Goal: Check status: Check status

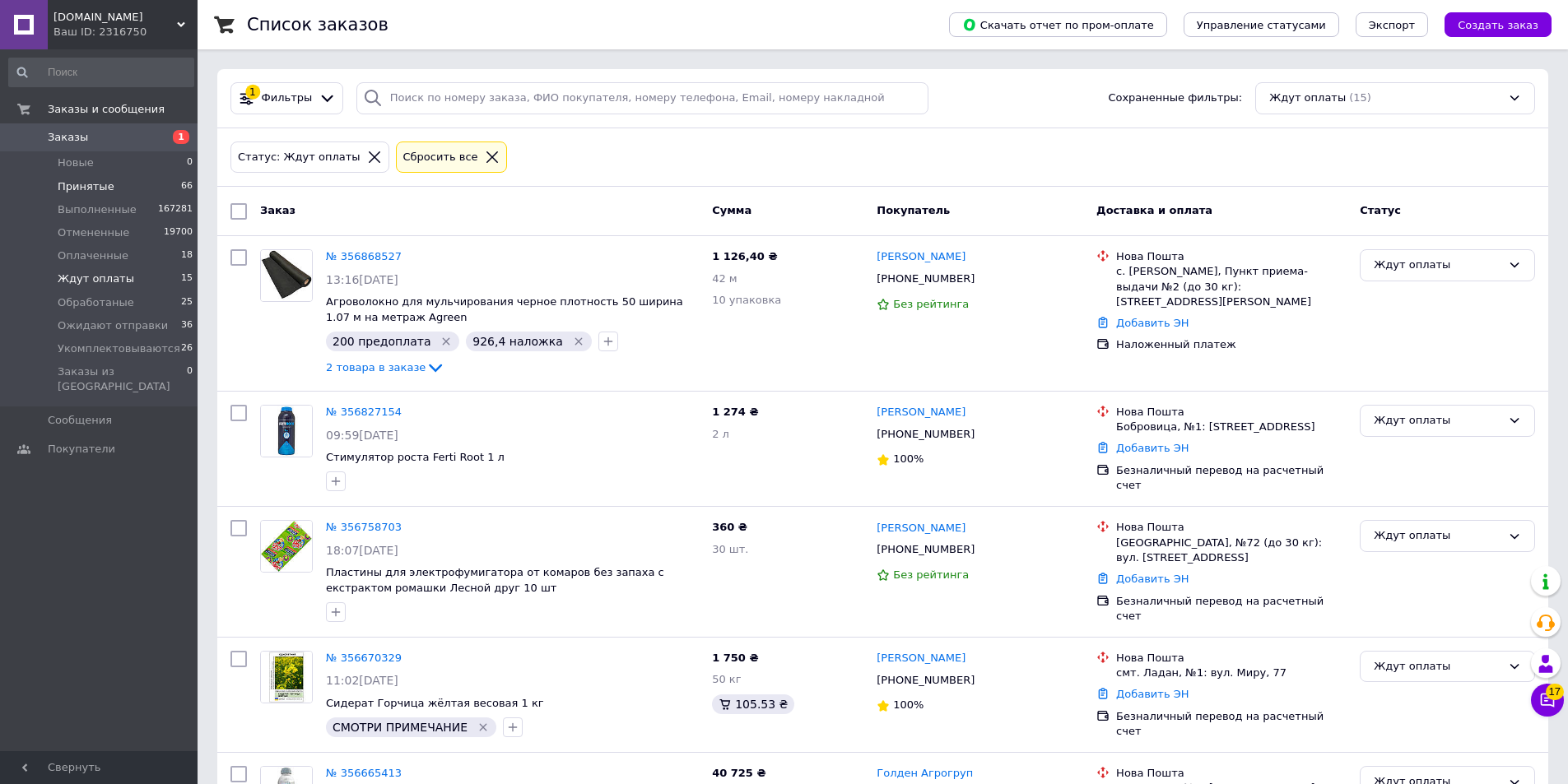
click at [98, 194] on span "Принятые" at bounding box center [85, 187] width 56 height 15
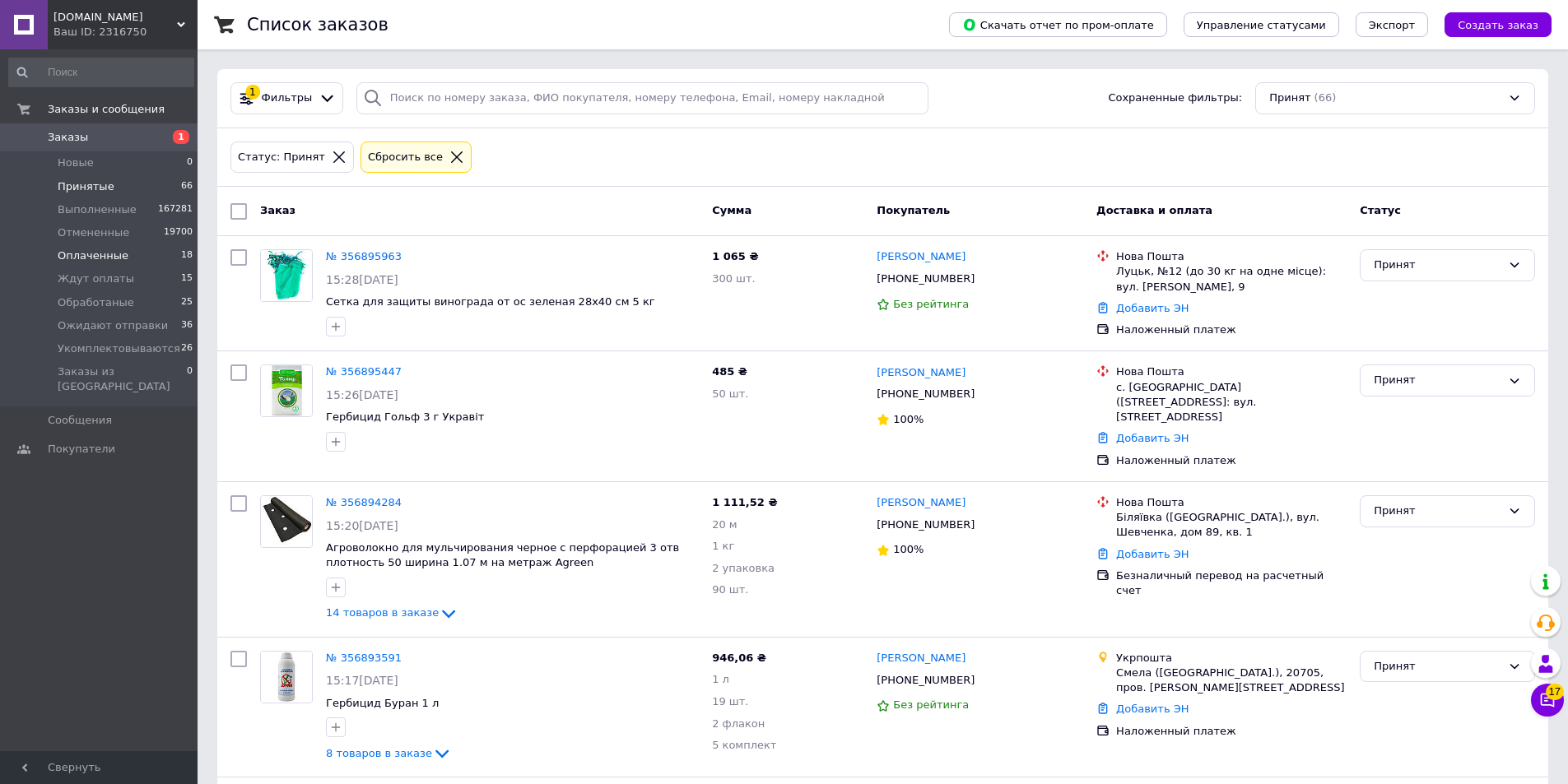
click at [102, 251] on span "Оплаченные" at bounding box center [93, 256] width 71 height 15
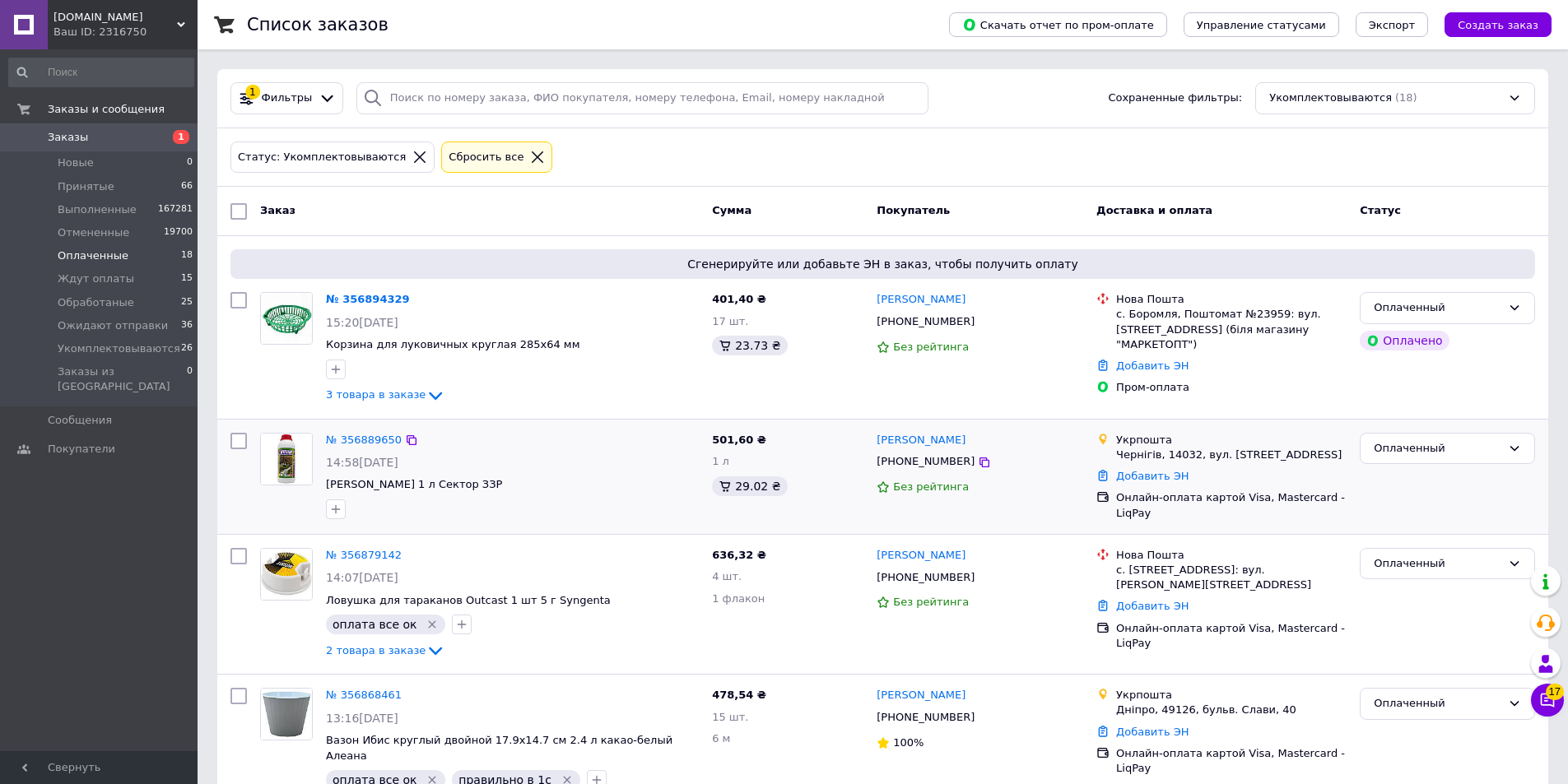
click at [616, 424] on div "№ 356889650 14:58, 12.08.2025 Гербицид Клиник 1 л Сектор ЗЗР 501,60 ₴ 1 л 29.02…" at bounding box center [883, 477] width 1331 height 115
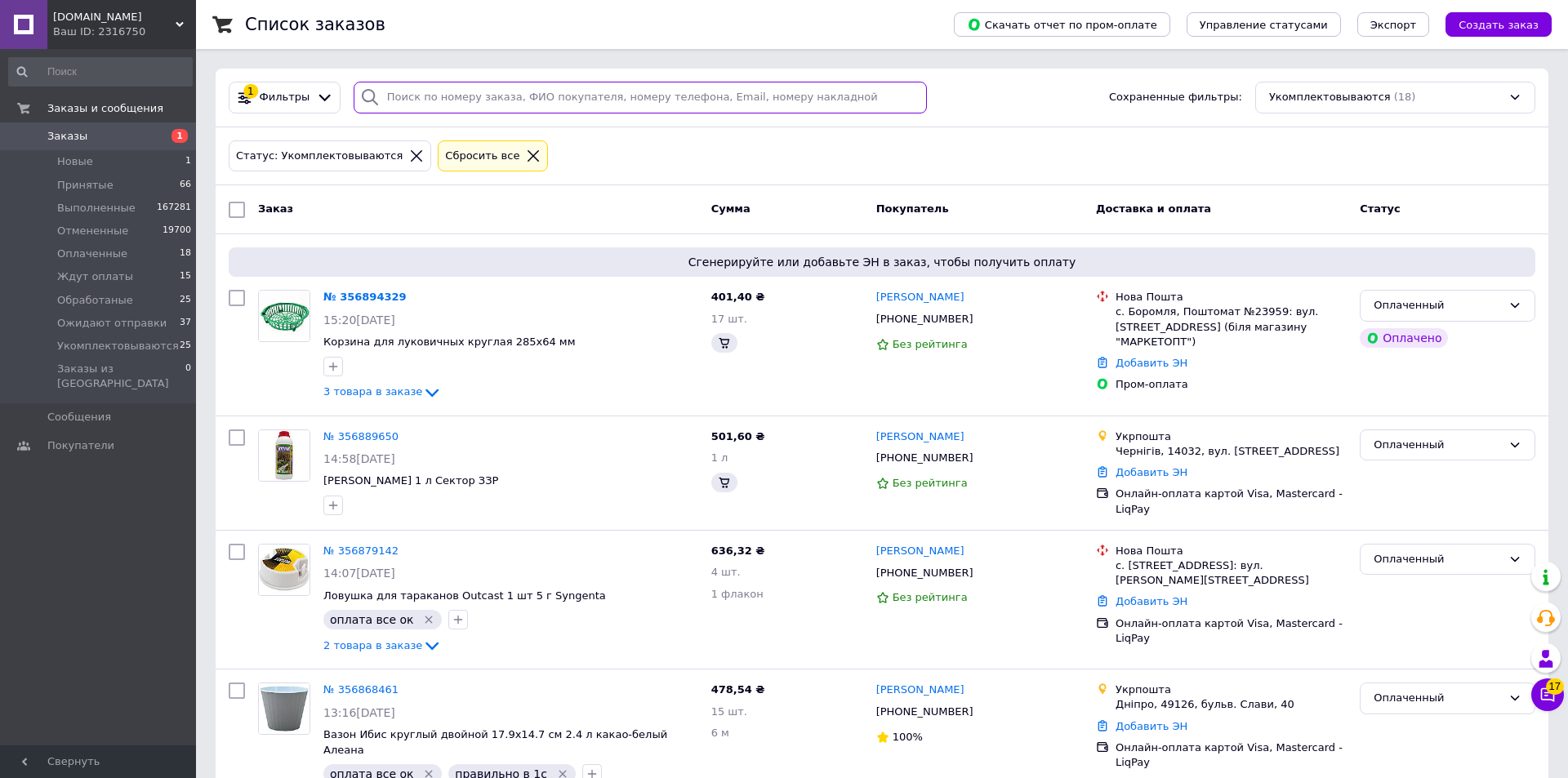
click at [568, 107] on input "search" at bounding box center [640, 98] width 573 height 32
click at [510, 161] on div "Сбросить все" at bounding box center [493, 156] width 110 height 32
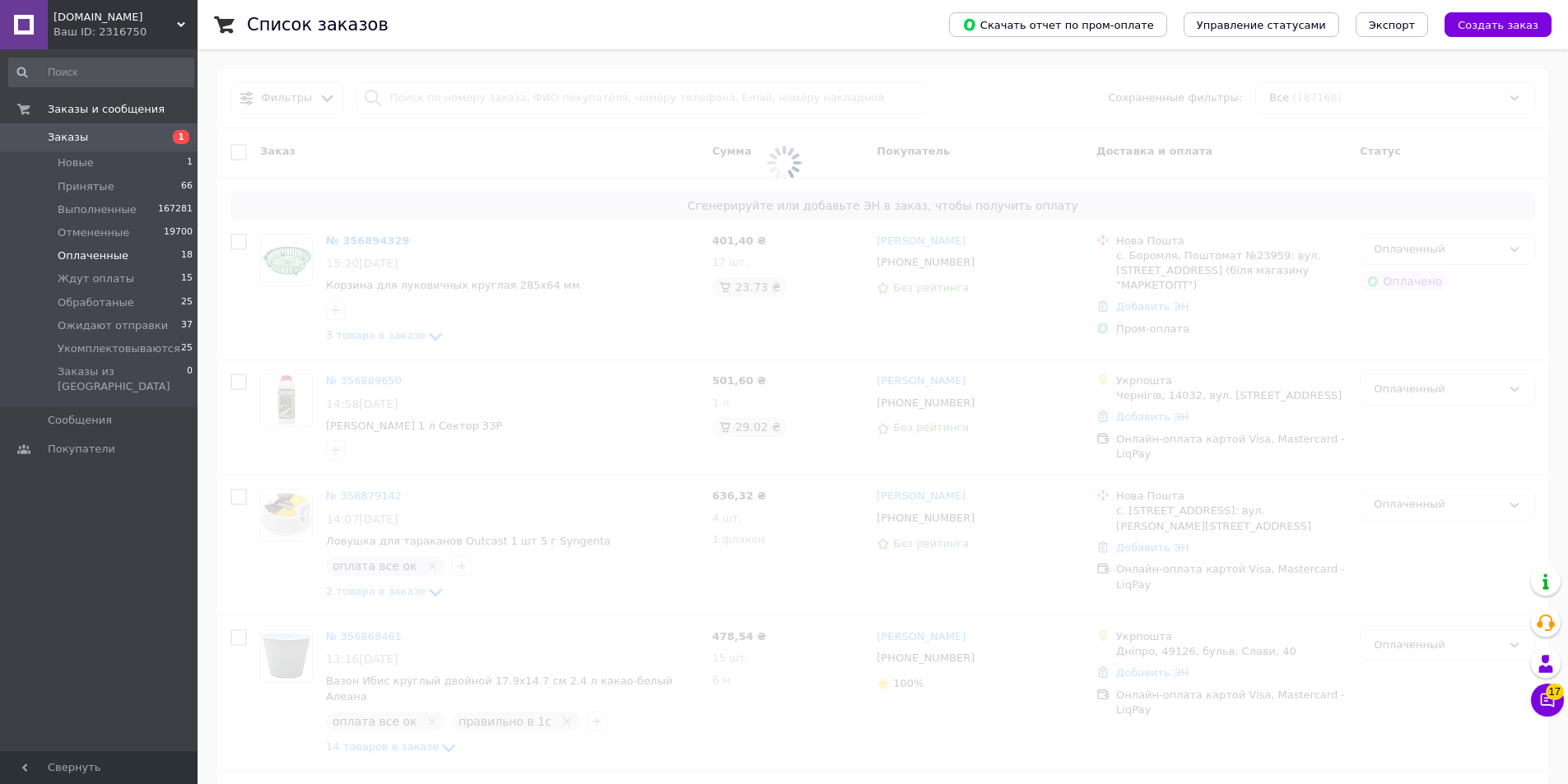
click at [477, 103] on span at bounding box center [784, 163] width 1568 height 327
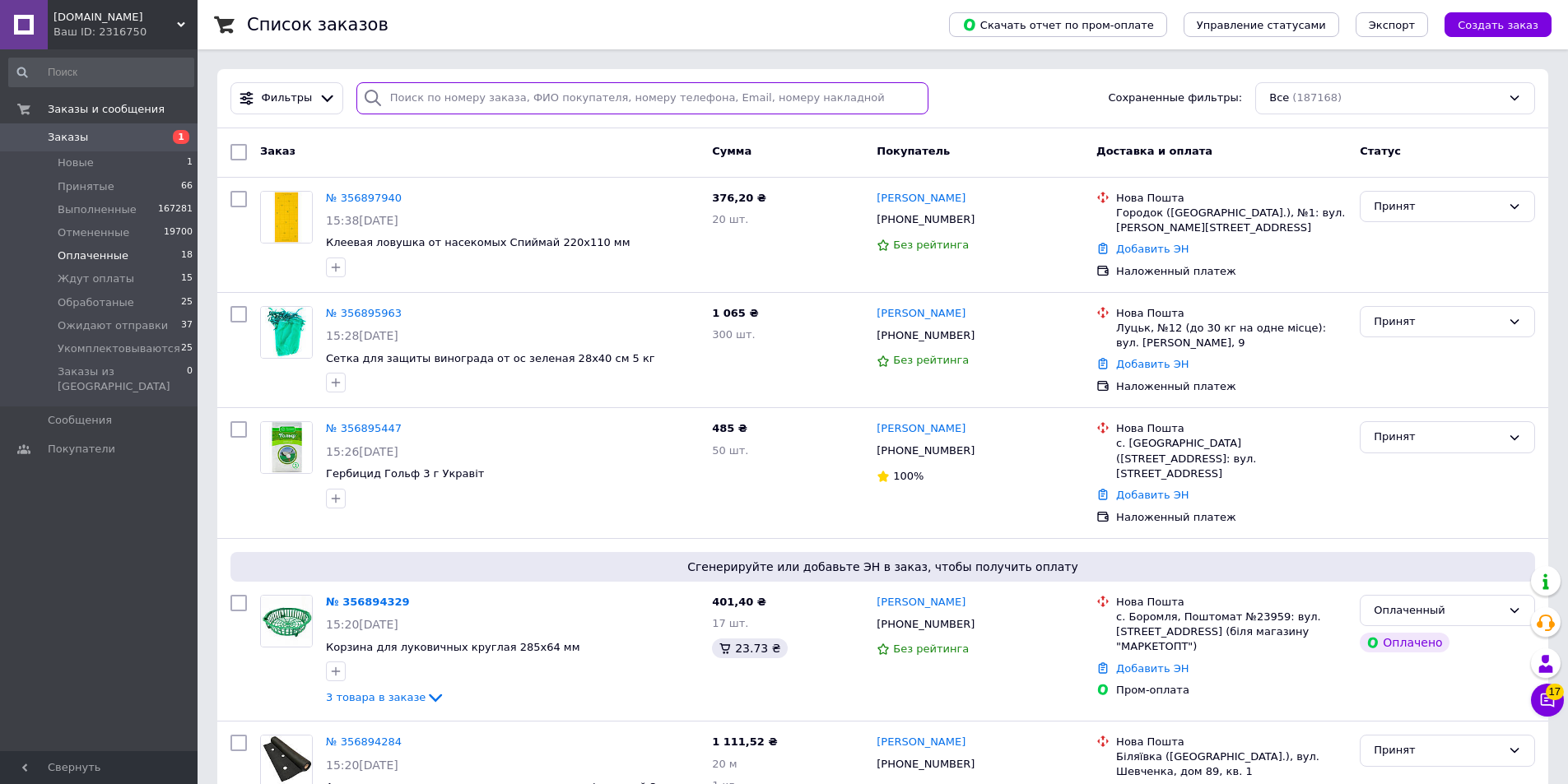
click at [477, 102] on input "search" at bounding box center [643, 99] width 573 height 32
paste input "356466181"
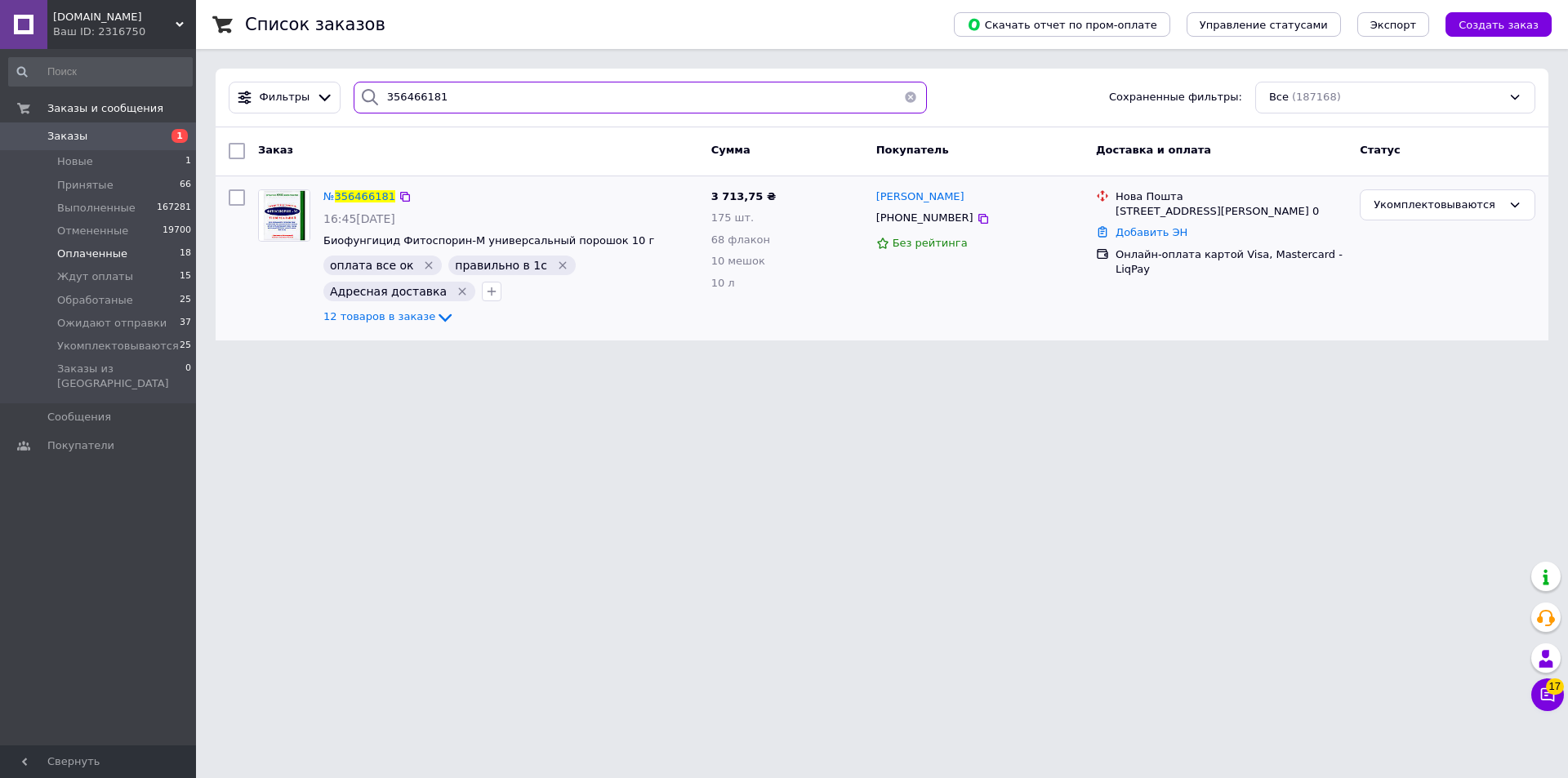
type input "356466181"
click at [848, 297] on div "3 713,75 ₴ 175 шт. 68 флакон 10 мешок 10 л" at bounding box center [786, 258] width 165 height 151
click at [401, 313] on span "12 товаров в заказе" at bounding box center [379, 317] width 112 height 13
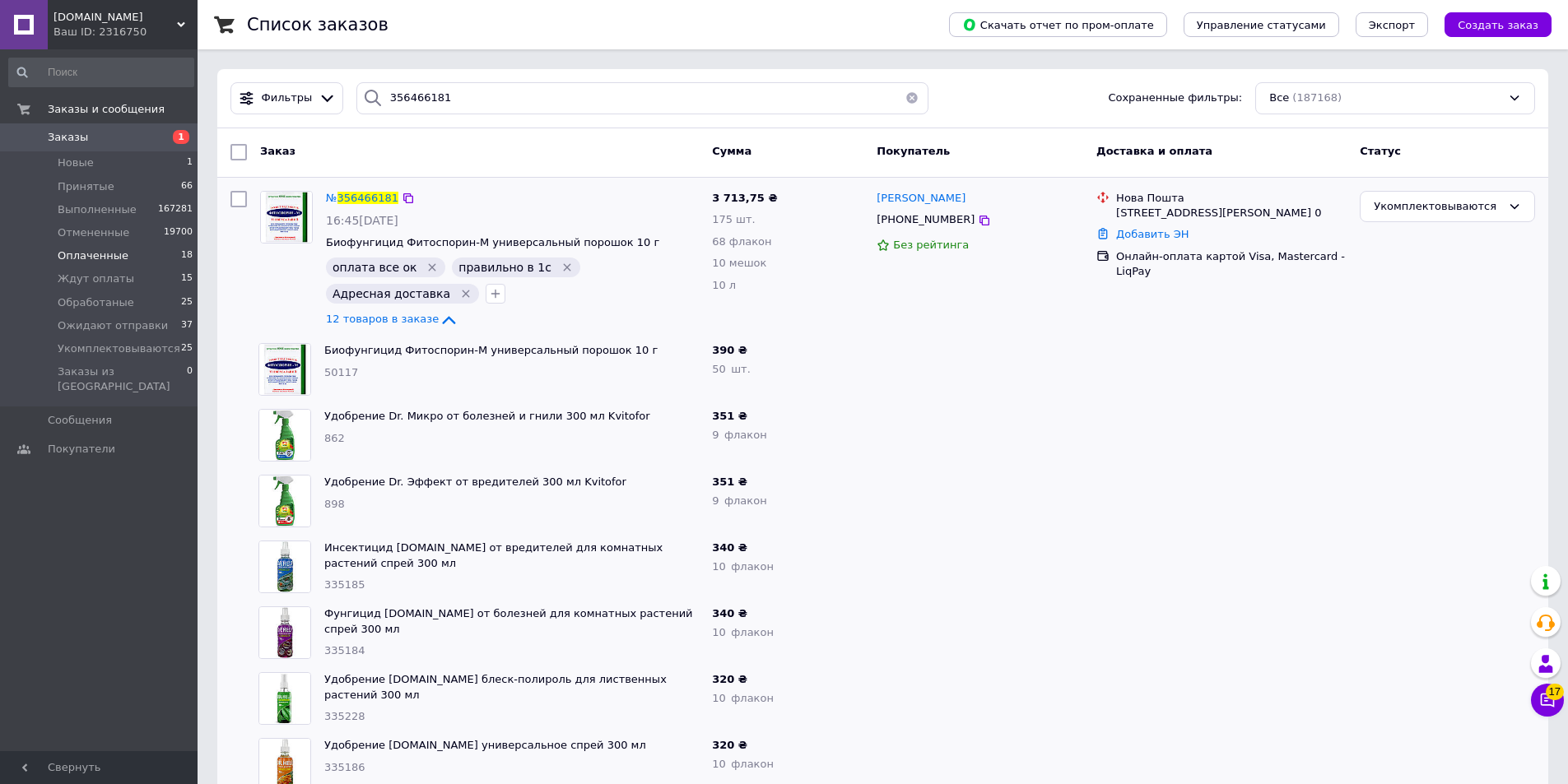
click at [891, 317] on div "Оксана Сапелкина +380661365531 Без рейтинга" at bounding box center [979, 260] width 220 height 152
click at [348, 193] on span "356466181" at bounding box center [368, 198] width 61 height 13
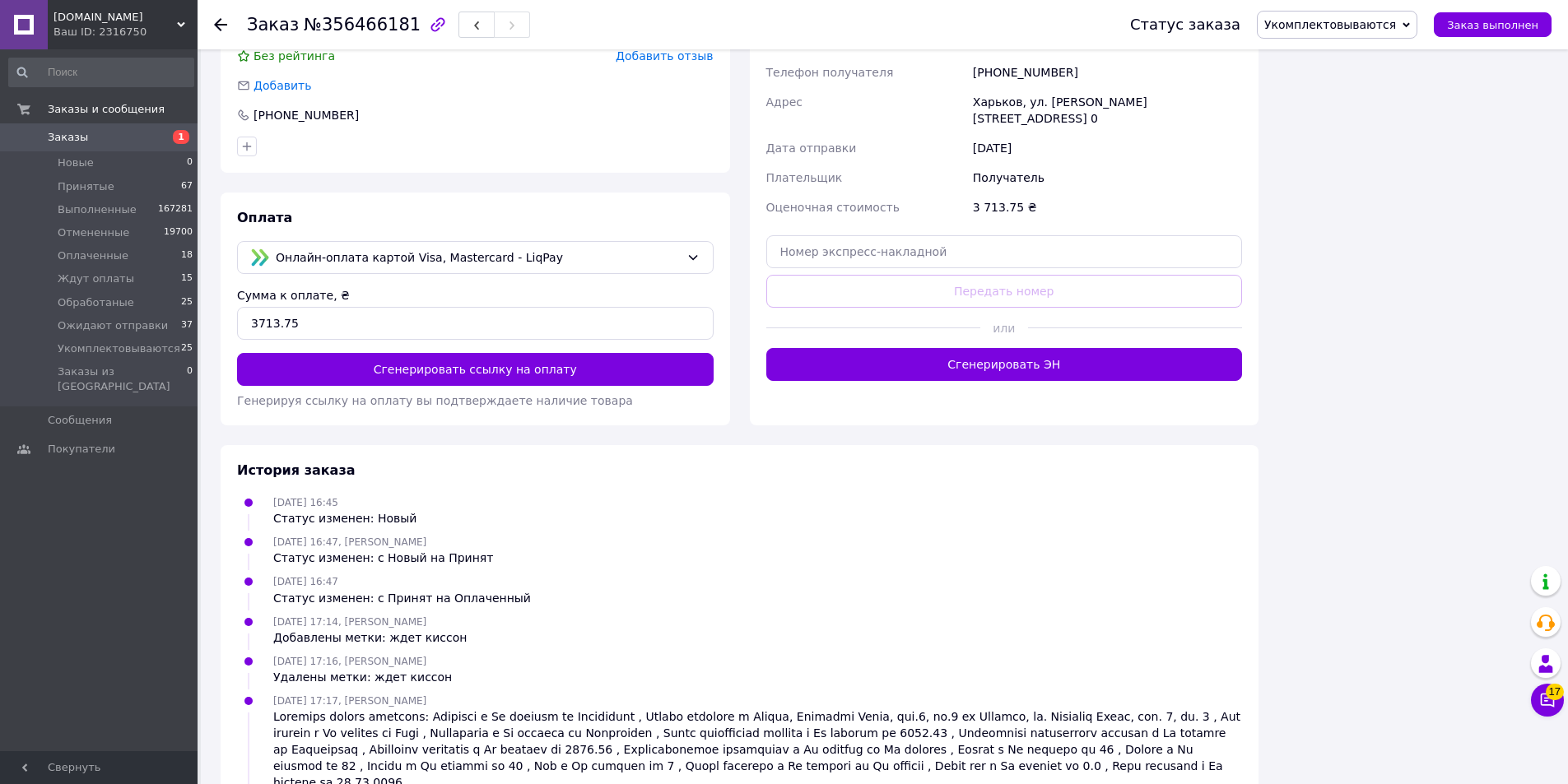
scroll to position [1728, 0]
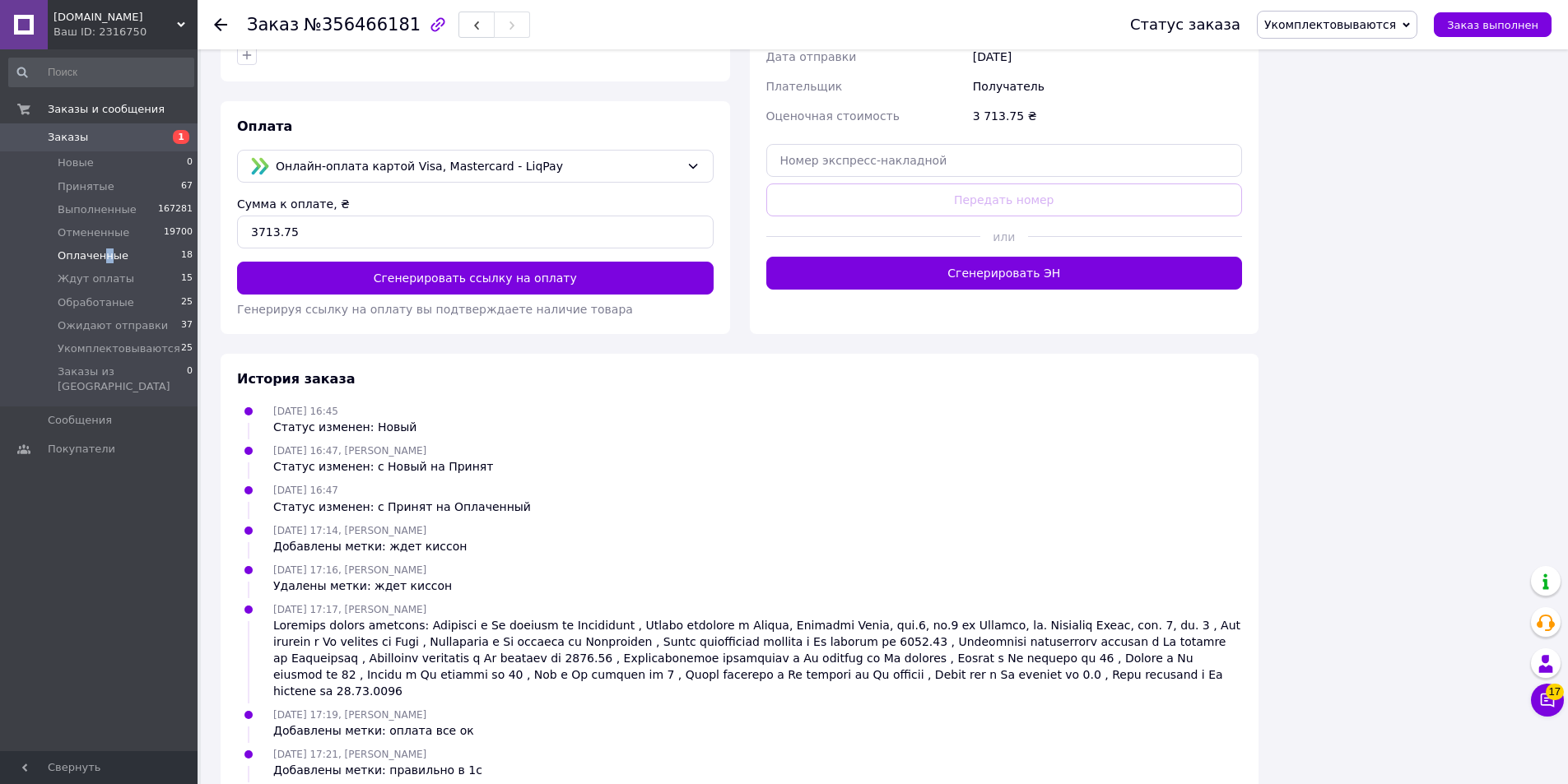
click at [104, 253] on span "Оплаченные" at bounding box center [93, 256] width 71 height 15
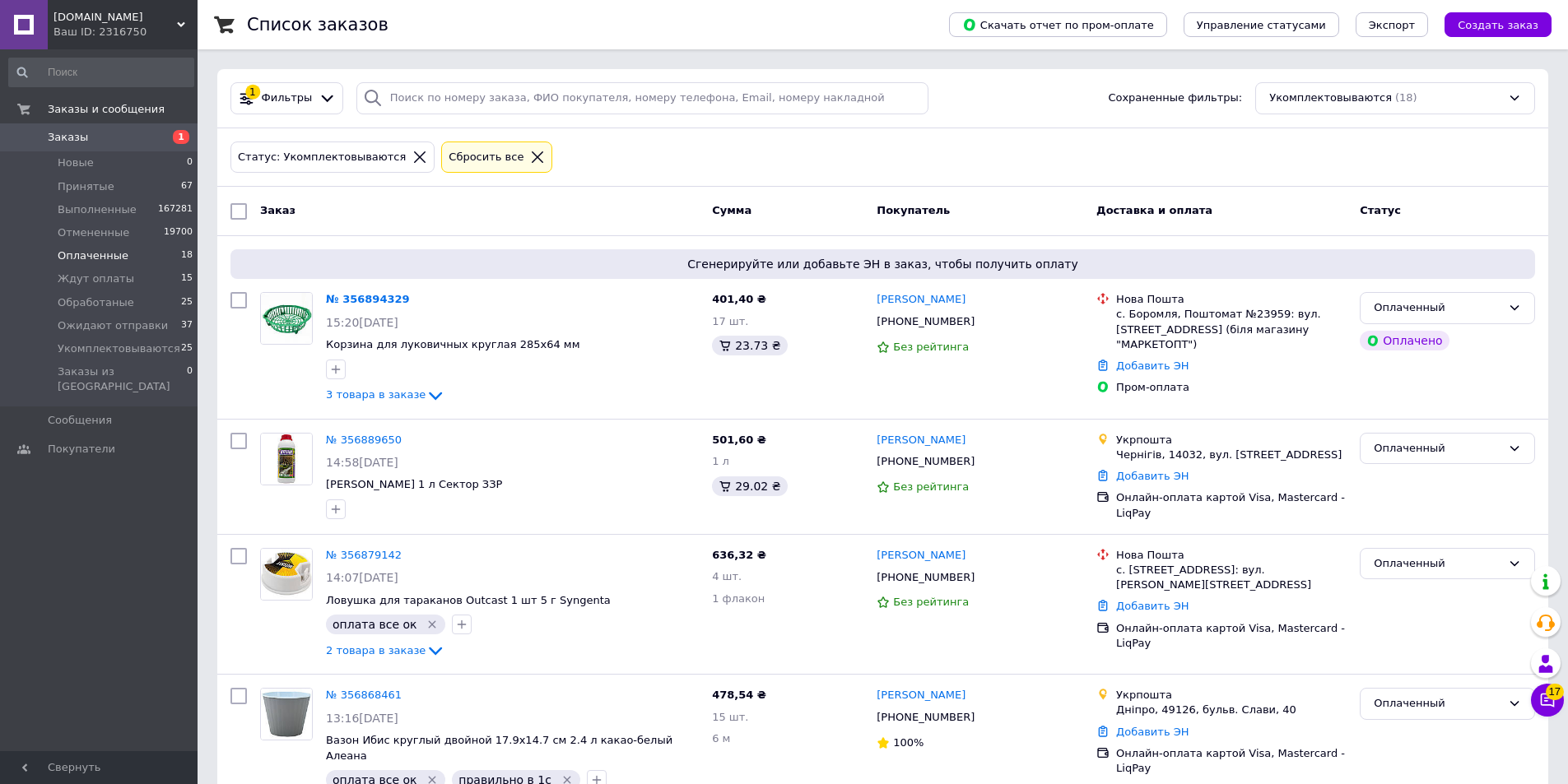
click at [682, 349] on span "Корзина для луковичных круглая 285x64 мм" at bounding box center [512, 345] width 373 height 16
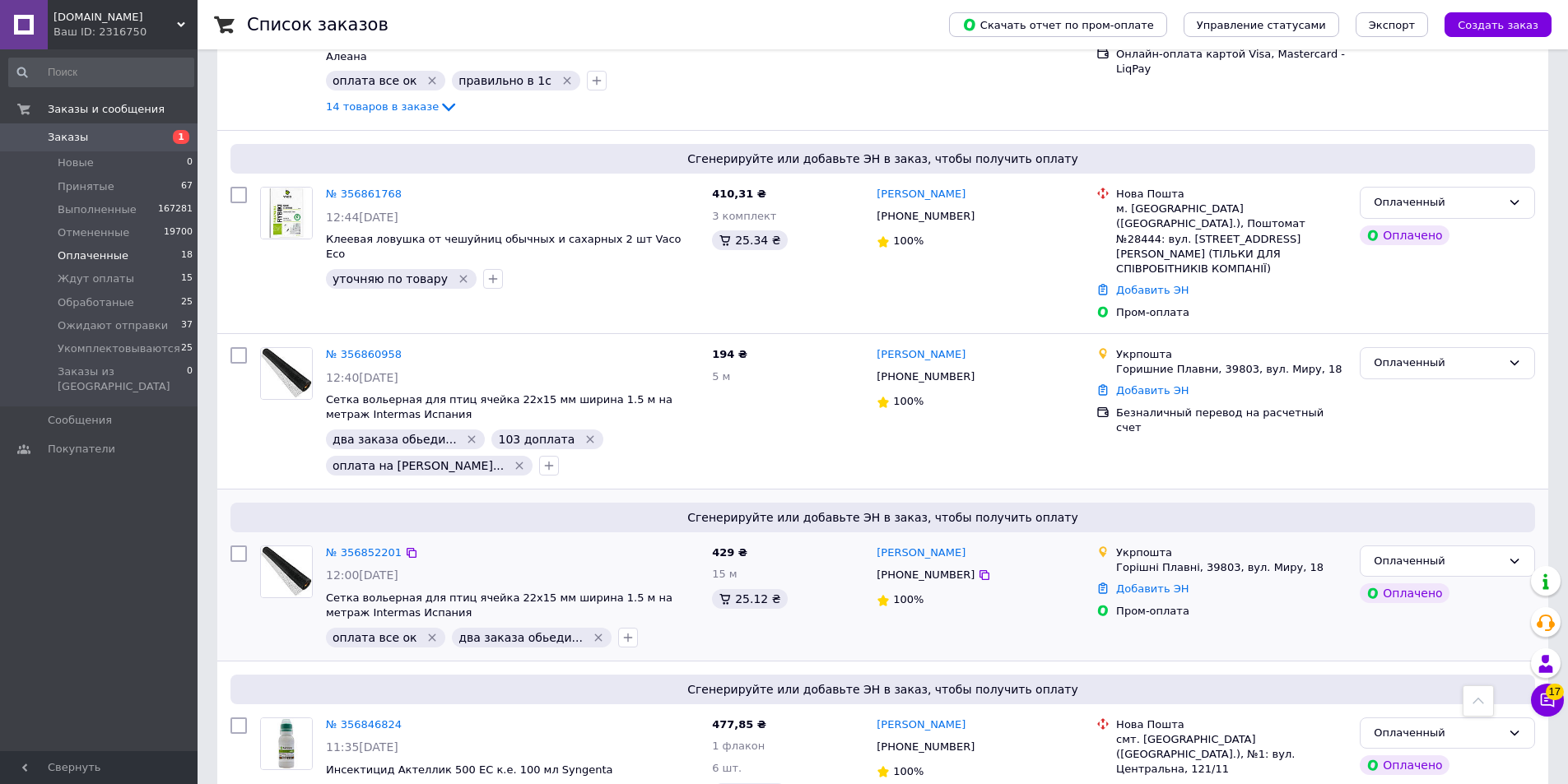
scroll to position [823, 0]
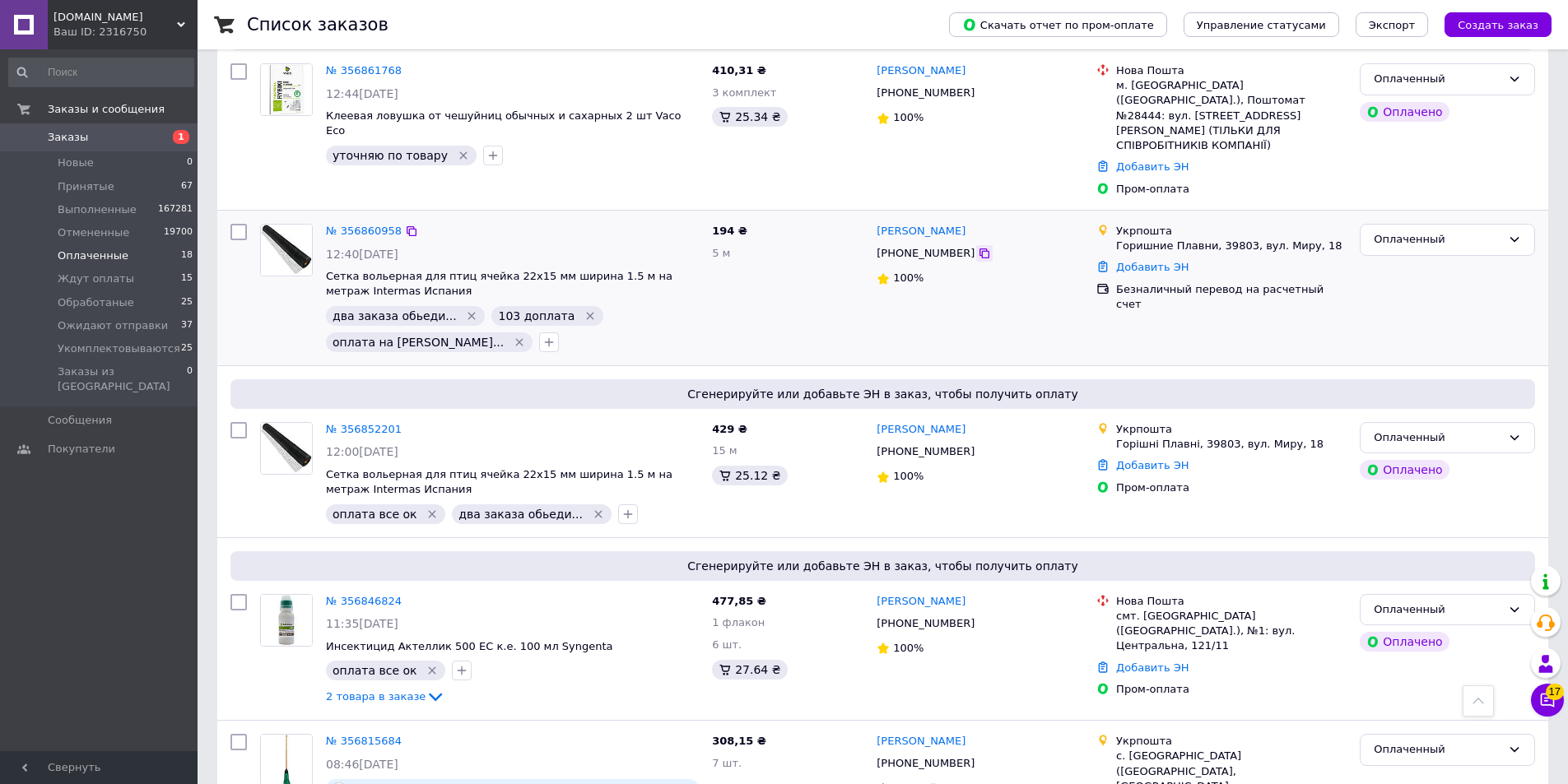
click at [978, 247] on icon at bounding box center [984, 253] width 13 height 13
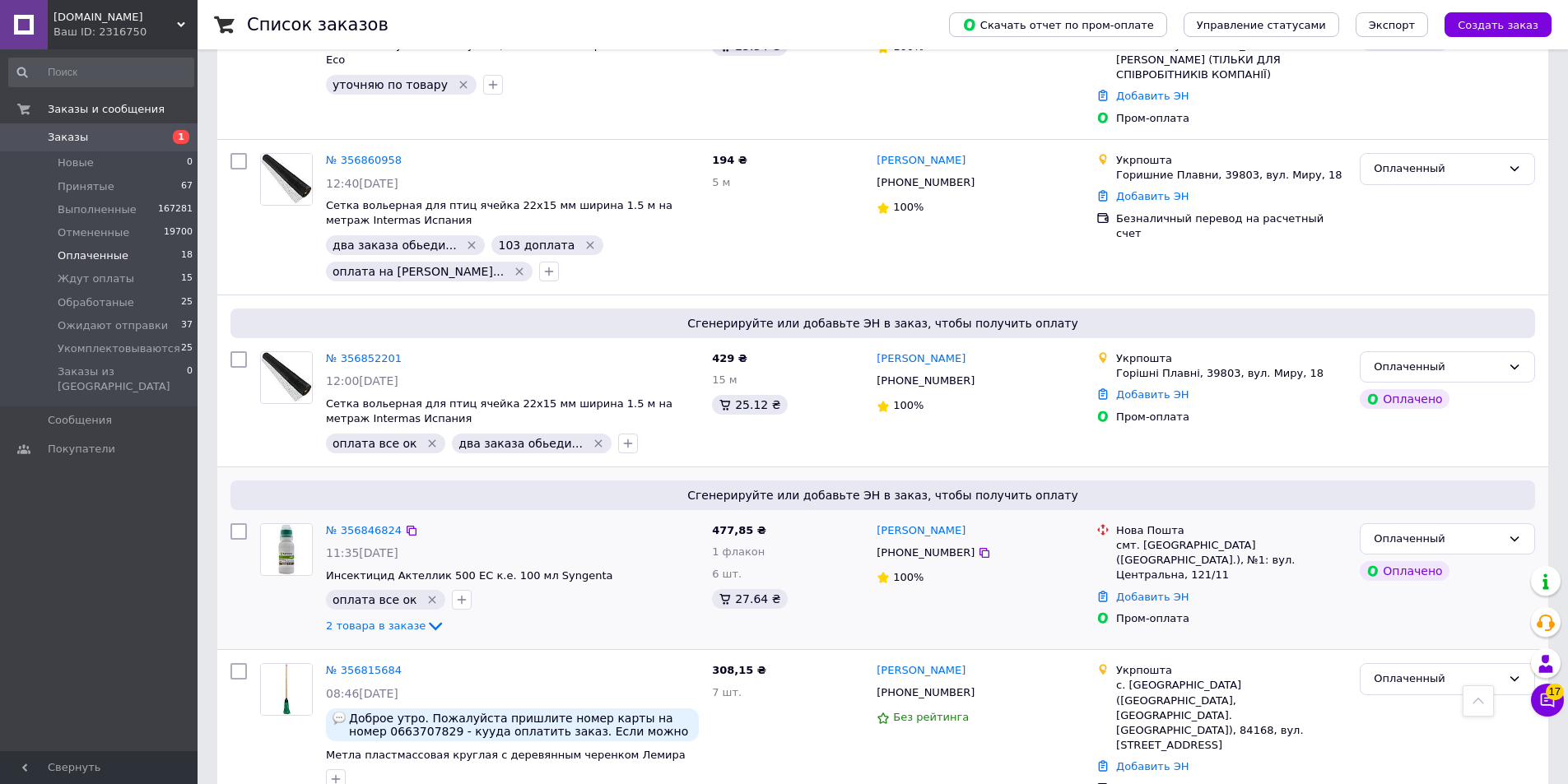
scroll to position [1070, 0]
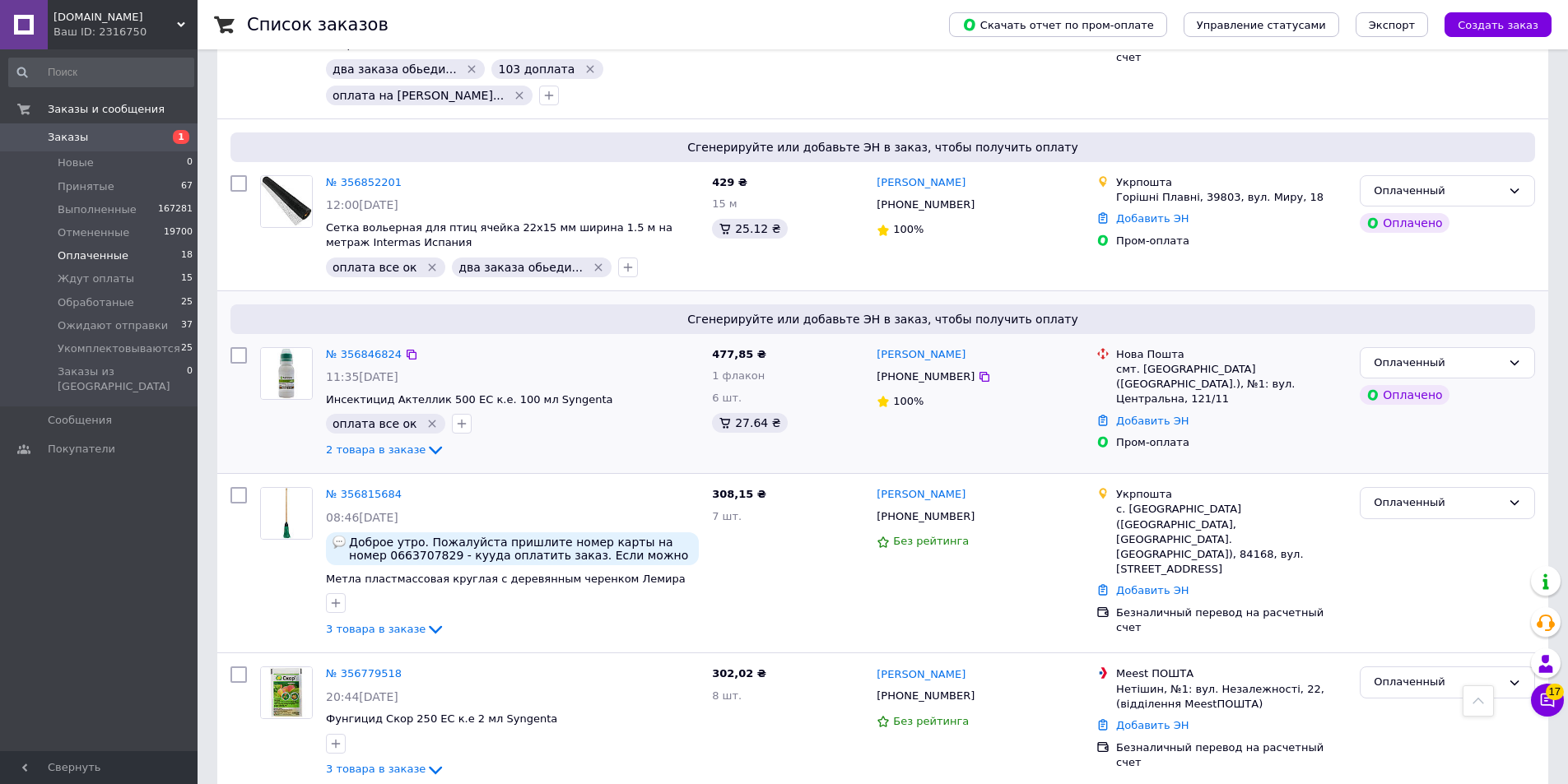
click at [413, 345] on div "№ 356846824" at bounding box center [512, 355] width 376 height 19
click at [407, 349] on icon at bounding box center [412, 355] width 10 height 10
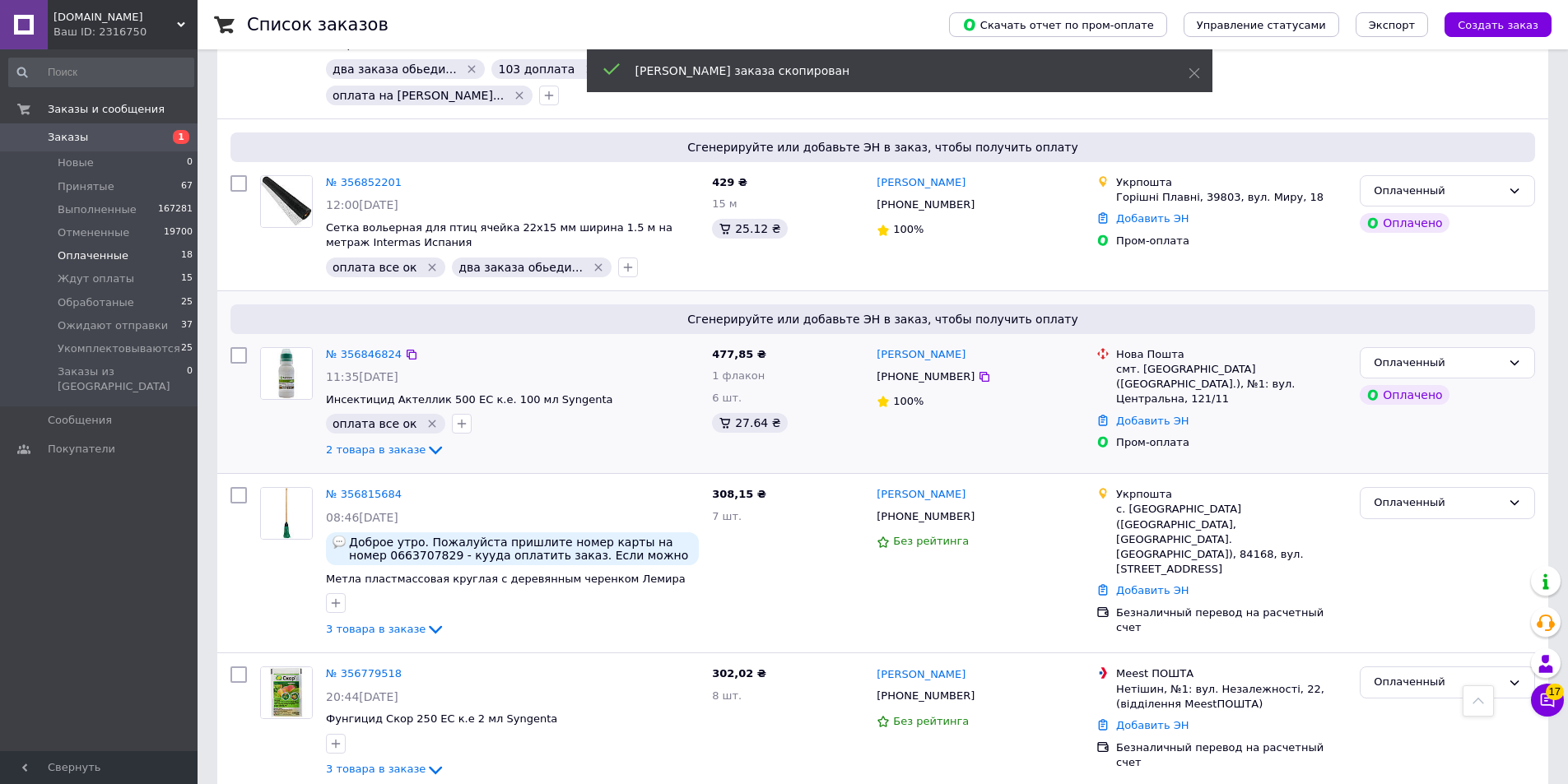
click at [238, 347] on input "checkbox" at bounding box center [239, 355] width 17 height 17
checkbox input "true"
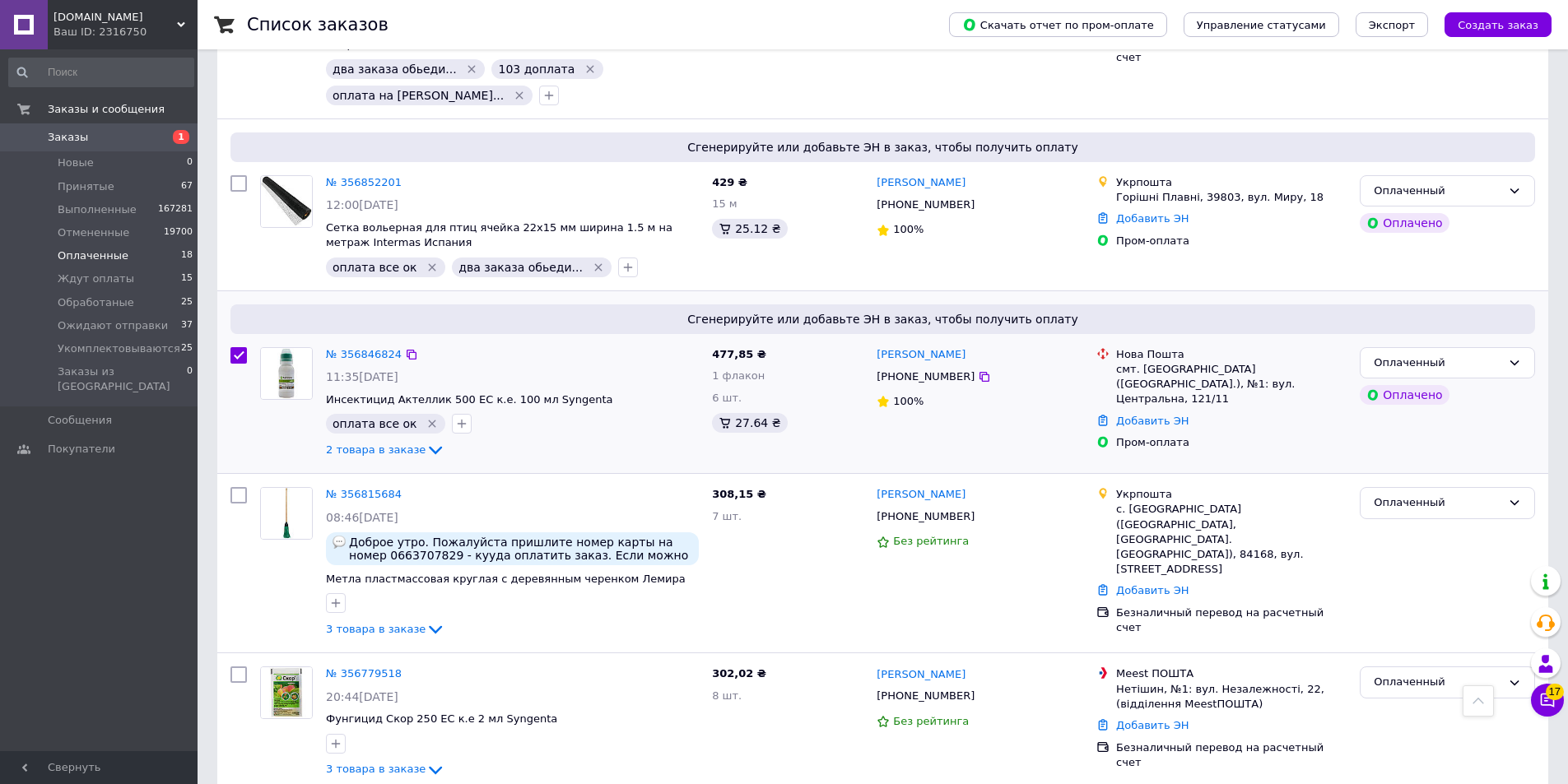
click at [643, 411] on div "оплата все ок" at bounding box center [512, 424] width 380 height 26
click at [487, 424] on div "Сгенерируйте или добавьте ЭН в заказ, чтобы получить оплату № 356846824 11:35, …" at bounding box center [883, 382] width 1331 height 182
click at [408, 490] on icon at bounding box center [412, 495] width 10 height 10
checkbox input "true"
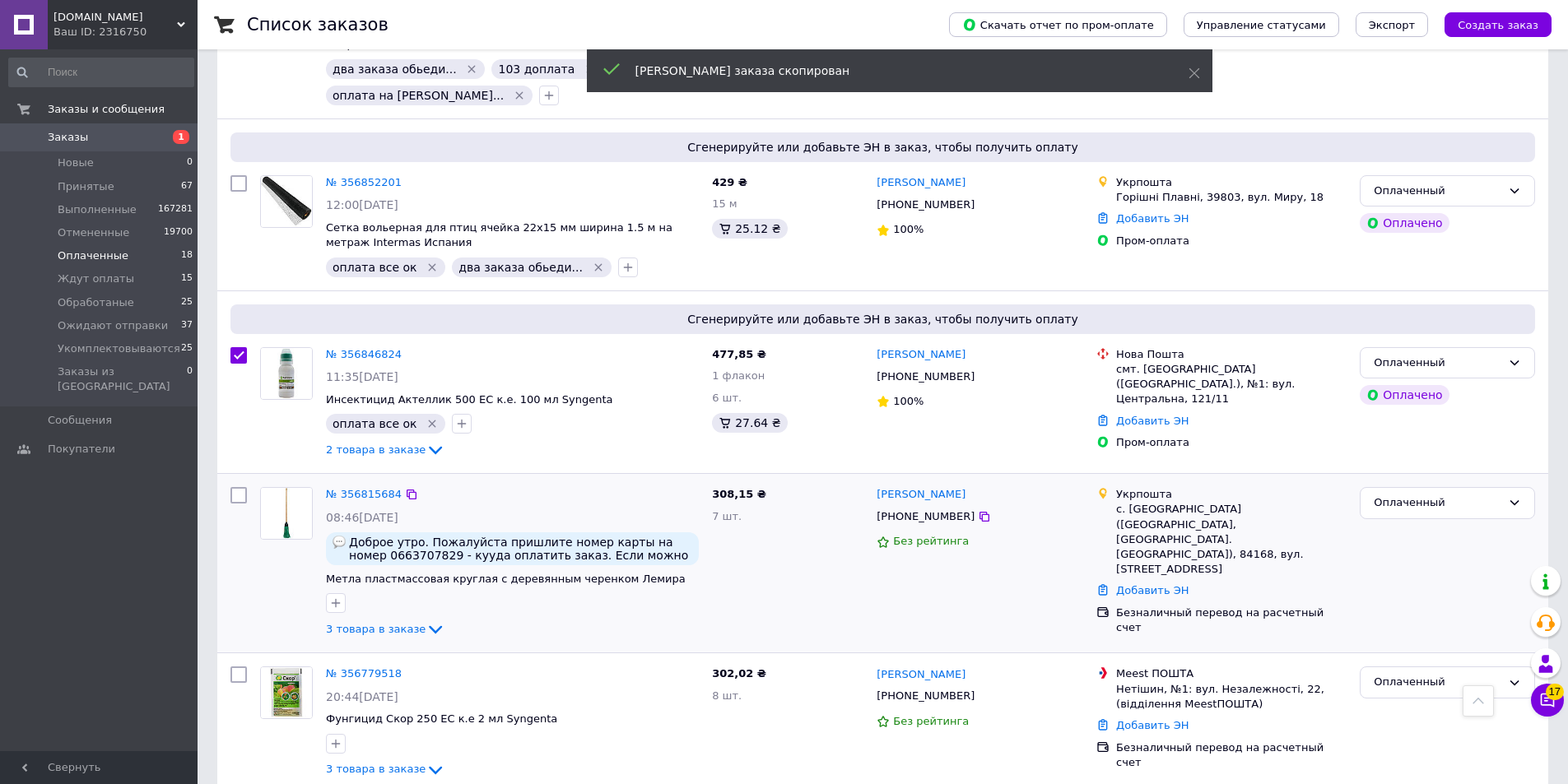
click at [234, 488] on input "checkbox" at bounding box center [239, 496] width 17 height 17
checkbox input "true"
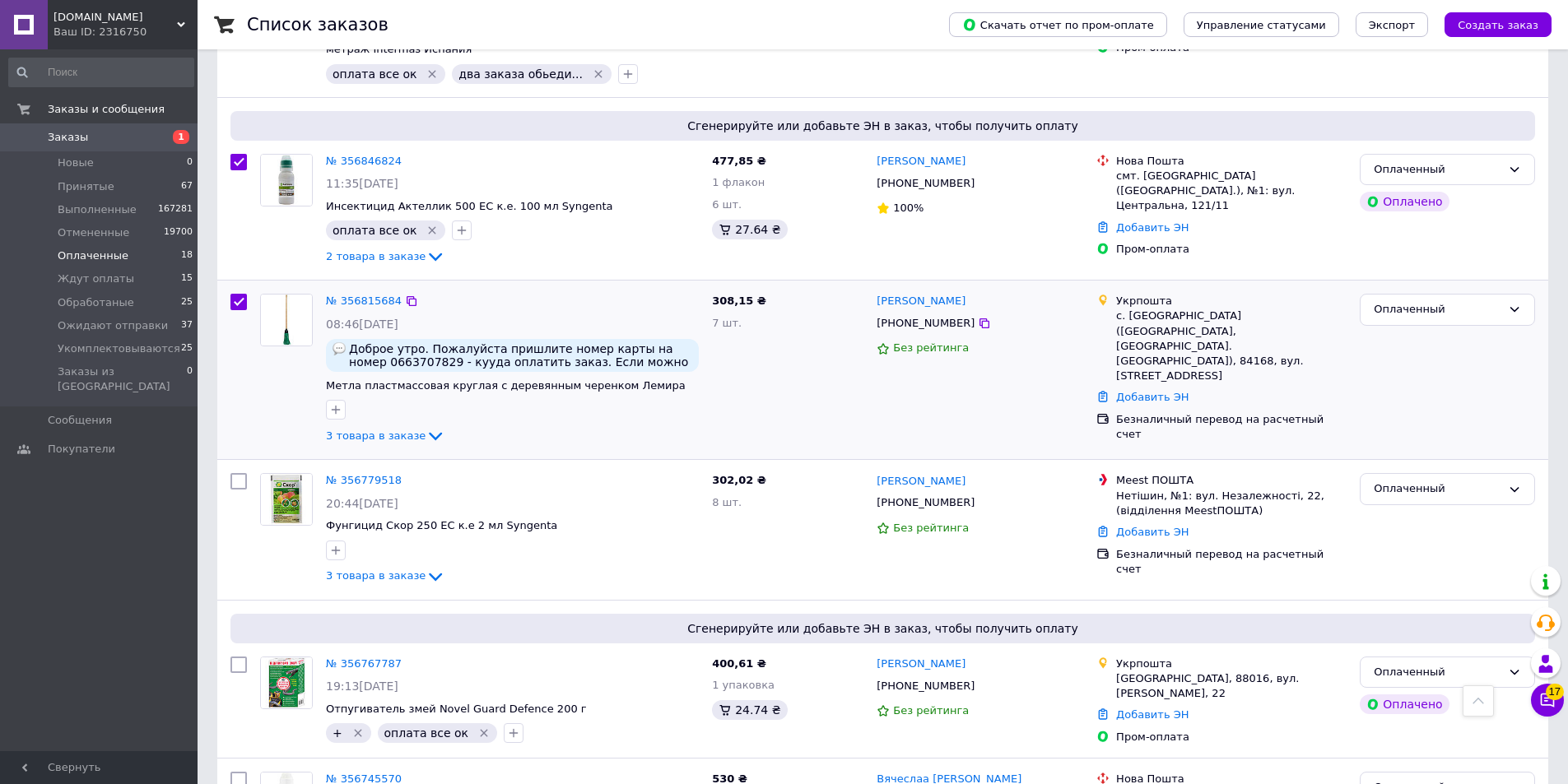
scroll to position [1235, 0]
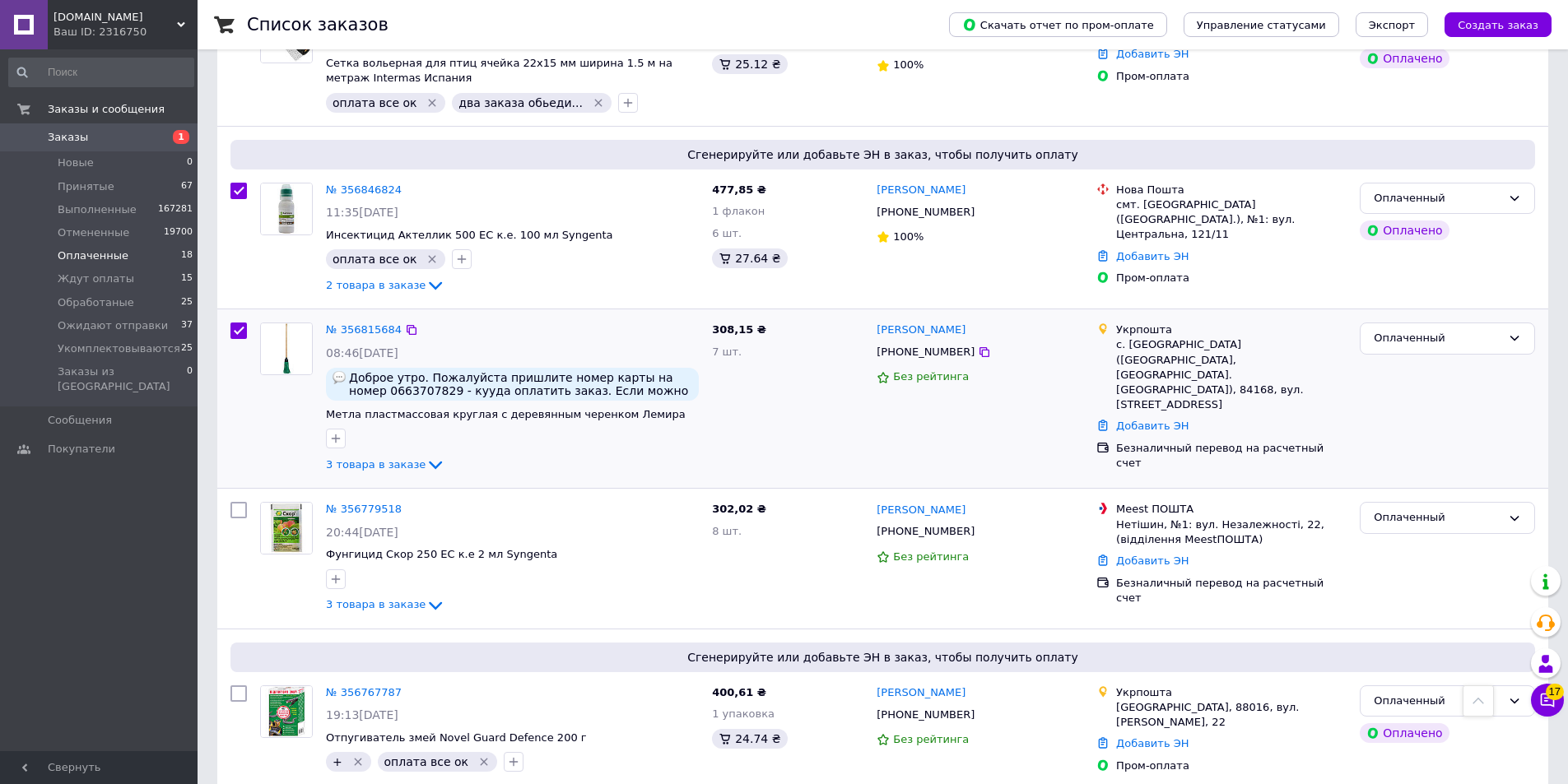
click at [872, 372] on div "Галина Коваль +380663707829 Без рейтинга" at bounding box center [979, 398] width 220 height 165
click at [888, 412] on div "Галина Коваль +380663707829 Без рейтинга" at bounding box center [979, 398] width 220 height 165
click at [407, 505] on icon at bounding box center [412, 510] width 10 height 10
checkbox input "true"
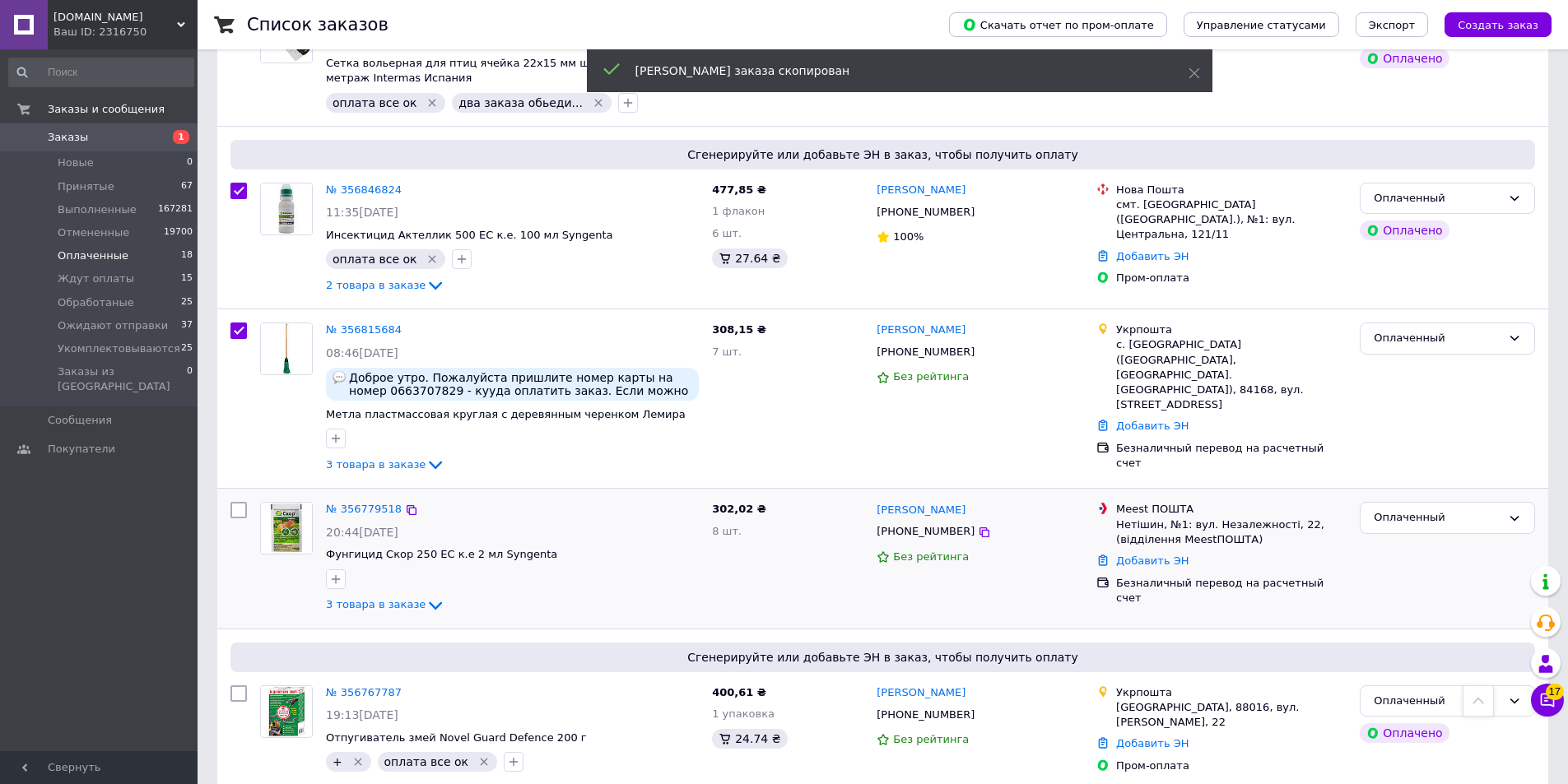
click at [237, 502] on input "checkbox" at bounding box center [239, 510] width 17 height 17
checkbox input "true"
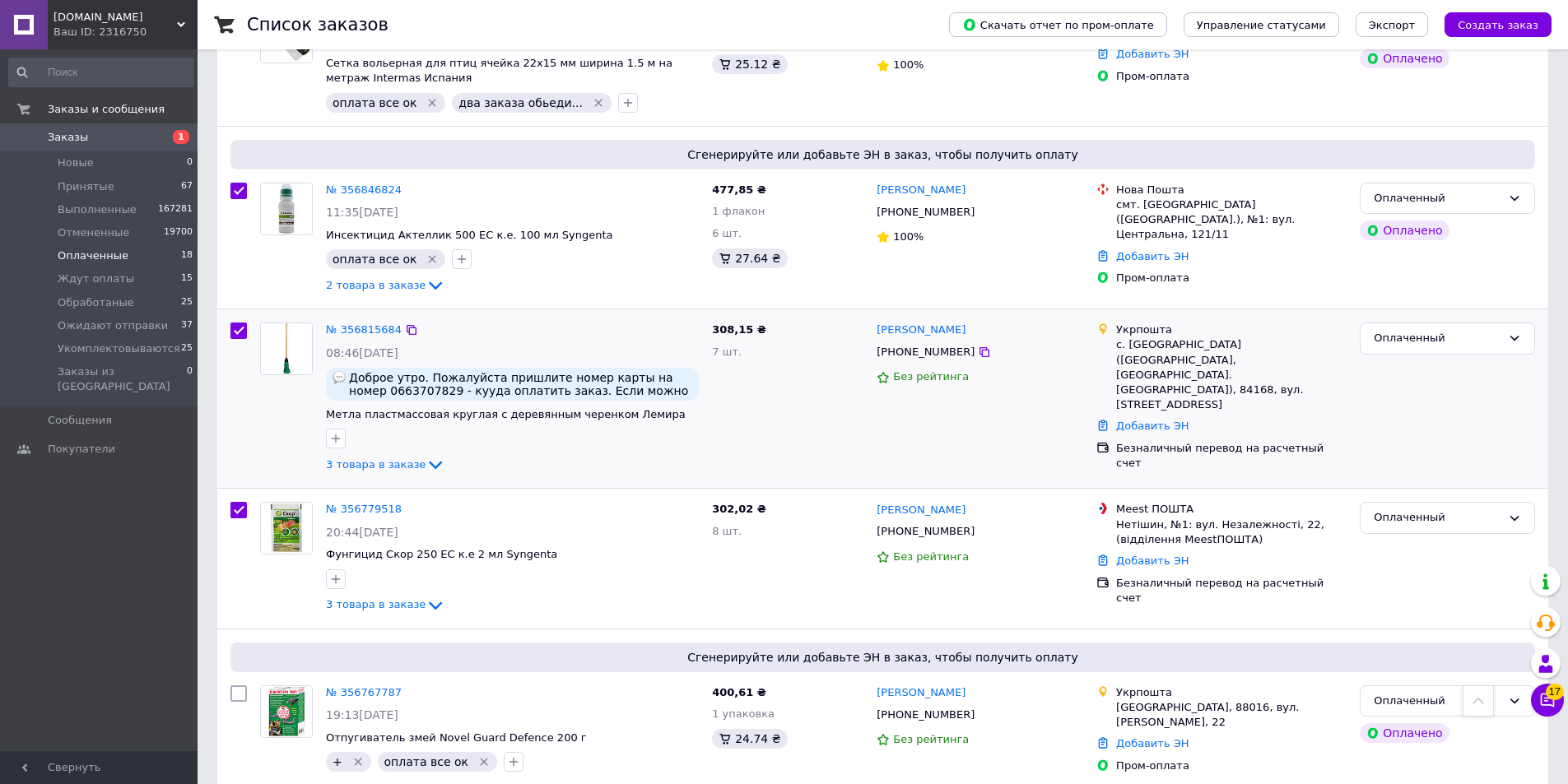
click at [818, 392] on div "308,15 ₴ 7 шт." at bounding box center [787, 398] width 164 height 165
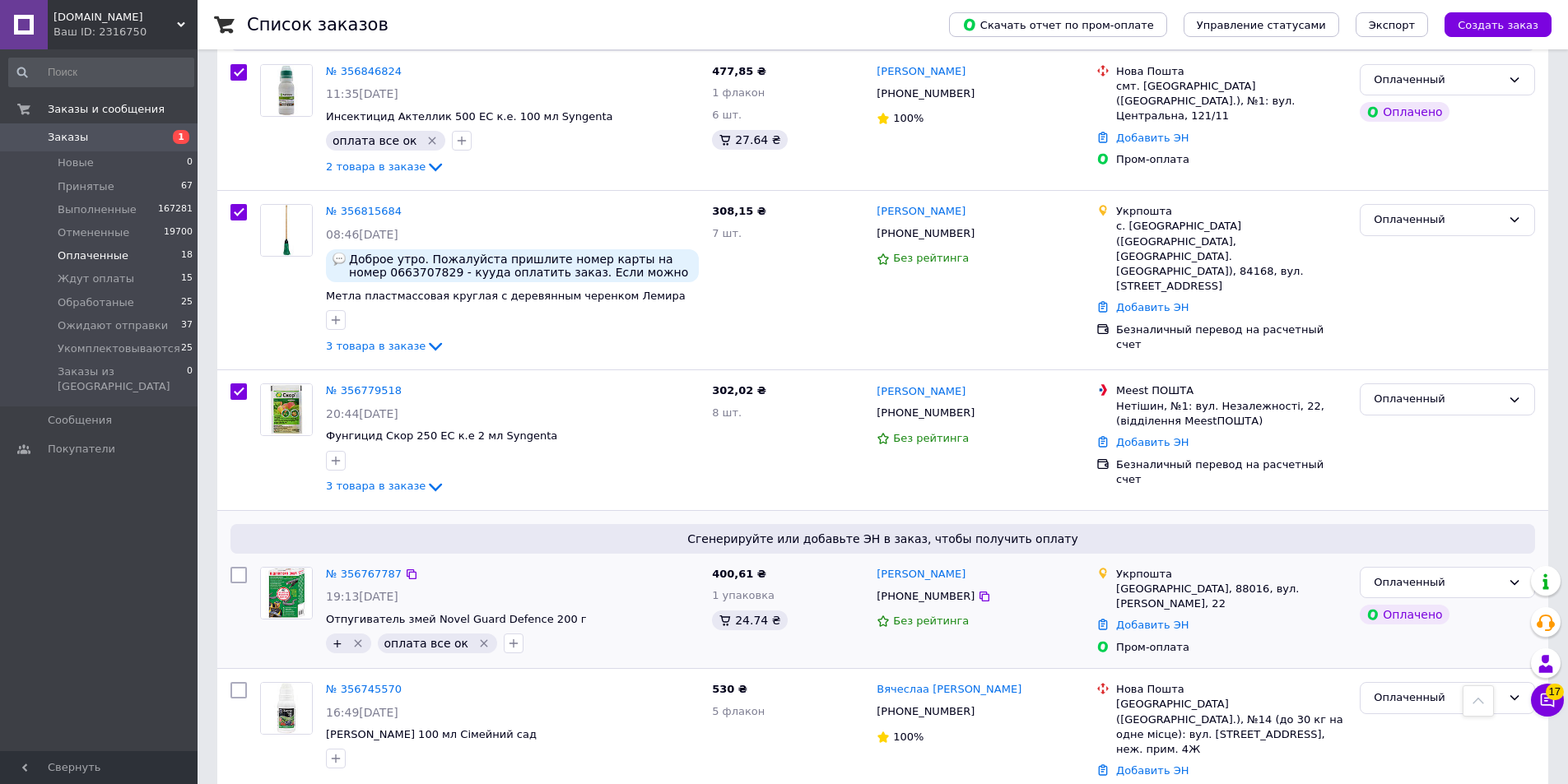
scroll to position [1481, 0]
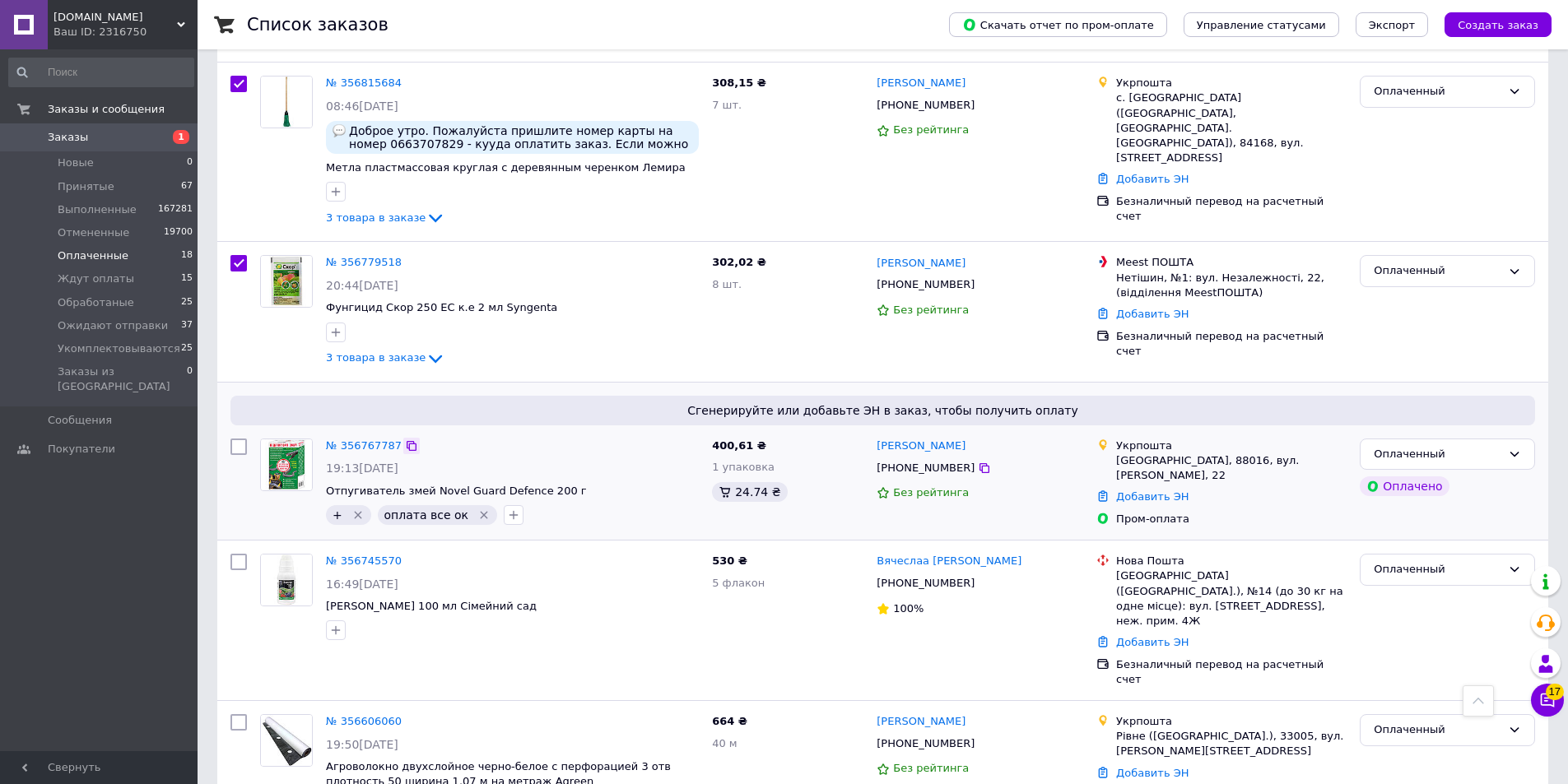
click at [405, 440] on icon at bounding box center [412, 446] width 13 height 13
checkbox input "true"
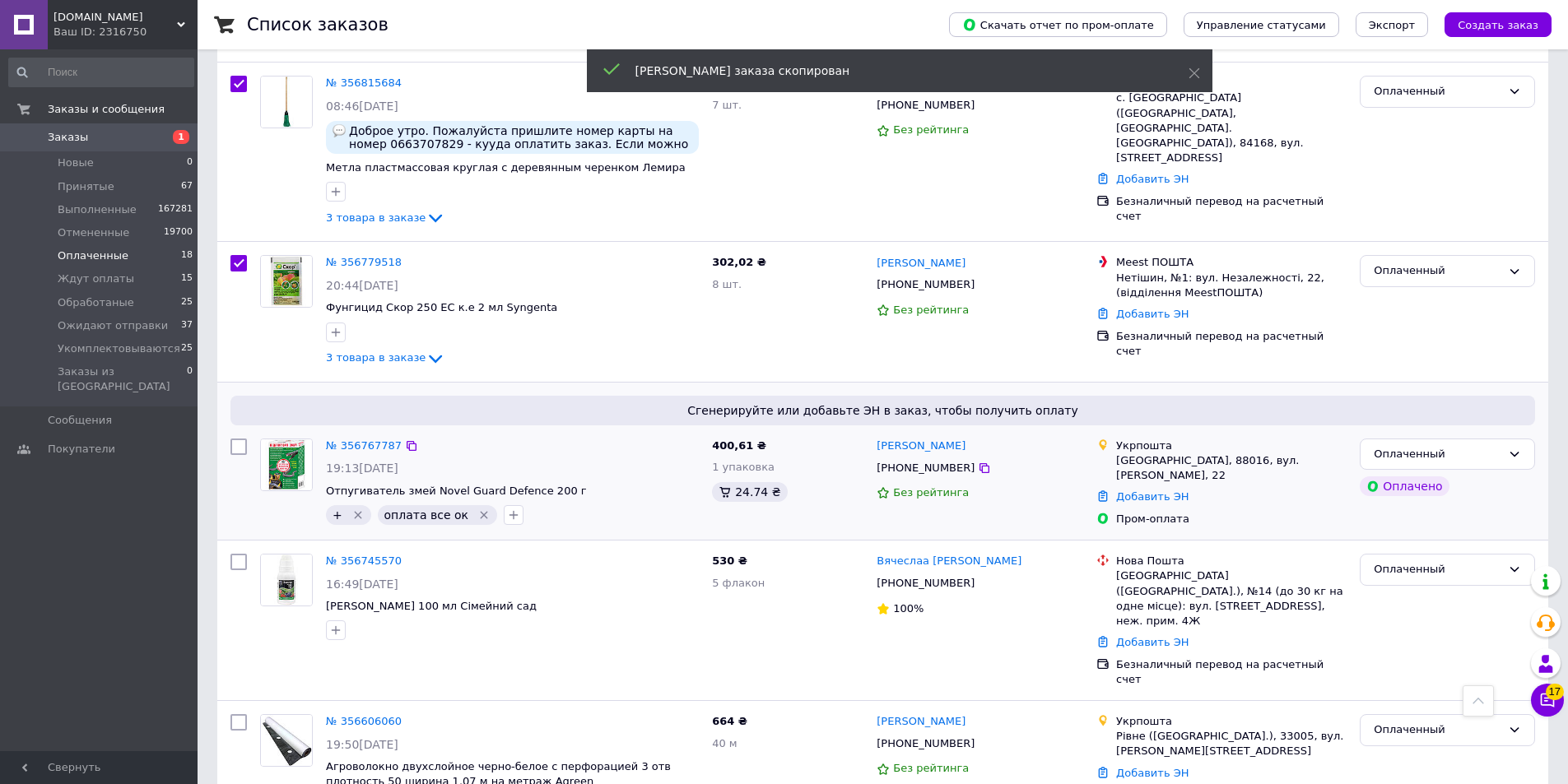
click at [237, 439] on input "checkbox" at bounding box center [239, 447] width 17 height 17
checkbox input "true"
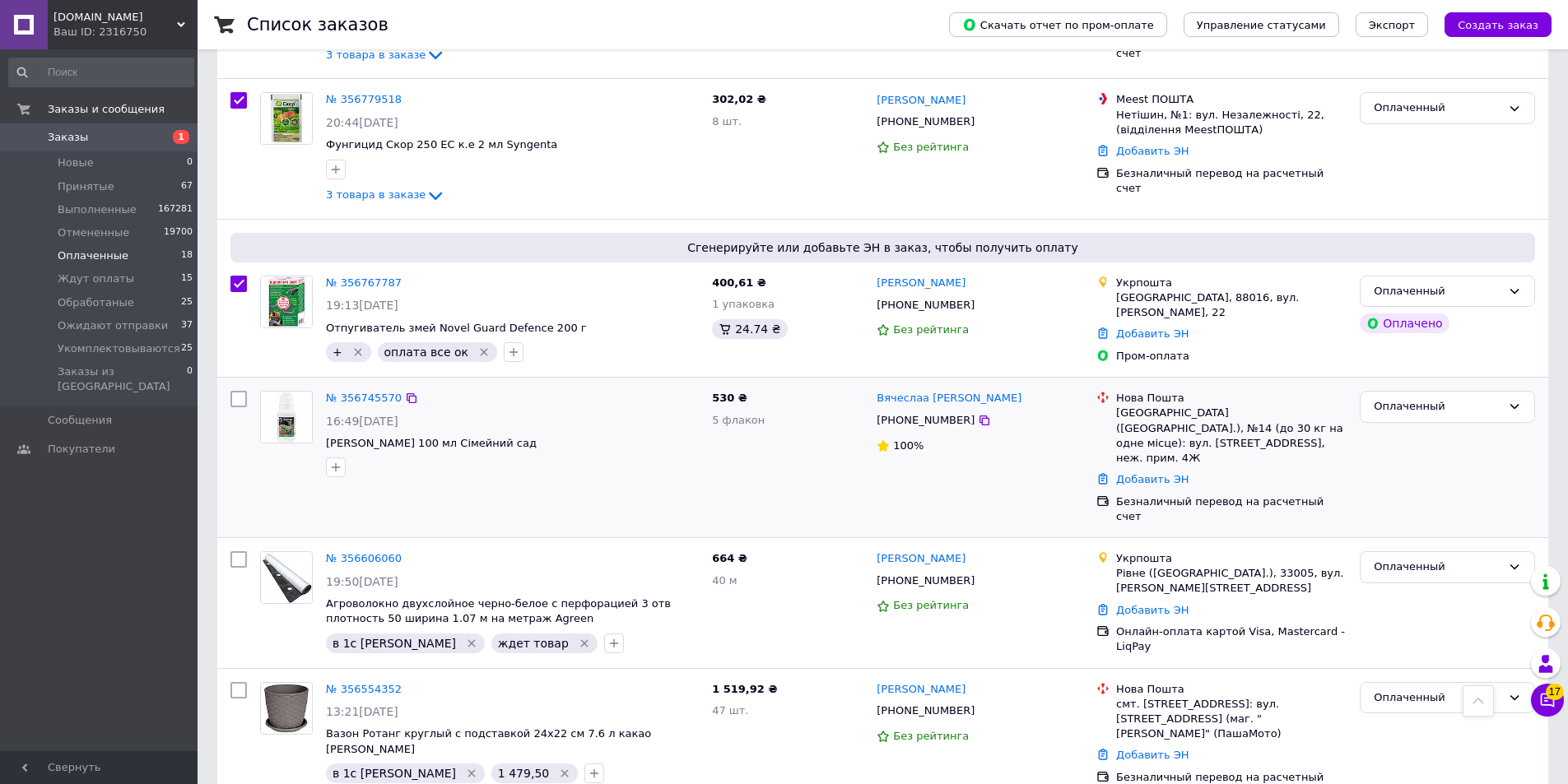
scroll to position [1646, 0]
click at [405, 390] on icon at bounding box center [412, 397] width 13 height 13
checkbox input "true"
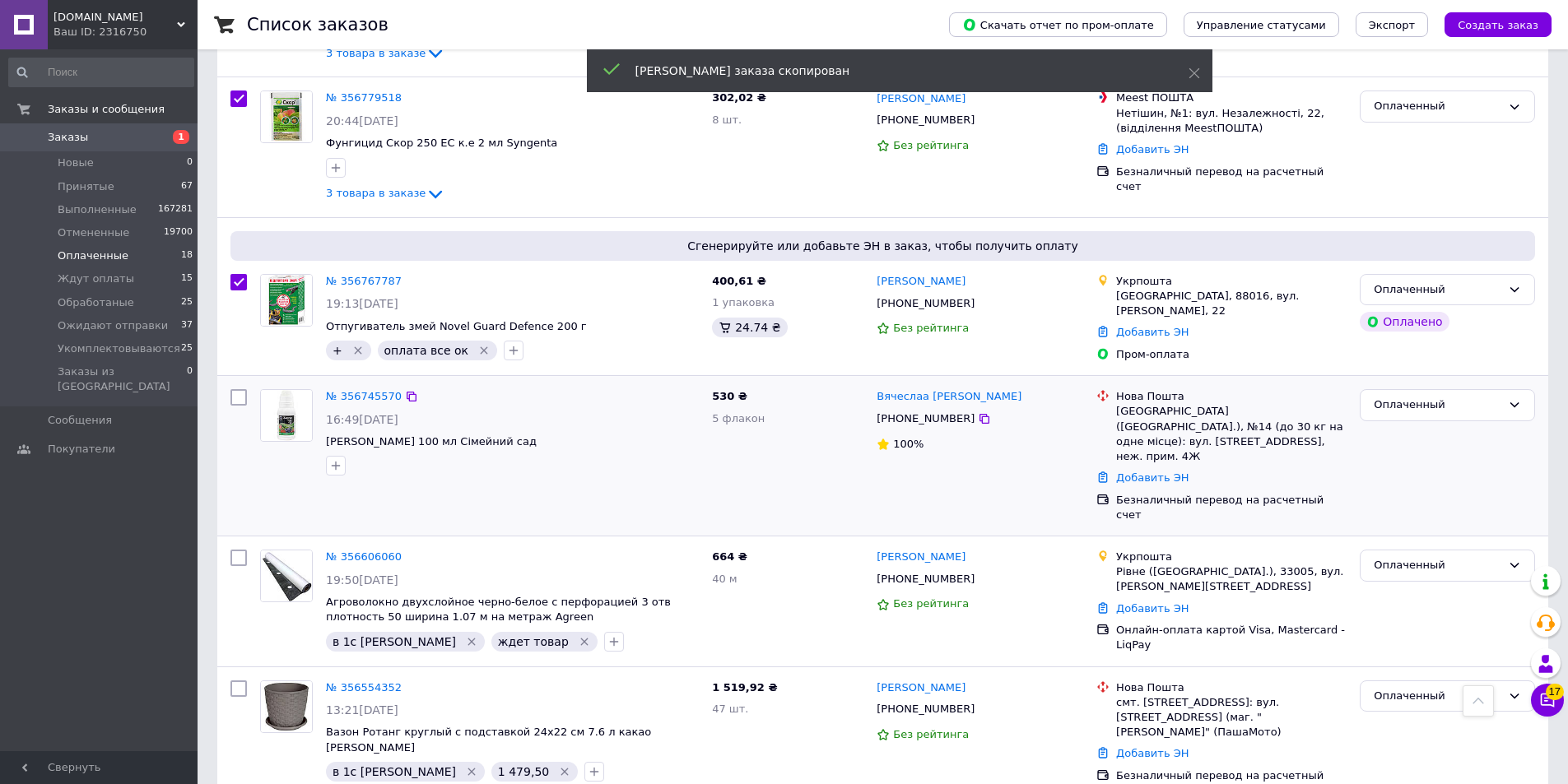
click at [236, 389] on input "checkbox" at bounding box center [239, 397] width 17 height 17
checkbox input "true"
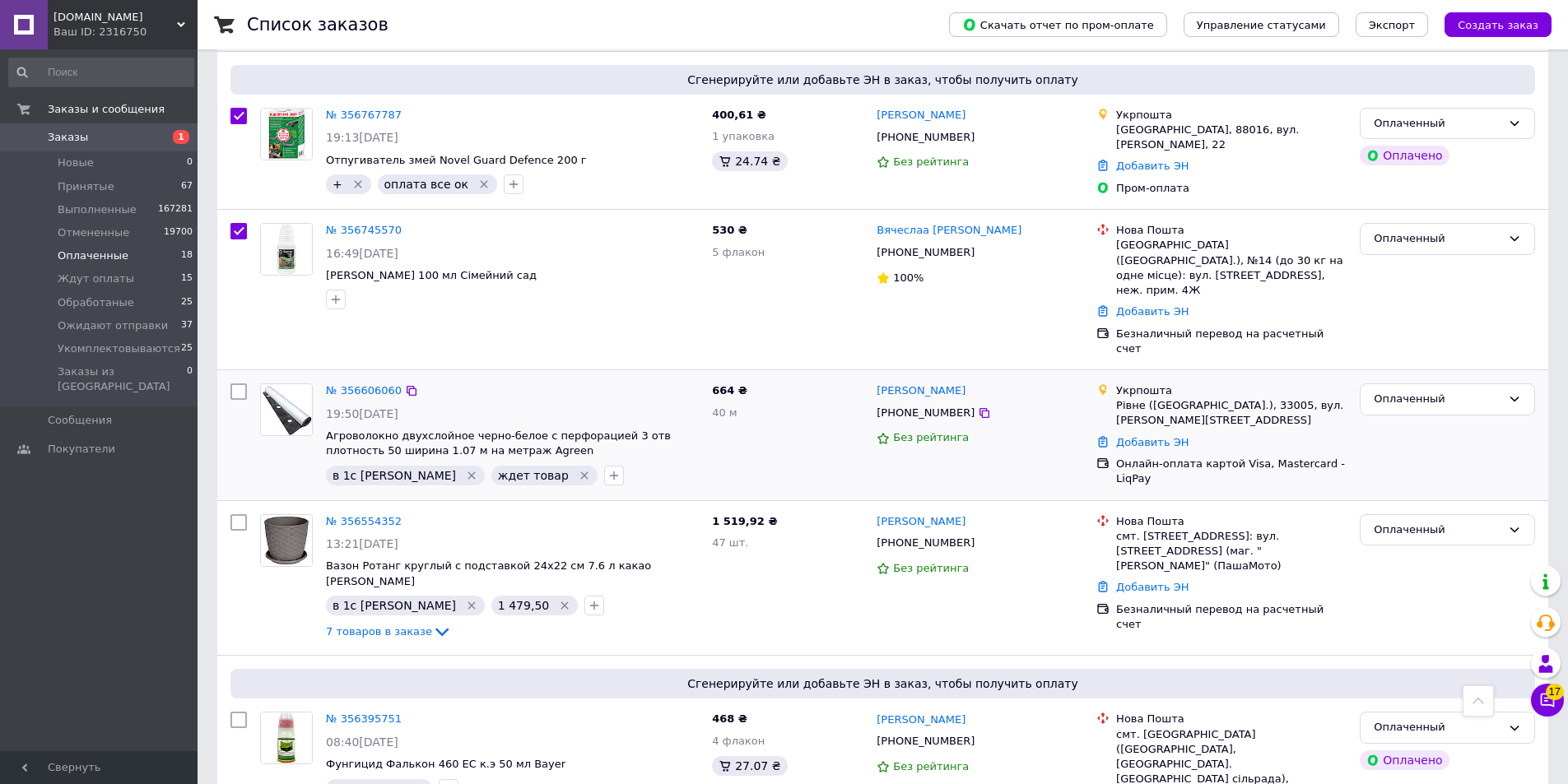
scroll to position [1893, 0]
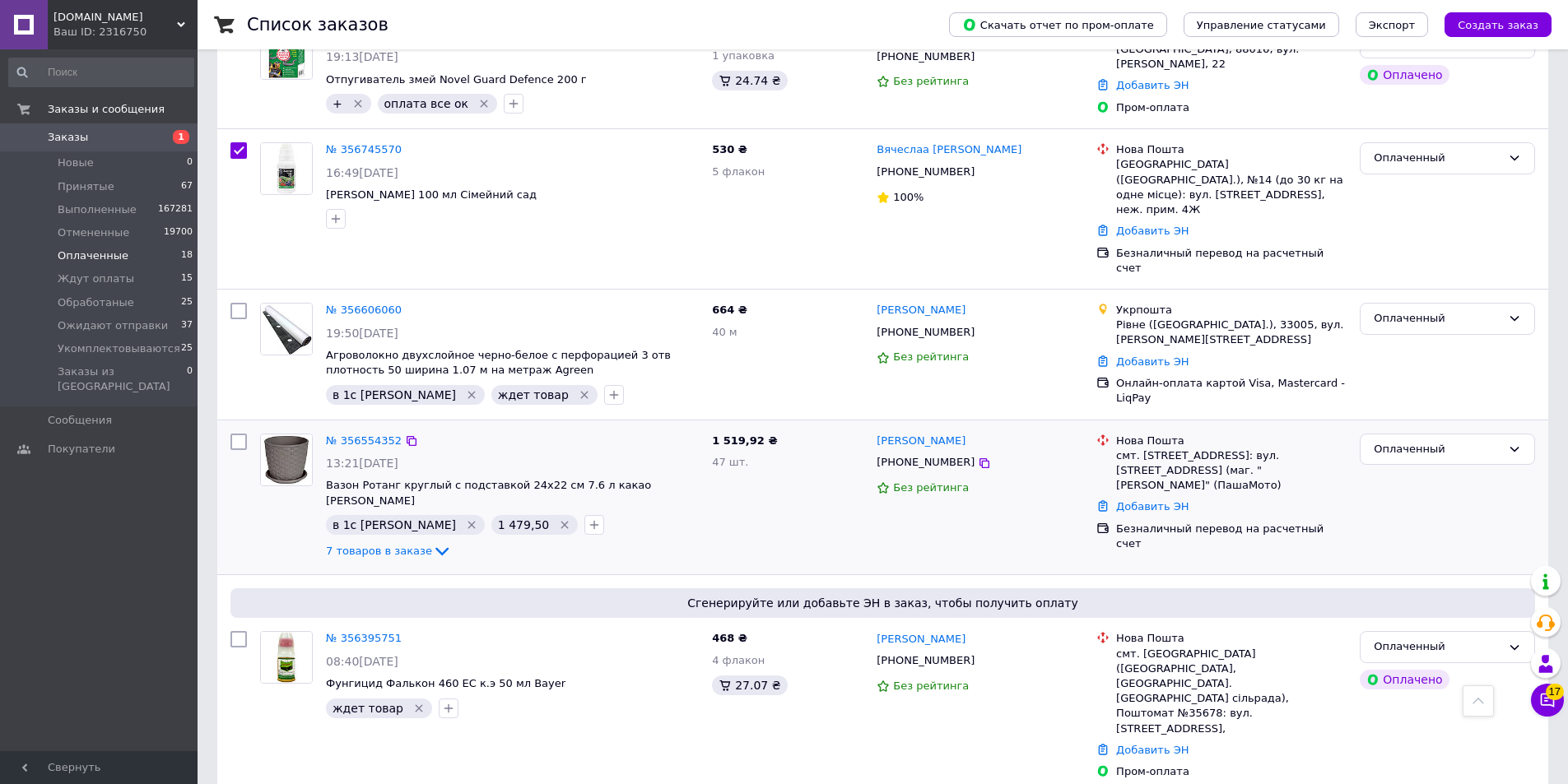
click at [709, 463] on div "1 519,92 ₴ 47 шт." at bounding box center [787, 498] width 164 height 141
click at [407, 435] on icon at bounding box center [412, 441] width 13 height 13
checkbox input "true"
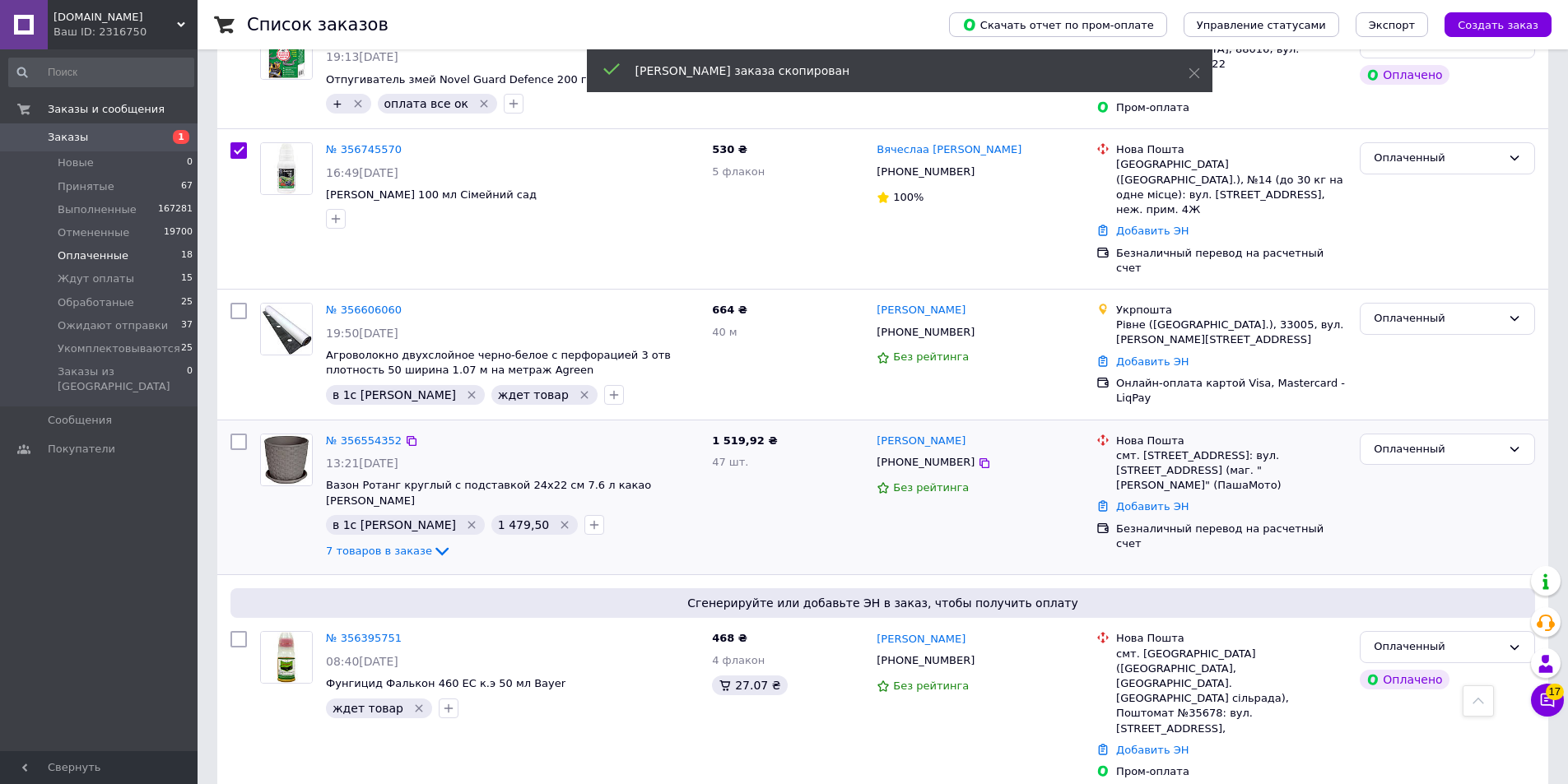
click at [243, 434] on input "checkbox" at bounding box center [239, 442] width 17 height 17
checkbox input "true"
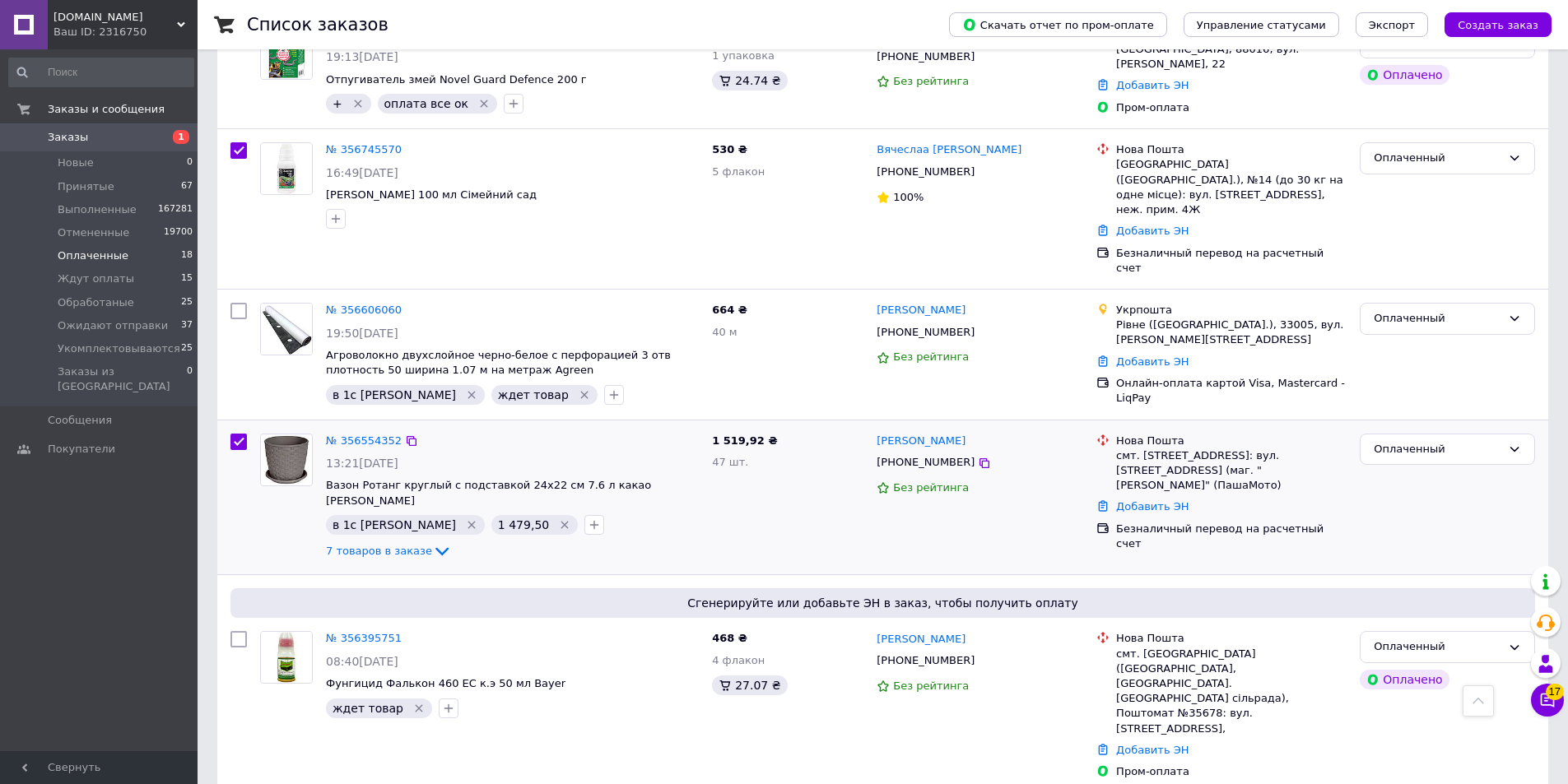
click at [732, 448] on div "1 519,92 ₴ 47 шт." at bounding box center [787, 498] width 164 height 141
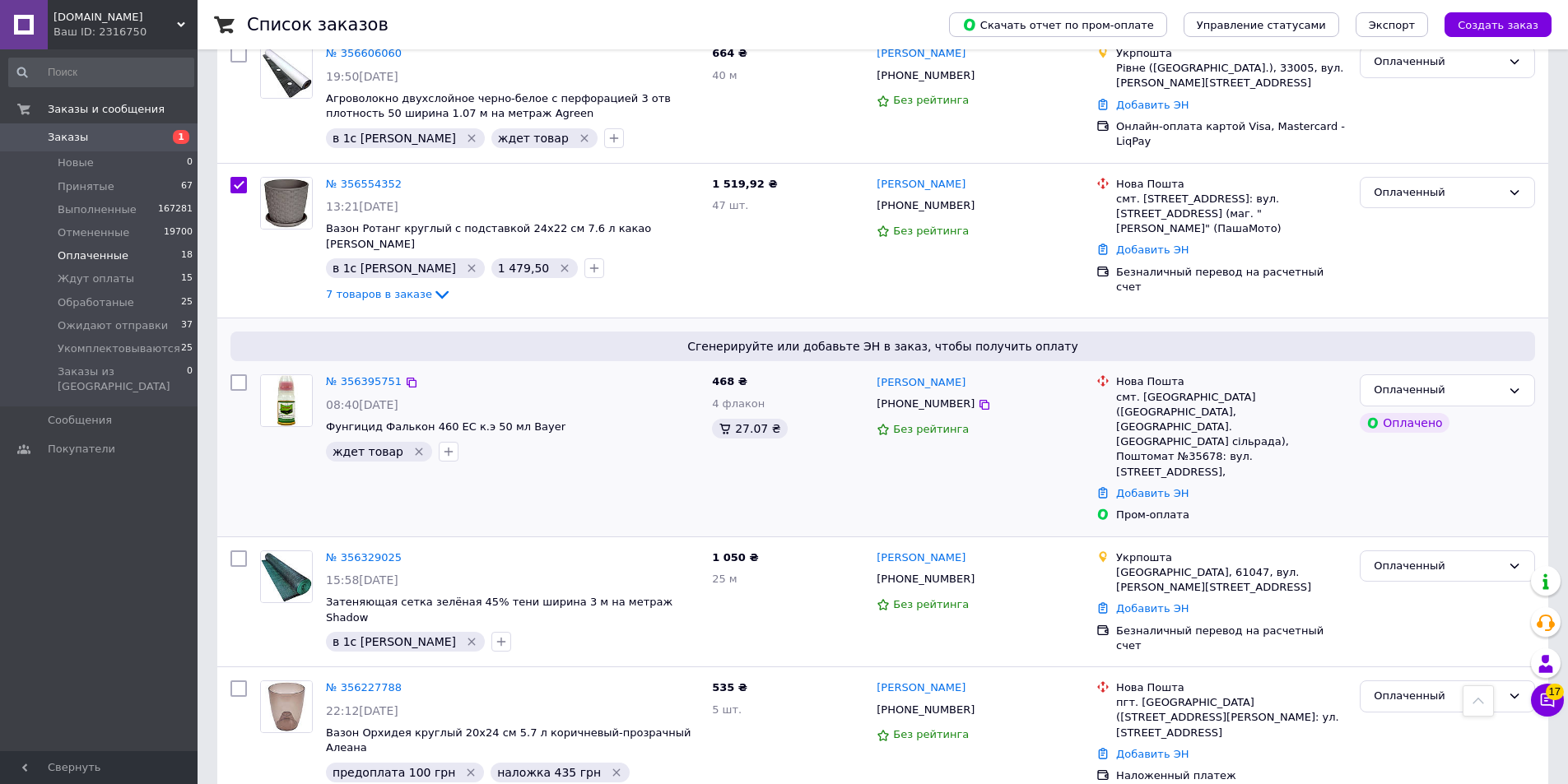
scroll to position [2152, 0]
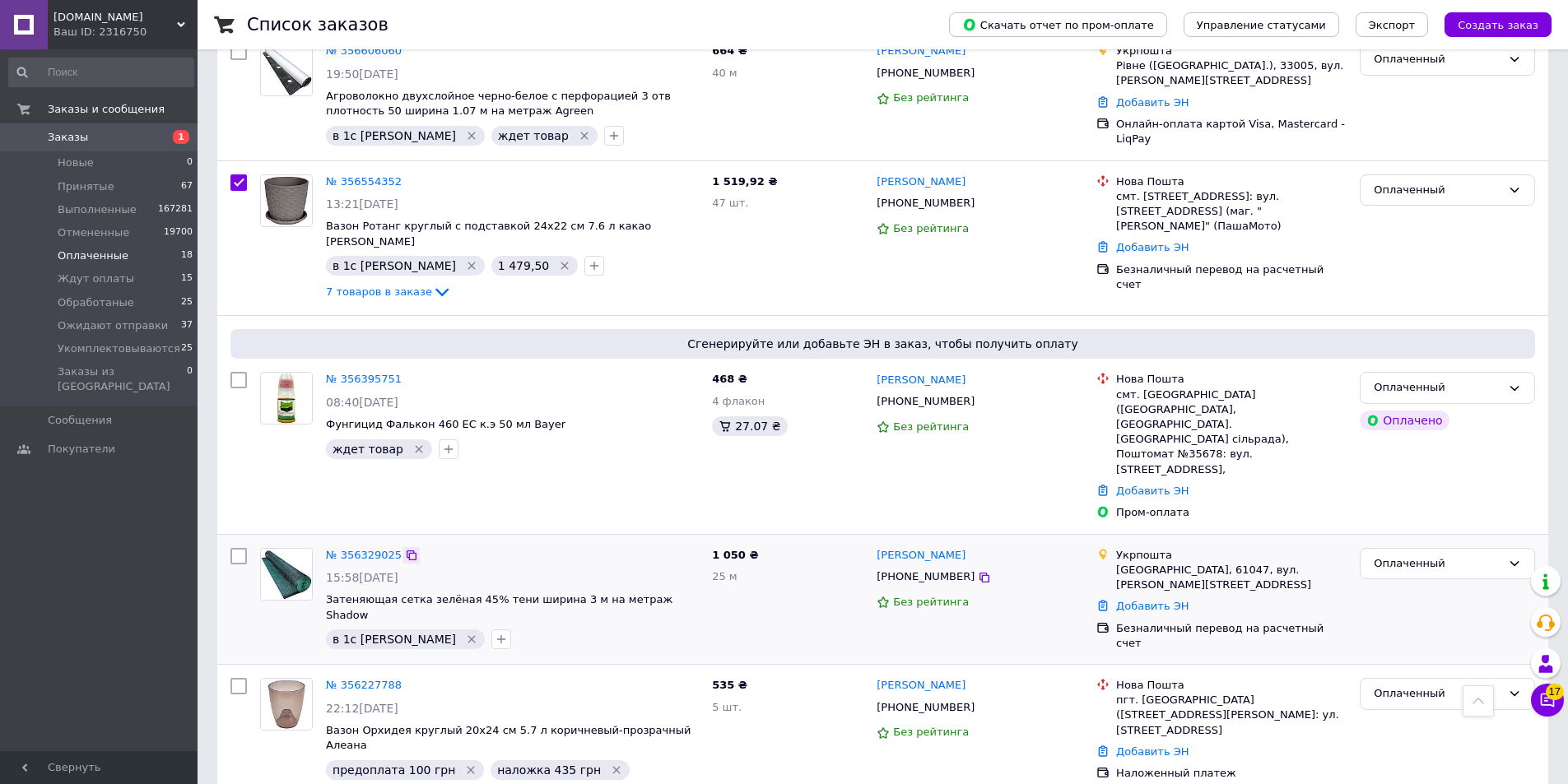
click at [407, 551] on icon at bounding box center [412, 556] width 10 height 10
checkbox input "true"
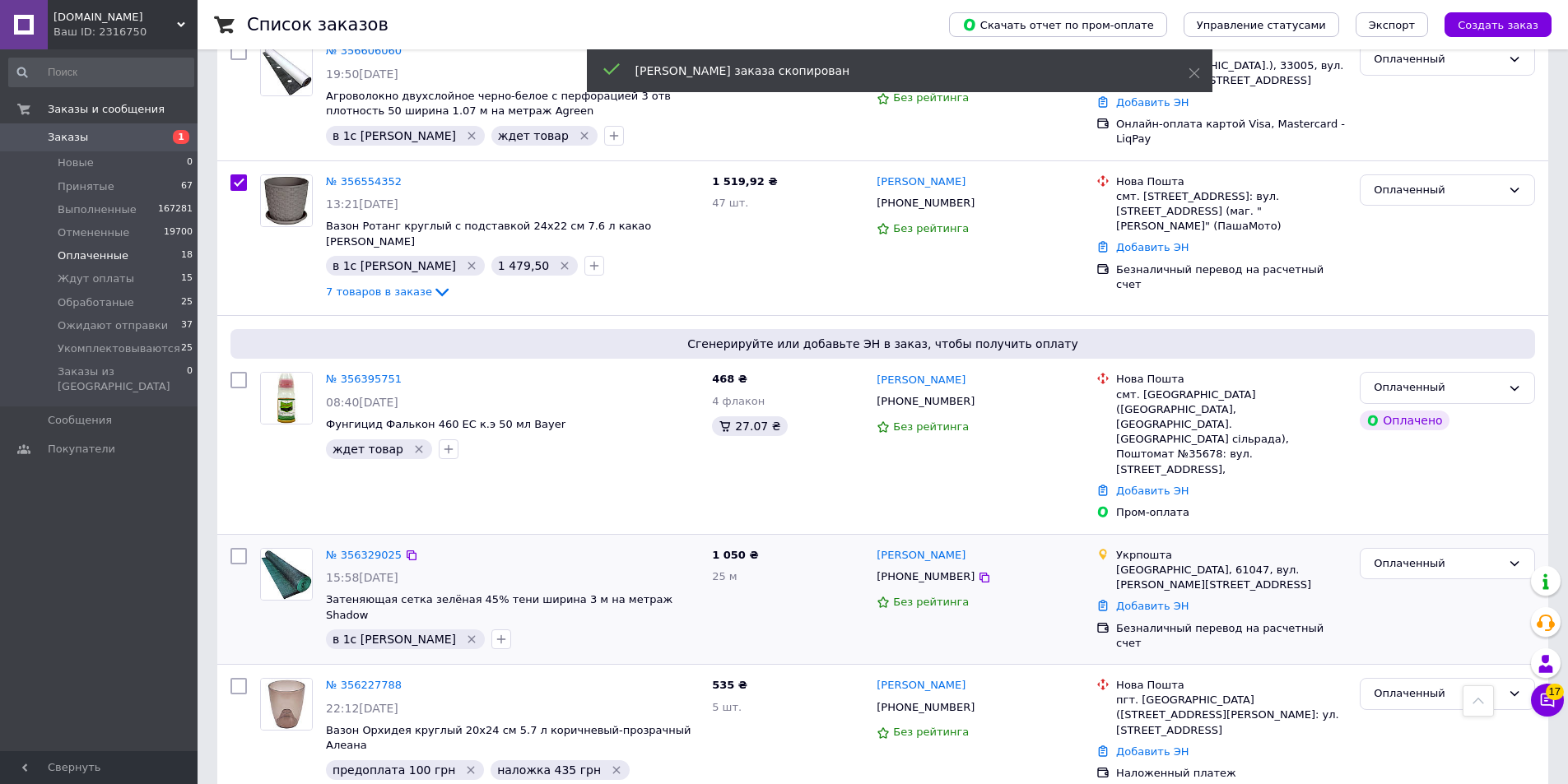
click at [236, 548] on input "checkbox" at bounding box center [239, 557] width 17 height 17
checkbox input "true"
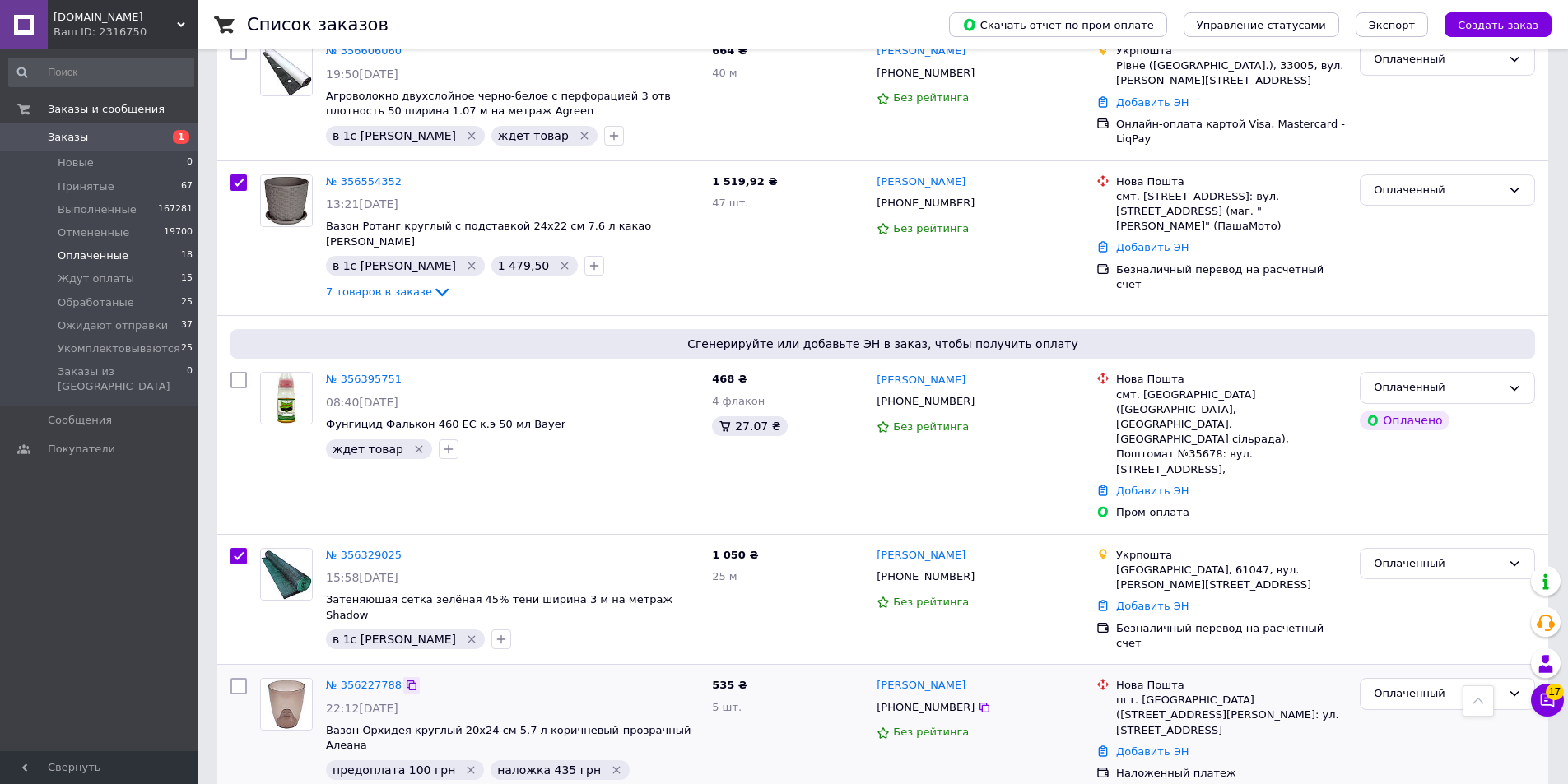
click at [406, 679] on icon at bounding box center [412, 685] width 13 height 13
checkbox input "true"
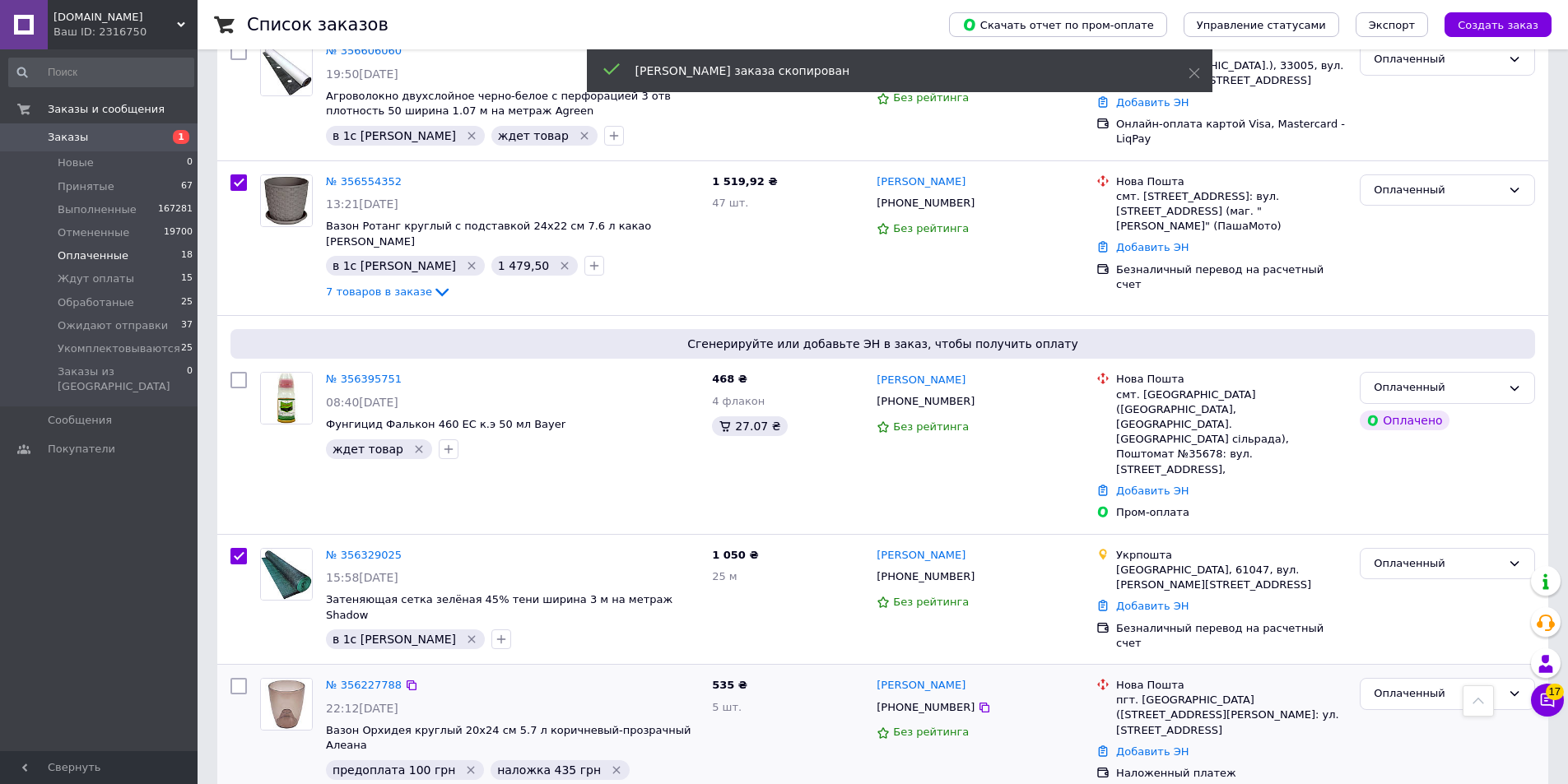
click at [233, 678] on input "checkbox" at bounding box center [239, 686] width 17 height 17
checkbox input "true"
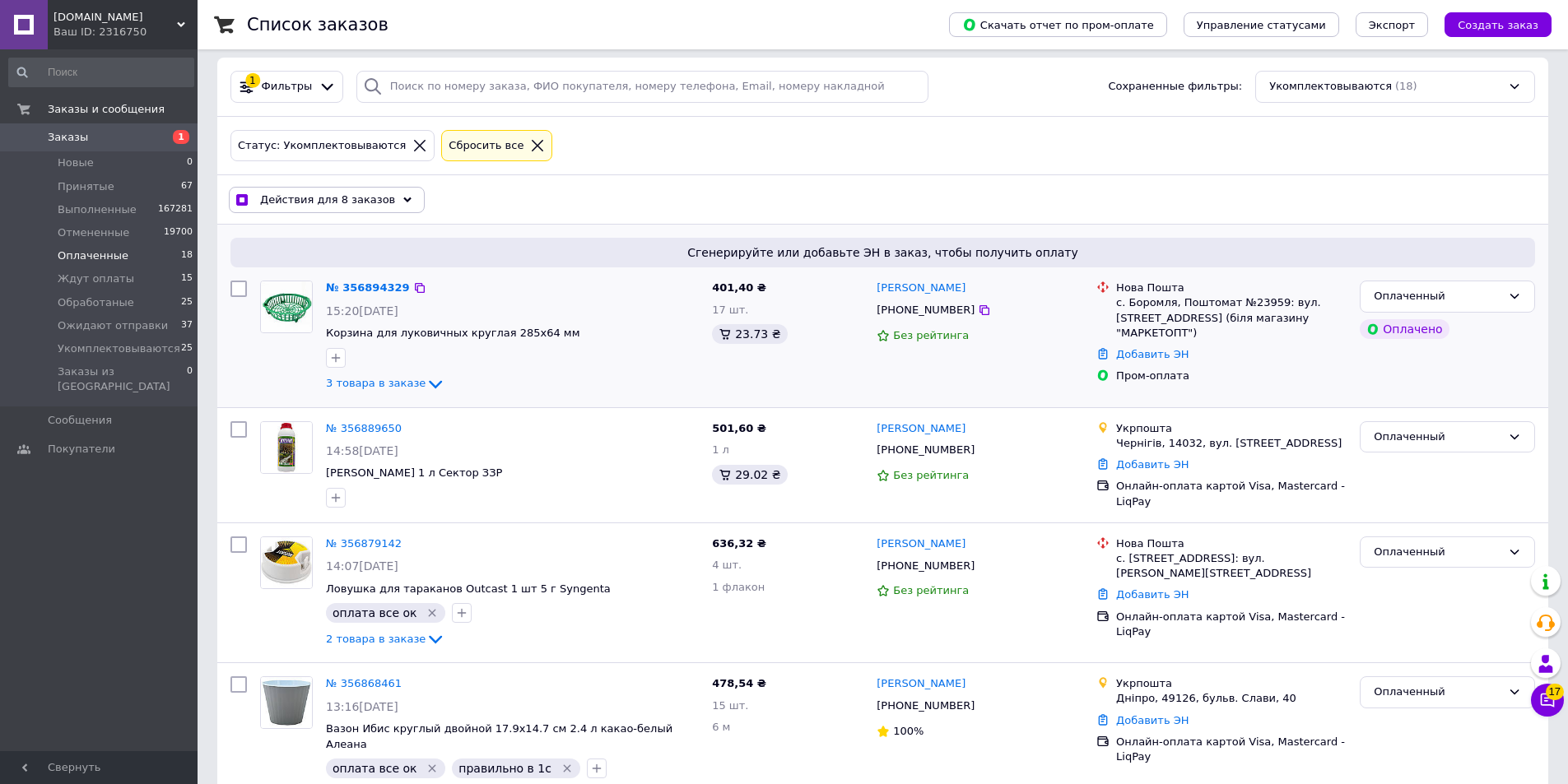
scroll to position [0, 0]
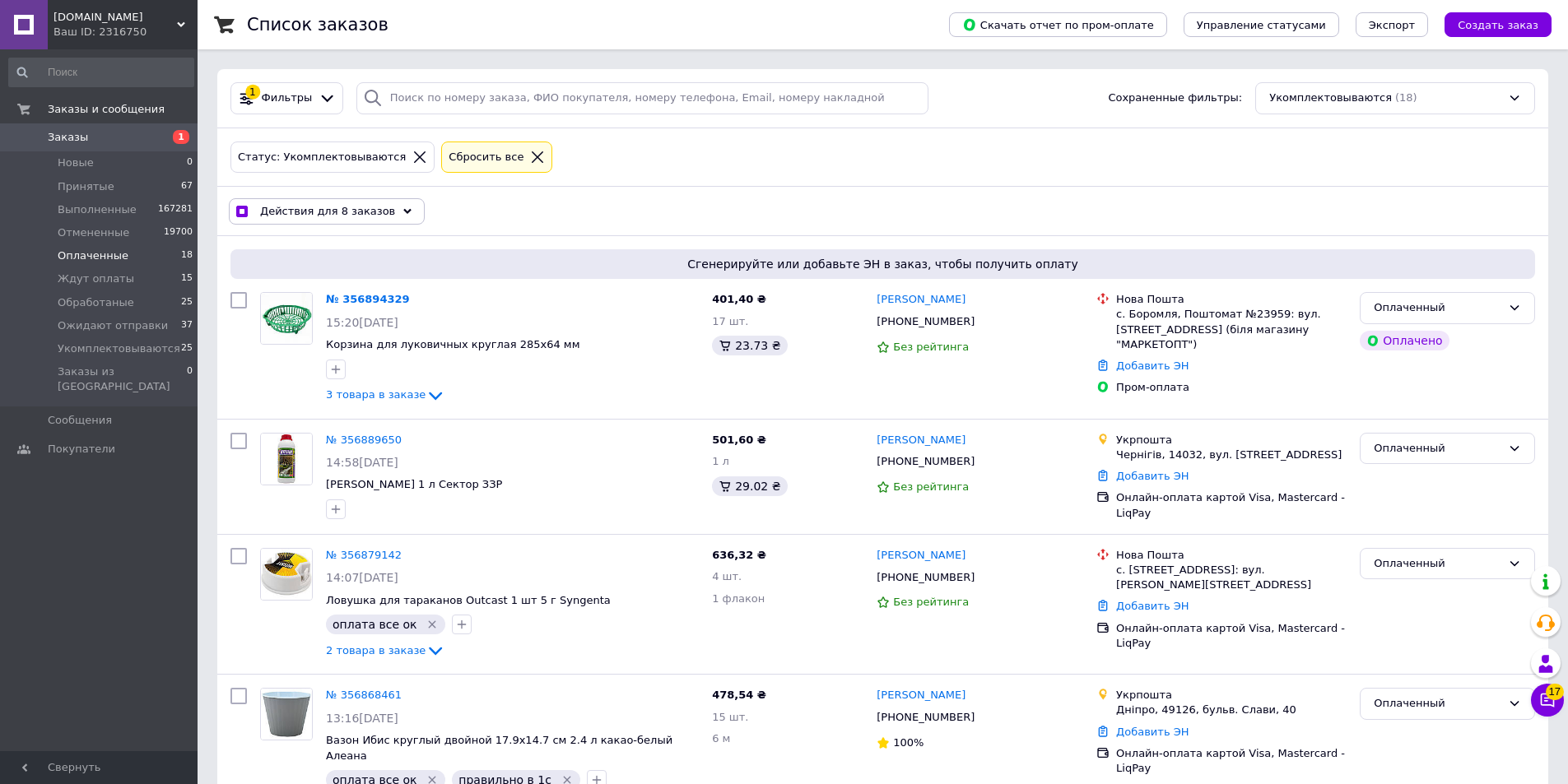
click at [349, 205] on span "Действия для 8 заказов" at bounding box center [328, 211] width 135 height 15
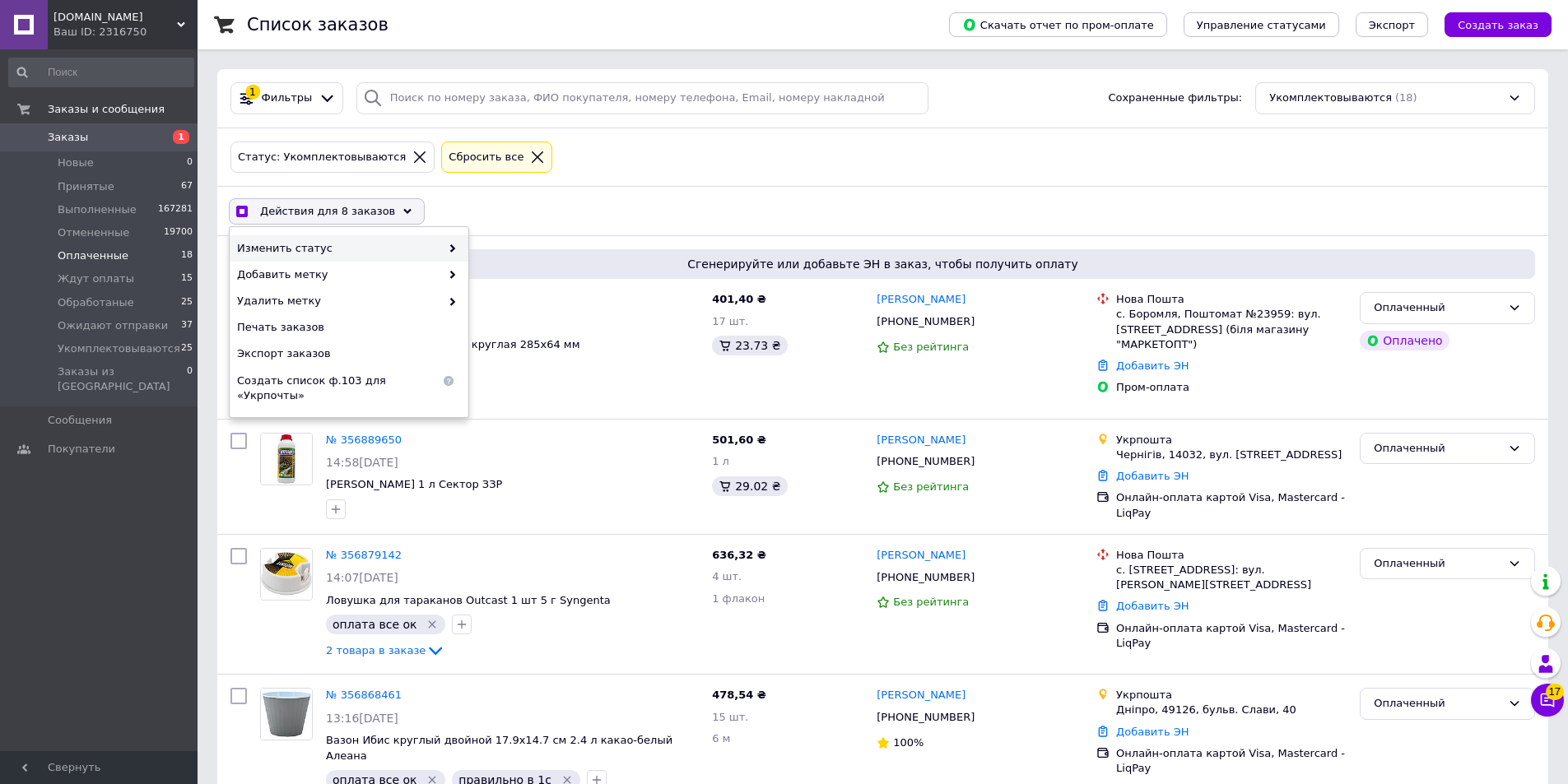
click at [334, 237] on div "Изменить статус" at bounding box center [349, 248] width 238 height 26
checkbox input "true"
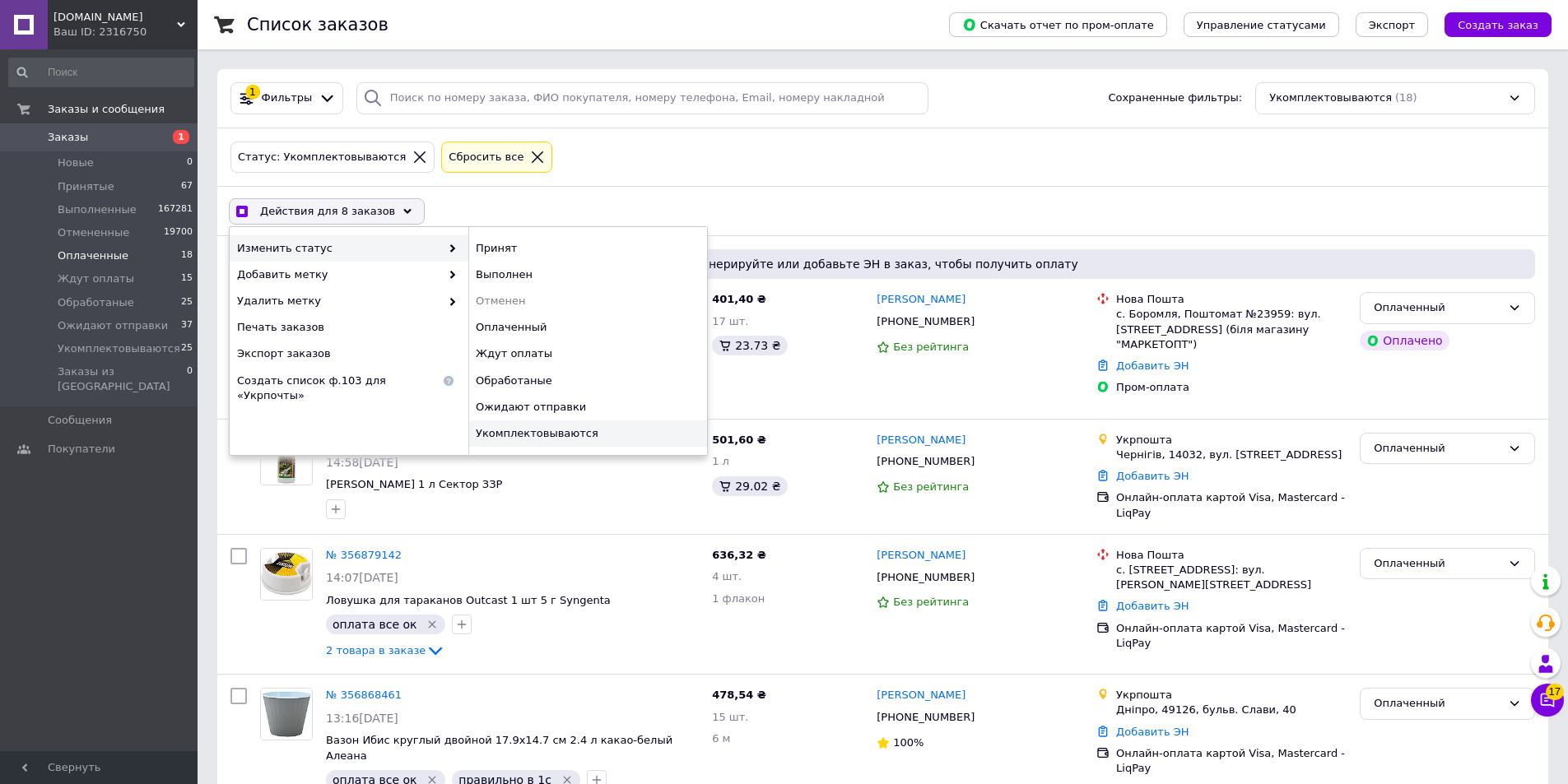
click at [569, 425] on div "Укомплектовываются" at bounding box center [587, 433] width 238 height 26
checkbox input "false"
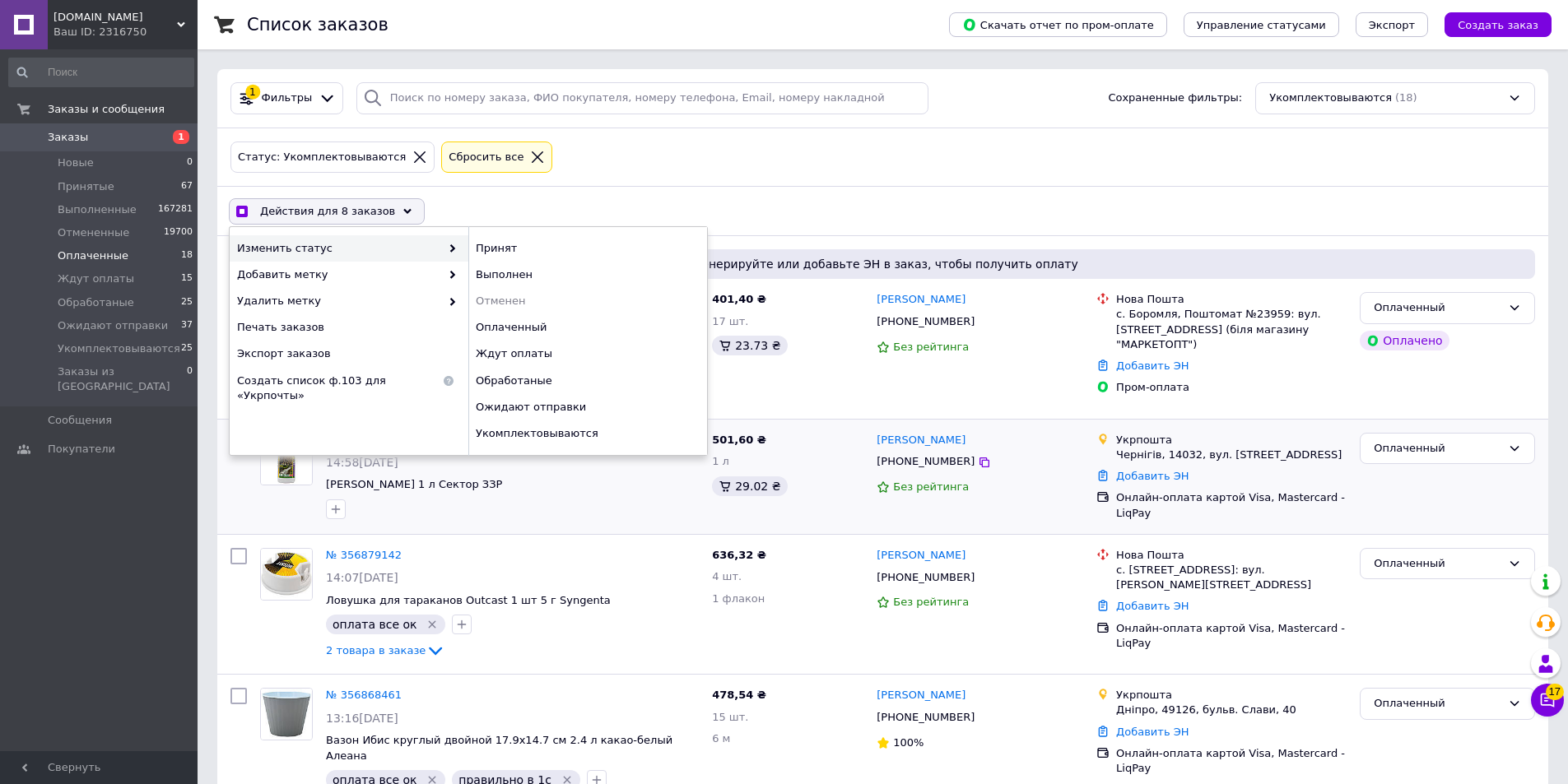
checkbox input "false"
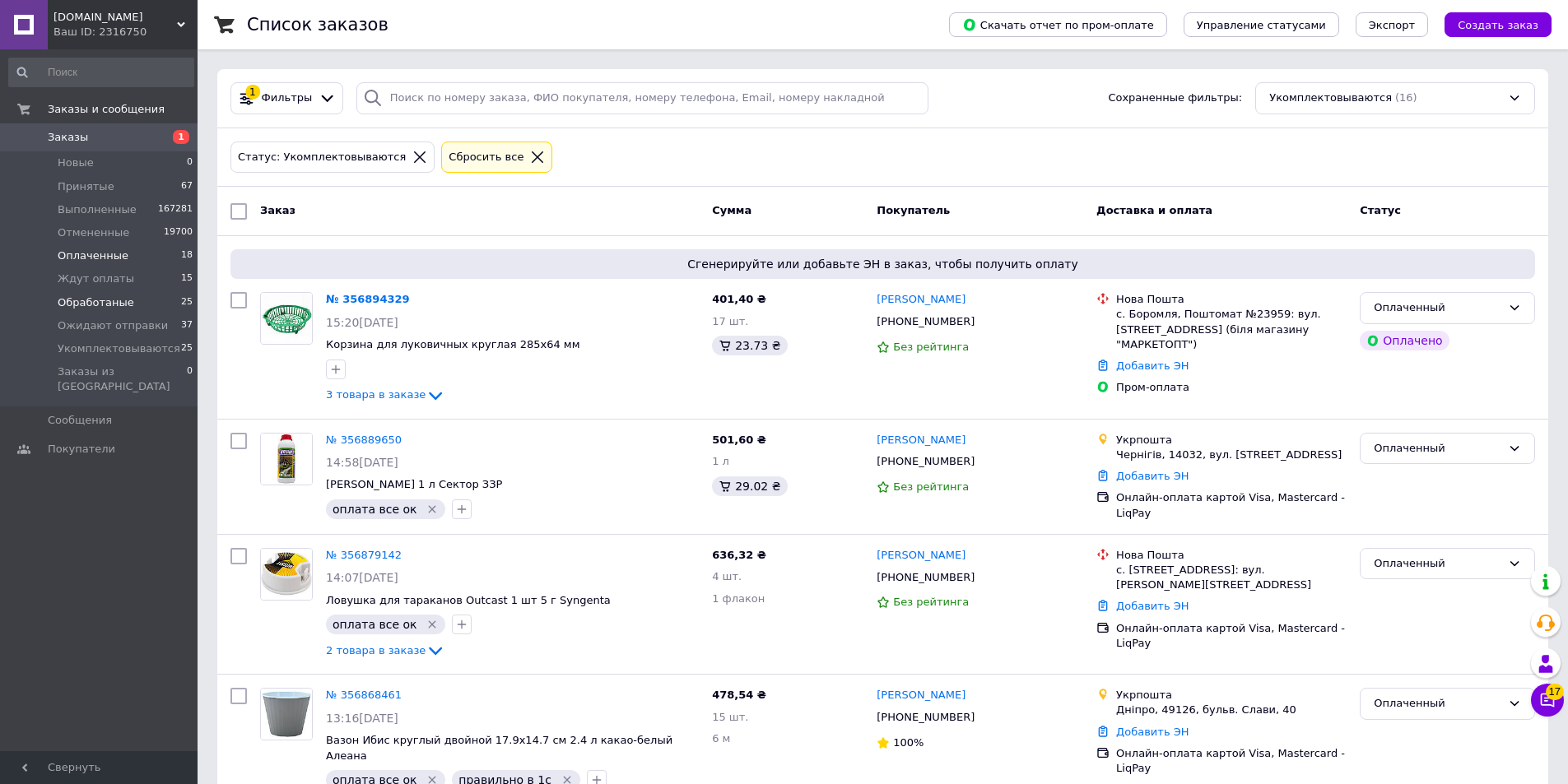
click at [111, 302] on span "Обработаные" at bounding box center [95, 303] width 77 height 15
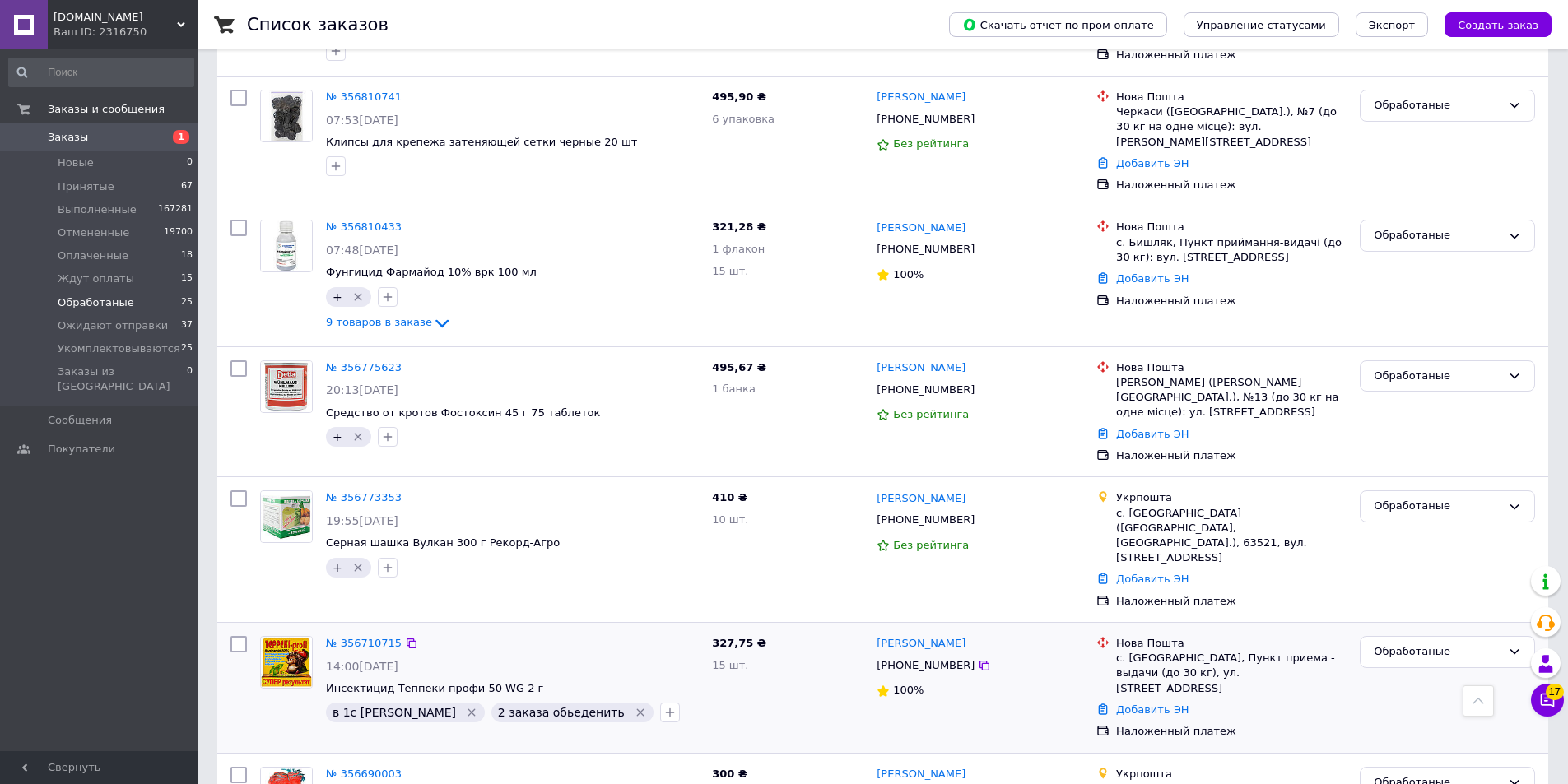
scroll to position [2808, 0]
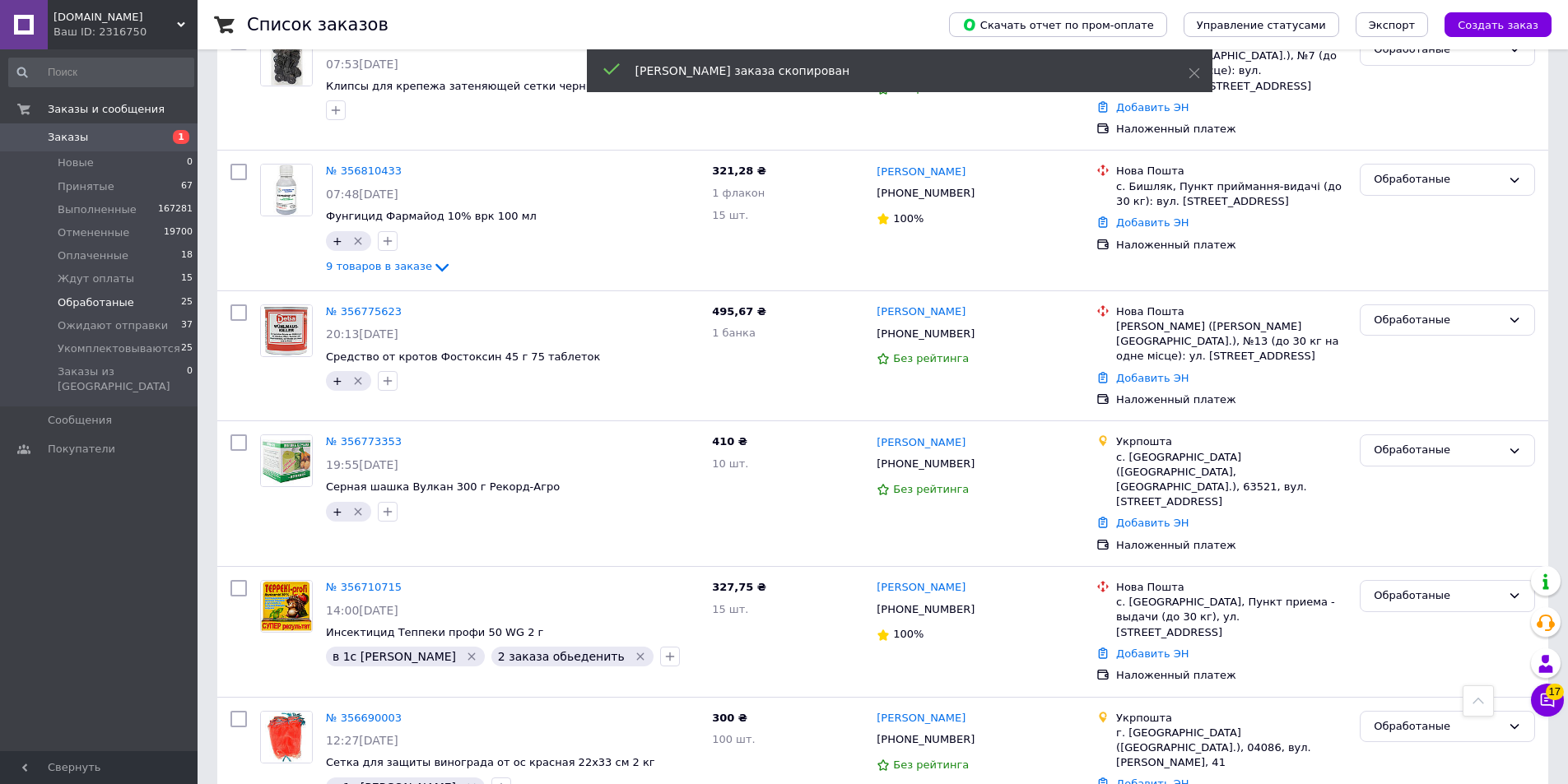
checkbox input "true"
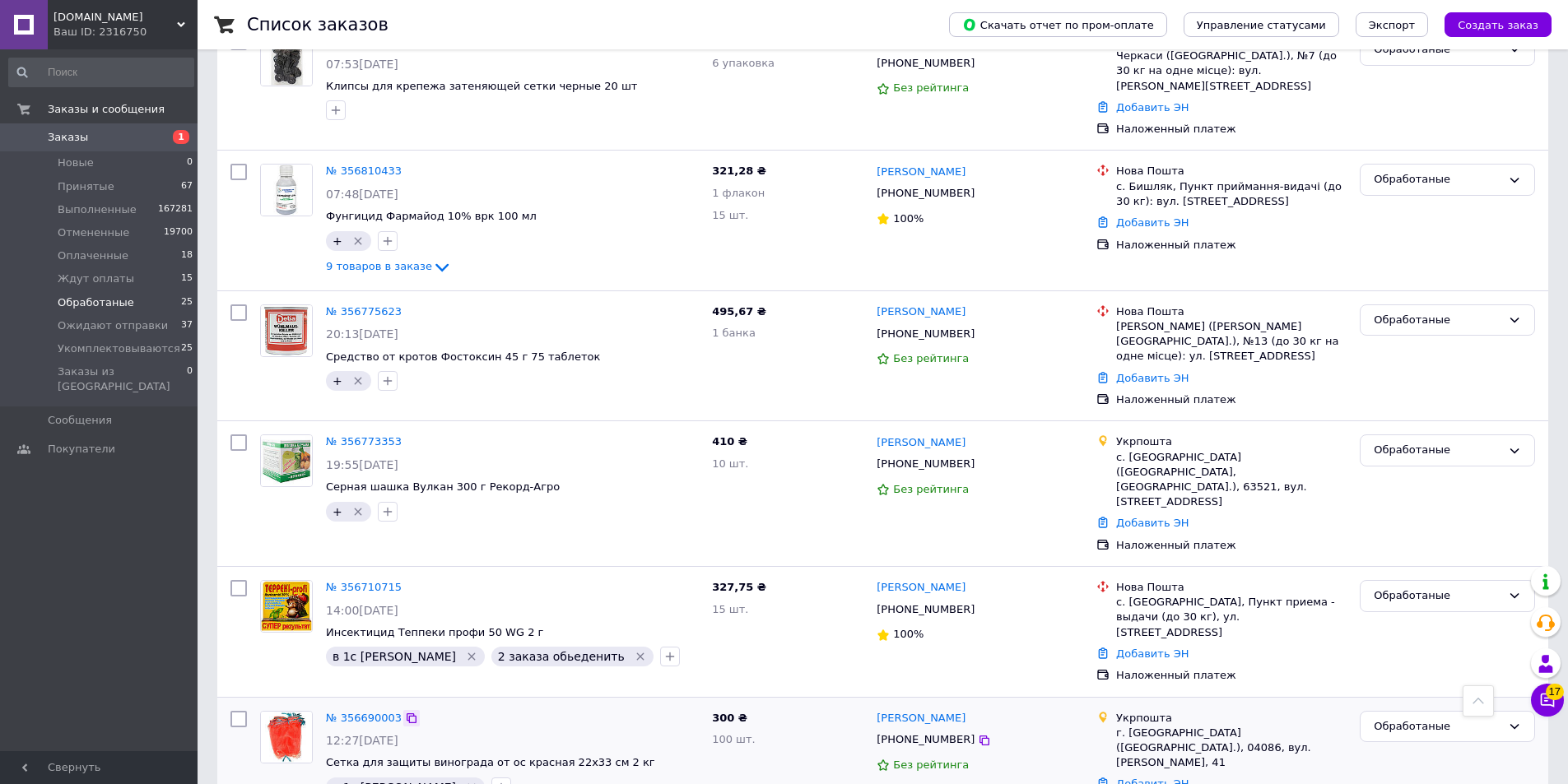
click at [405, 712] on icon at bounding box center [412, 718] width 13 height 13
checkbox input "true"
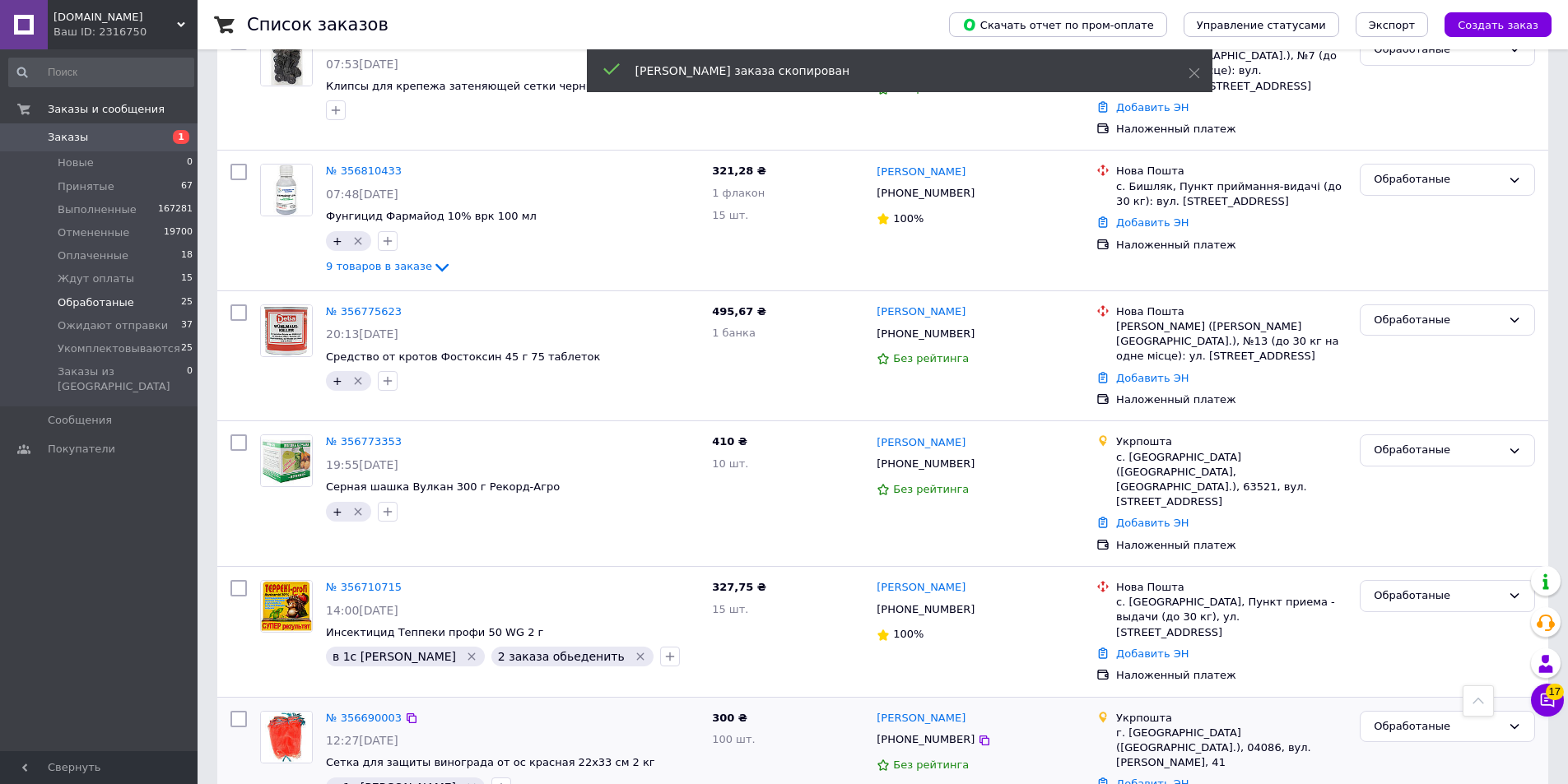
click at [238, 711] on input "checkbox" at bounding box center [239, 719] width 17 height 17
checkbox input "true"
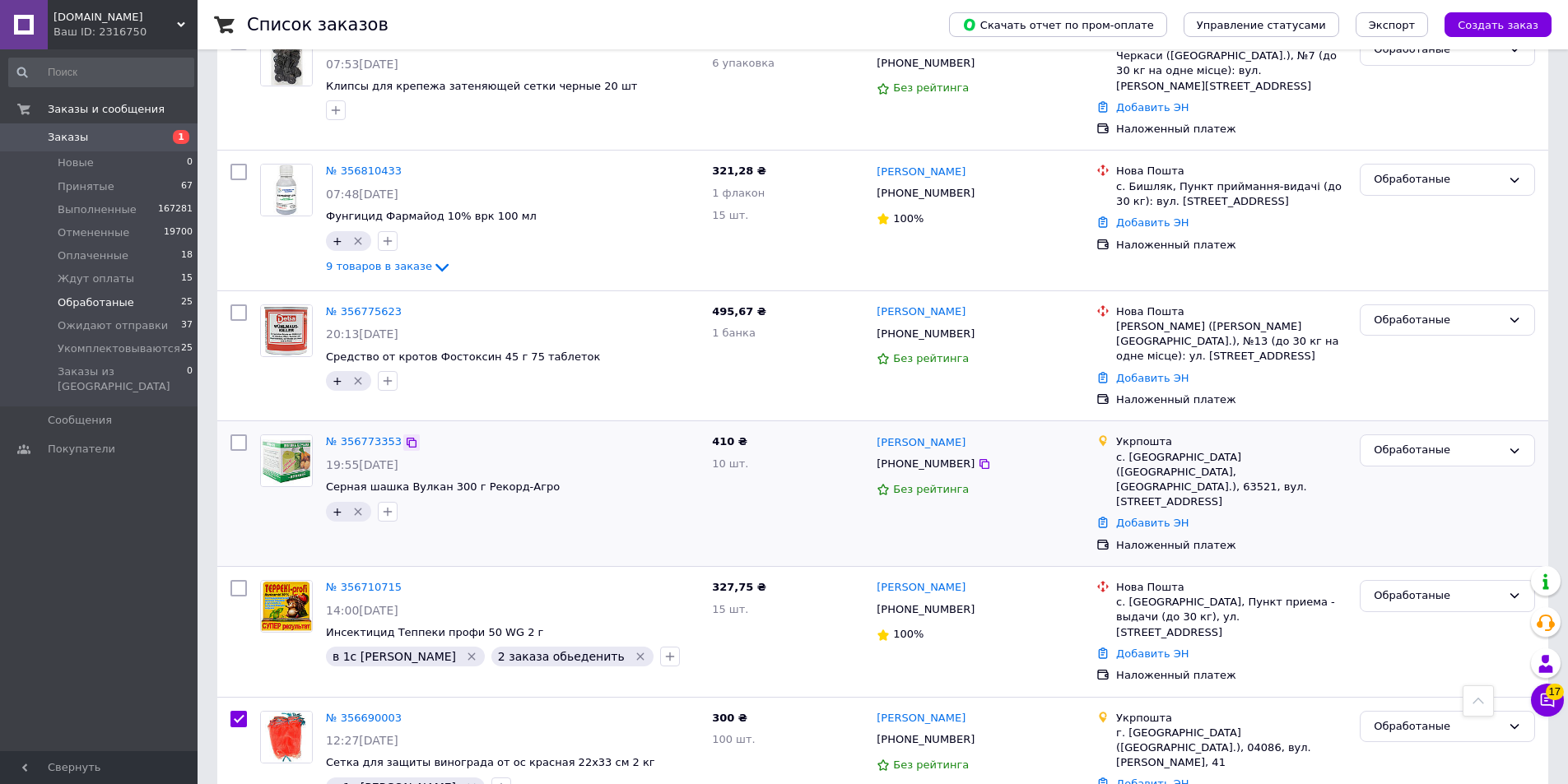
click at [405, 436] on icon at bounding box center [412, 443] width 13 height 13
checkbox input "true"
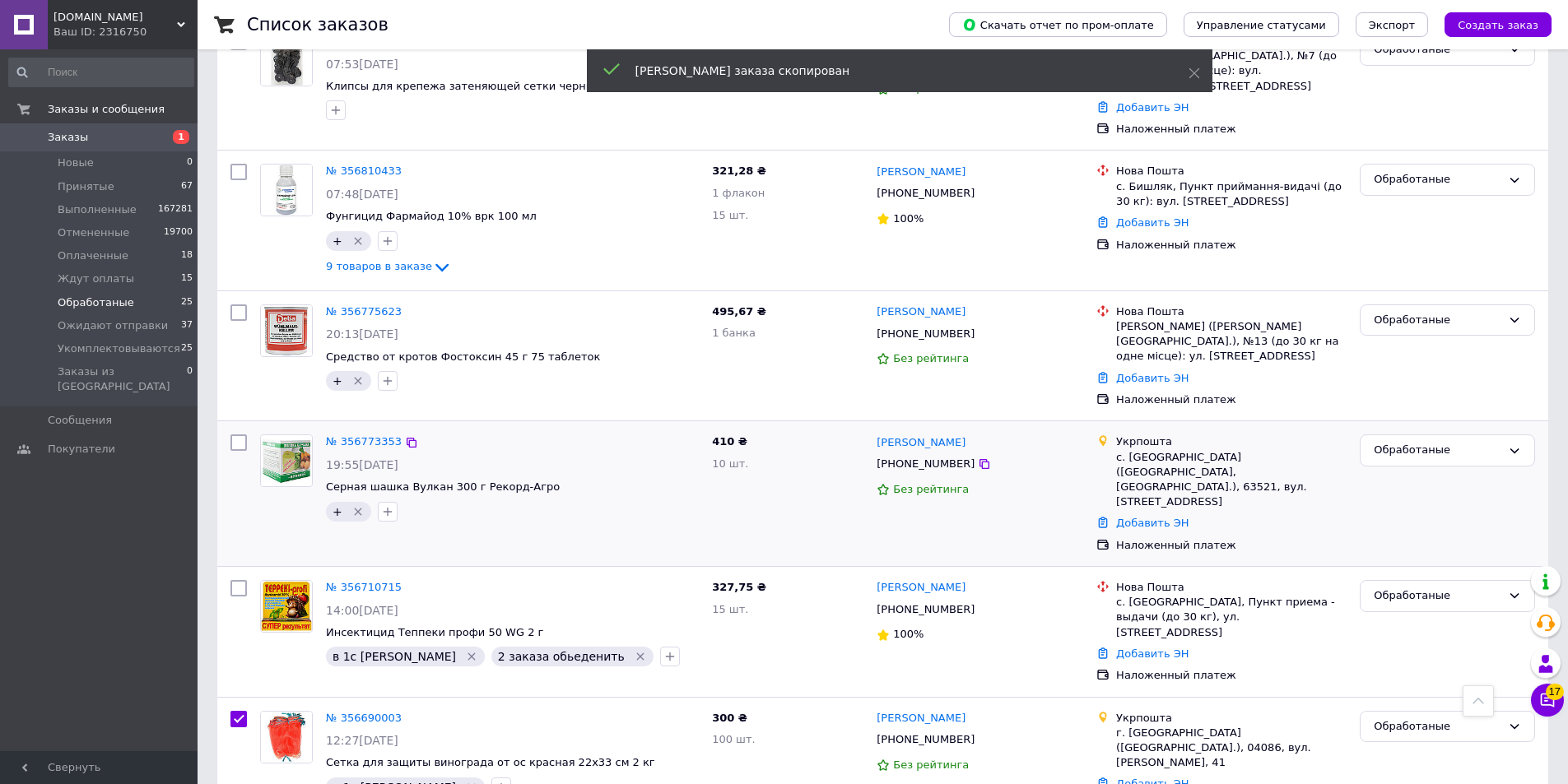
click at [238, 435] on input "checkbox" at bounding box center [239, 443] width 17 height 17
checkbox input "true"
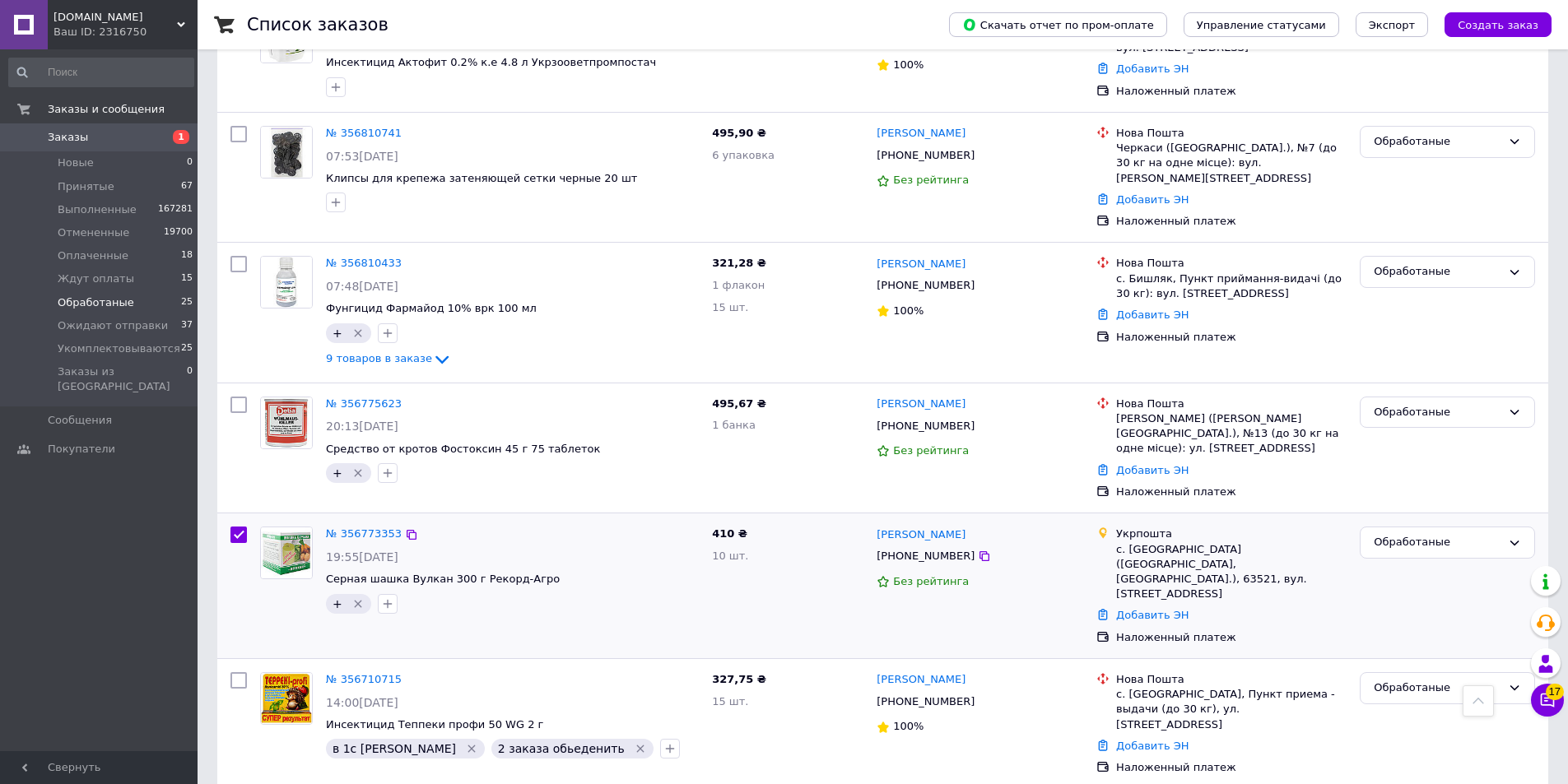
scroll to position [2643, 0]
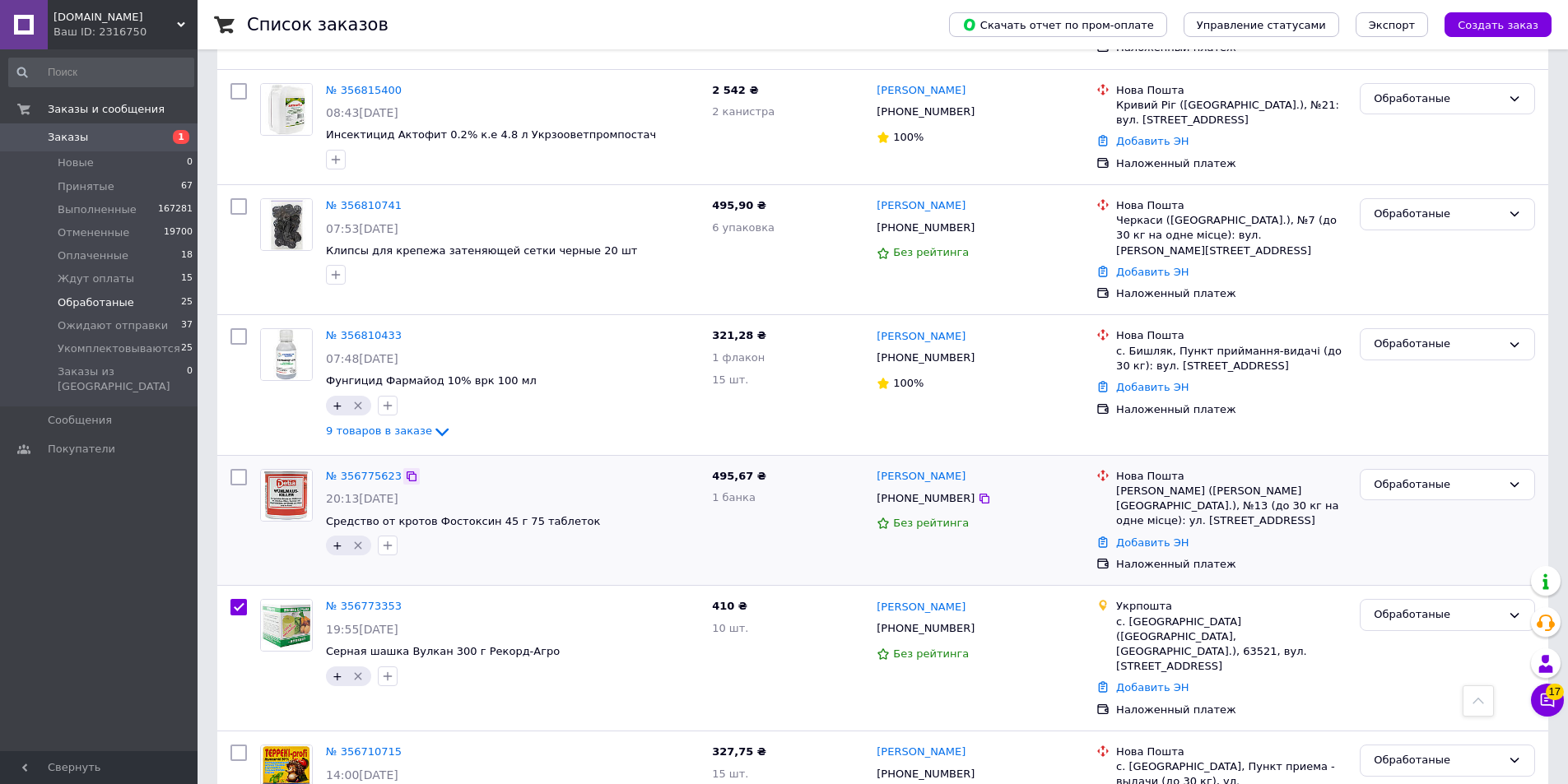
click at [405, 470] on icon at bounding box center [412, 477] width 13 height 13
checkbox input "true"
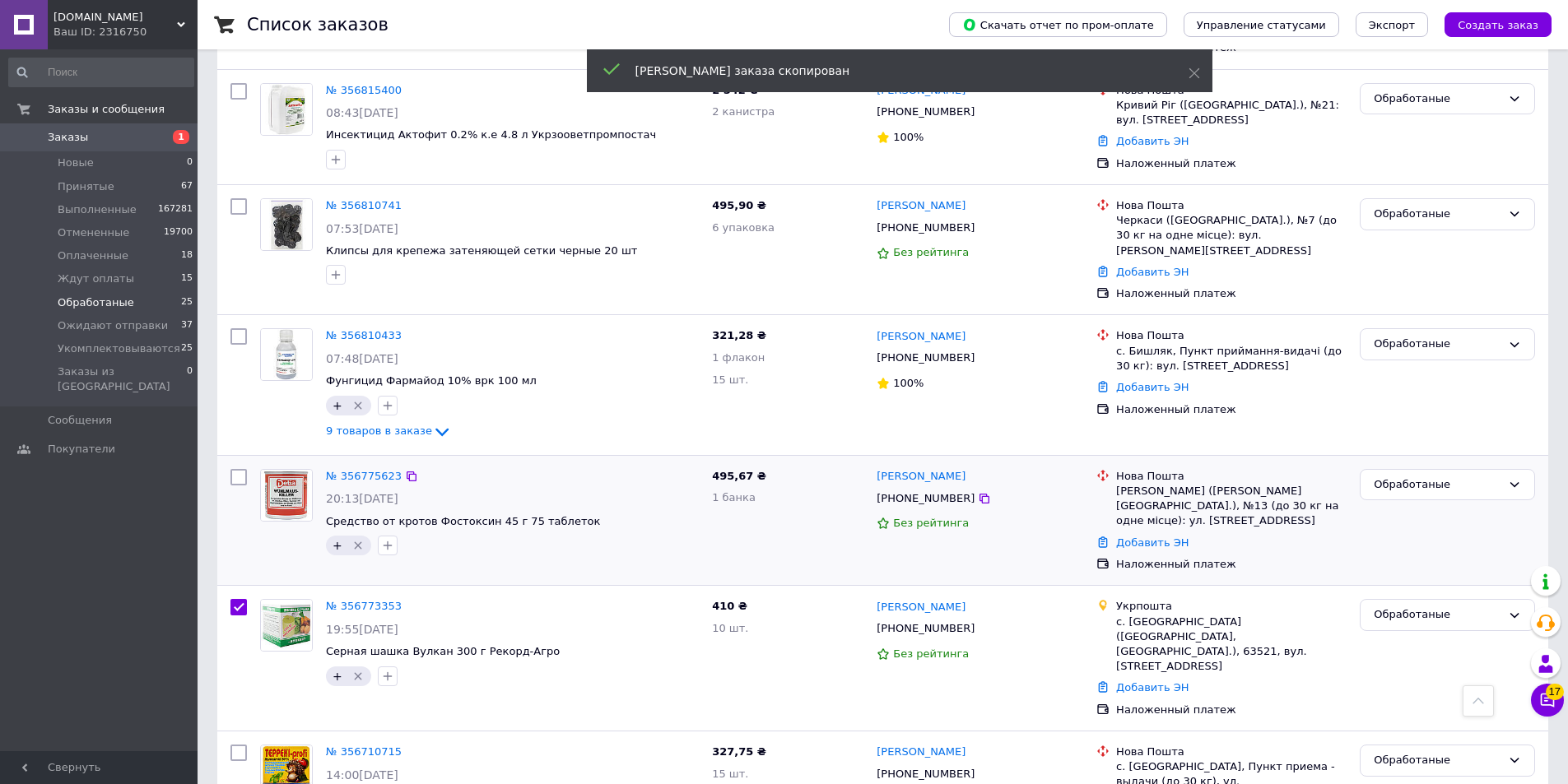
click at [237, 469] on input "checkbox" at bounding box center [239, 477] width 17 height 17
checkbox input "true"
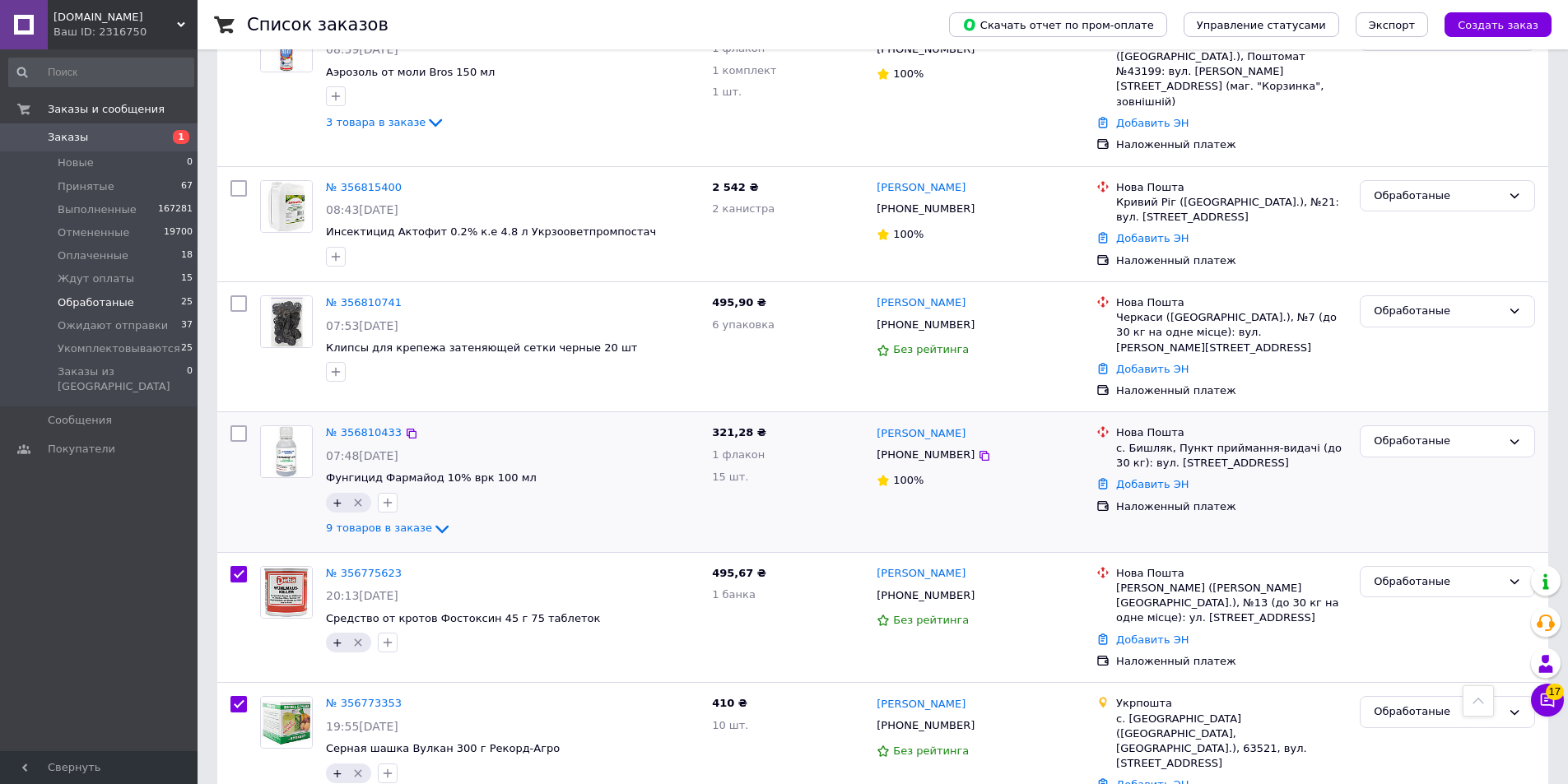
scroll to position [2478, 0]
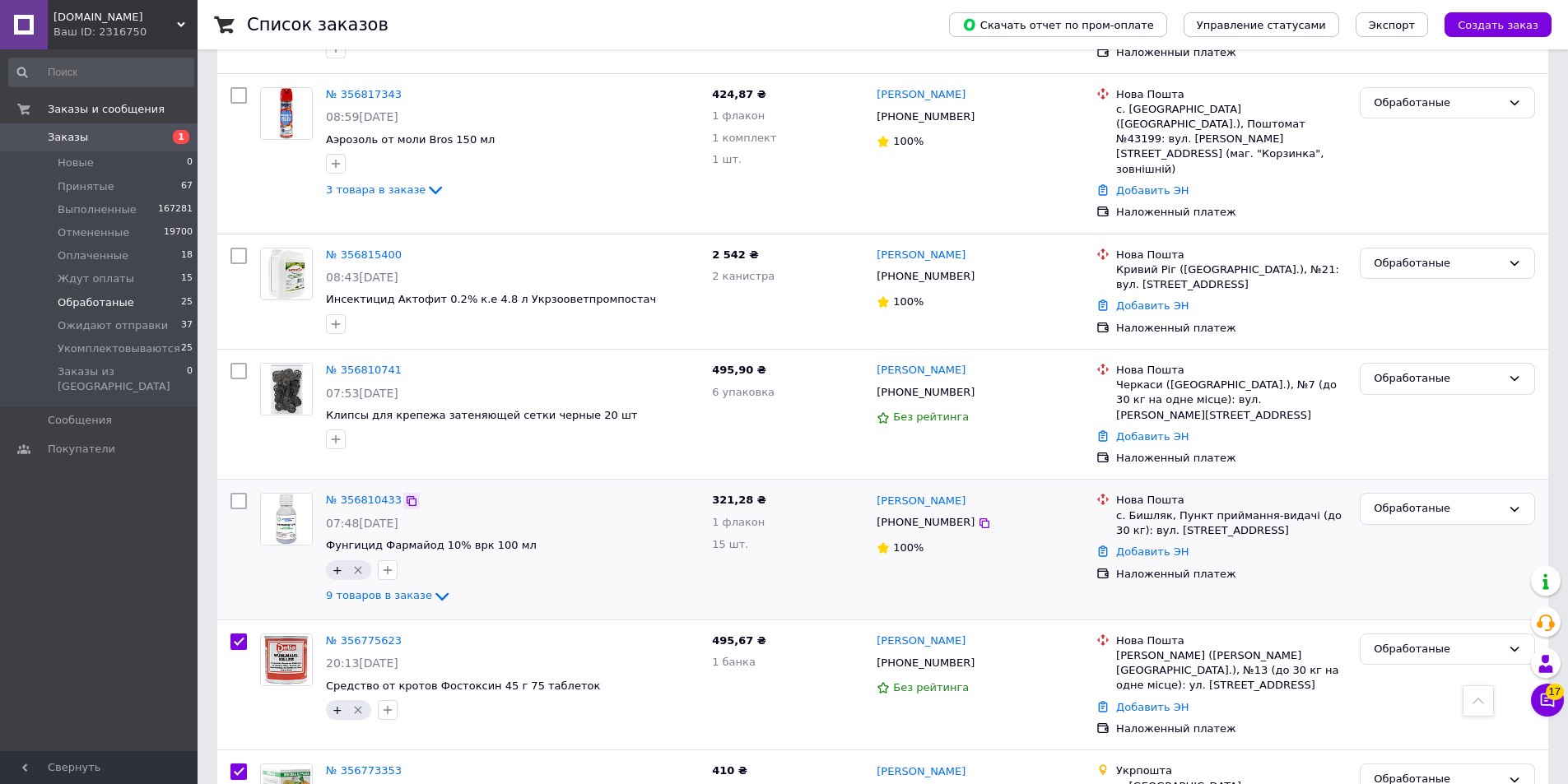
click at [406, 494] on icon at bounding box center [412, 501] width 13 height 13
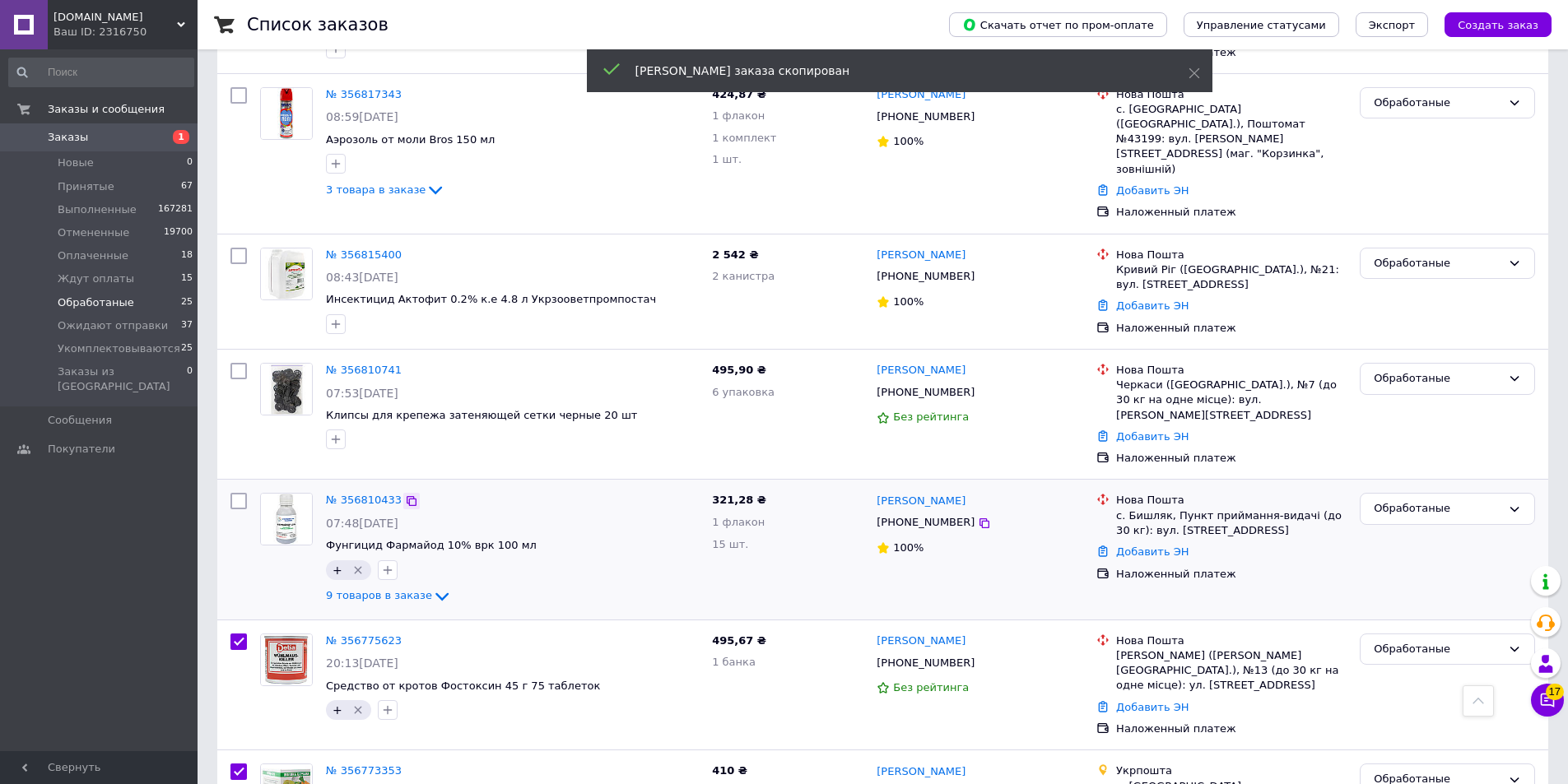
checkbox input "true"
click at [239, 493] on input "checkbox" at bounding box center [239, 501] width 17 height 17
checkbox input "true"
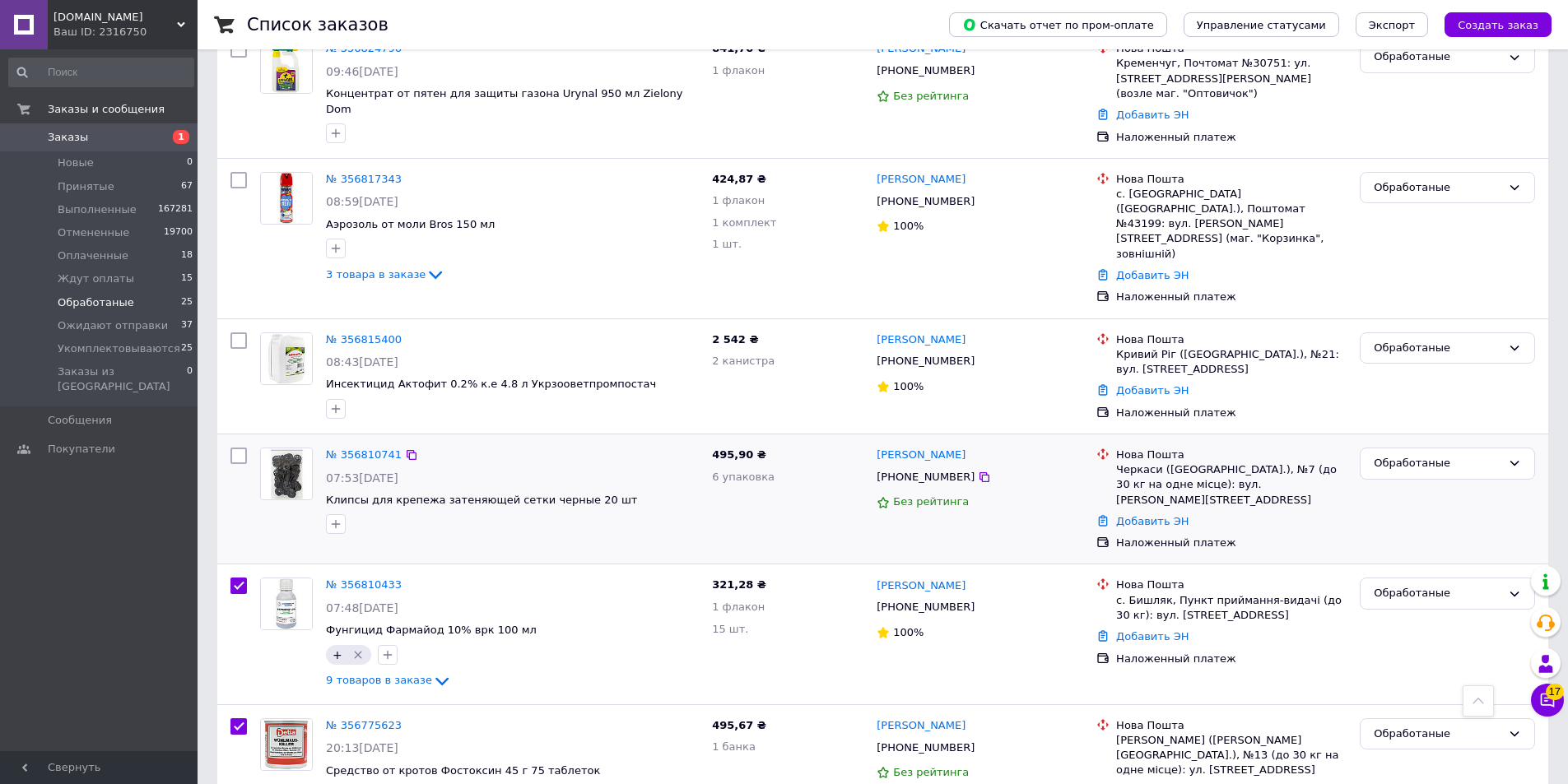
scroll to position [2313, 0]
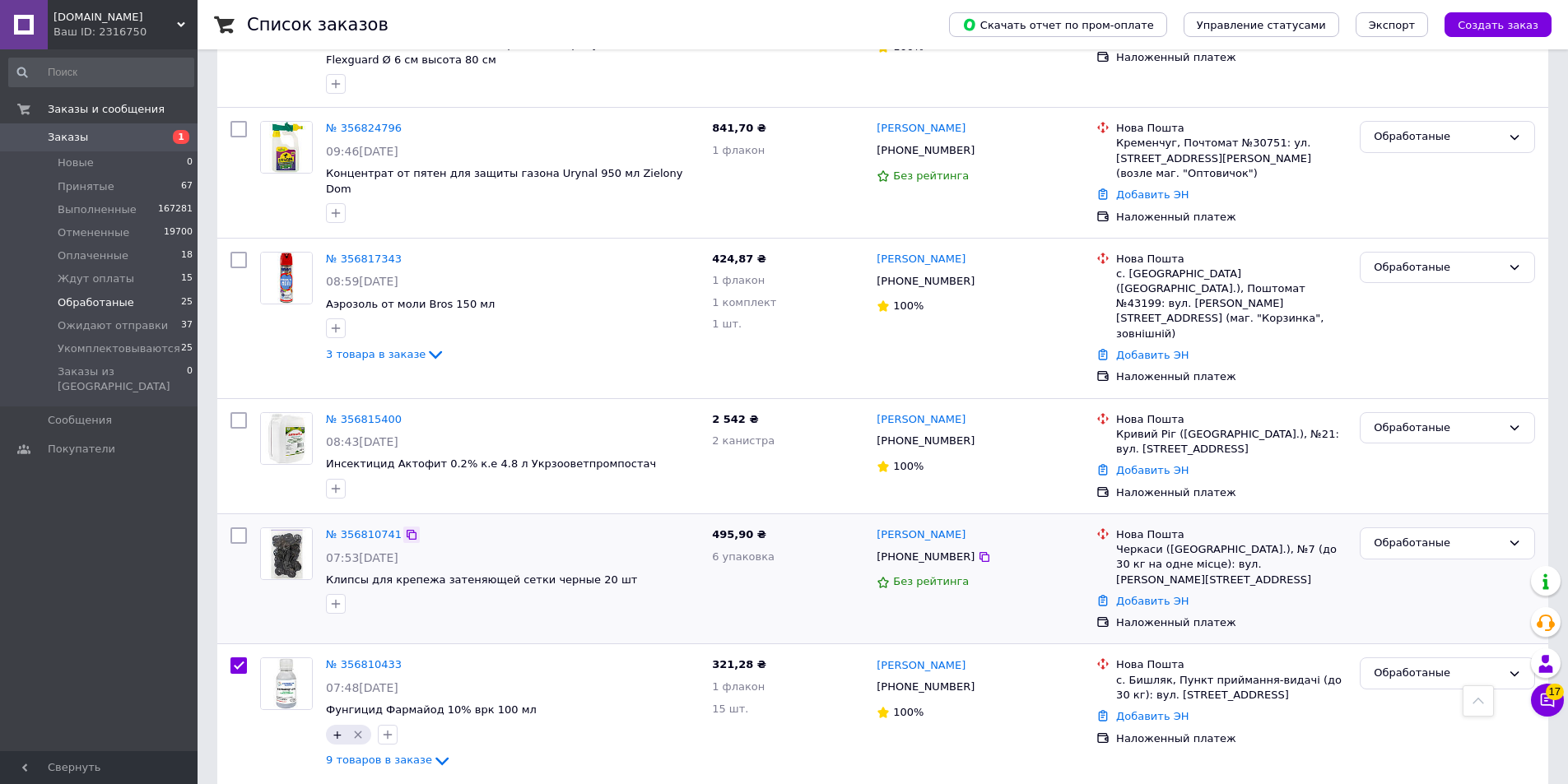
click at [406, 528] on icon at bounding box center [412, 535] width 13 height 13
checkbox input "true"
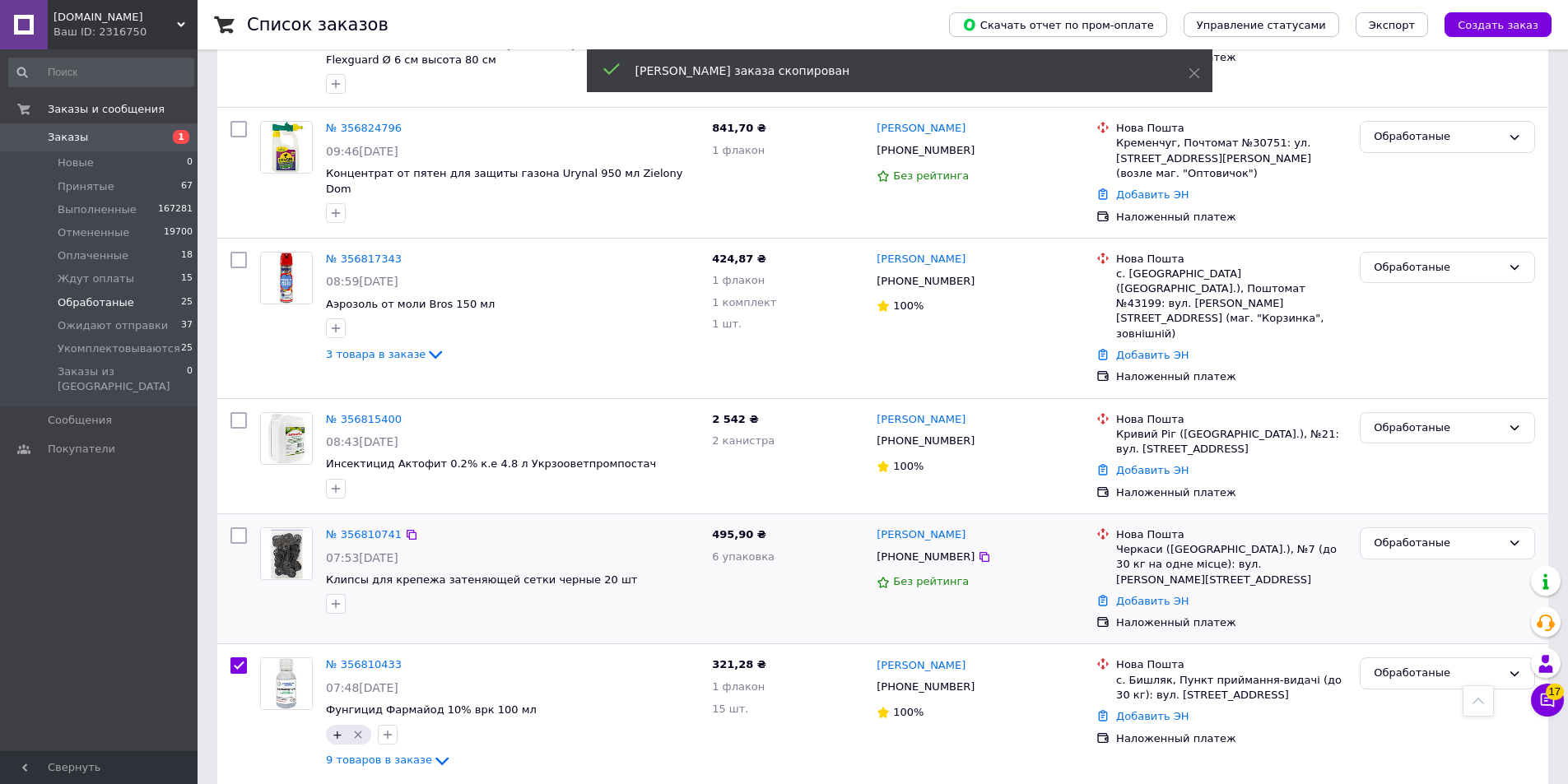
click at [236, 527] on input "checkbox" at bounding box center [239, 536] width 17 height 17
checkbox input "true"
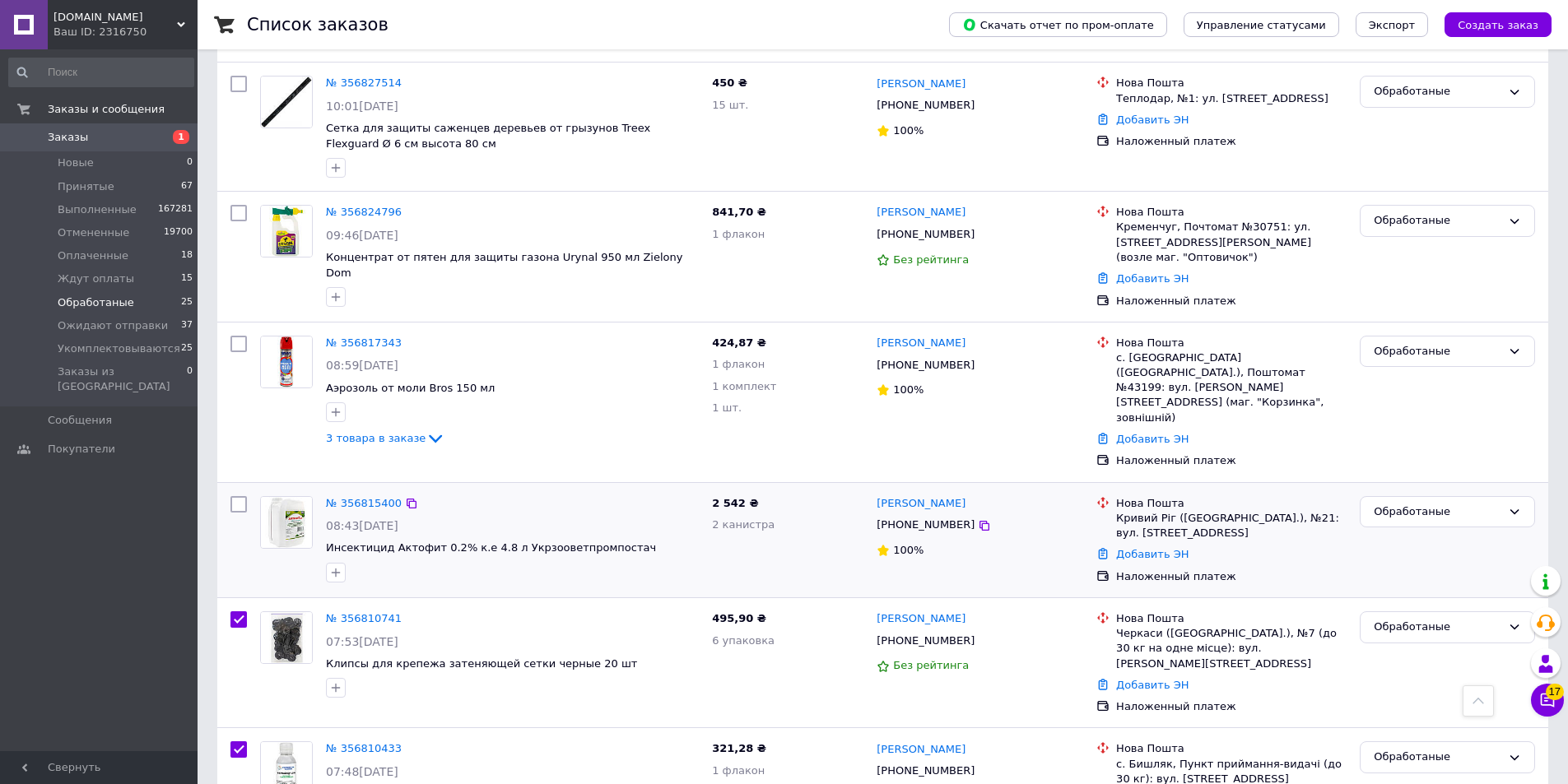
scroll to position [2149, 0]
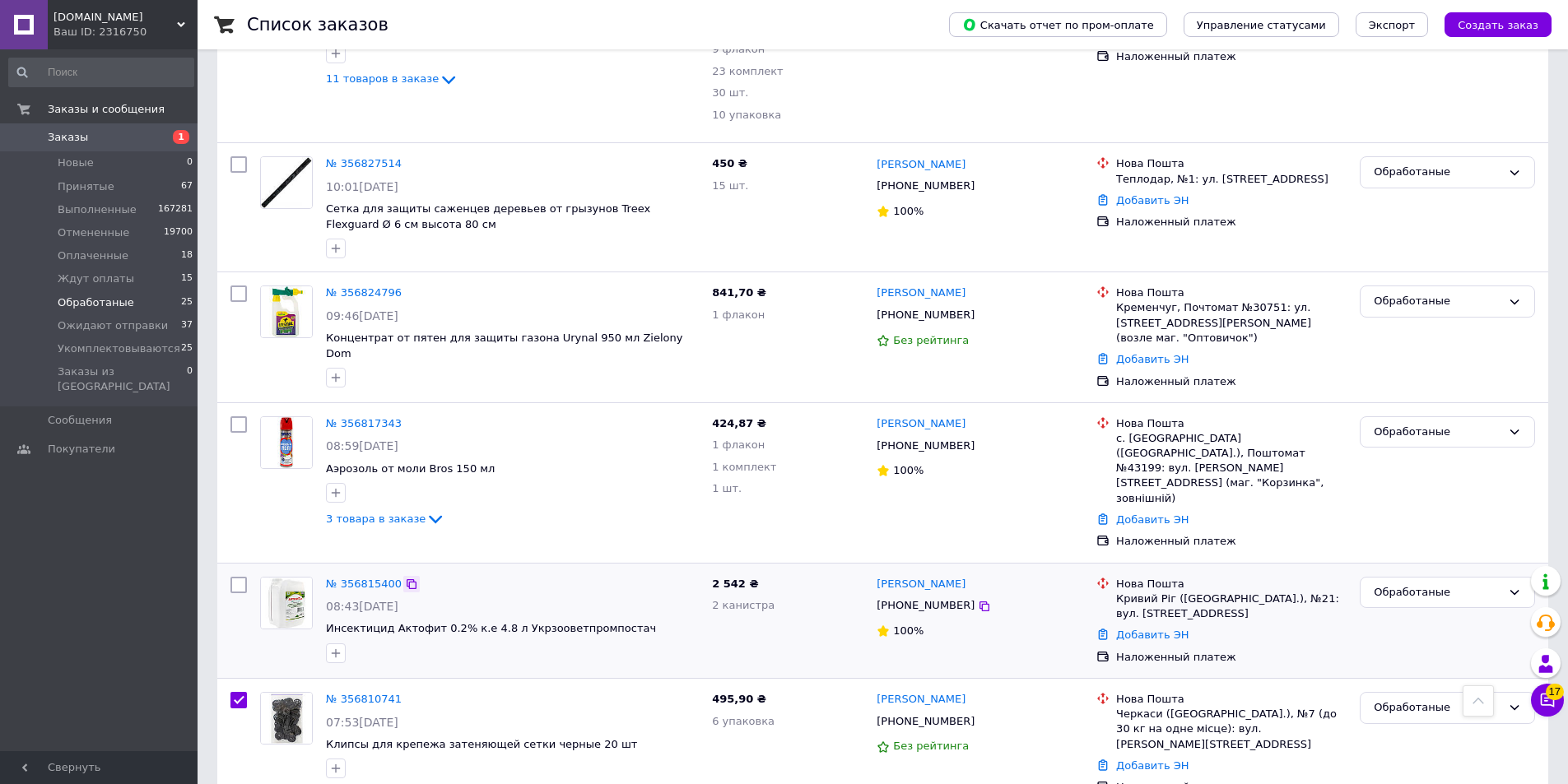
click at [407, 579] on icon at bounding box center [412, 584] width 10 height 10
checkbox input "true"
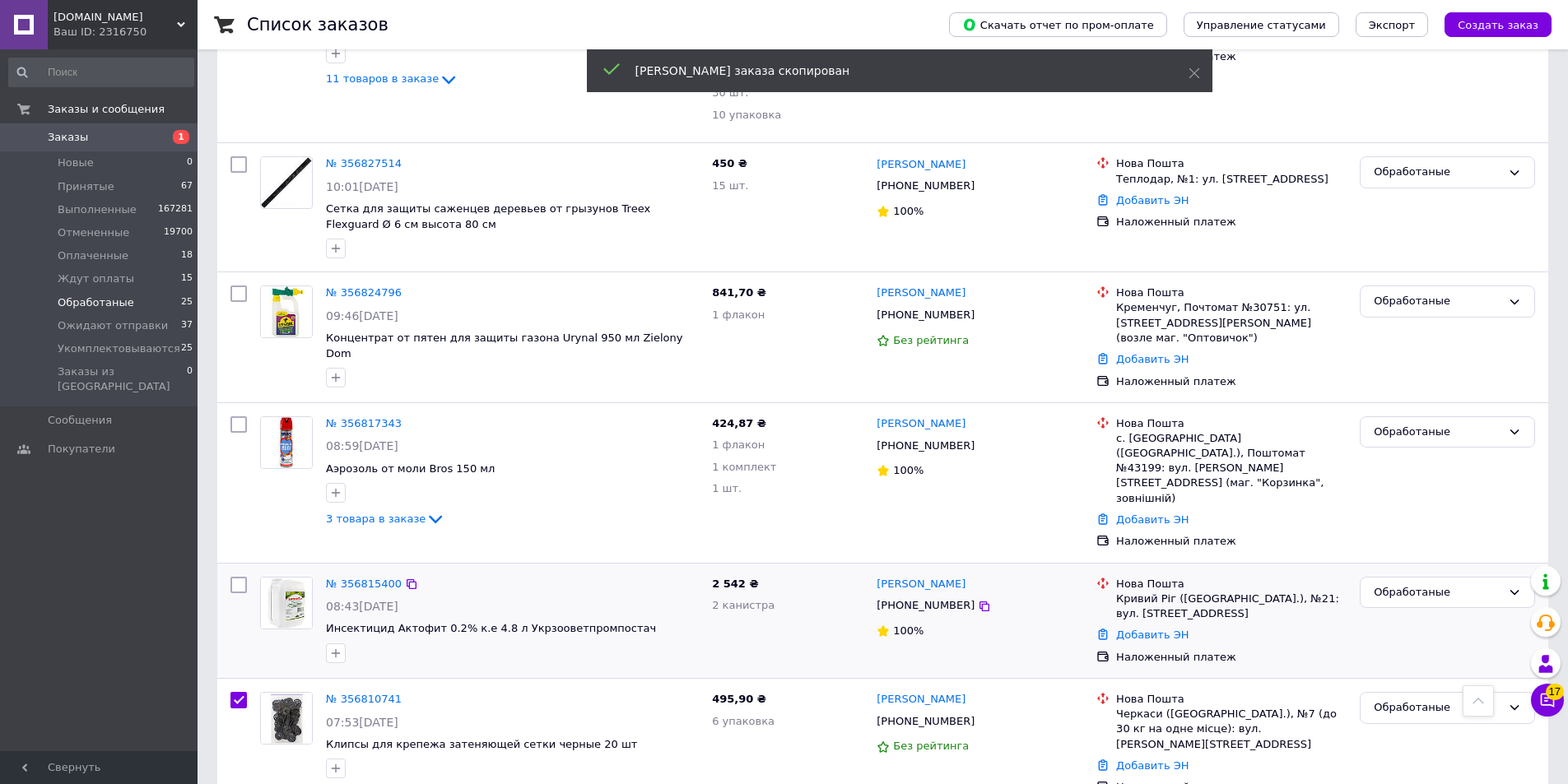
click at [233, 577] on input "checkbox" at bounding box center [239, 585] width 17 height 17
checkbox input "true"
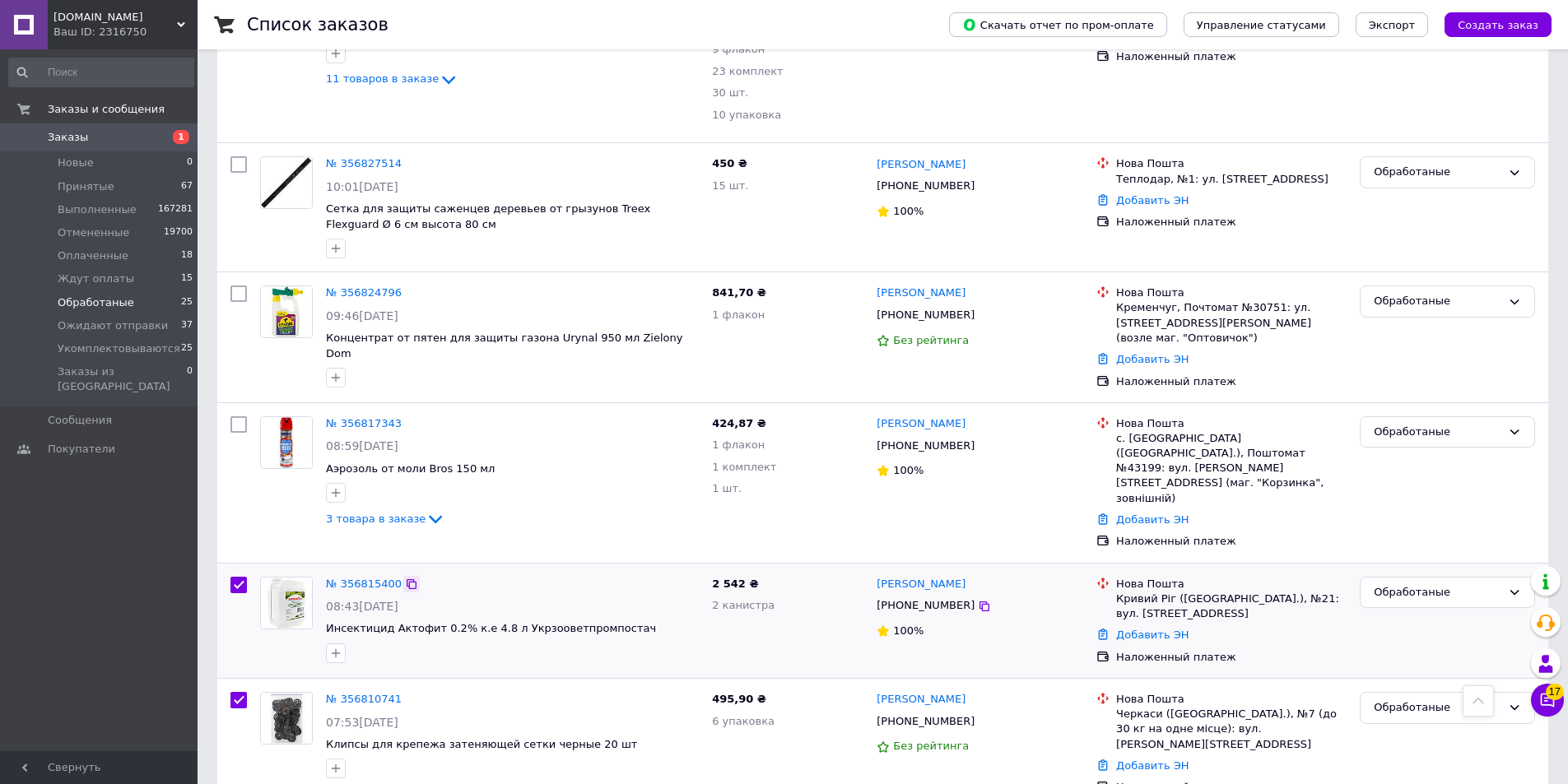
click at [407, 579] on icon at bounding box center [412, 584] width 10 height 10
click at [408, 418] on icon at bounding box center [412, 424] width 13 height 13
checkbox input "true"
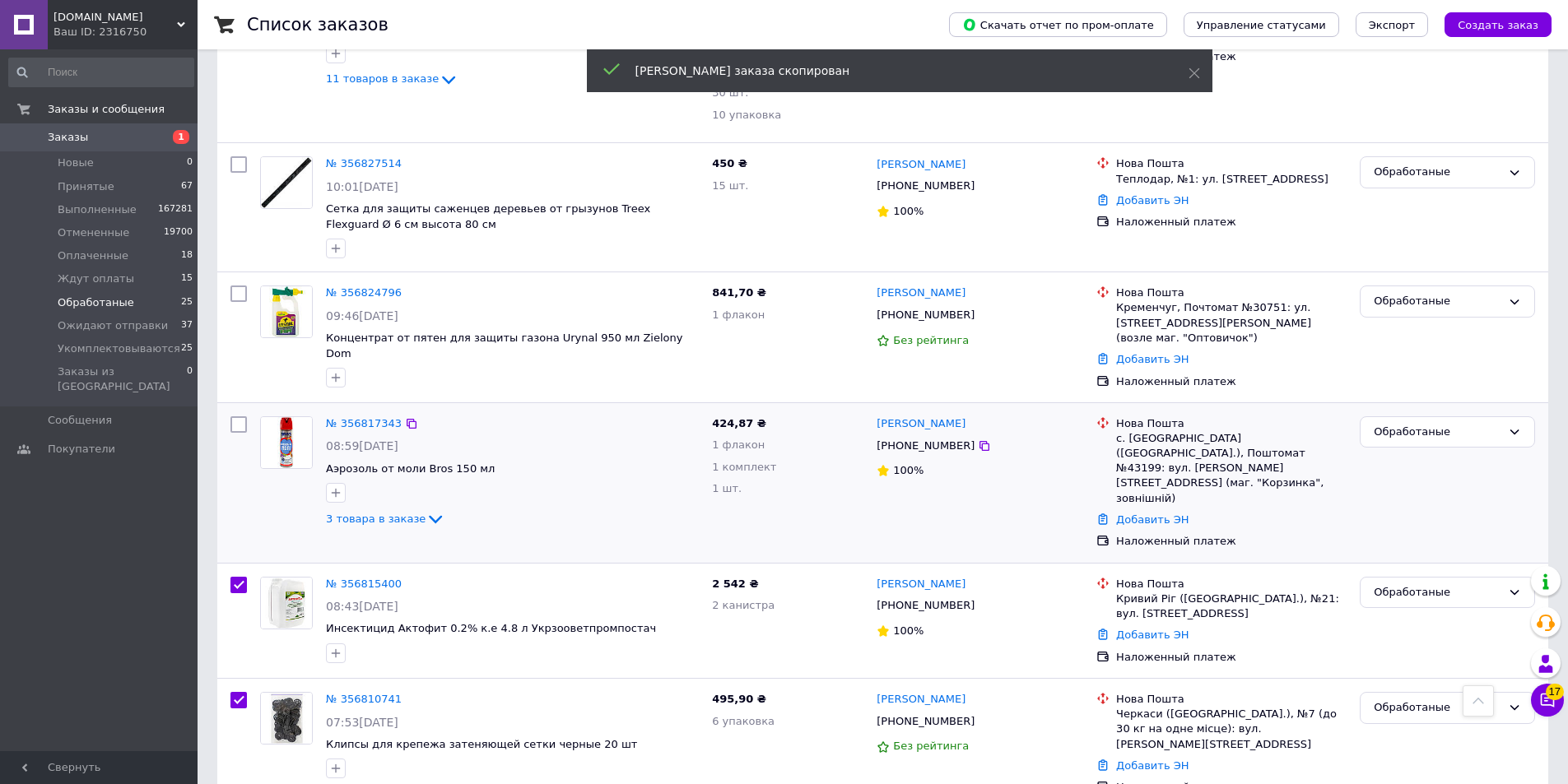
click at [237, 417] on input "checkbox" at bounding box center [239, 425] width 17 height 17
checkbox input "true"
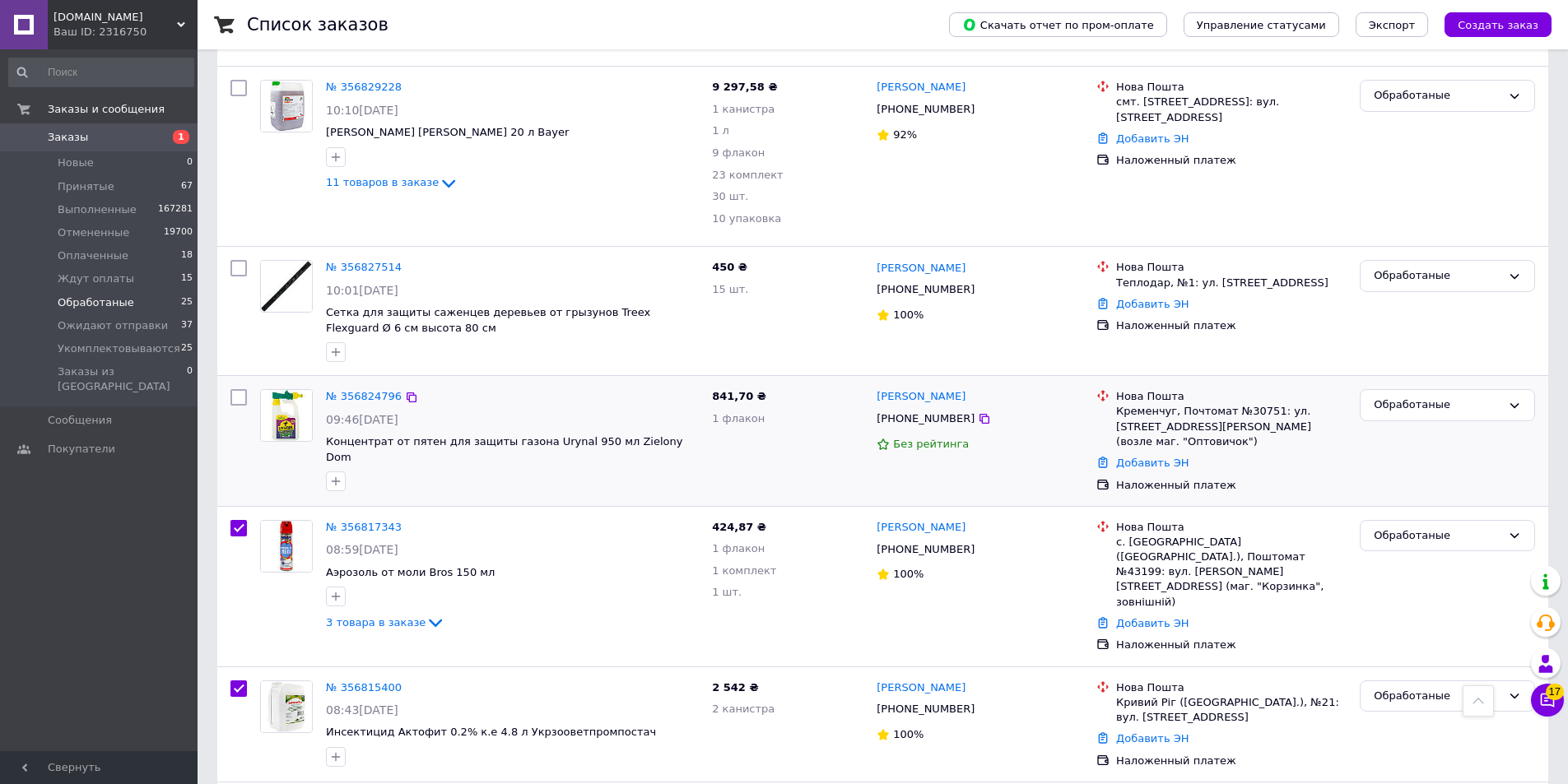
scroll to position [1984, 0]
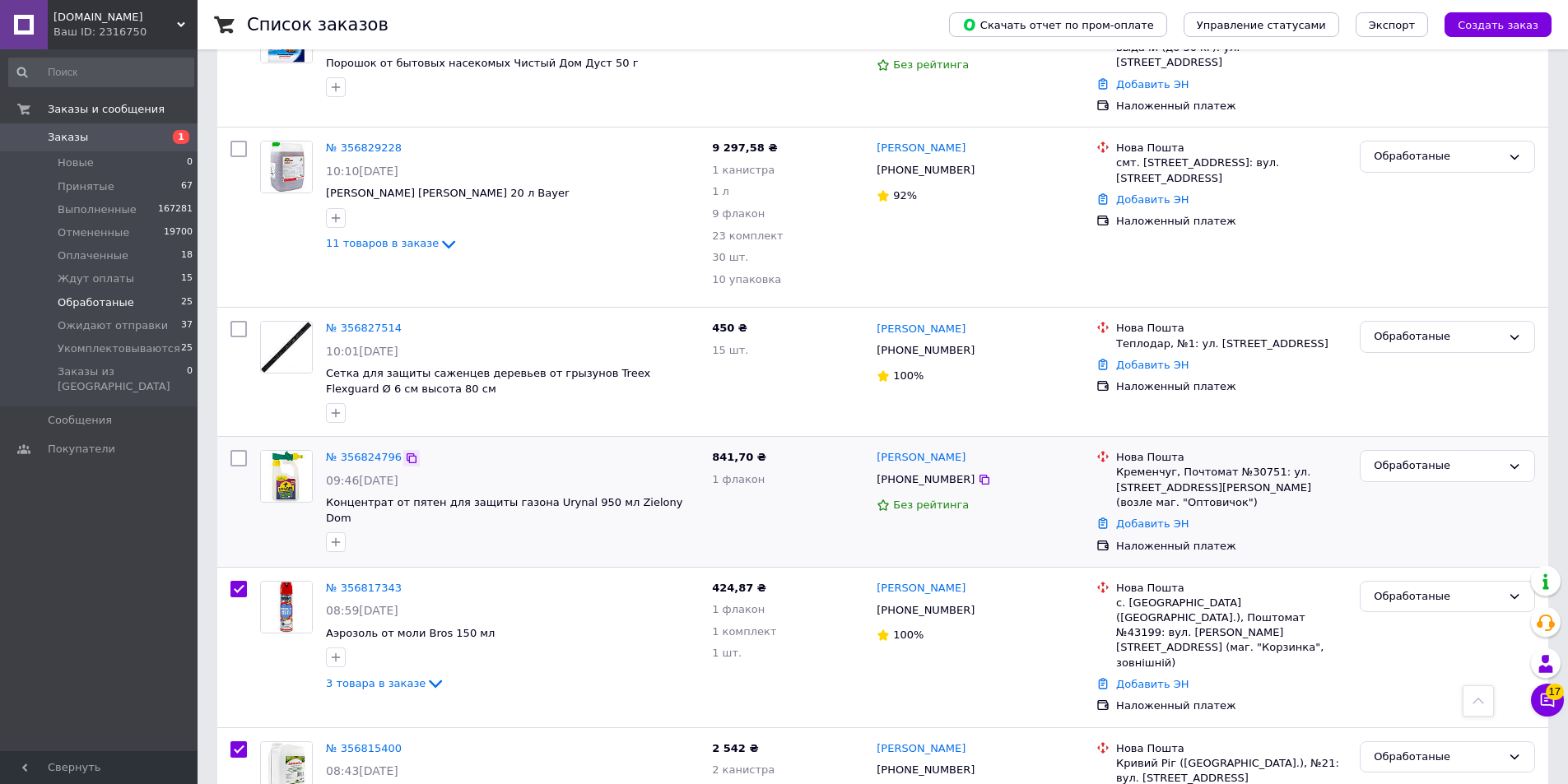
click at [410, 451] on div at bounding box center [412, 459] width 17 height 17
click at [405, 452] on icon at bounding box center [412, 459] width 13 height 13
checkbox input "true"
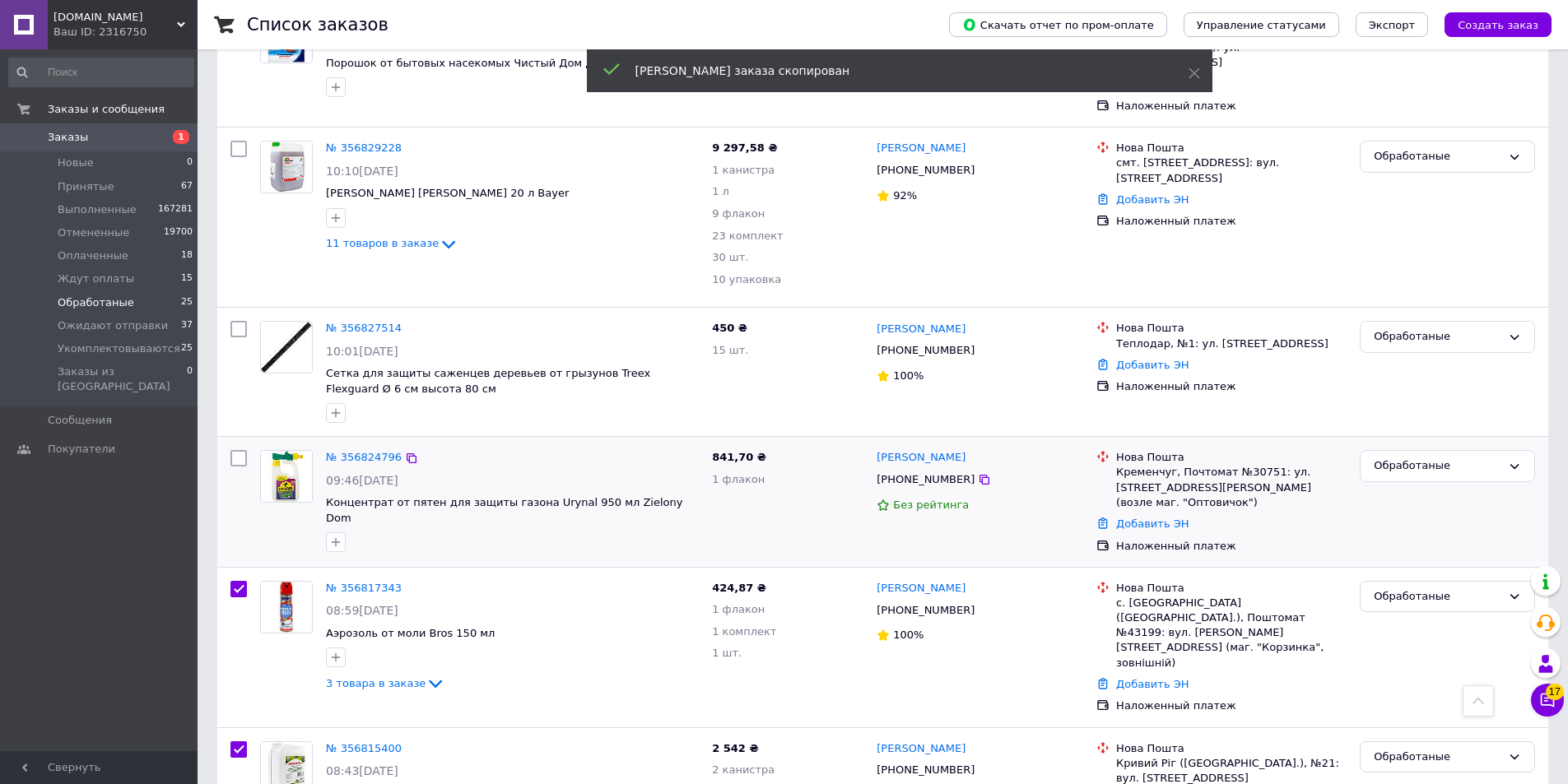
click at [237, 451] on input "checkbox" at bounding box center [239, 459] width 17 height 17
checkbox input "true"
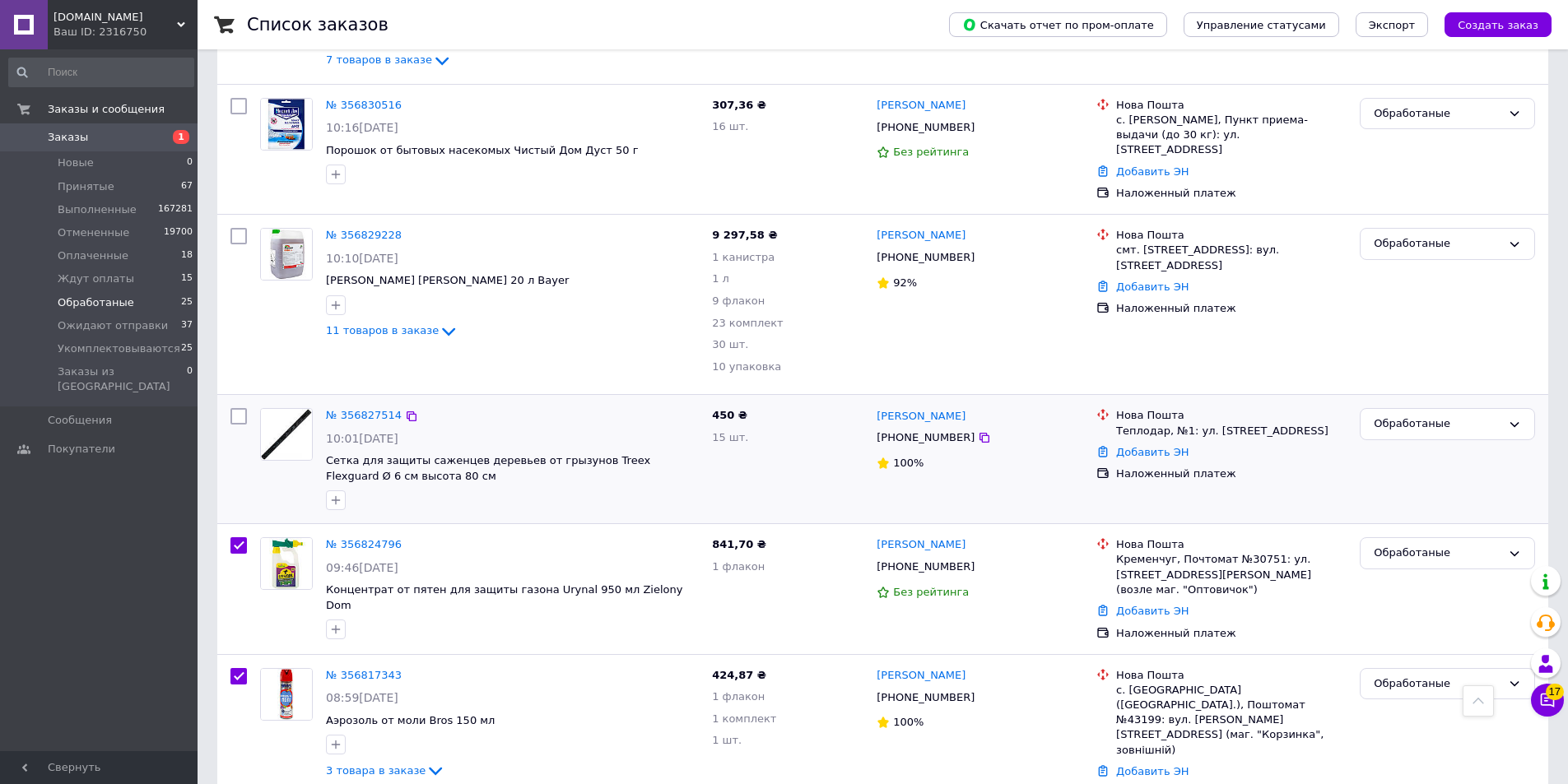
scroll to position [1820, 0]
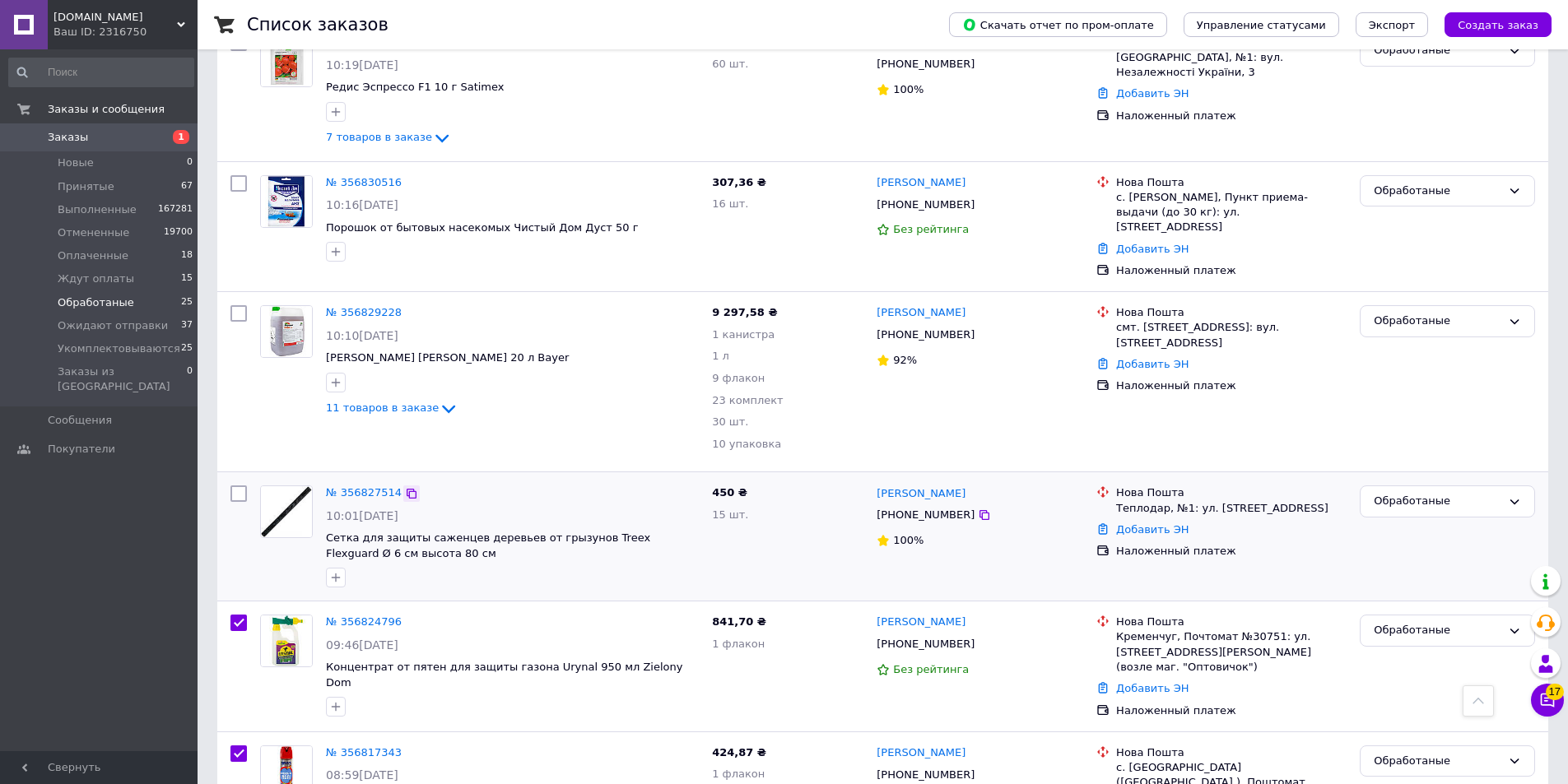
click at [406, 488] on icon at bounding box center [412, 494] width 13 height 13
checkbox input "true"
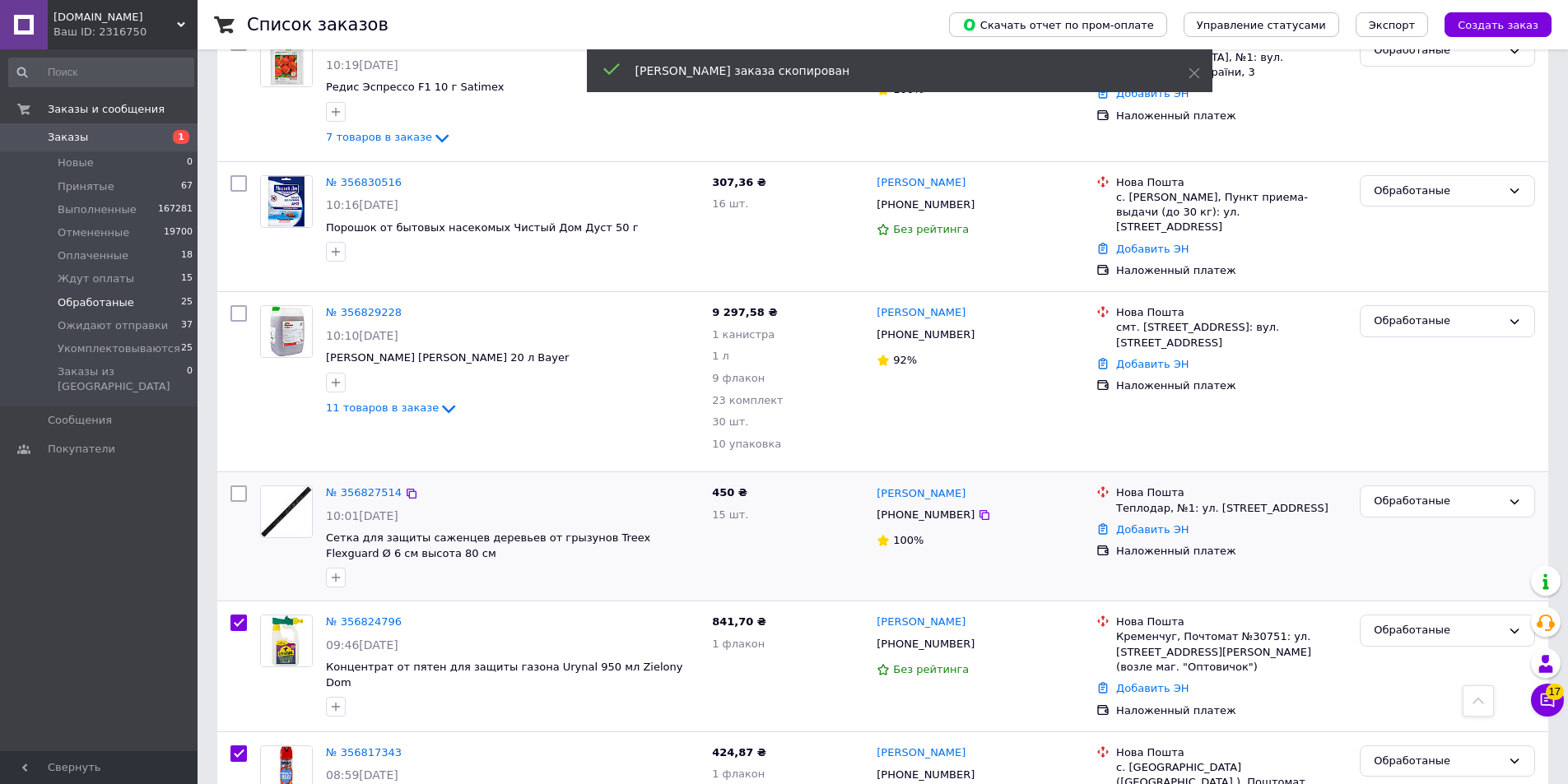
click at [242, 486] on input "checkbox" at bounding box center [239, 494] width 17 height 17
checkbox input "true"
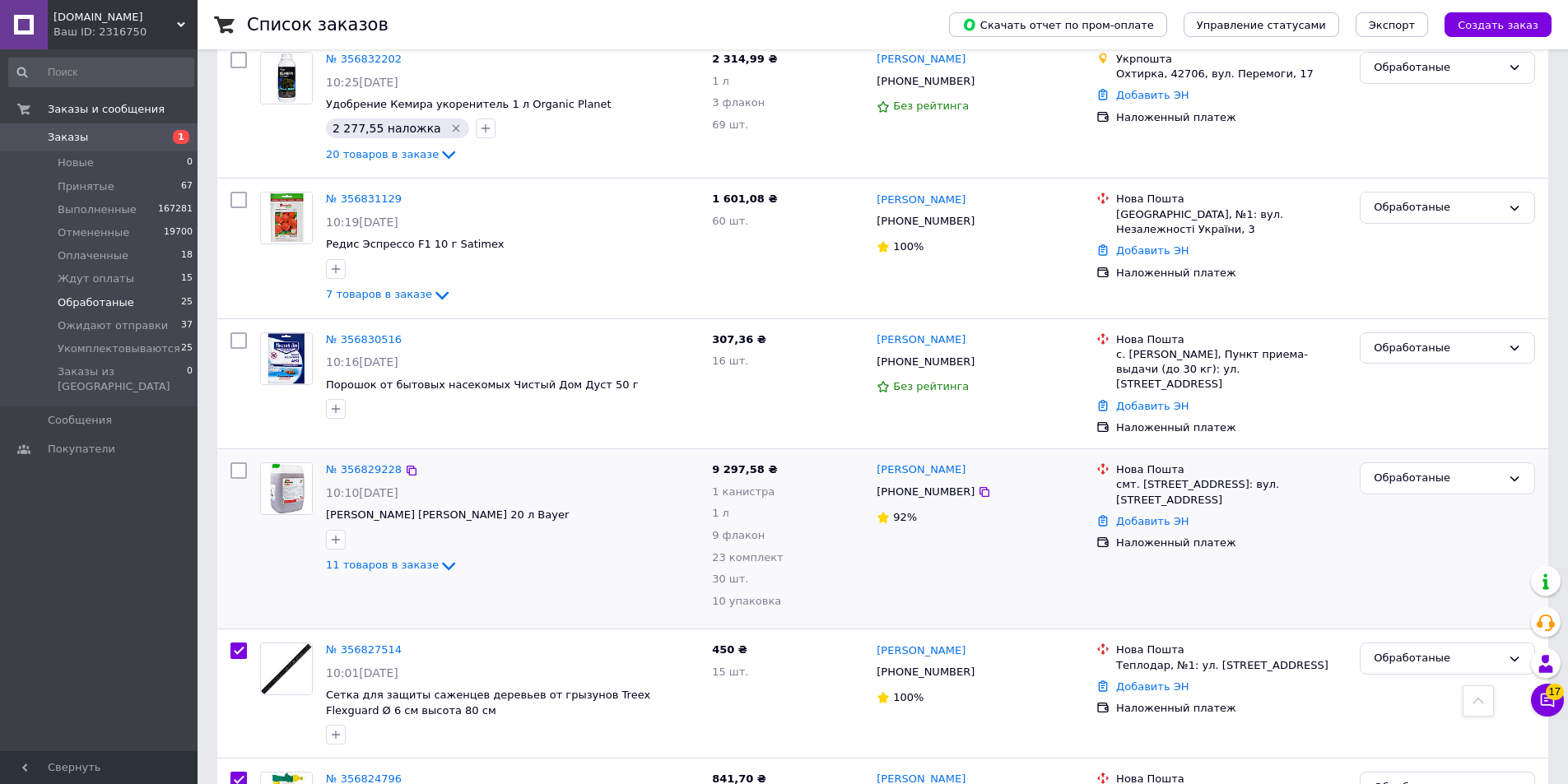
scroll to position [1656, 0]
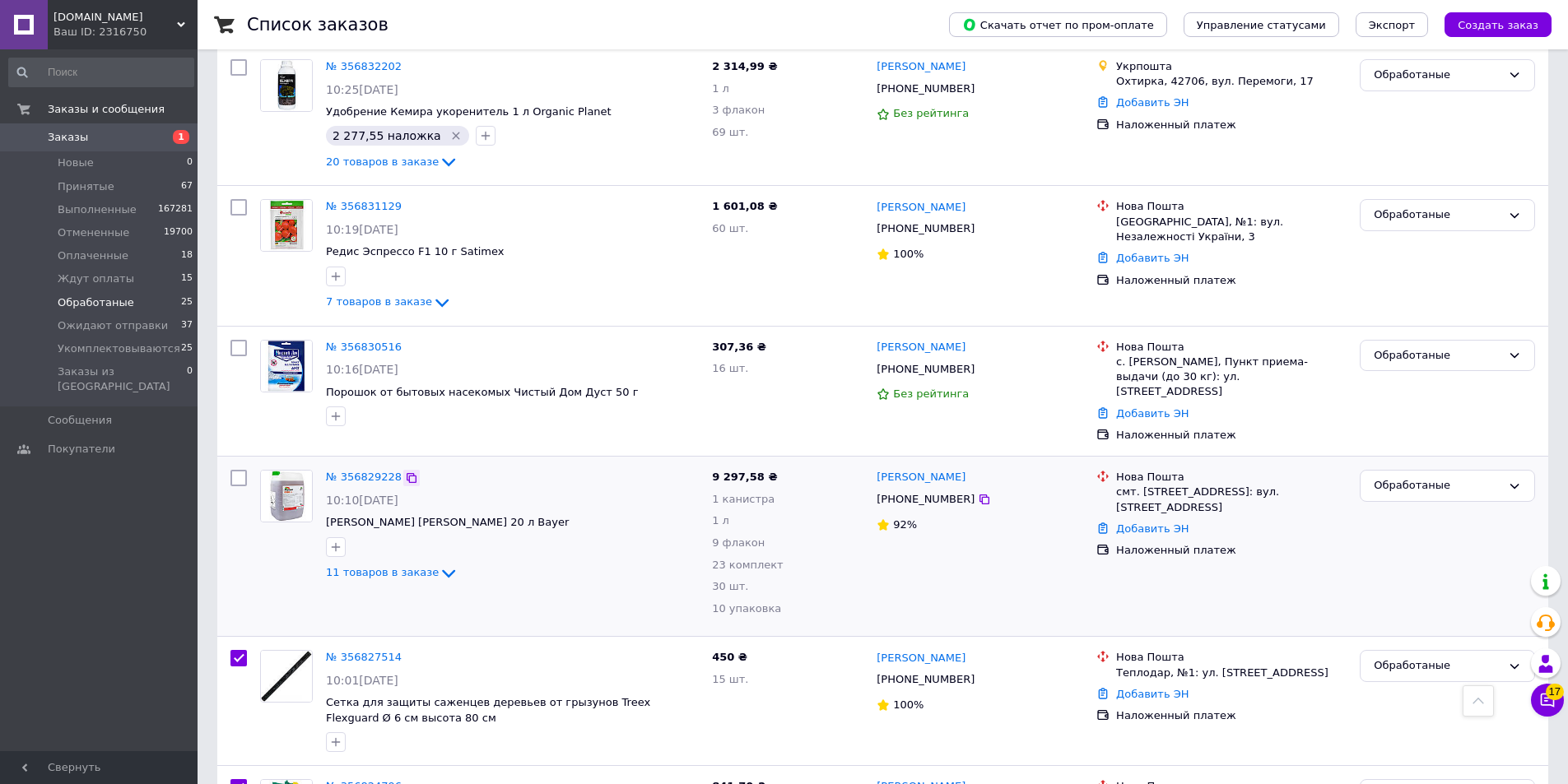
click at [407, 473] on icon at bounding box center [412, 478] width 10 height 10
checkbox input "true"
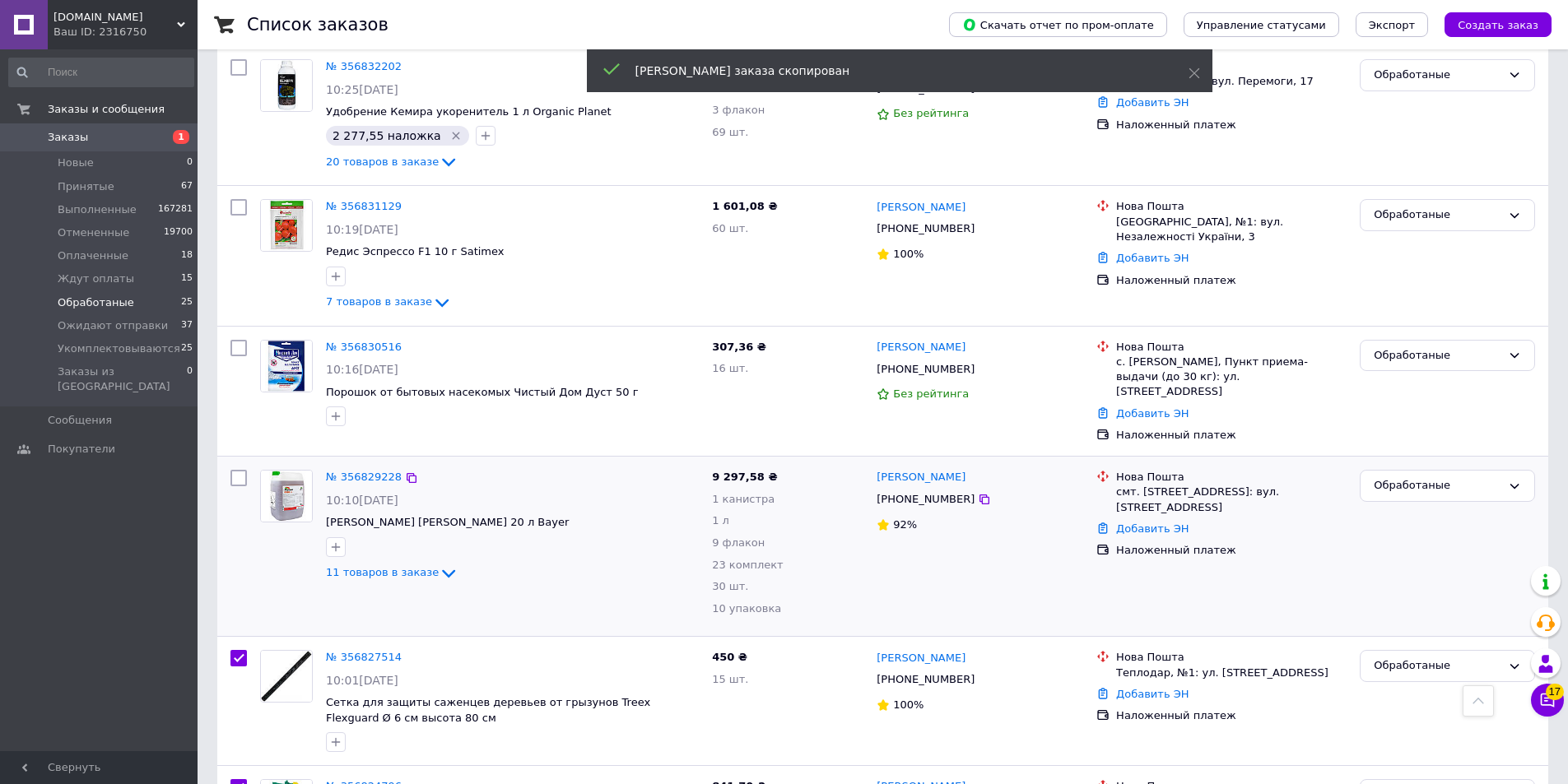
click at [241, 470] on input "checkbox" at bounding box center [239, 478] width 17 height 17
checkbox input "true"
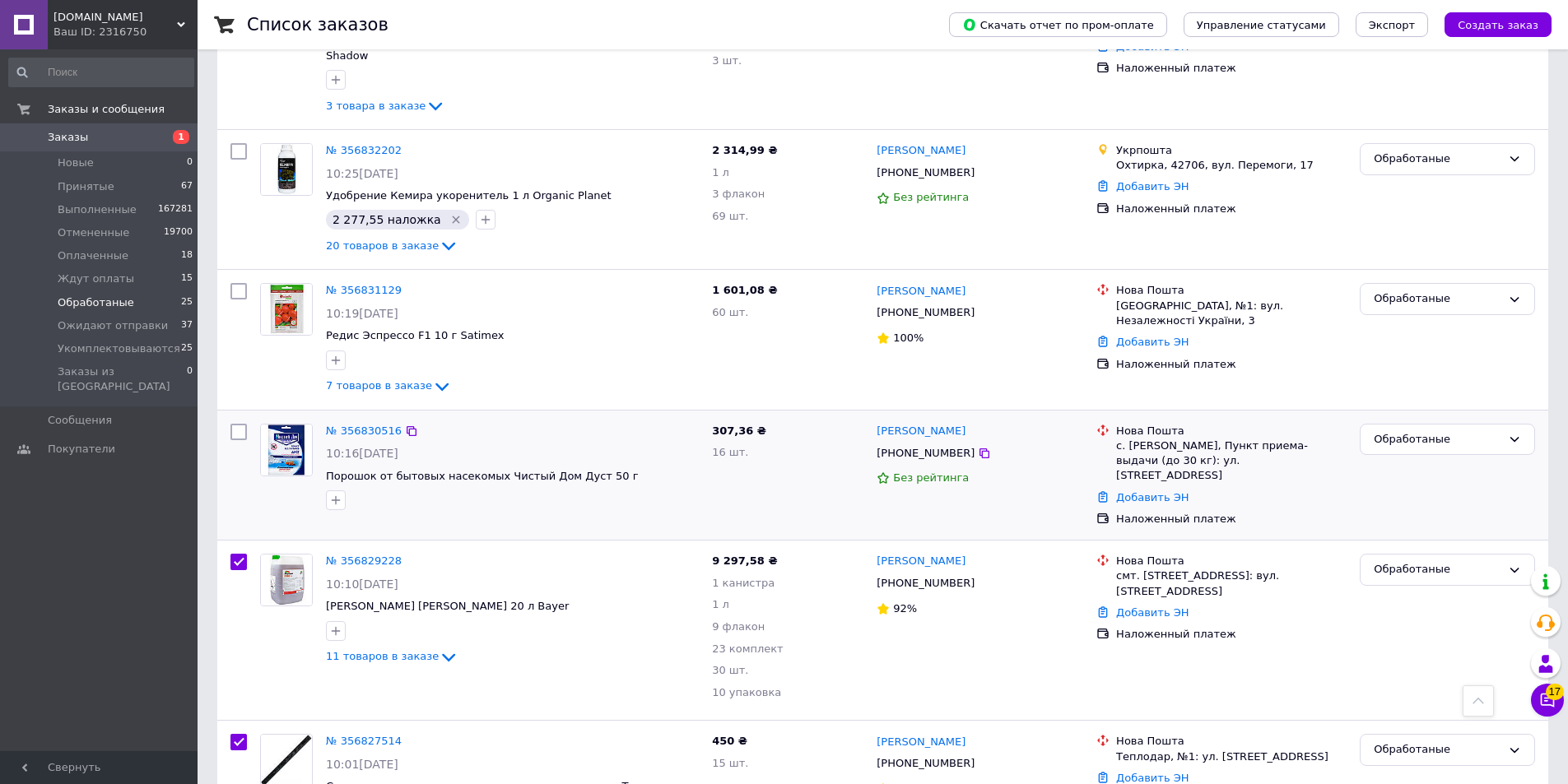
scroll to position [1491, 0]
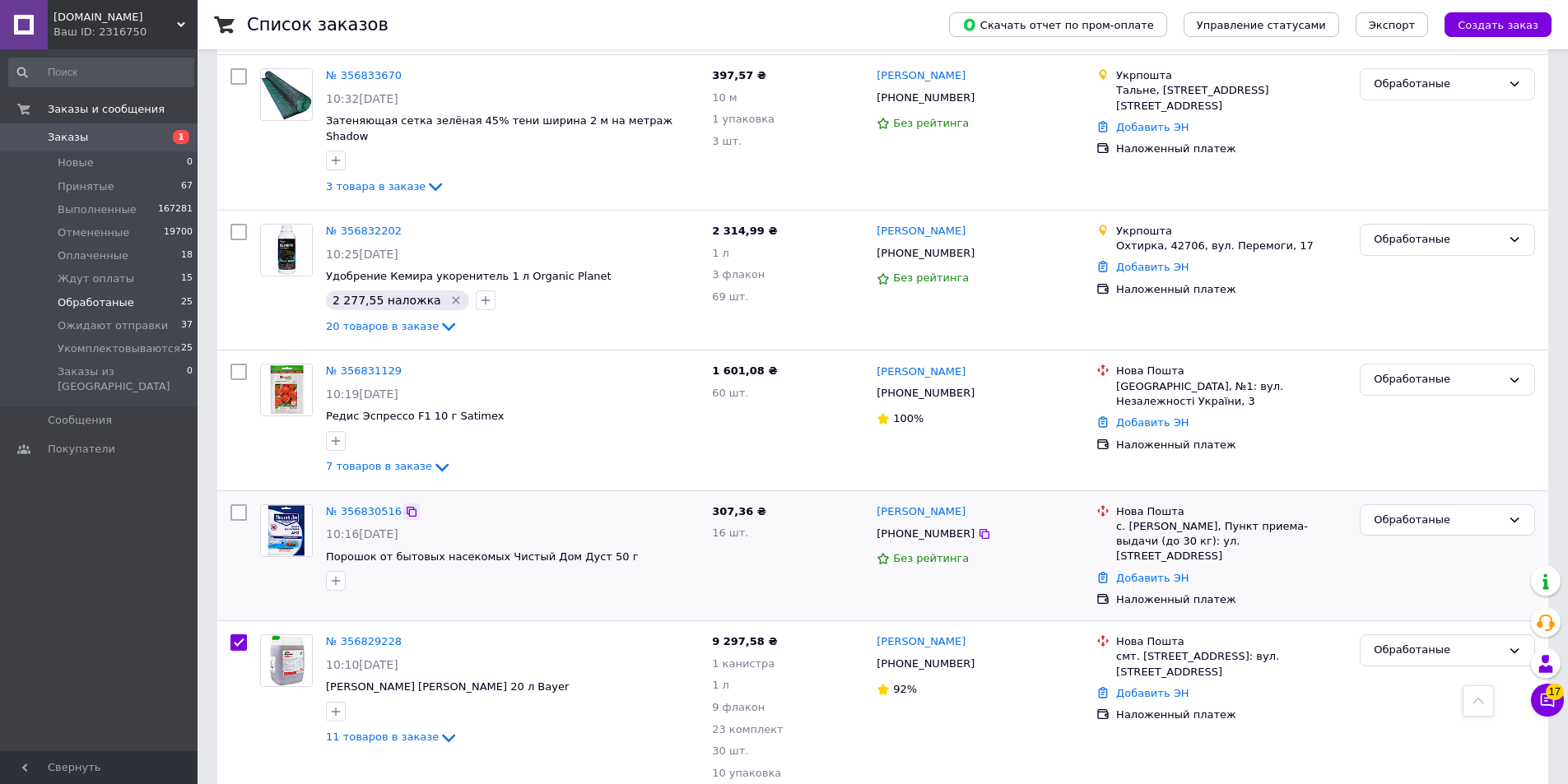
click at [407, 507] on icon at bounding box center [412, 512] width 10 height 10
checkbox input "true"
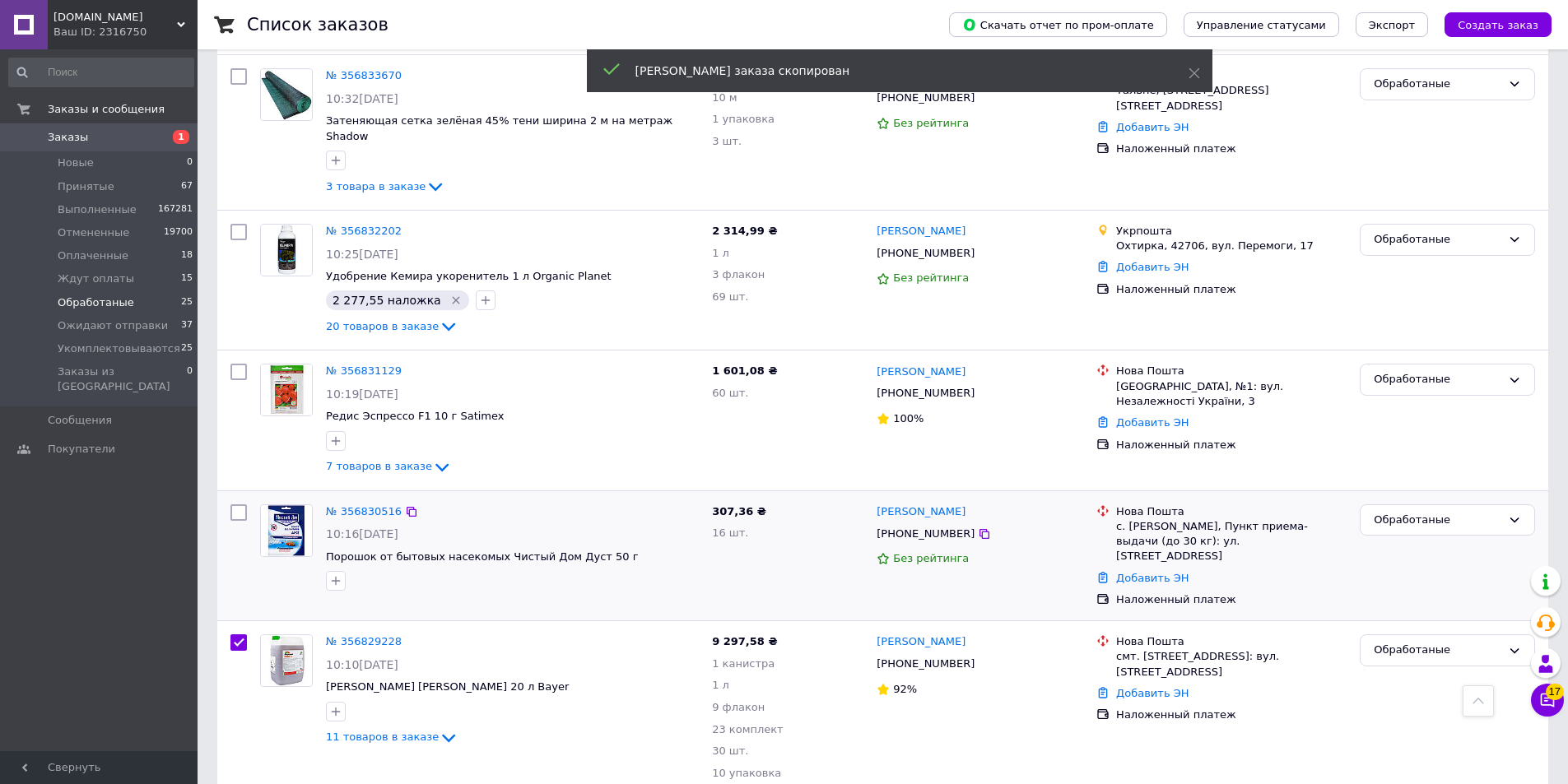
click at [236, 504] on input "checkbox" at bounding box center [239, 513] width 17 height 17
checkbox input "true"
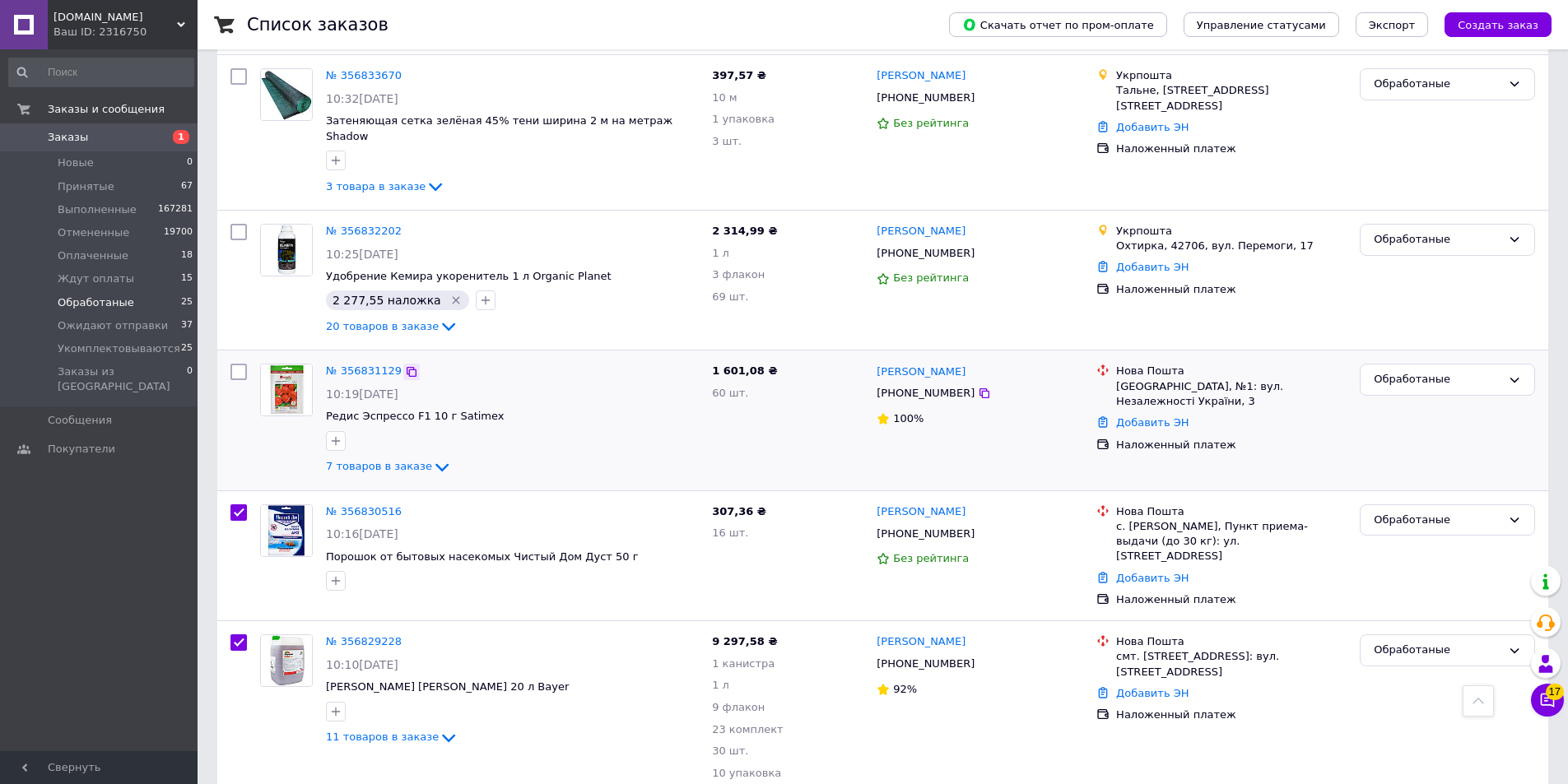
click at [407, 367] on icon at bounding box center [412, 372] width 10 height 10
checkbox input "true"
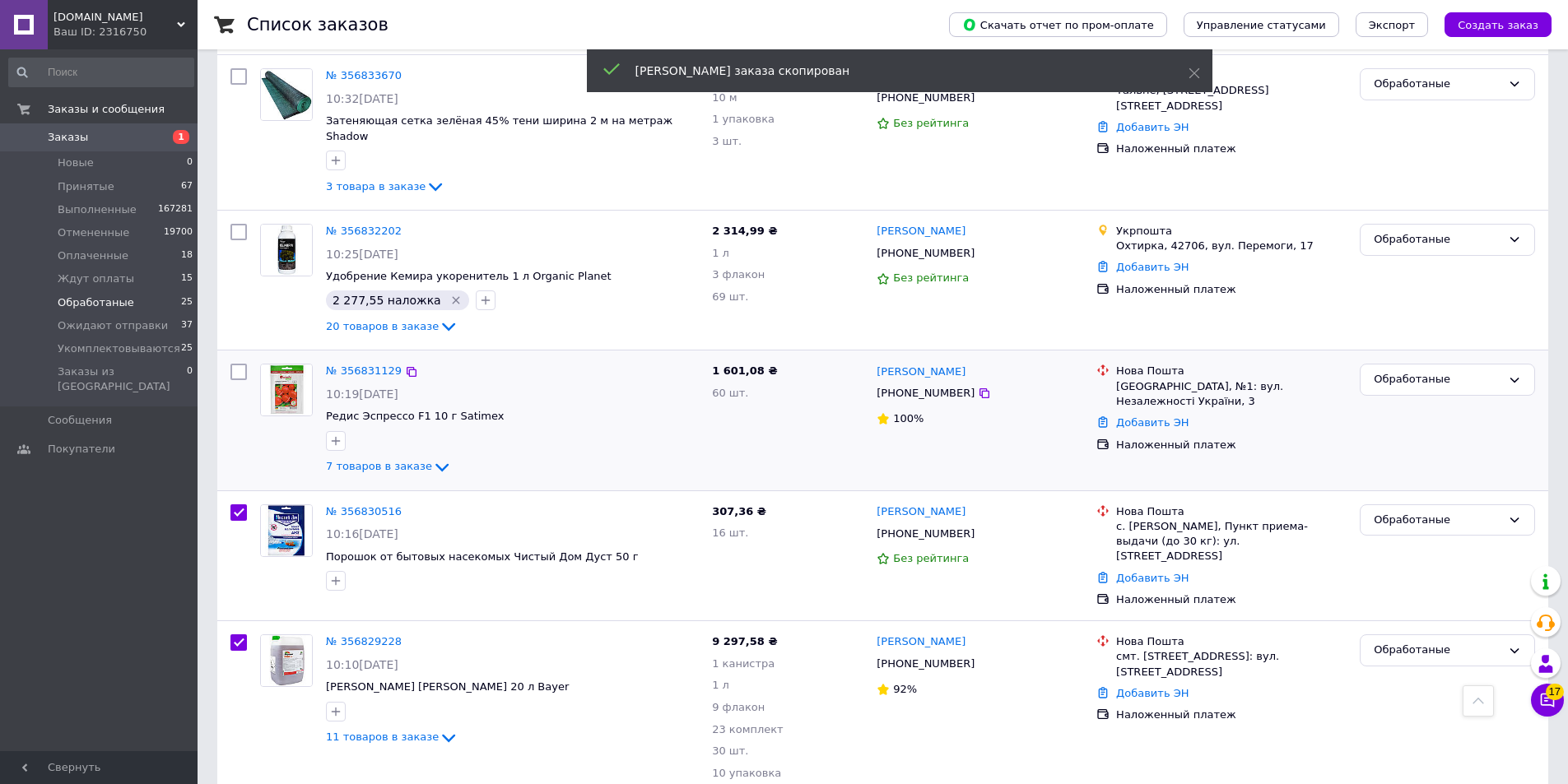
click at [238, 364] on input "checkbox" at bounding box center [239, 372] width 17 height 17
checkbox input "true"
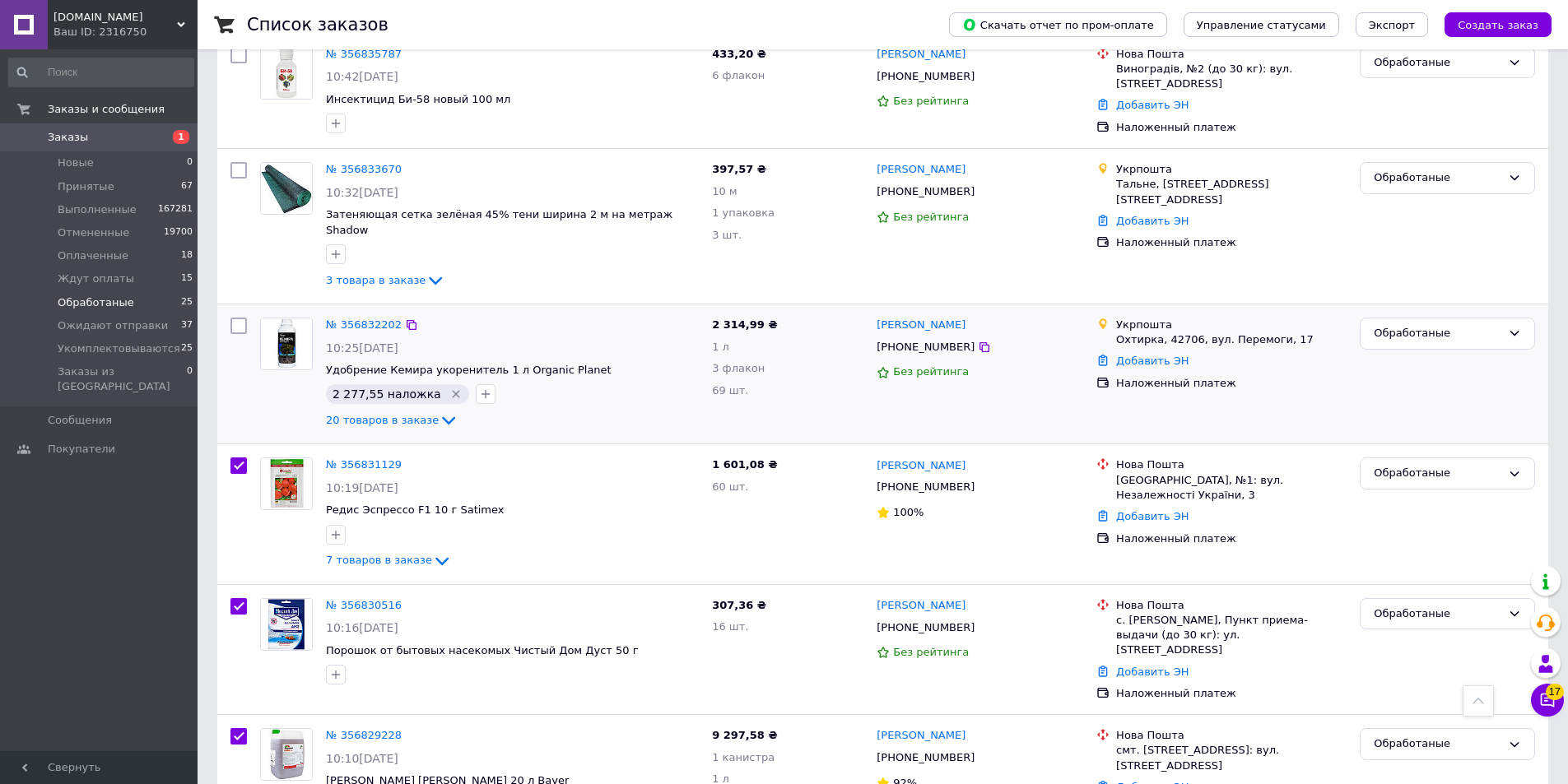
scroll to position [1326, 0]
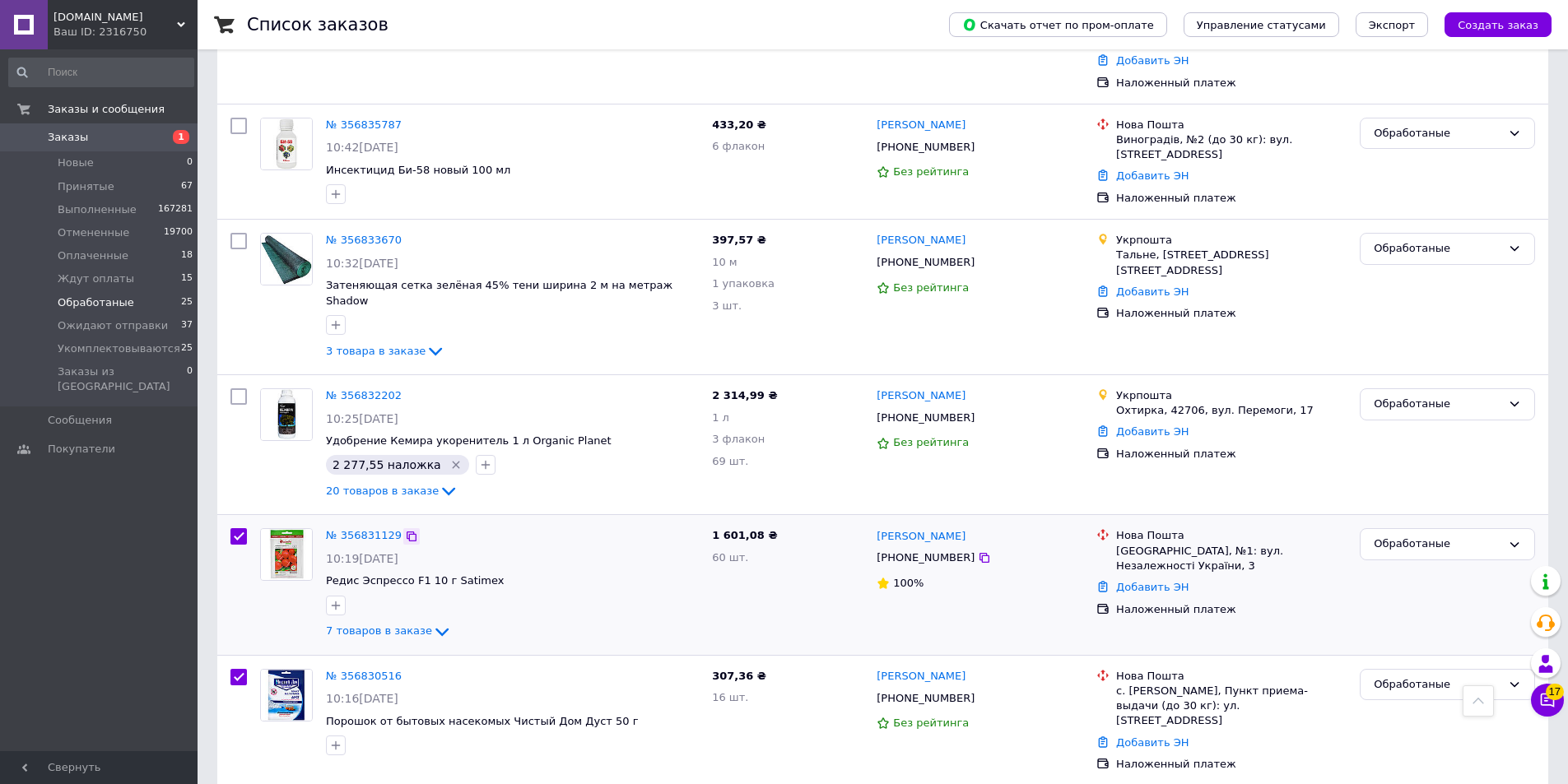
click at [405, 530] on icon at bounding box center [412, 536] width 13 height 13
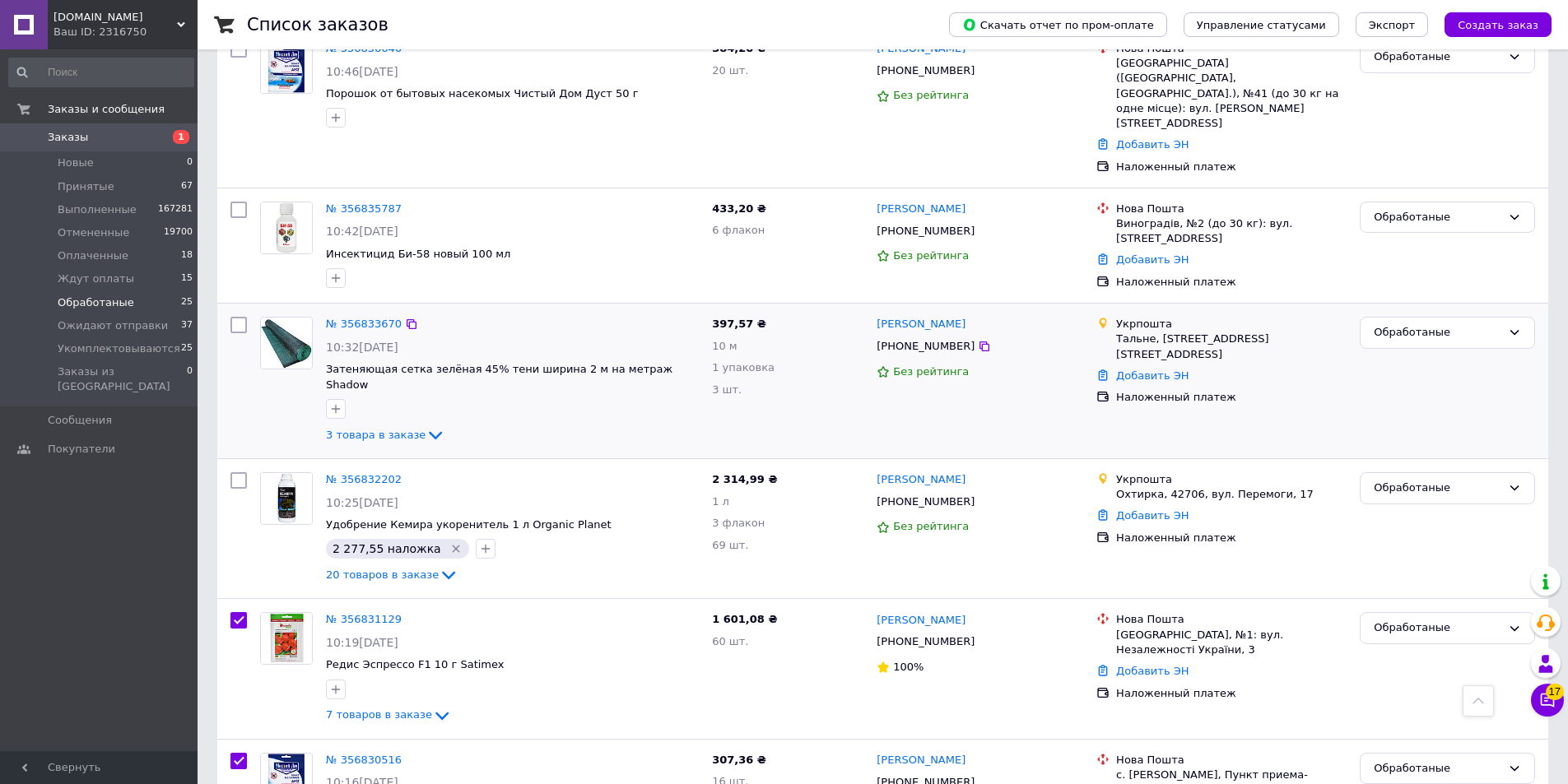
scroll to position [1161, 0]
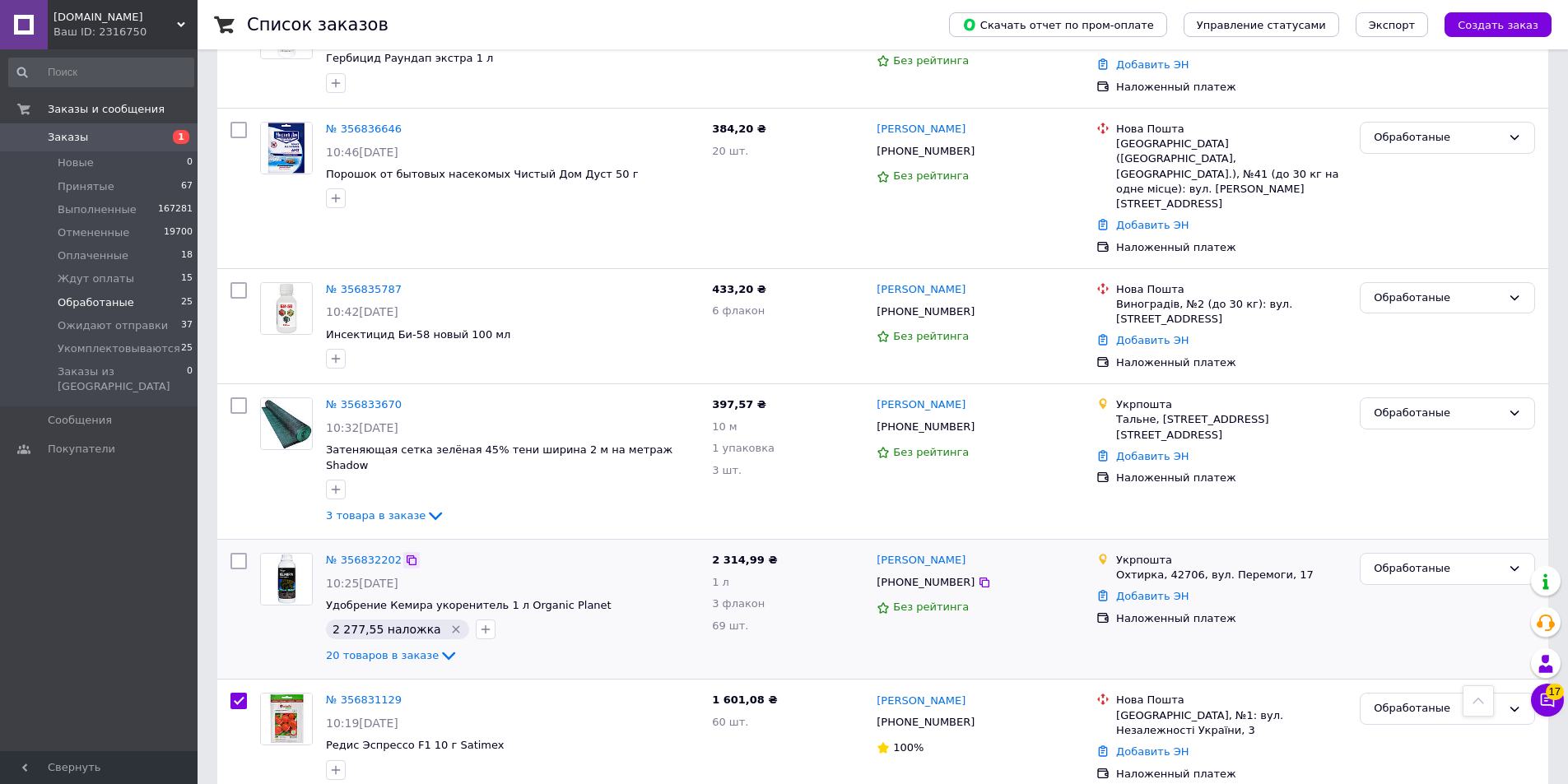
click at [405, 554] on icon at bounding box center [412, 561] width 13 height 13
checkbox input "true"
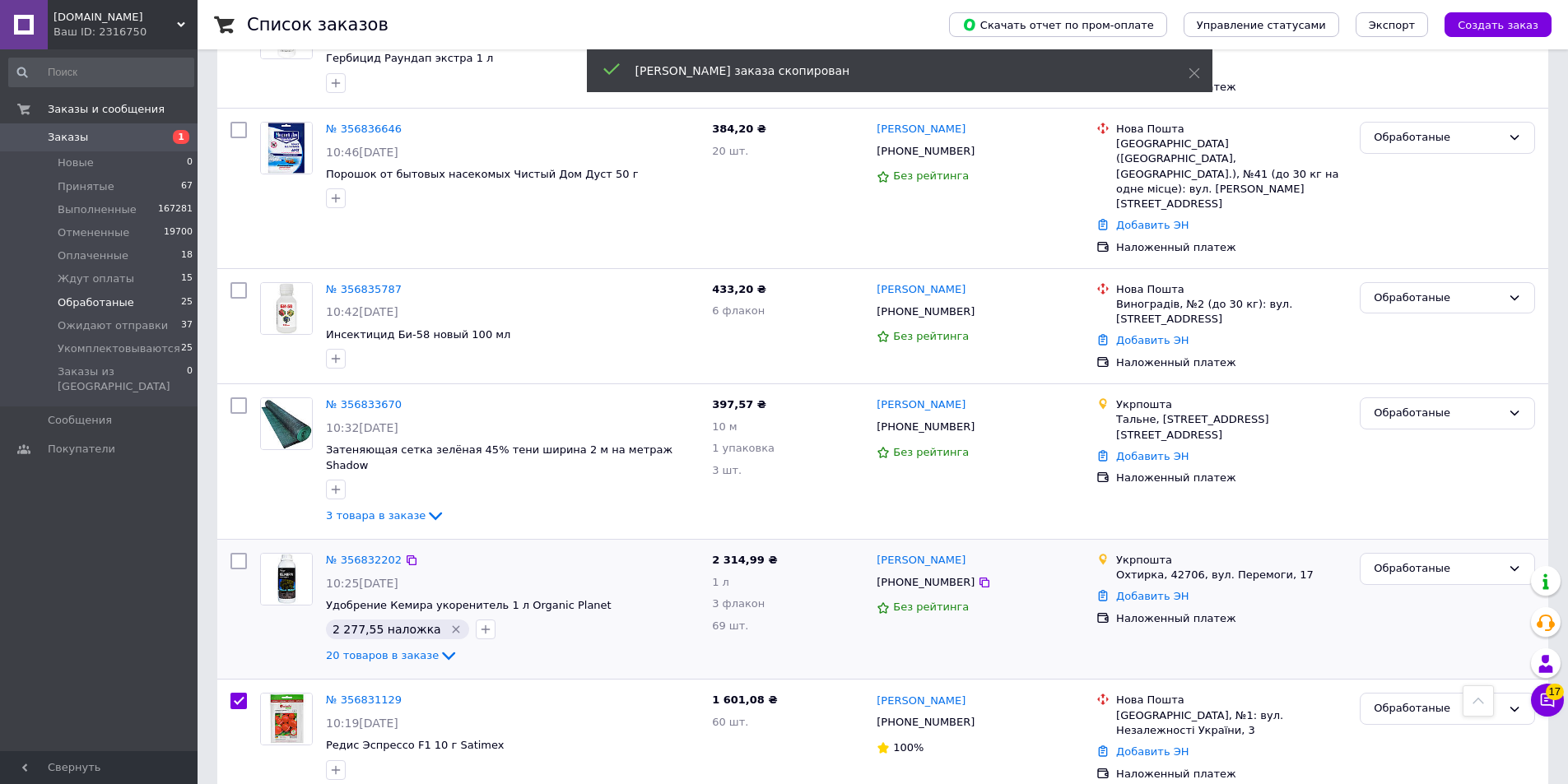
click at [238, 553] on input "checkbox" at bounding box center [239, 562] width 17 height 17
checkbox input "true"
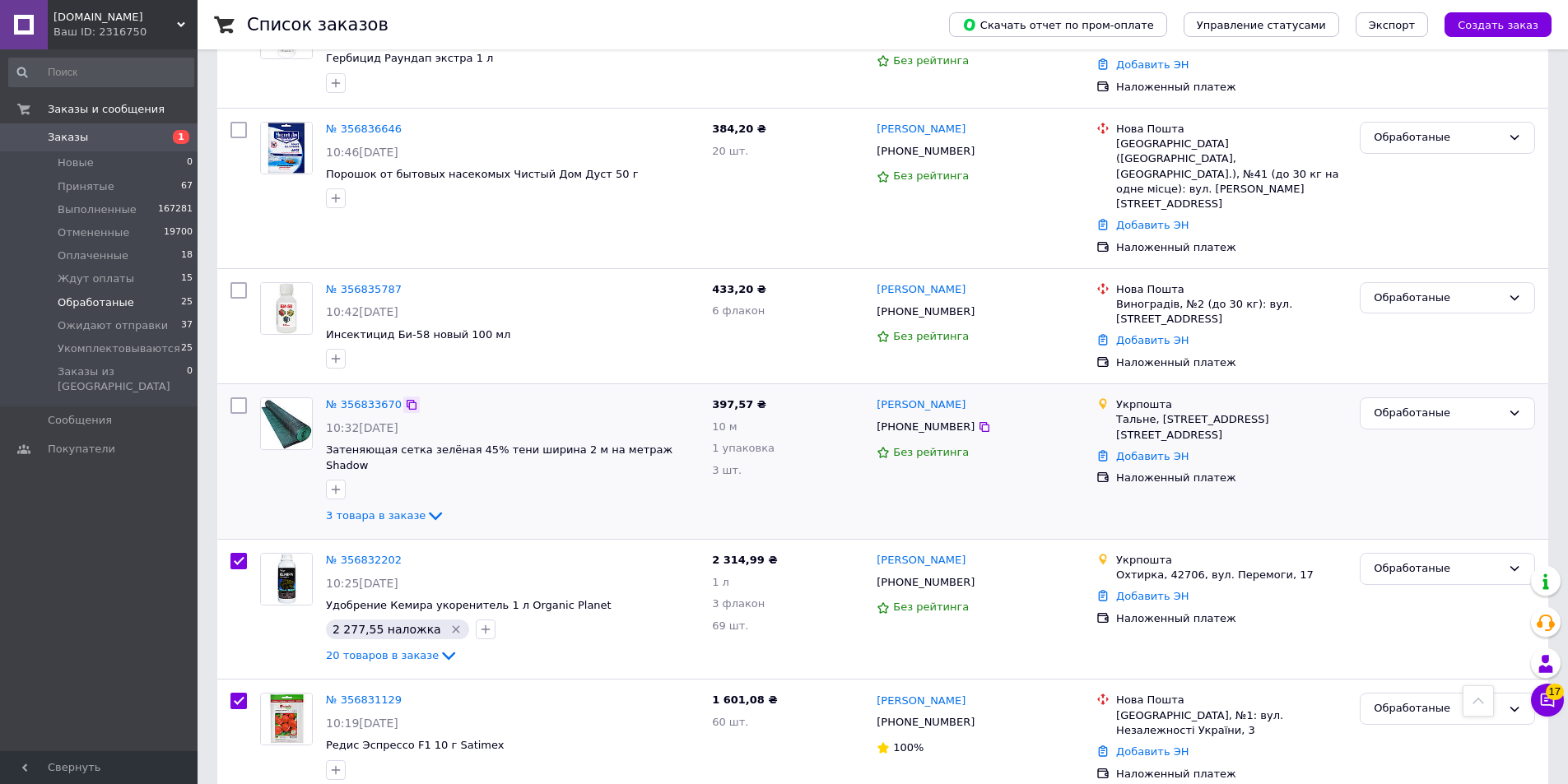
click at [407, 400] on icon at bounding box center [412, 405] width 10 height 10
checkbox input "true"
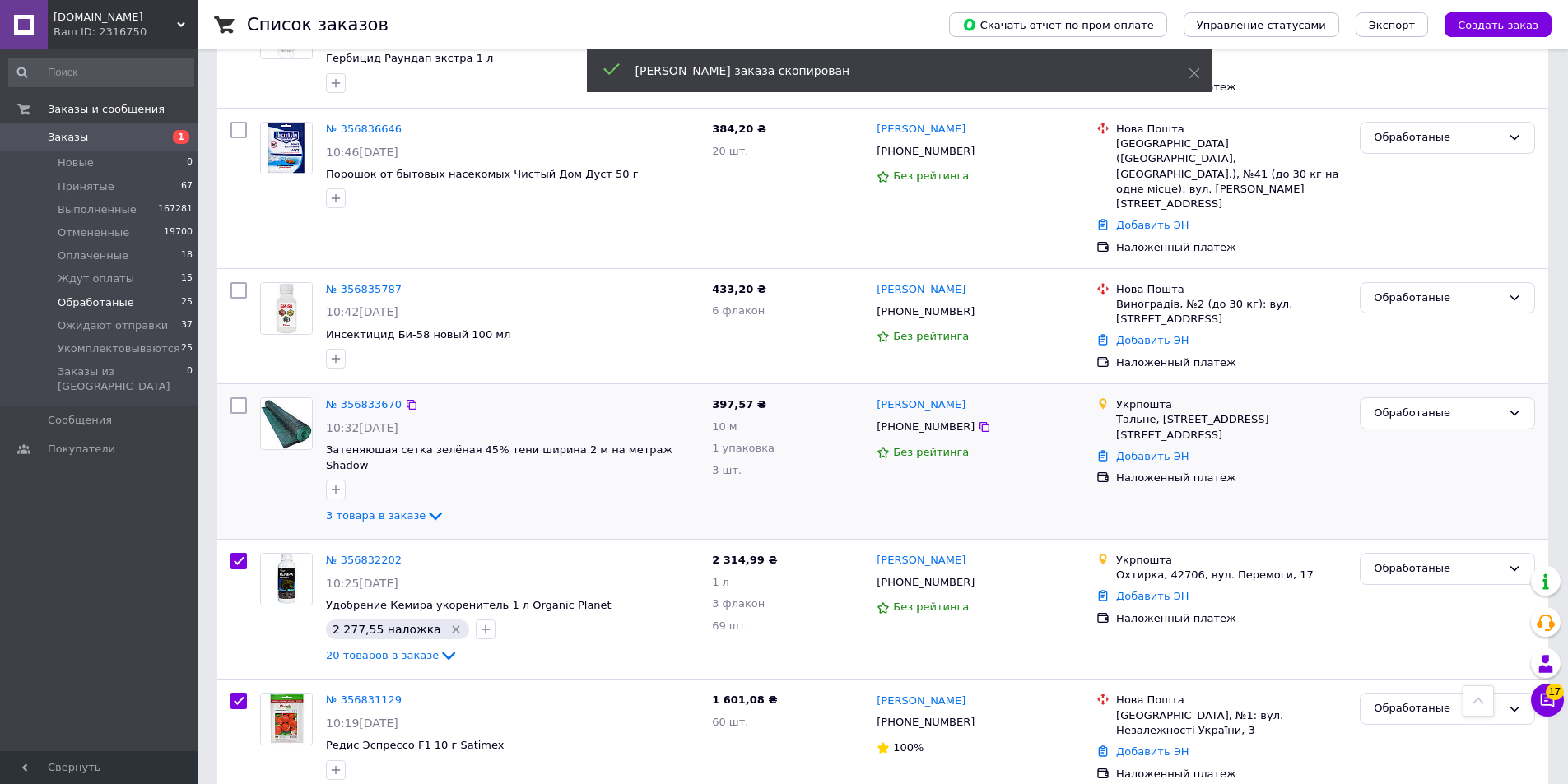
click at [238, 397] on input "checkbox" at bounding box center [239, 406] width 17 height 17
checkbox input "true"
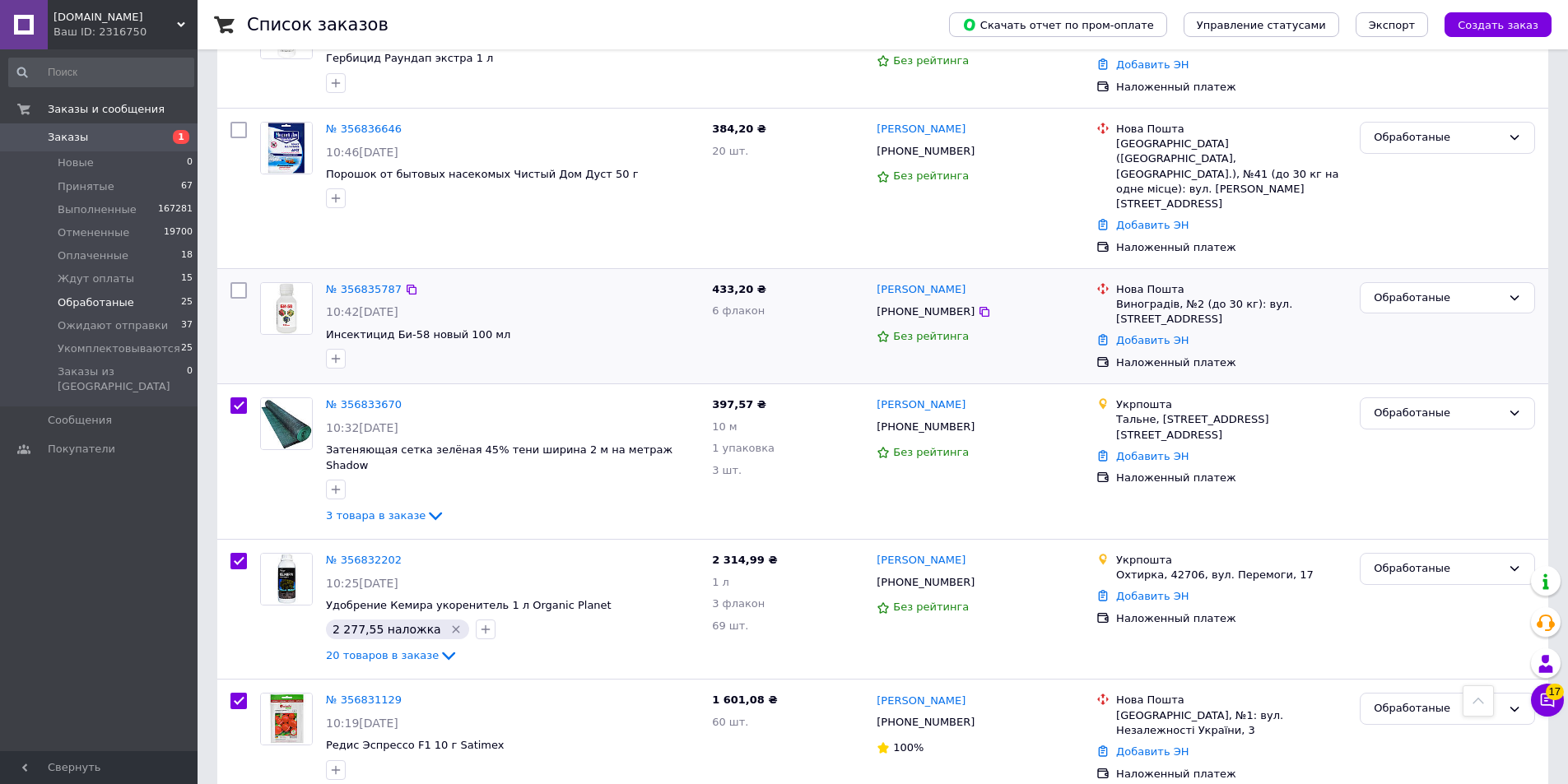
scroll to position [997, 0]
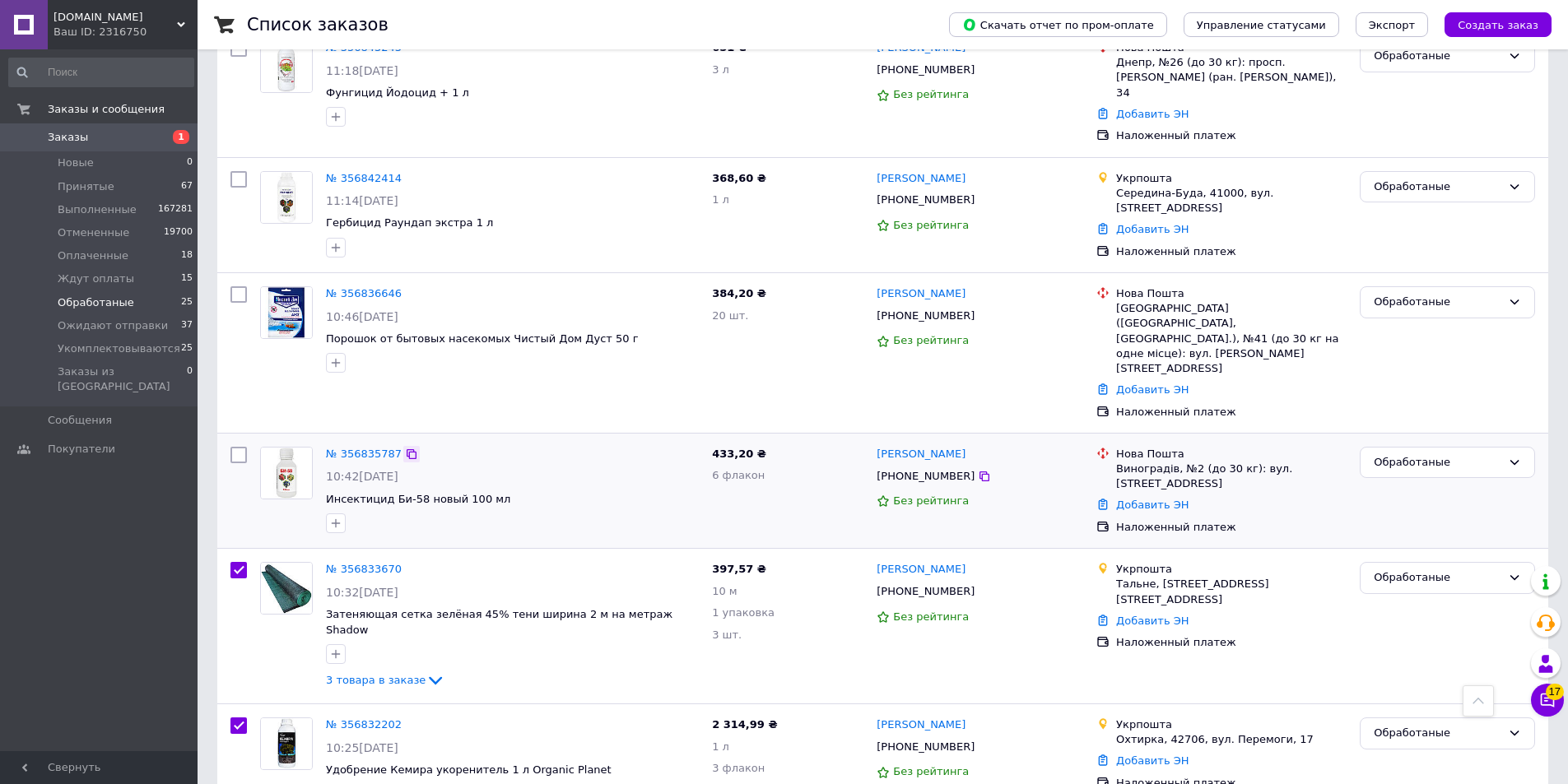
click at [408, 448] on icon at bounding box center [412, 455] width 13 height 13
checkbox input "true"
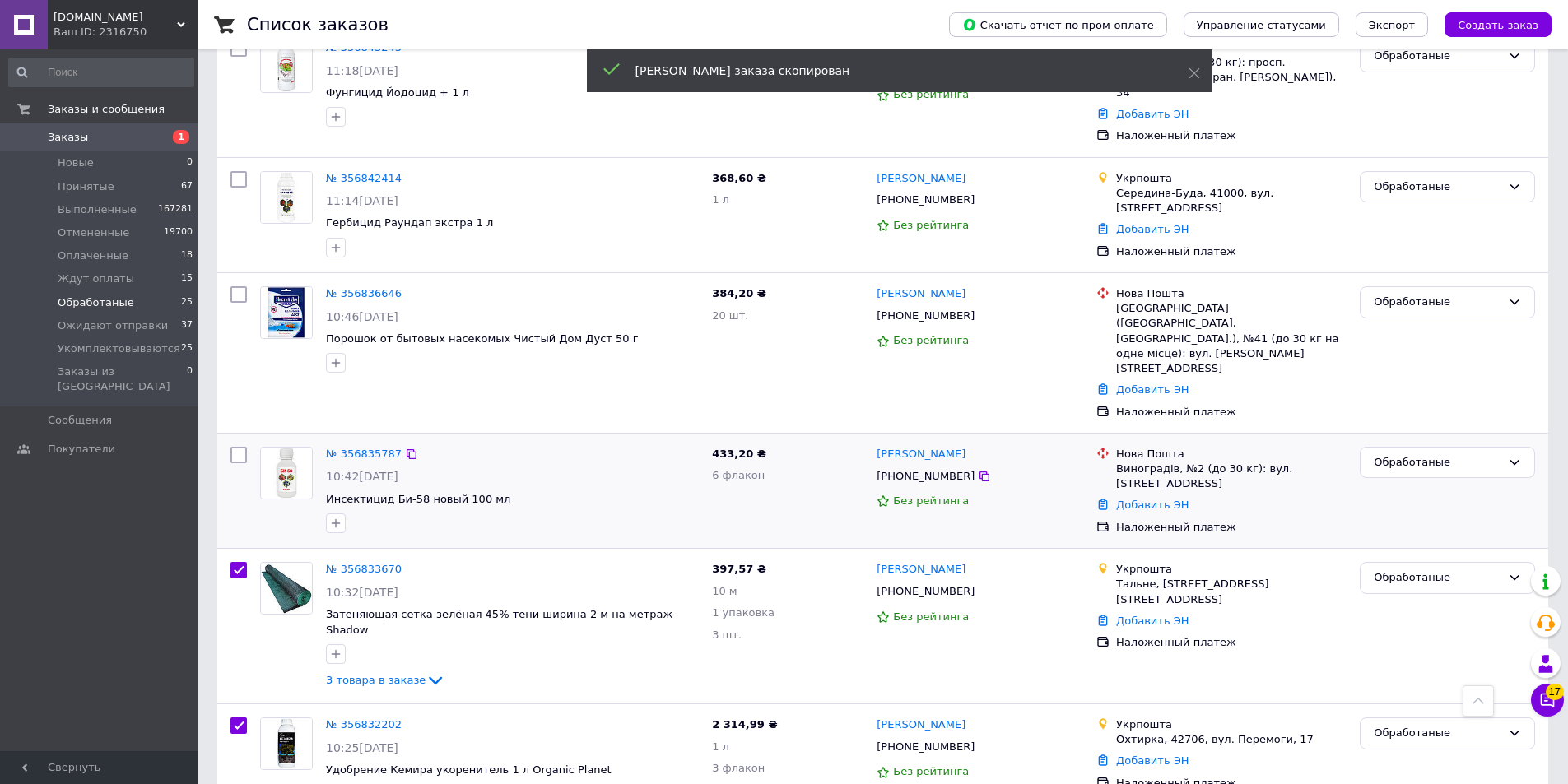
click at [234, 447] on input "checkbox" at bounding box center [239, 456] width 17 height 17
checkbox input "true"
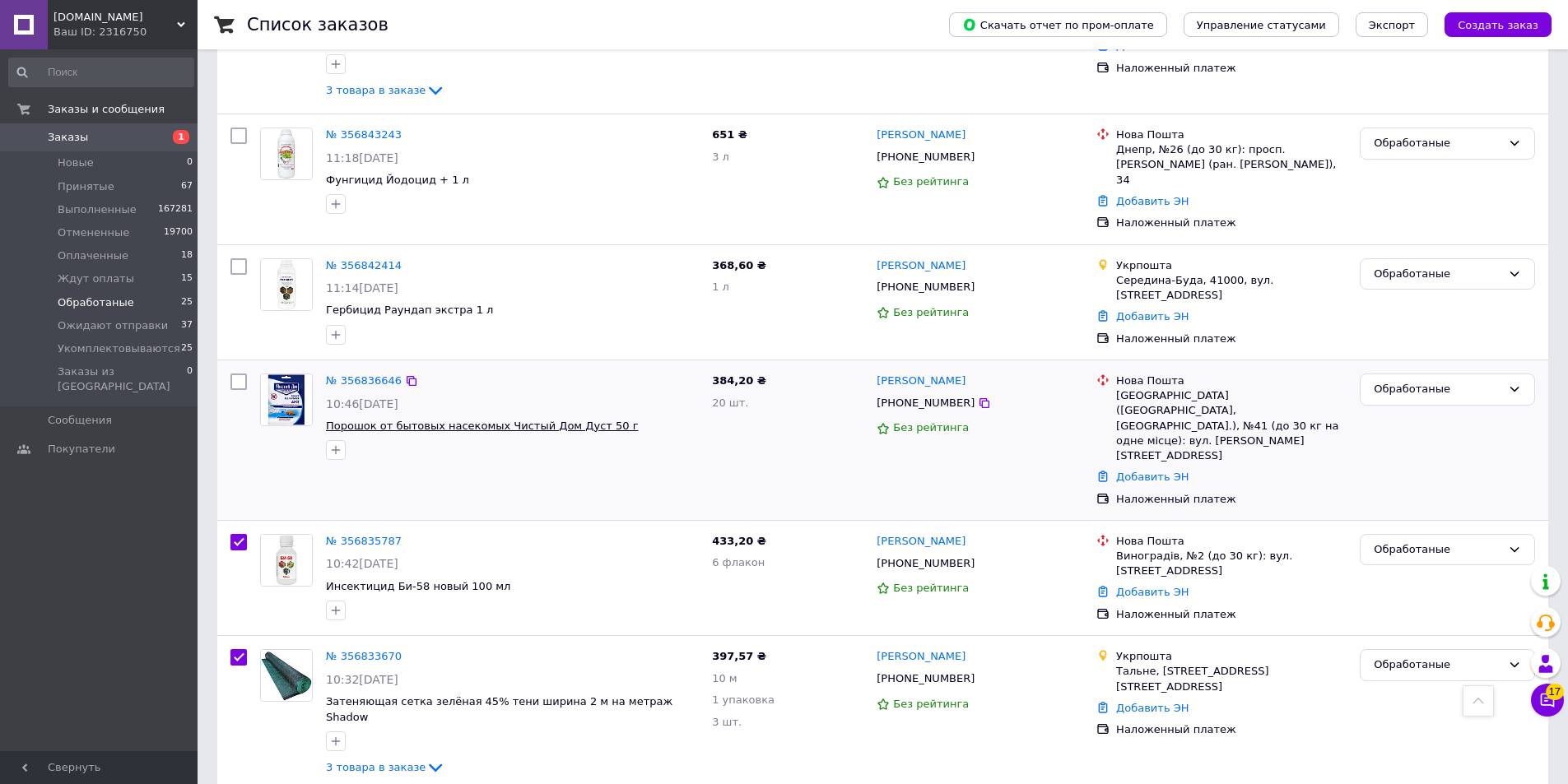
scroll to position [832, 0]
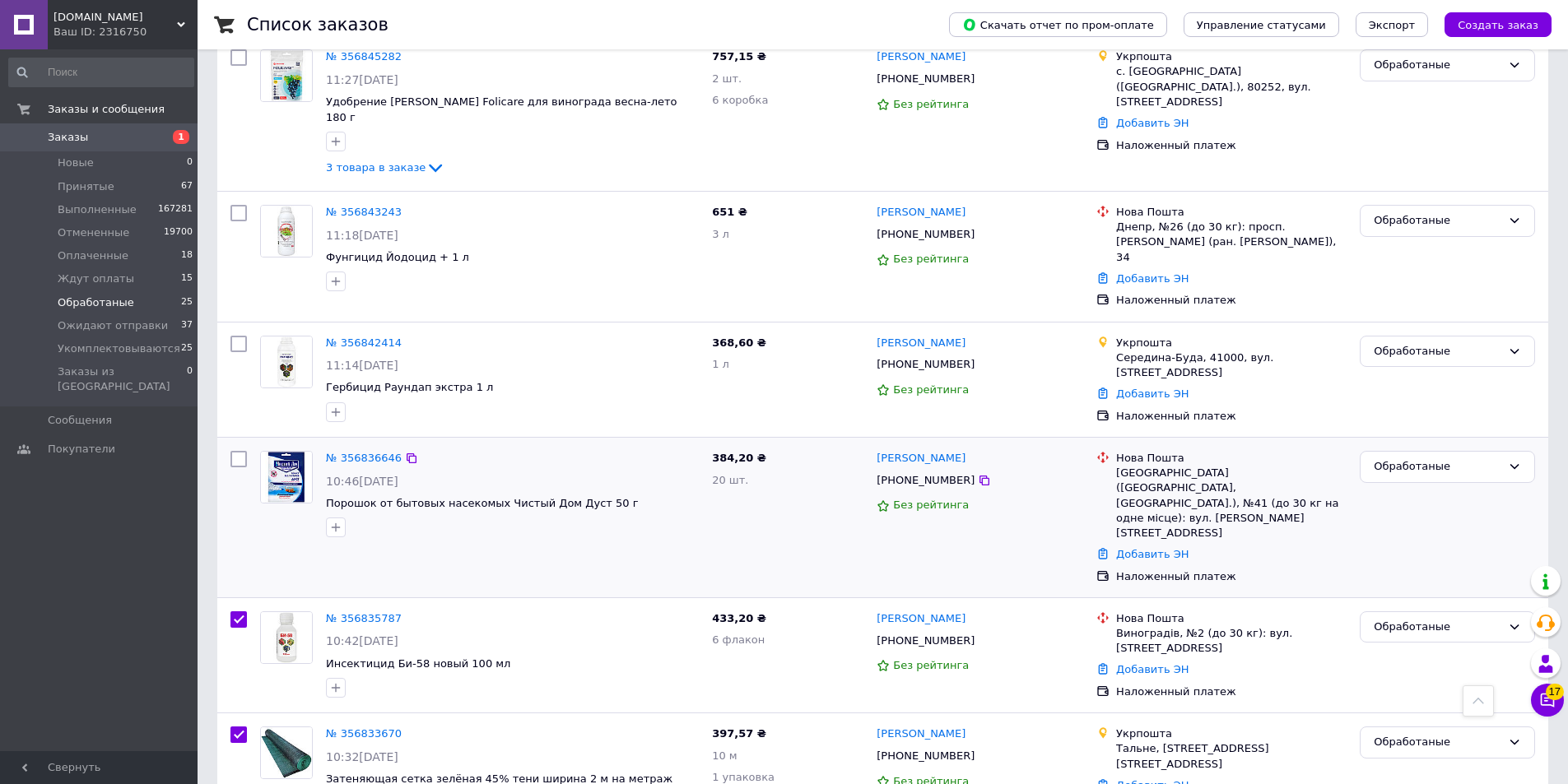
drag, startPoint x: 410, startPoint y: 410, endPoint x: 309, endPoint y: 433, distance: 103.6
click at [409, 451] on div at bounding box center [412, 459] width 17 height 17
click at [406, 452] on icon at bounding box center [412, 459] width 13 height 13
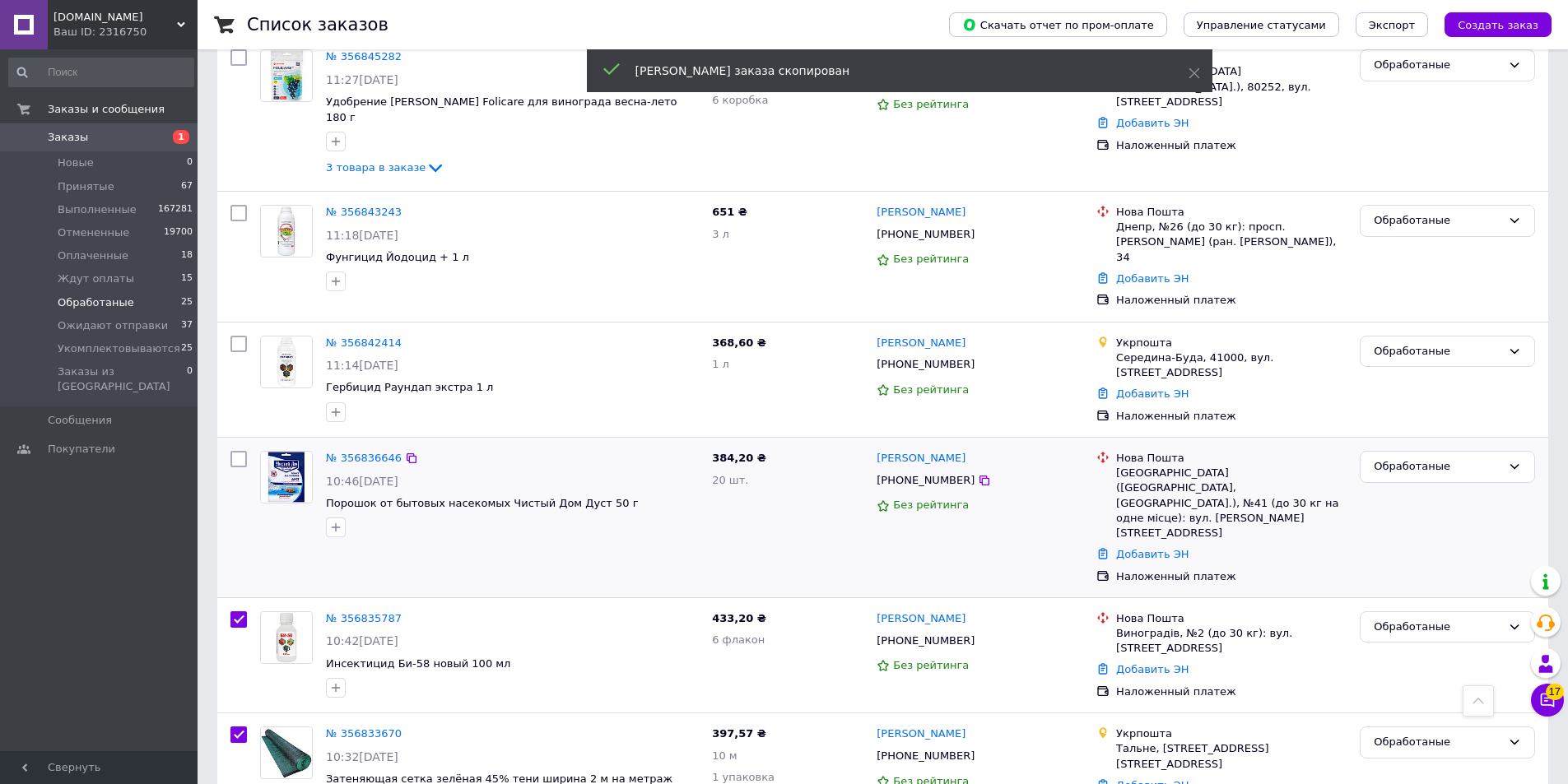
click at [246, 445] on div at bounding box center [238, 518] width 29 height 147
checkbox input "true"
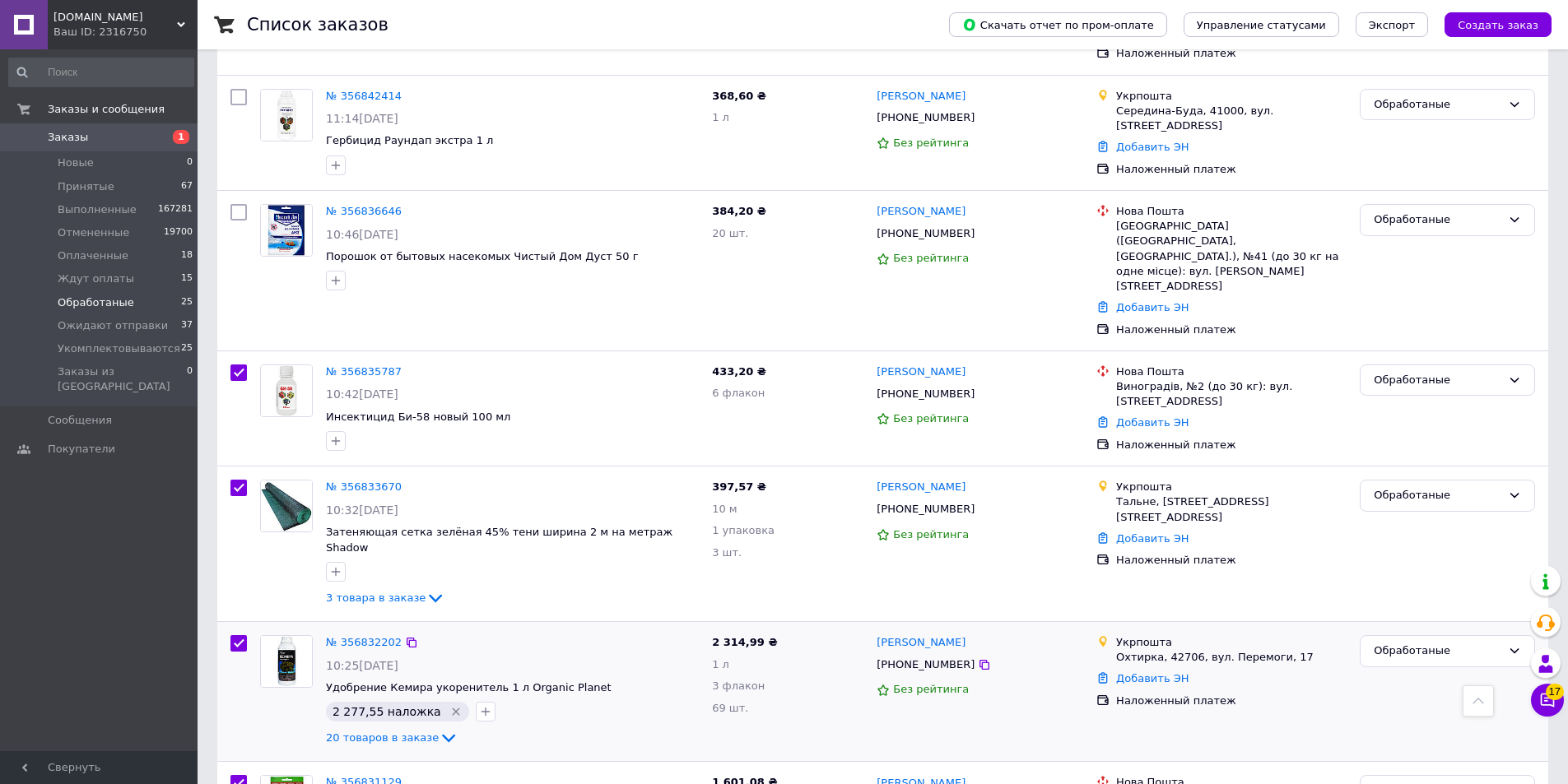
scroll to position [997, 0]
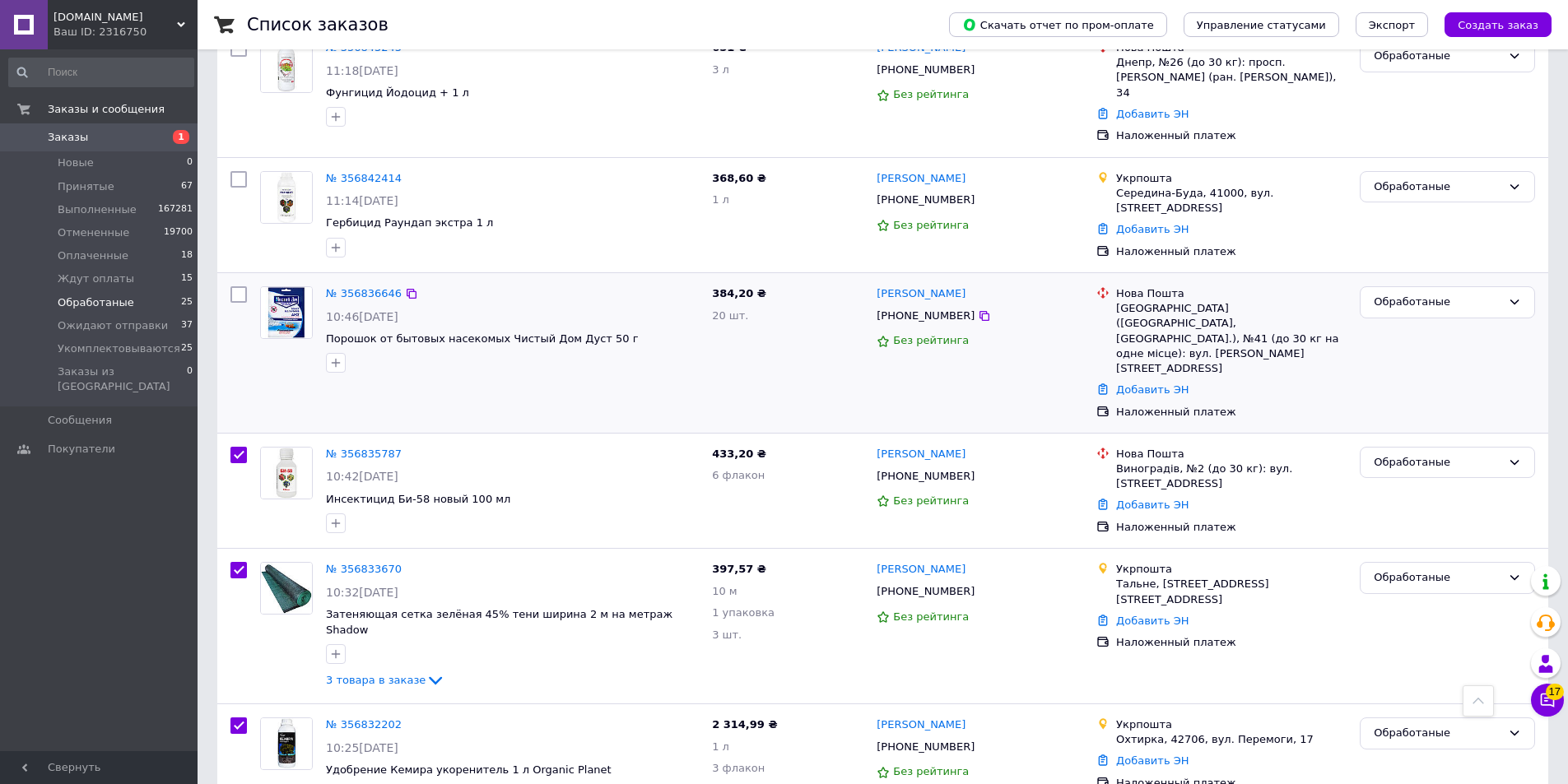
click at [237, 286] on input "checkbox" at bounding box center [239, 295] width 17 height 17
checkbox input "true"
click at [643, 349] on div at bounding box center [512, 362] width 380 height 26
click at [699, 349] on div at bounding box center [512, 362] width 380 height 26
click at [683, 445] on div "№ 356835787" at bounding box center [512, 455] width 376 height 19
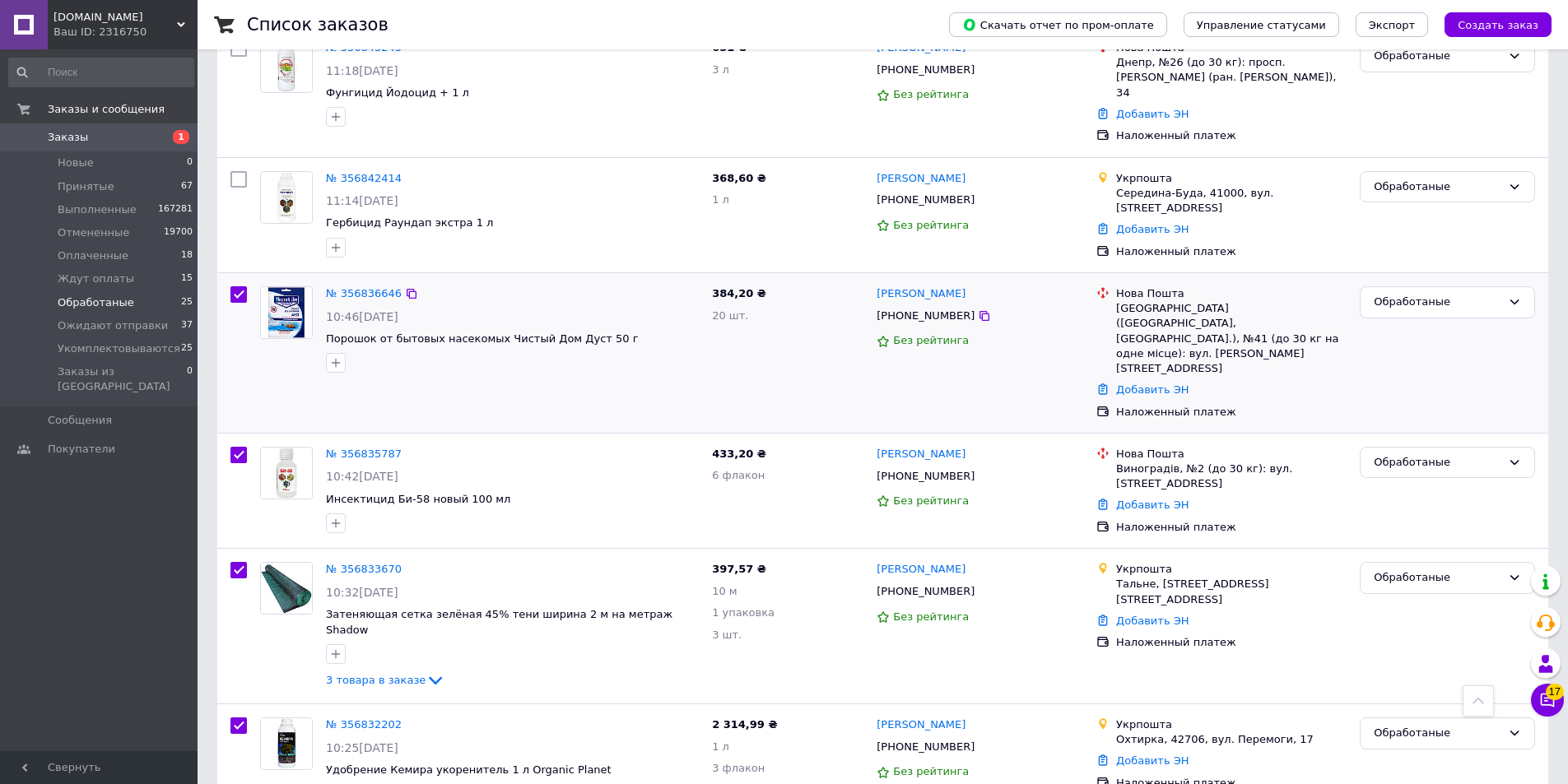
click at [685, 349] on div at bounding box center [512, 362] width 380 height 26
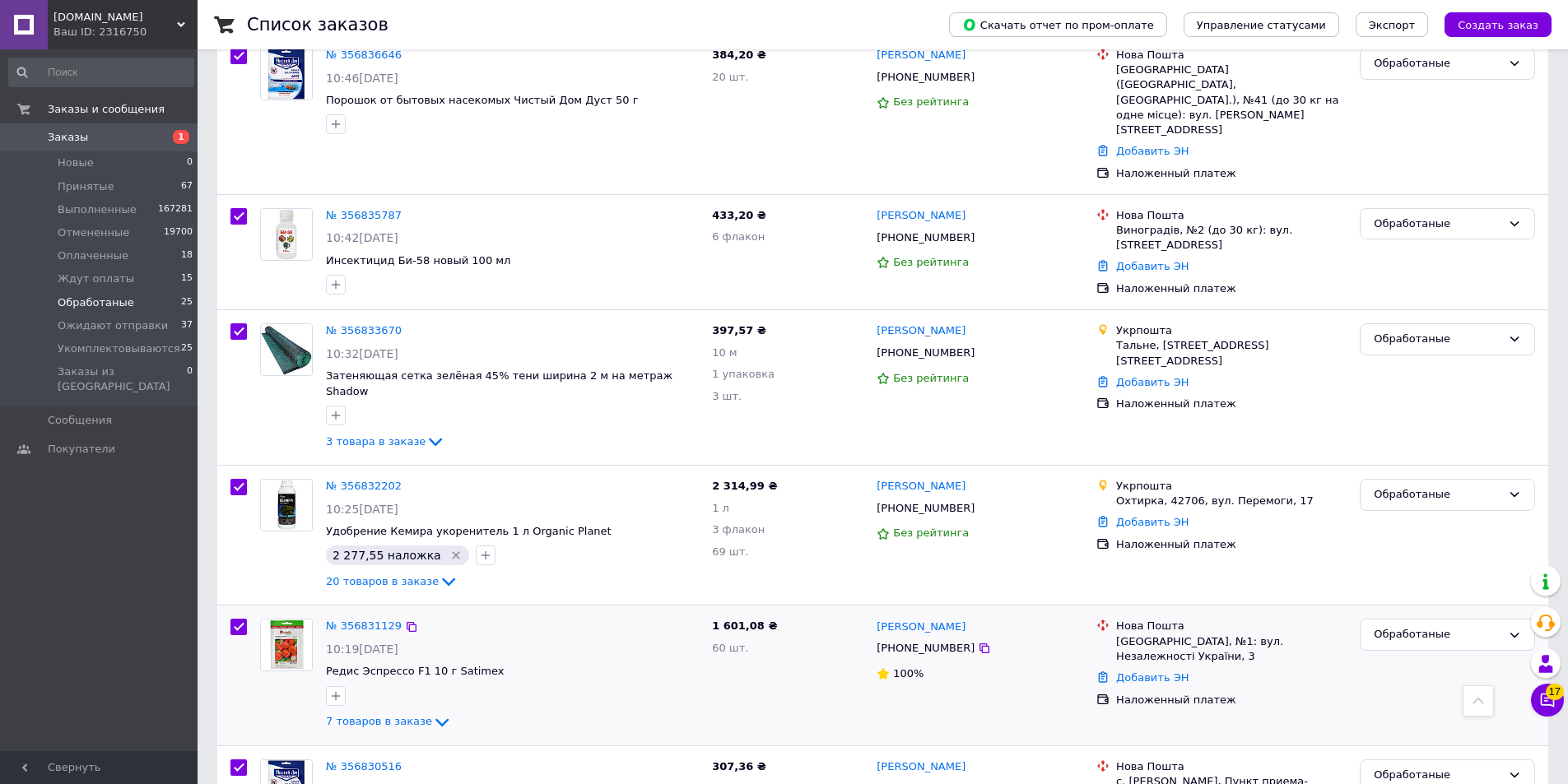
scroll to position [1408, 0]
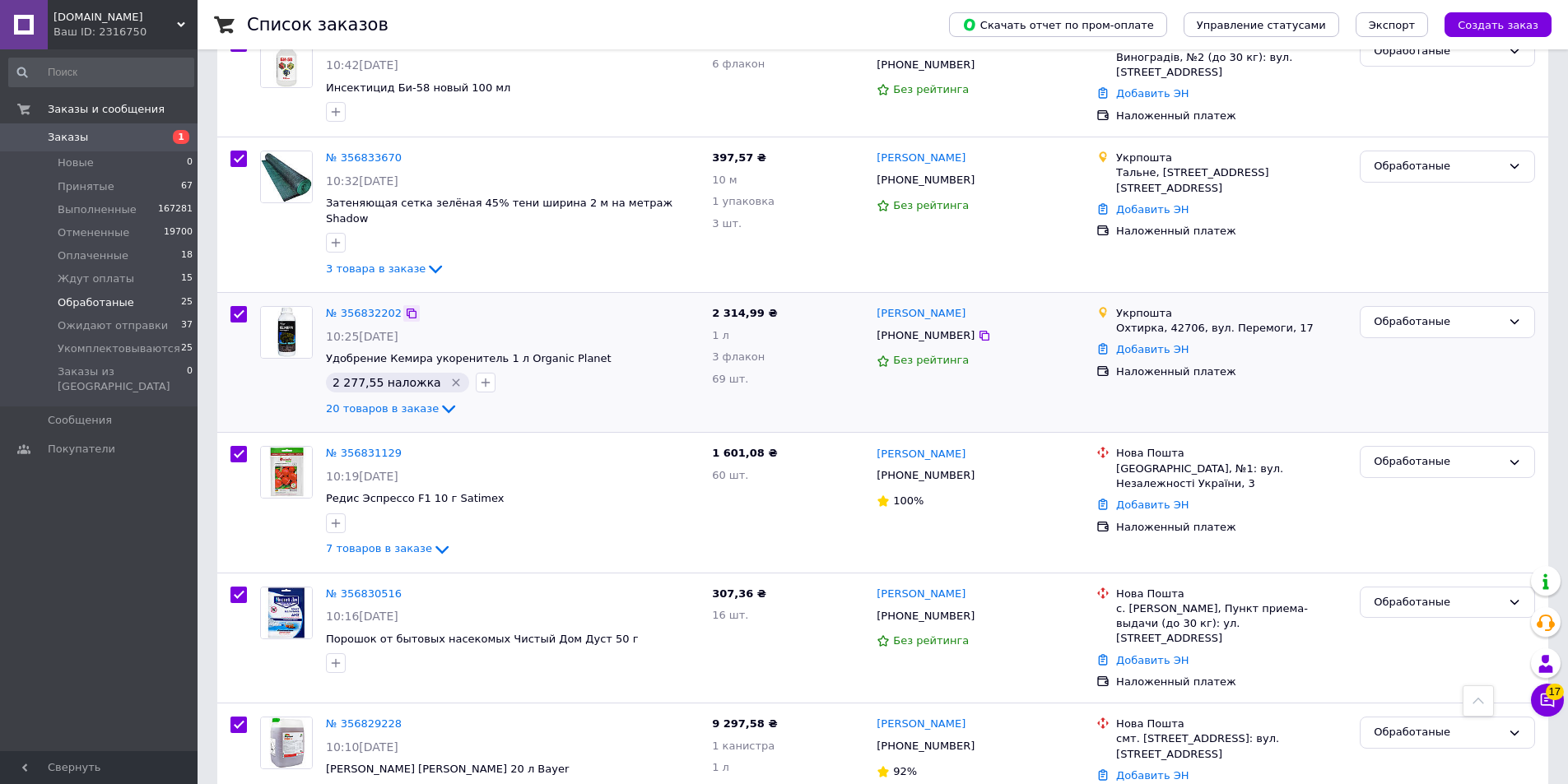
click at [407, 306] on div at bounding box center [412, 314] width 17 height 17
click at [407, 309] on icon at bounding box center [412, 314] width 10 height 10
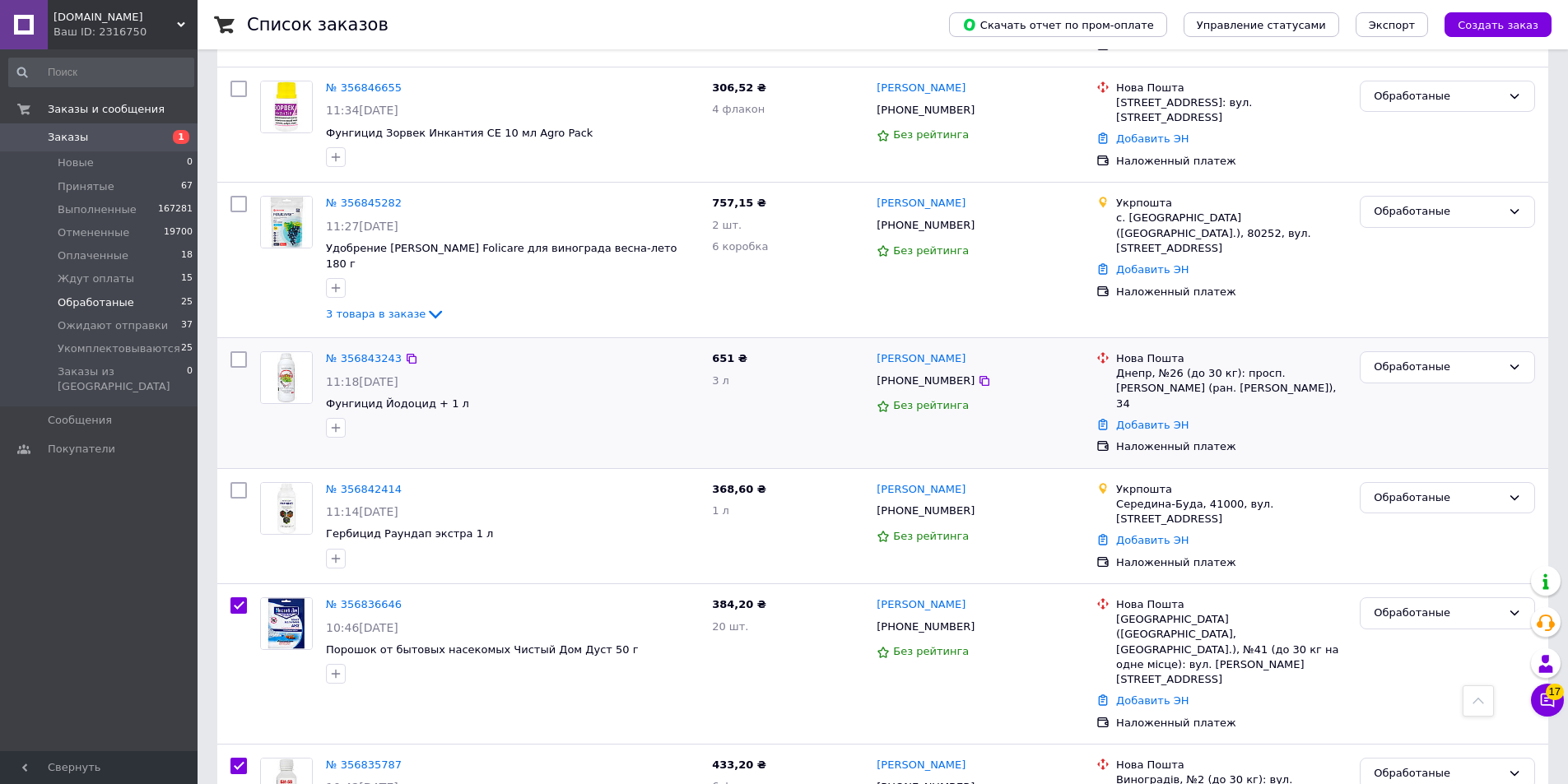
scroll to position [585, 0]
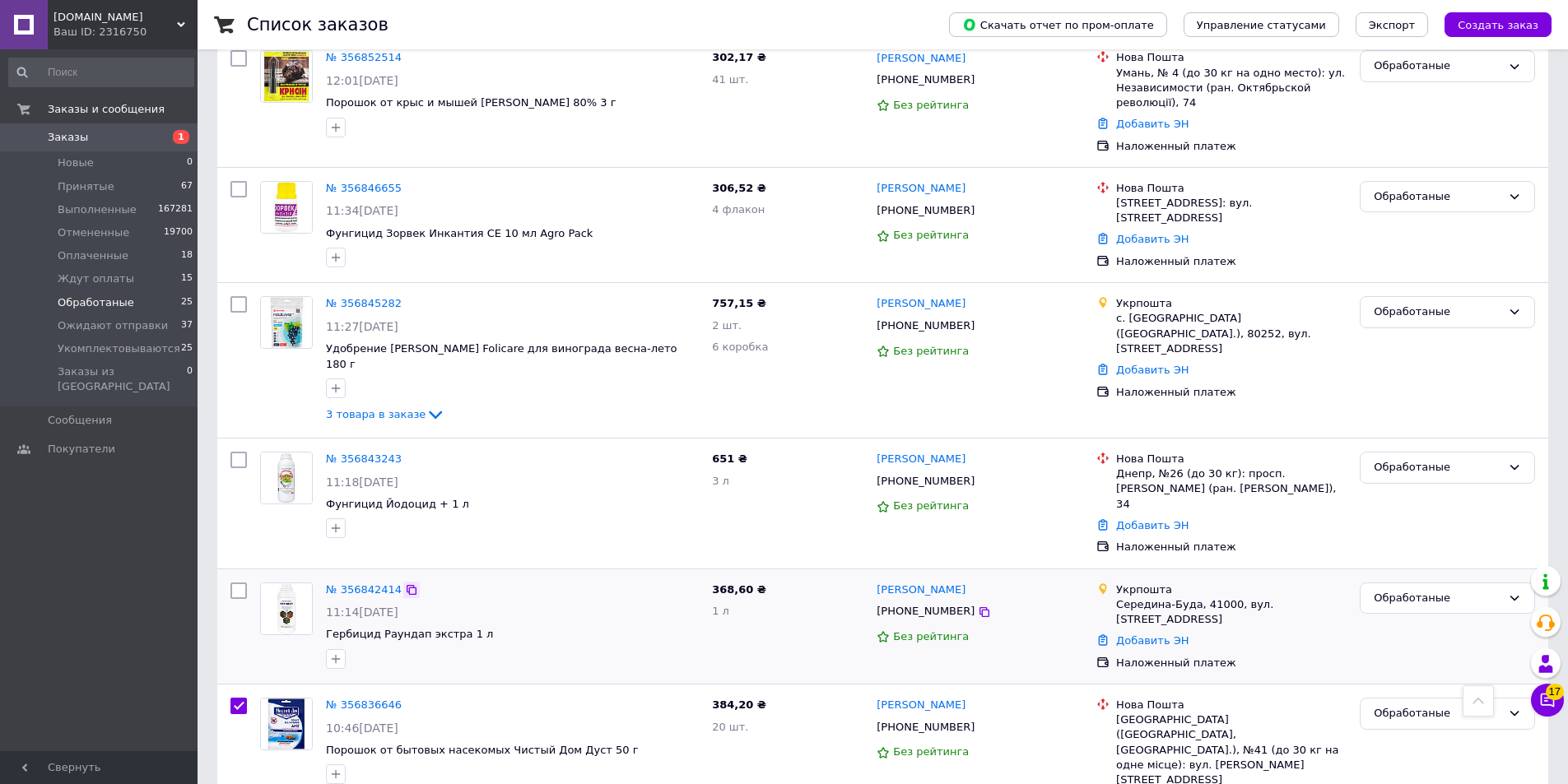
click at [405, 584] on icon at bounding box center [412, 590] width 13 height 13
checkbox input "true"
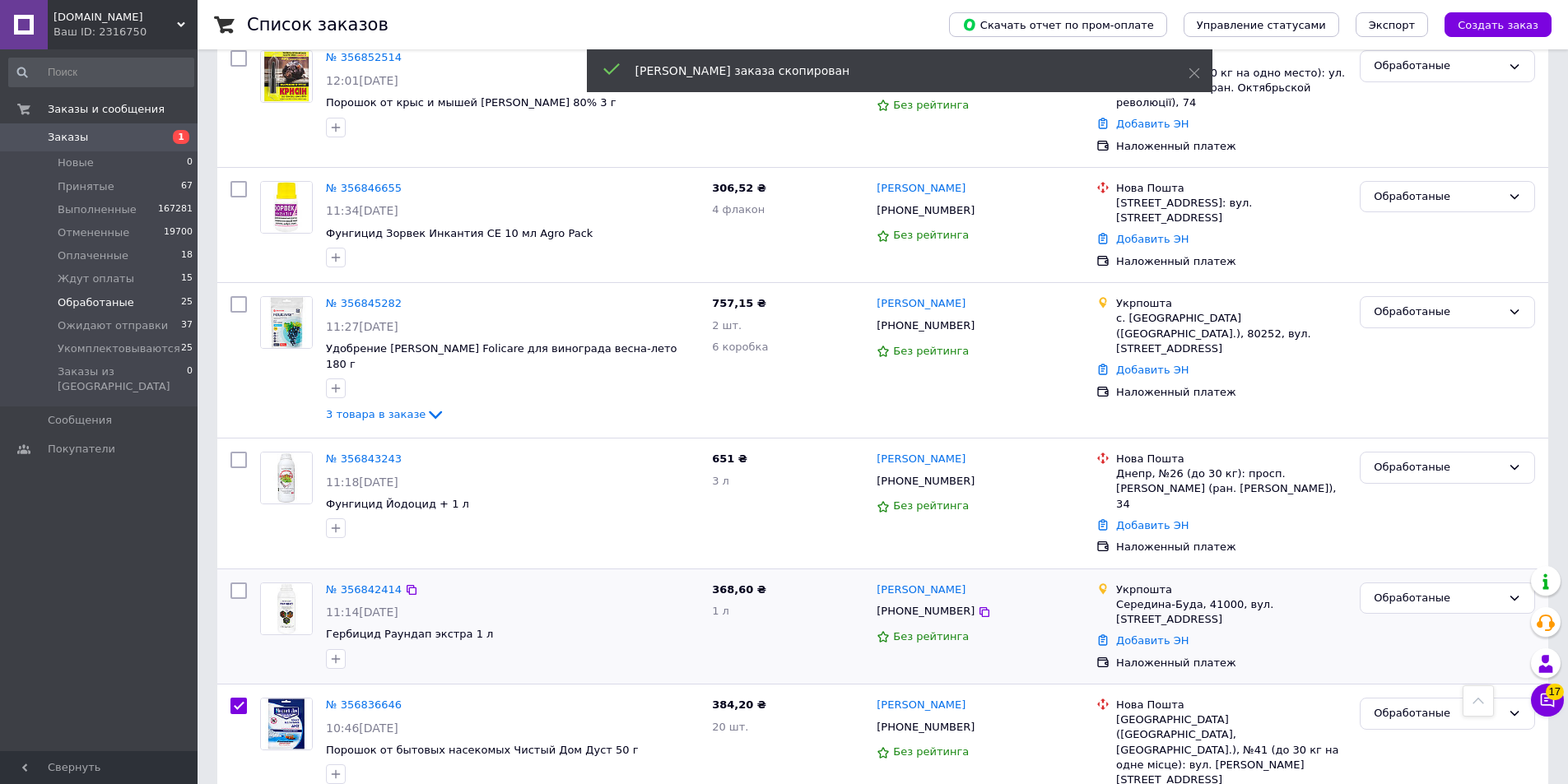
click at [234, 583] on input "checkbox" at bounding box center [239, 591] width 17 height 17
checkbox input "true"
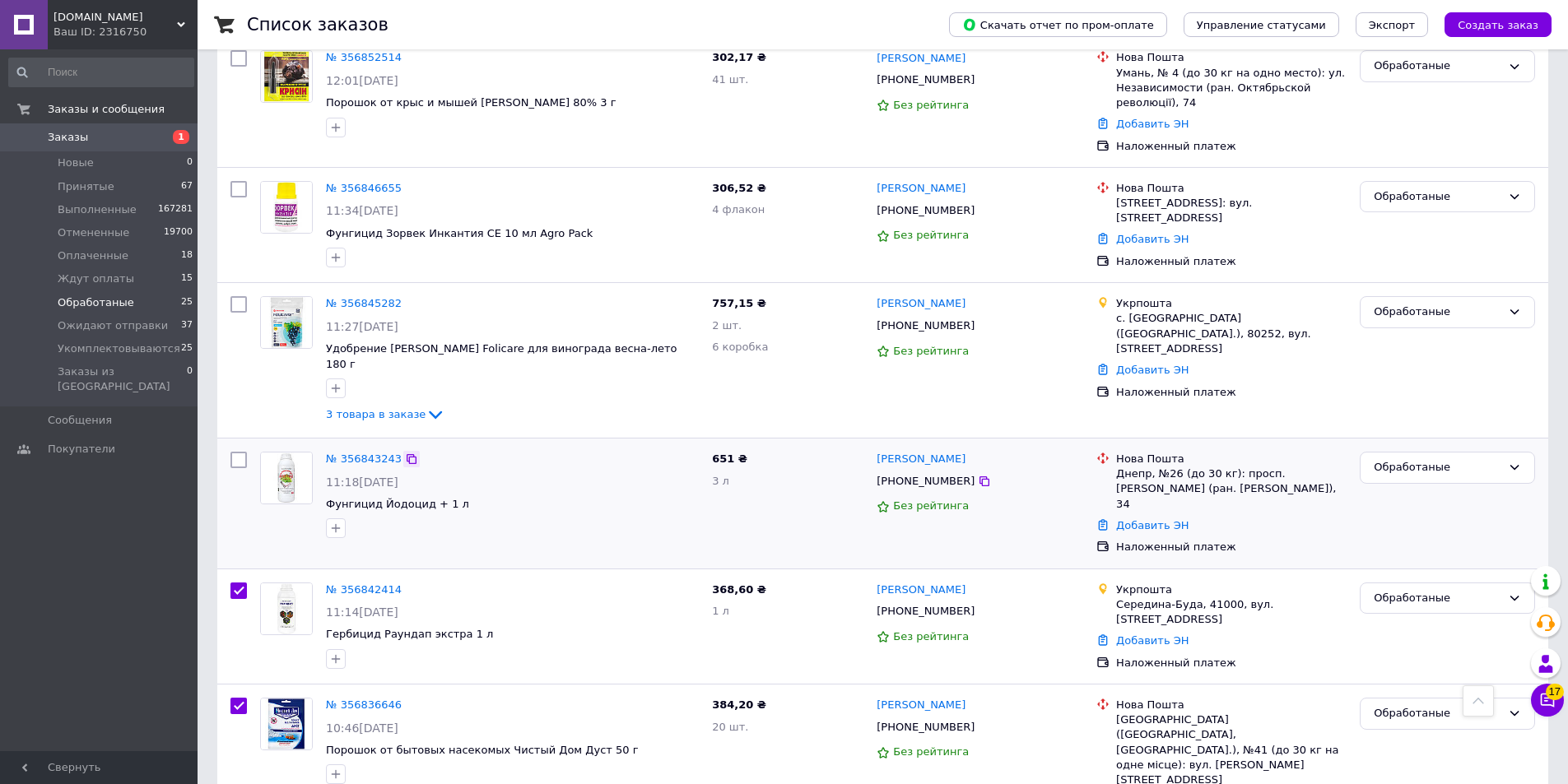
click at [410, 451] on div at bounding box center [412, 460] width 17 height 17
click at [407, 455] on icon at bounding box center [412, 460] width 10 height 10
checkbox input "true"
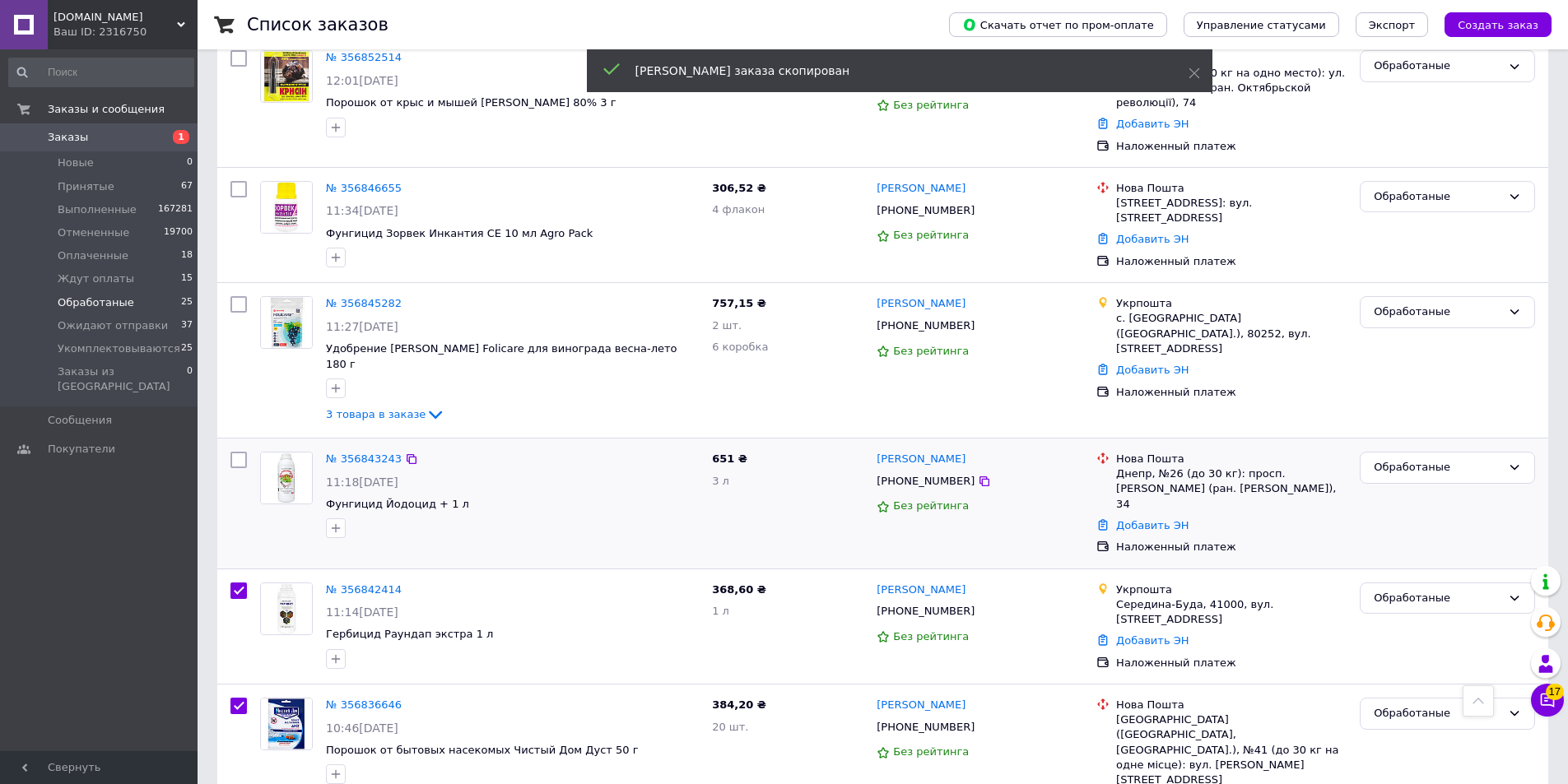
click at [237, 452] on input "checkbox" at bounding box center [239, 461] width 17 height 17
checkbox input "true"
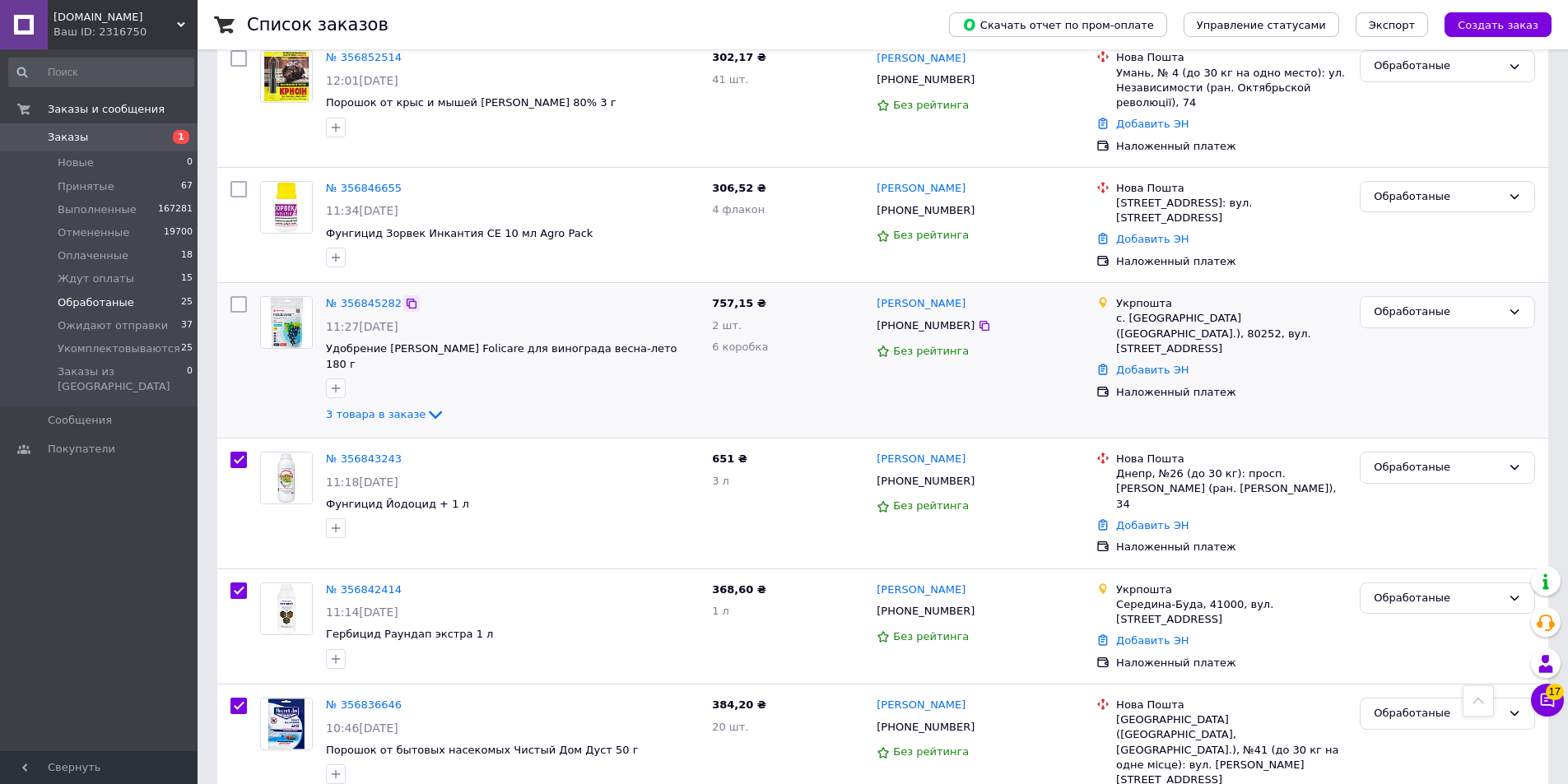
click at [407, 299] on icon at bounding box center [412, 304] width 10 height 10
checkbox input "true"
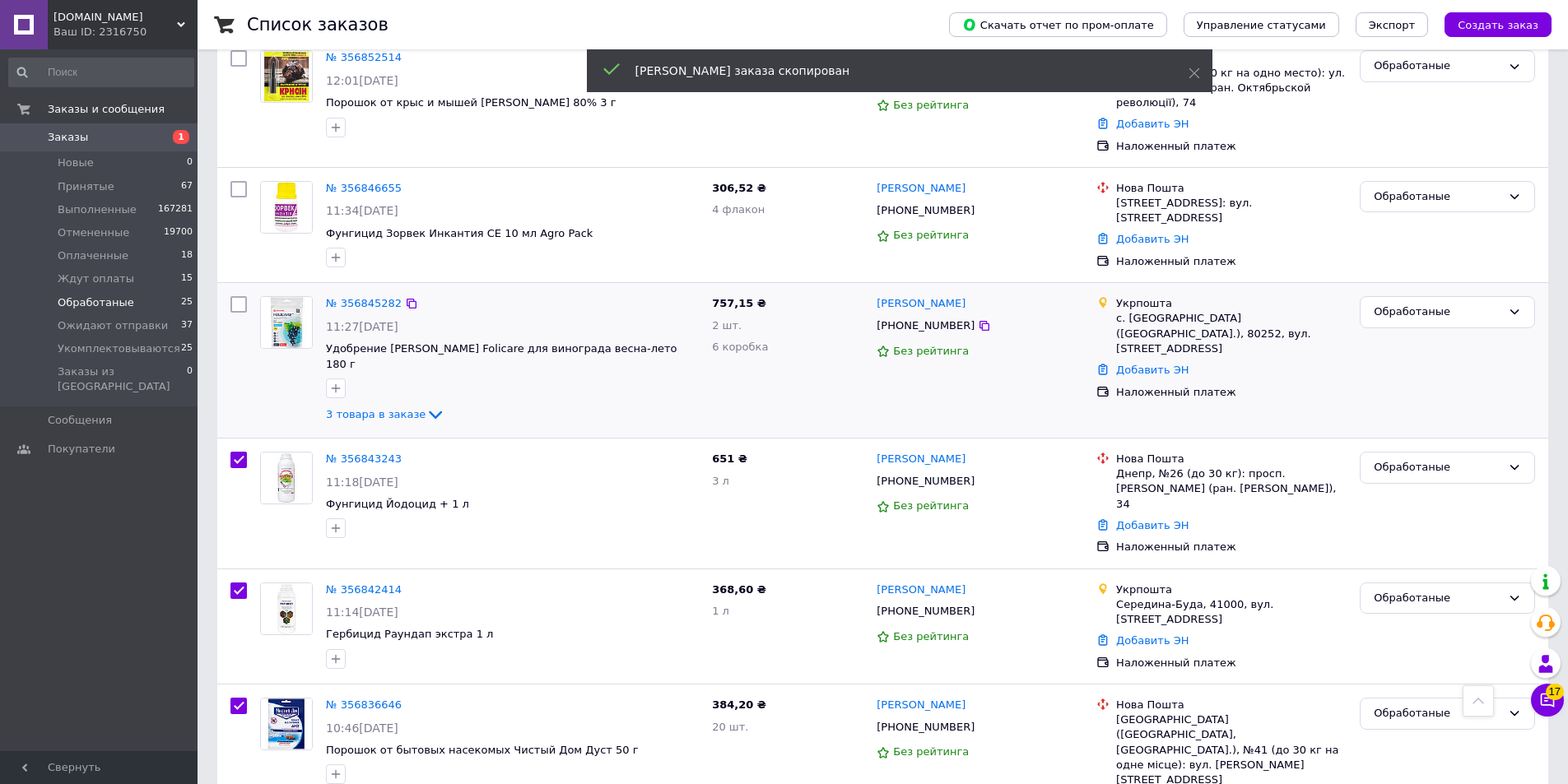
click at [231, 296] on input "checkbox" at bounding box center [239, 305] width 17 height 17
checkbox input "true"
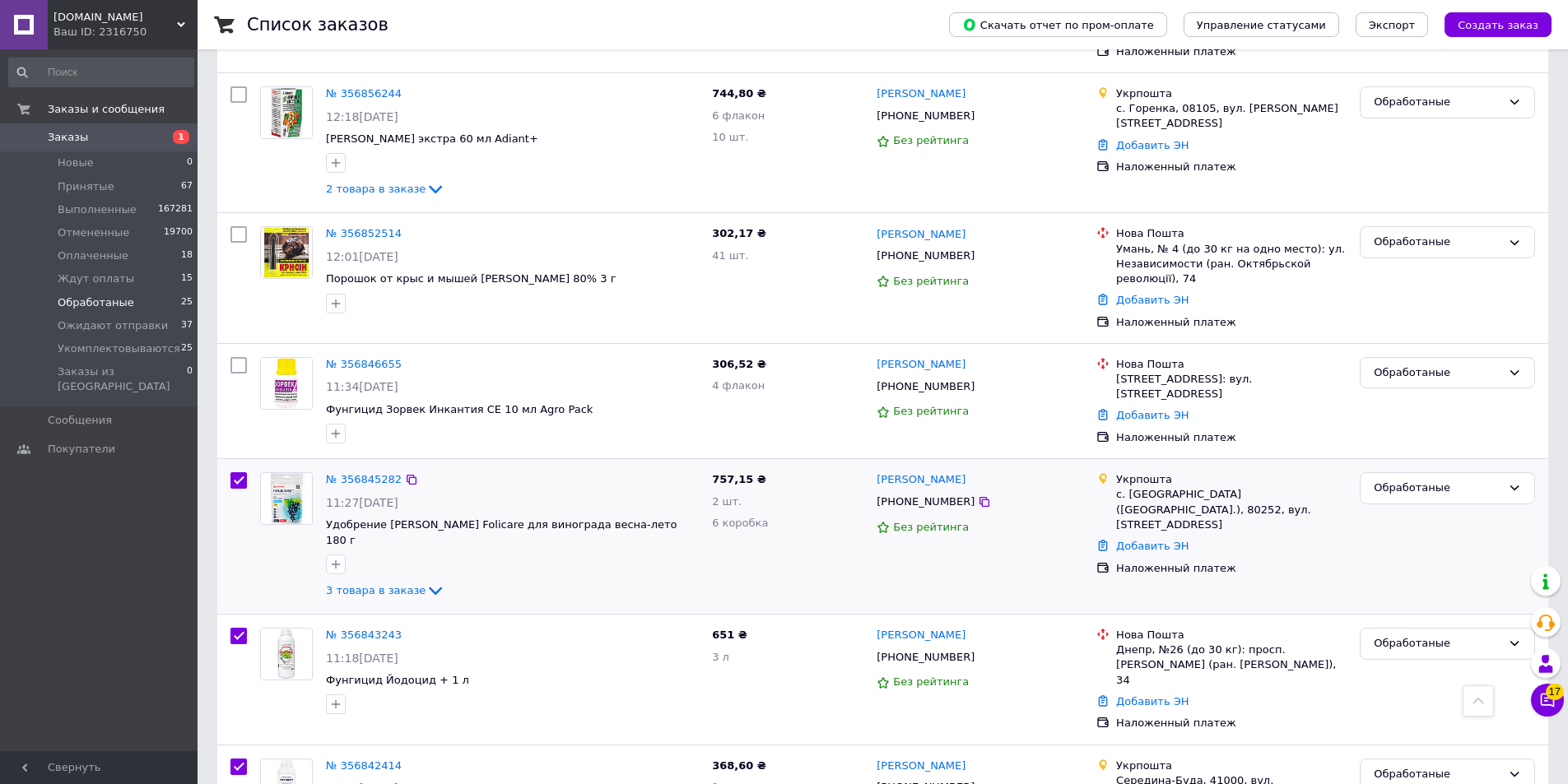
scroll to position [339, 0]
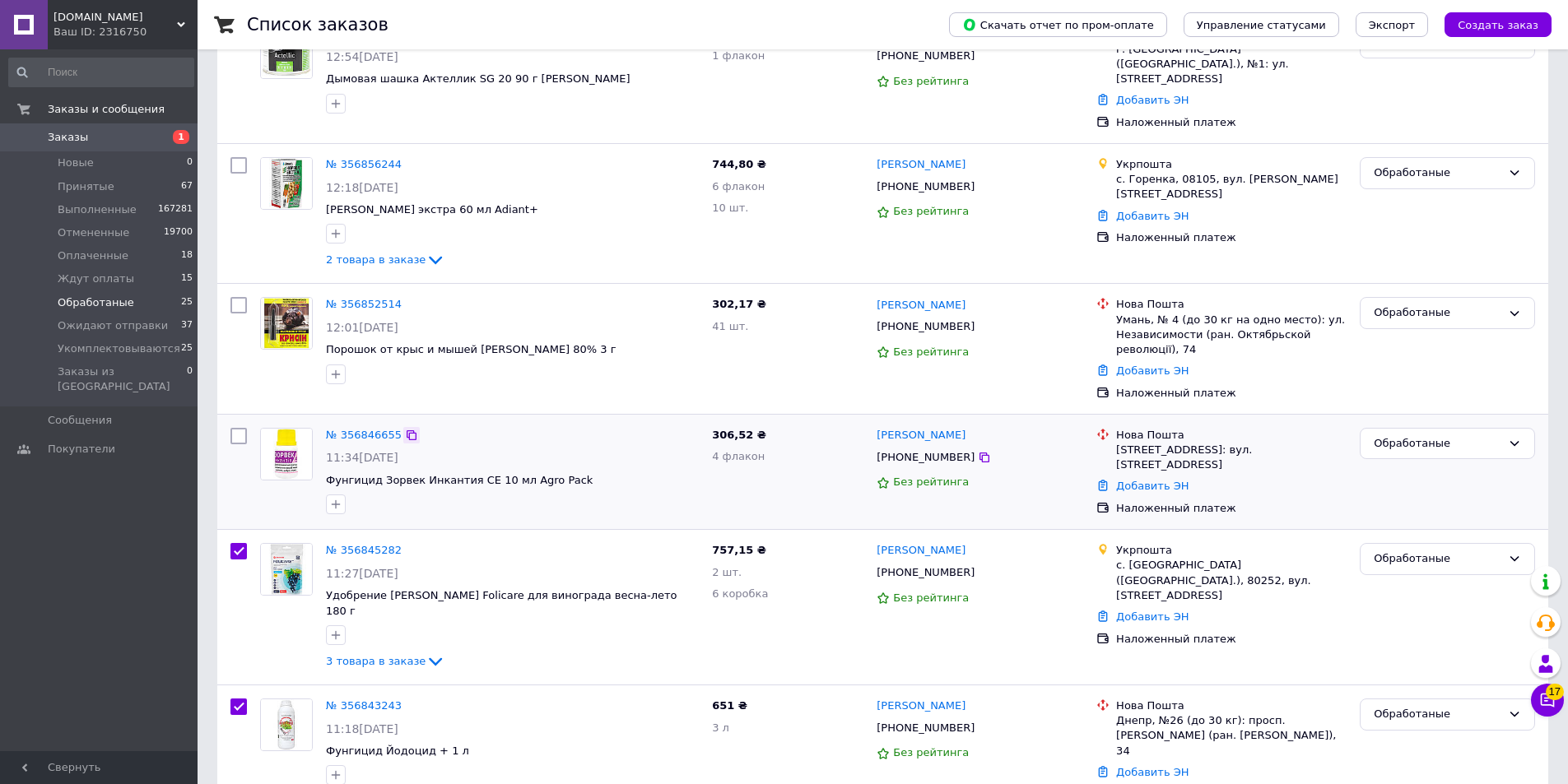
click at [405, 429] on icon at bounding box center [412, 435] width 13 height 13
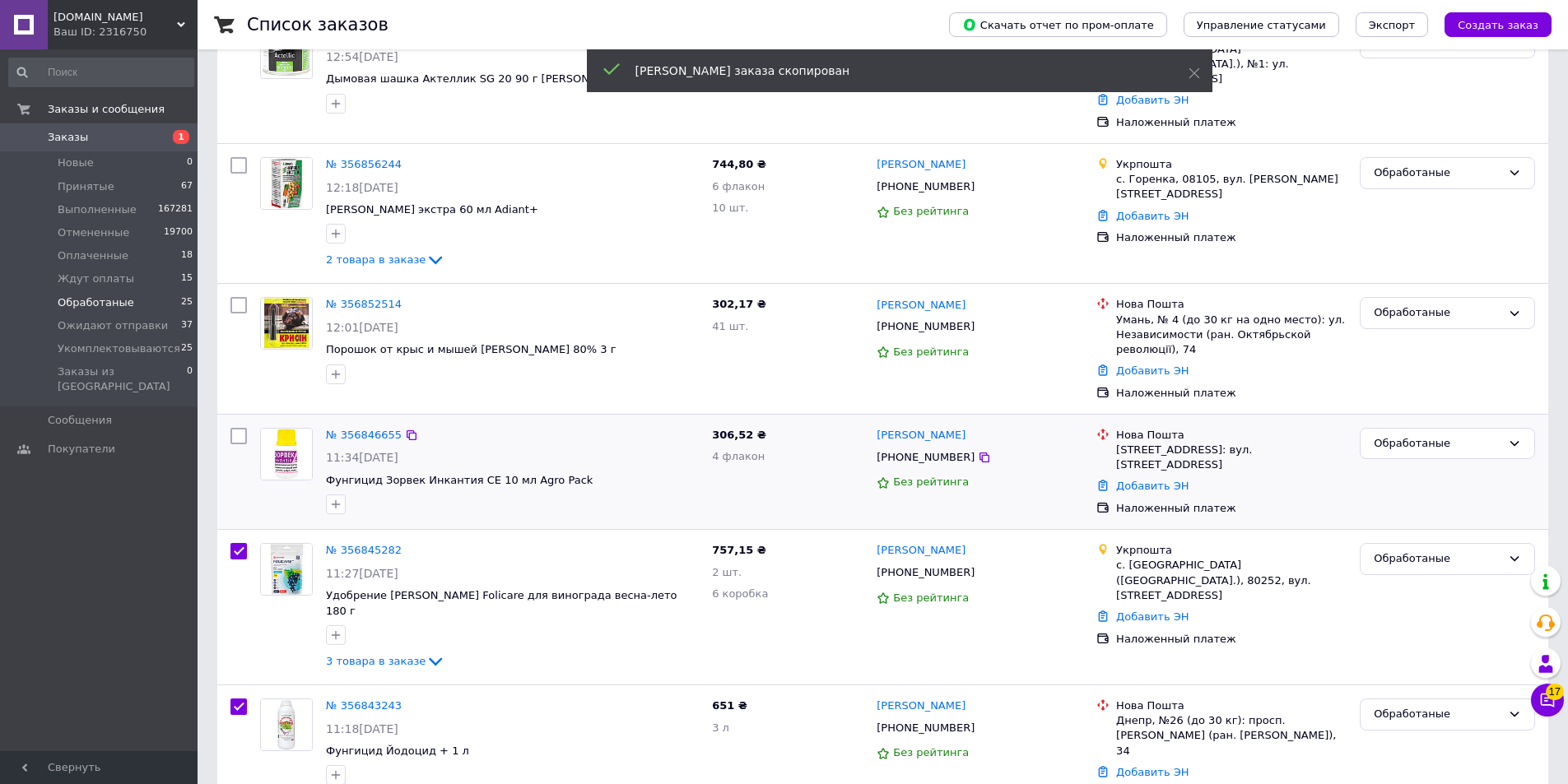
click at [230, 421] on div at bounding box center [238, 472] width 29 height 101
checkbox input "true"
click at [237, 428] on input "checkbox" at bounding box center [239, 436] width 17 height 17
checkbox input "true"
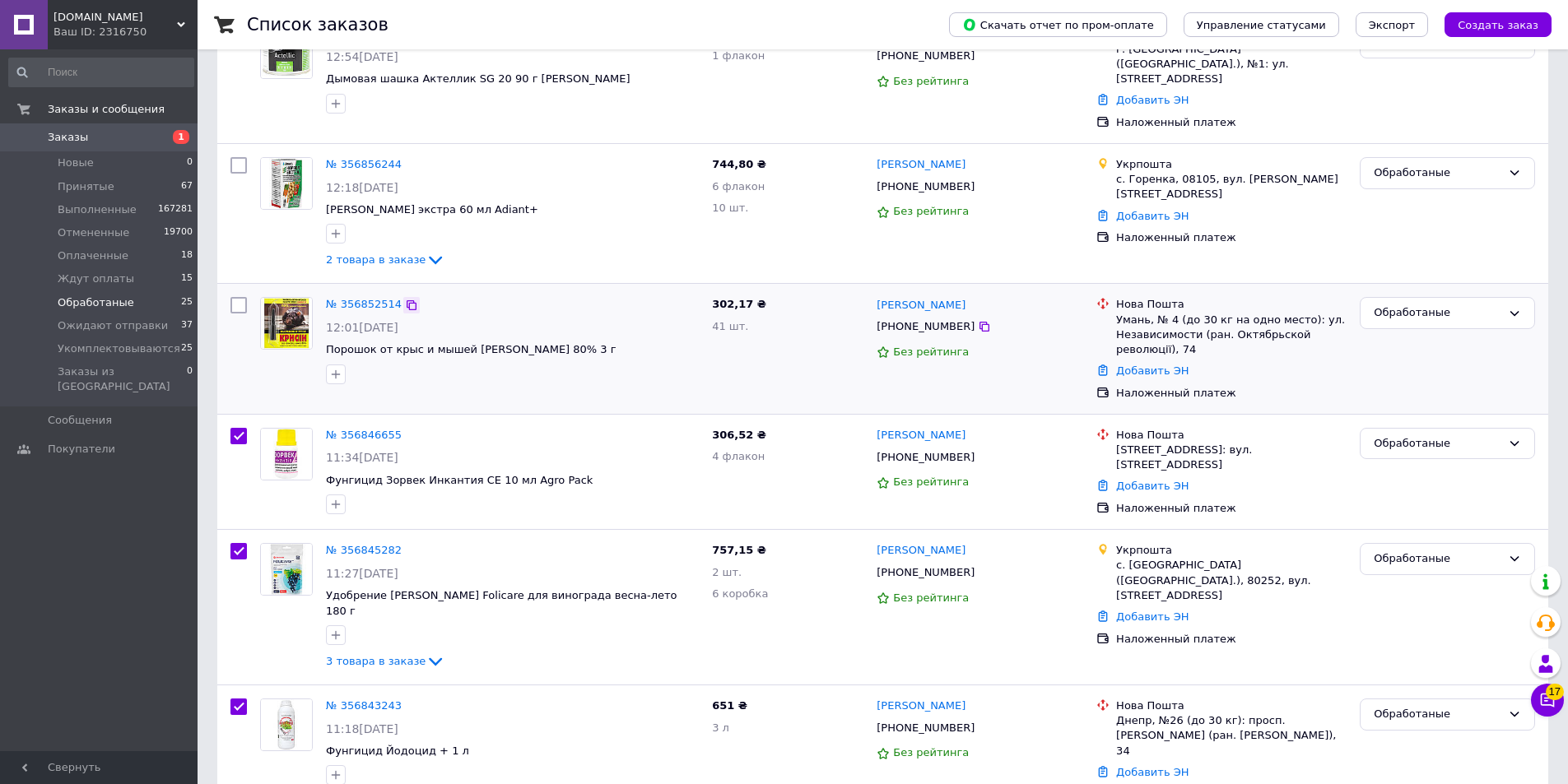
click at [407, 301] on icon at bounding box center [412, 306] width 10 height 10
checkbox input "true"
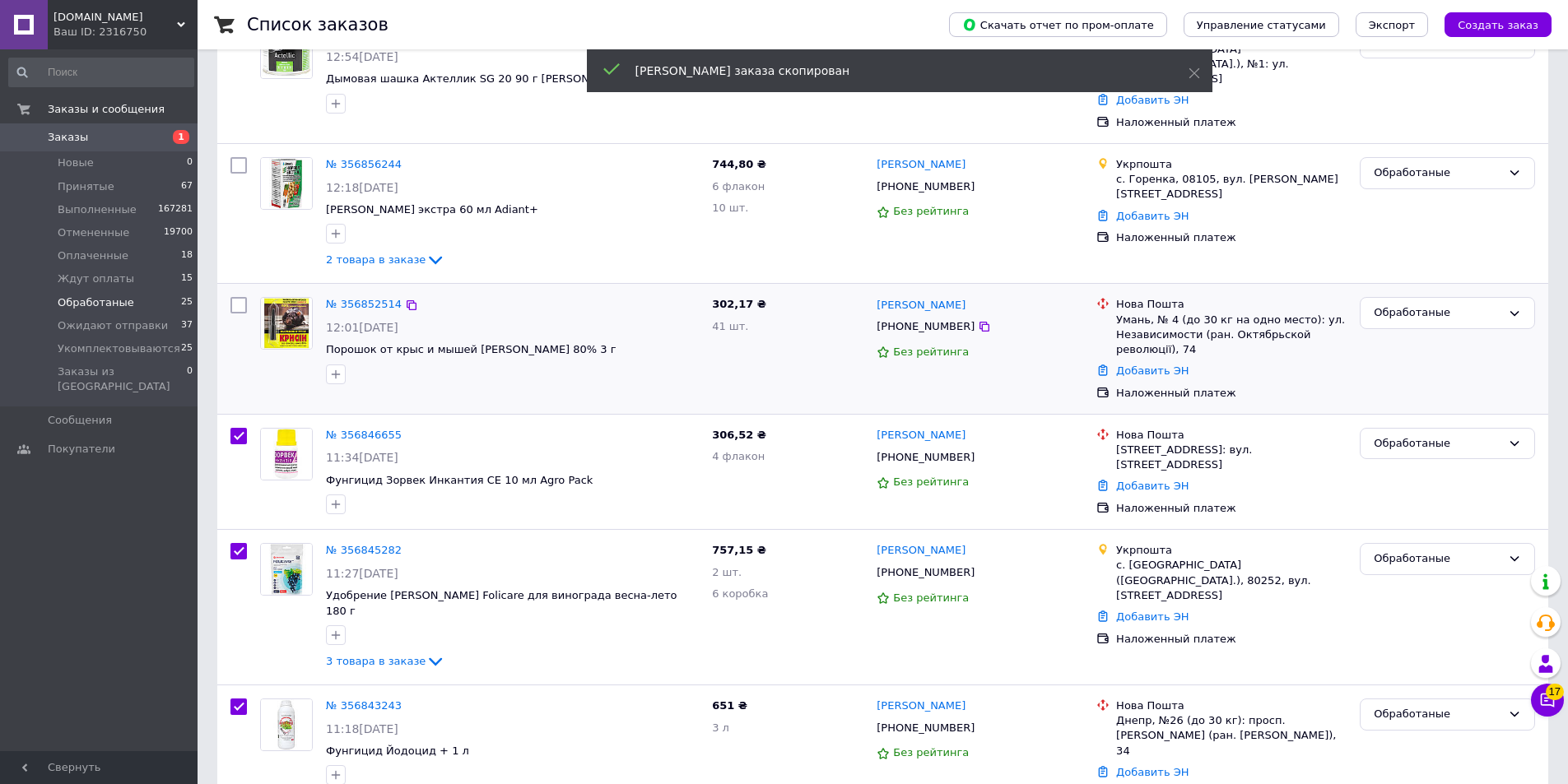
click at [244, 297] on input "checkbox" at bounding box center [239, 306] width 17 height 17
checkbox input "true"
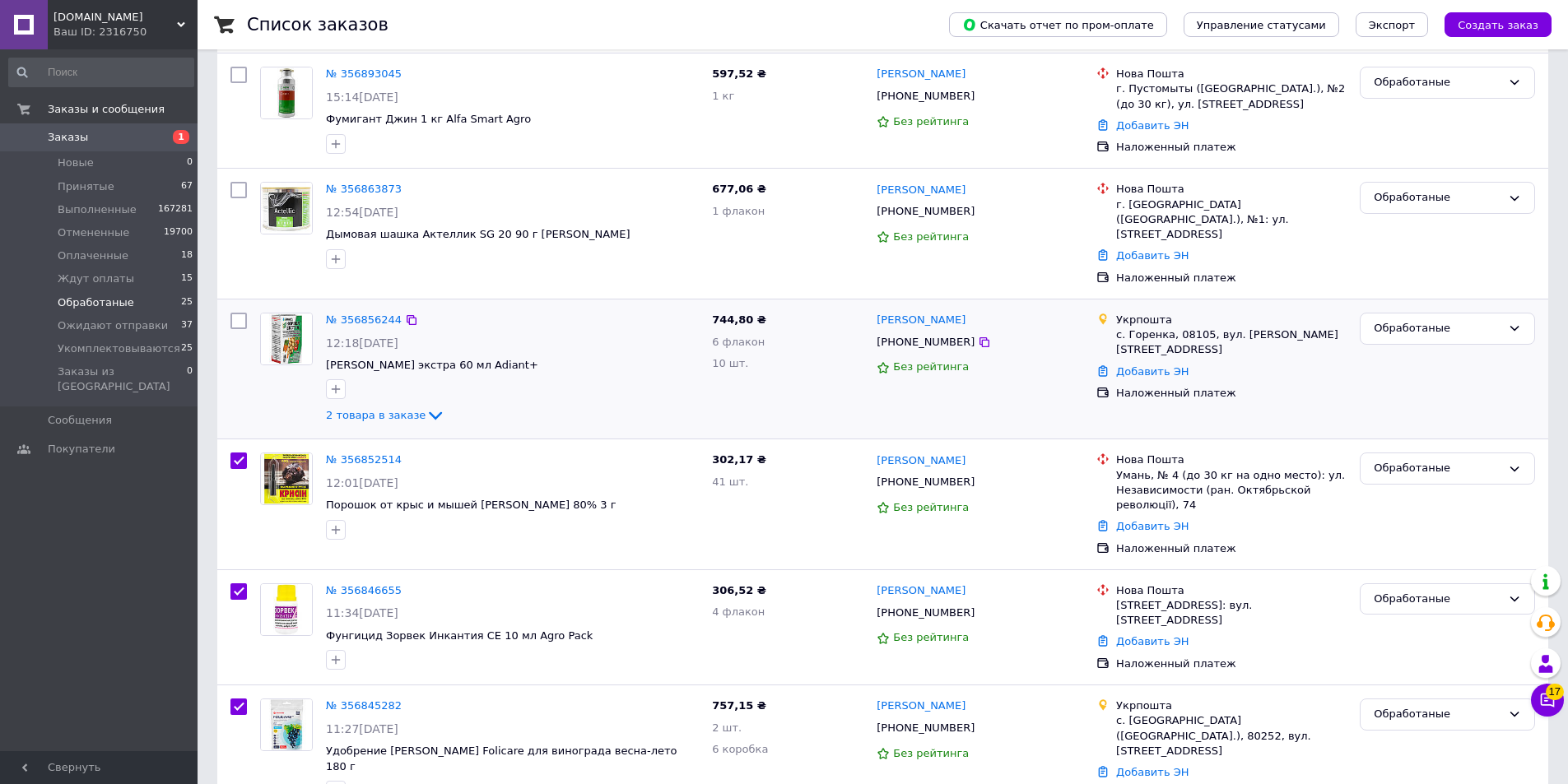
scroll to position [91, 0]
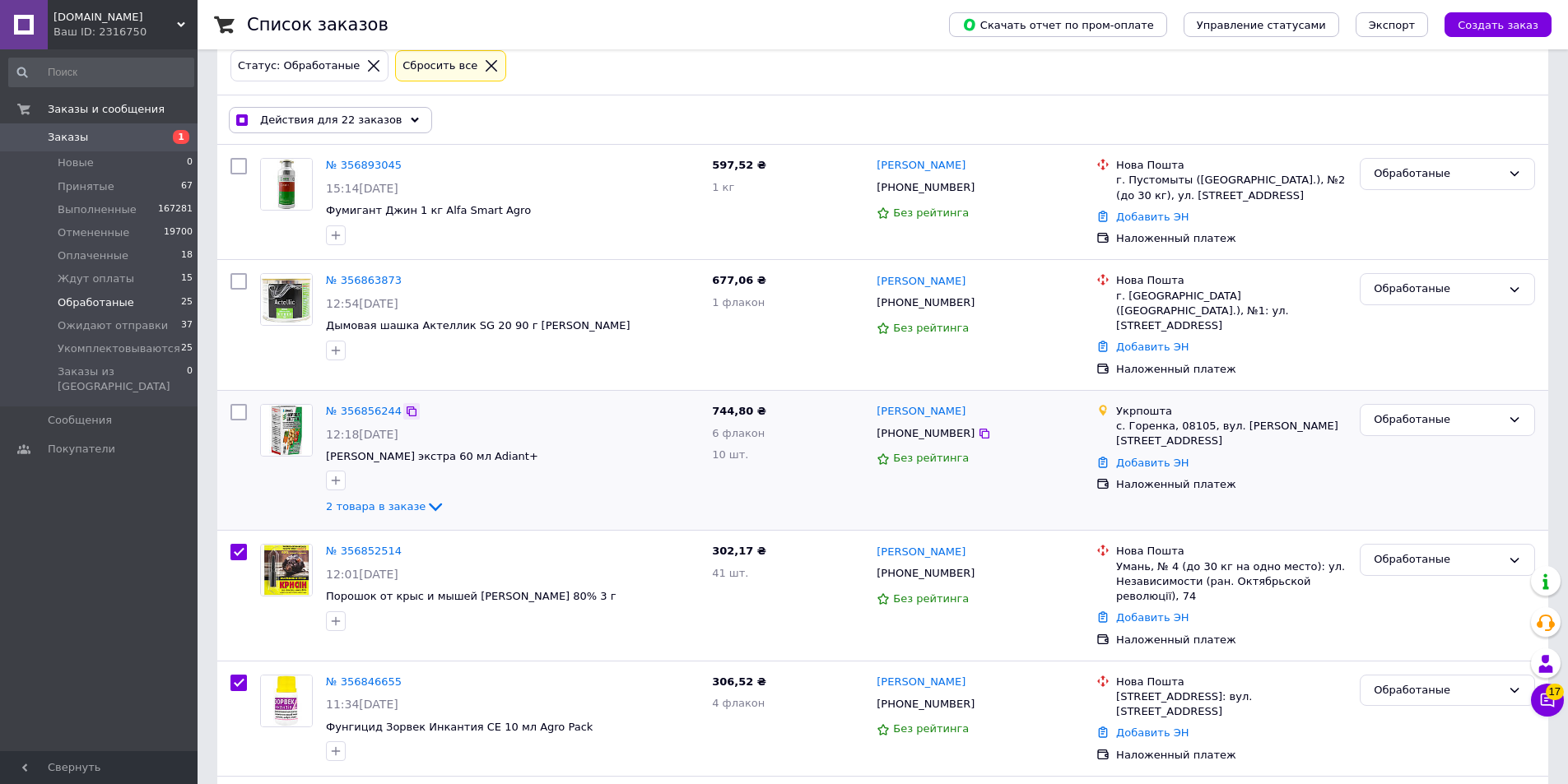
click at [406, 405] on icon at bounding box center [412, 412] width 13 height 13
checkbox input "true"
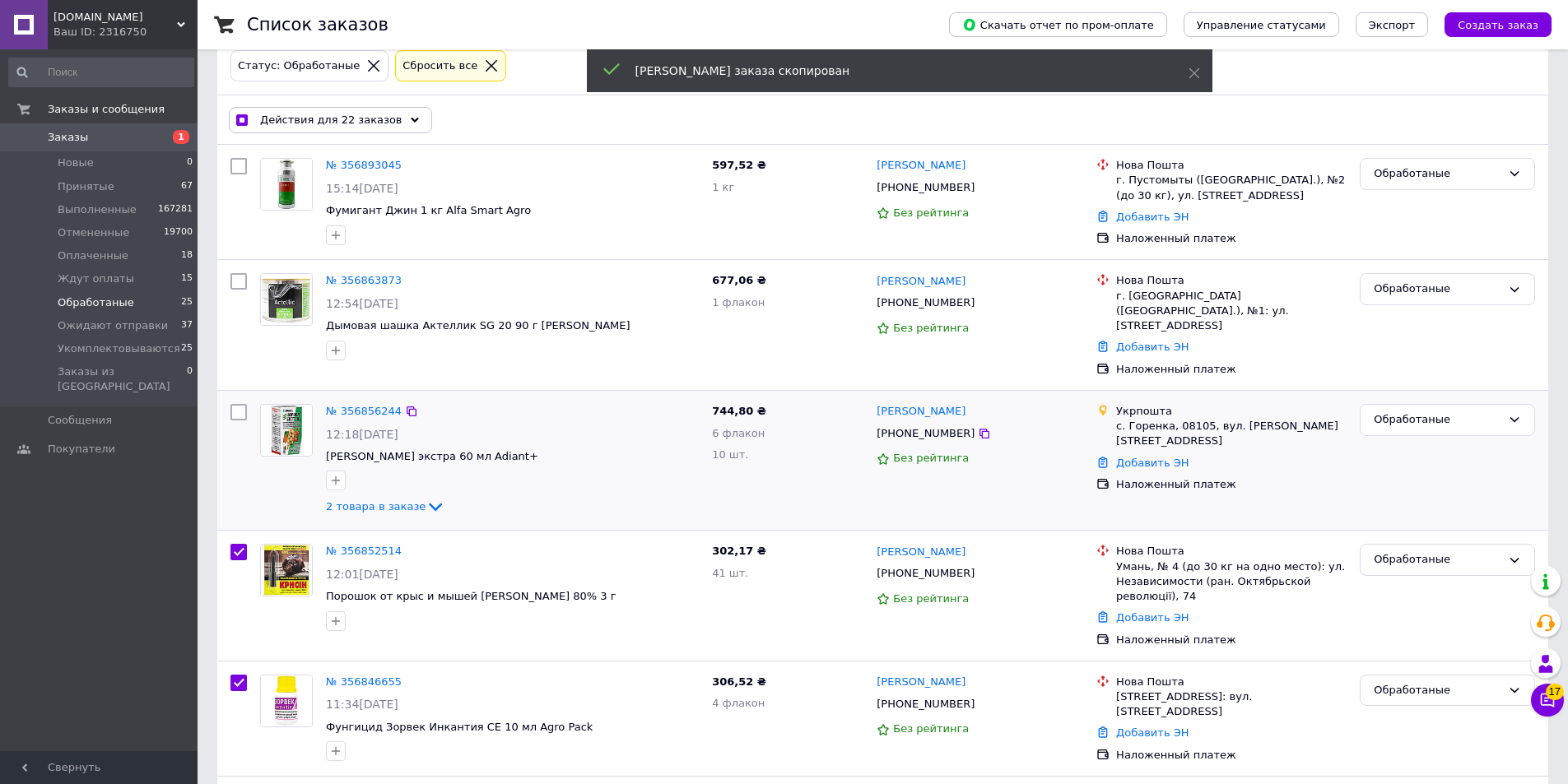
click at [239, 404] on input "checkbox" at bounding box center [239, 413] width 17 height 17
checkbox input "true"
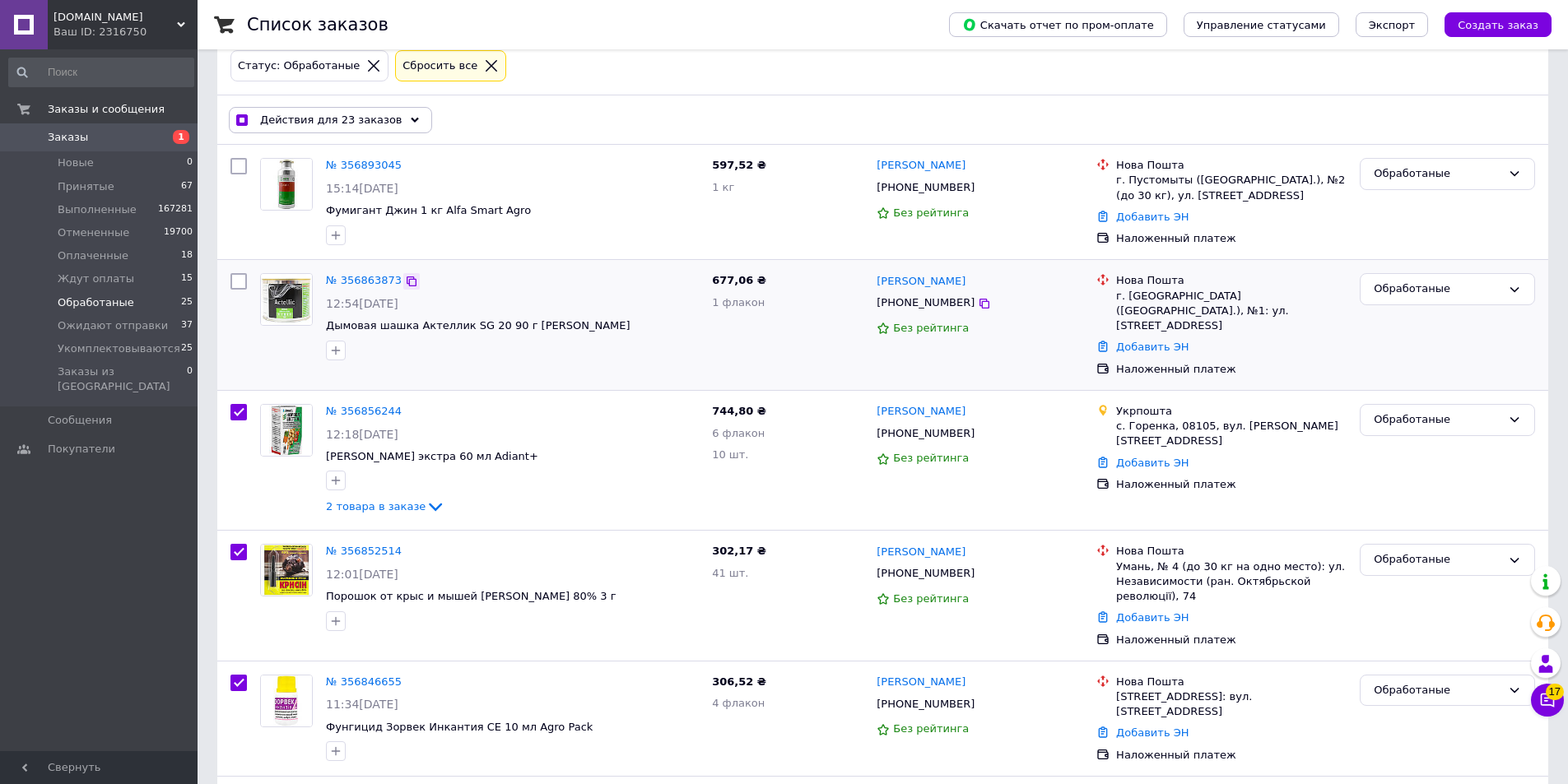
click at [405, 282] on icon at bounding box center [412, 281] width 13 height 13
checkbox input "true"
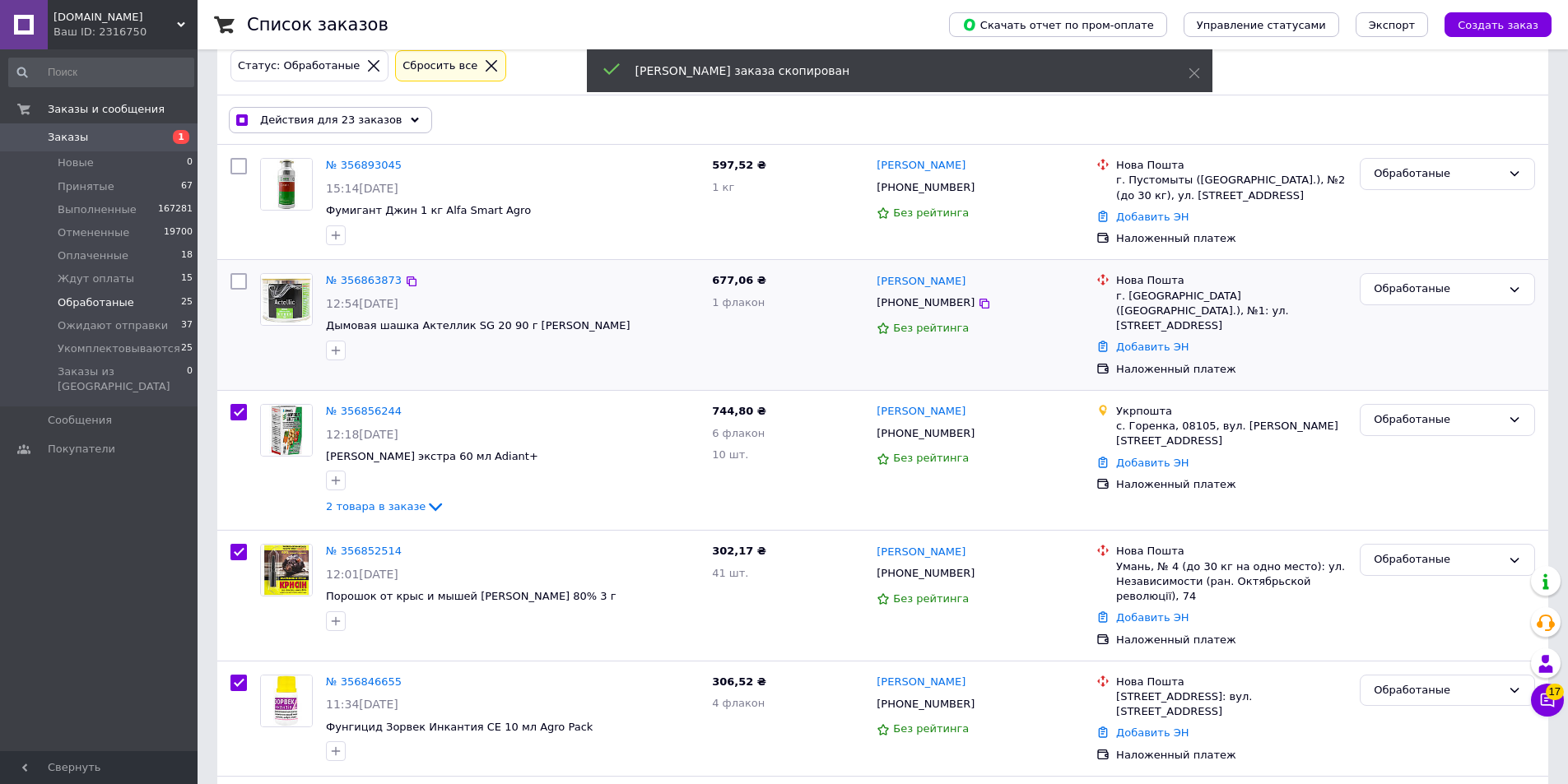
click at [237, 282] on input "checkbox" at bounding box center [239, 281] width 17 height 17
checkbox input "true"
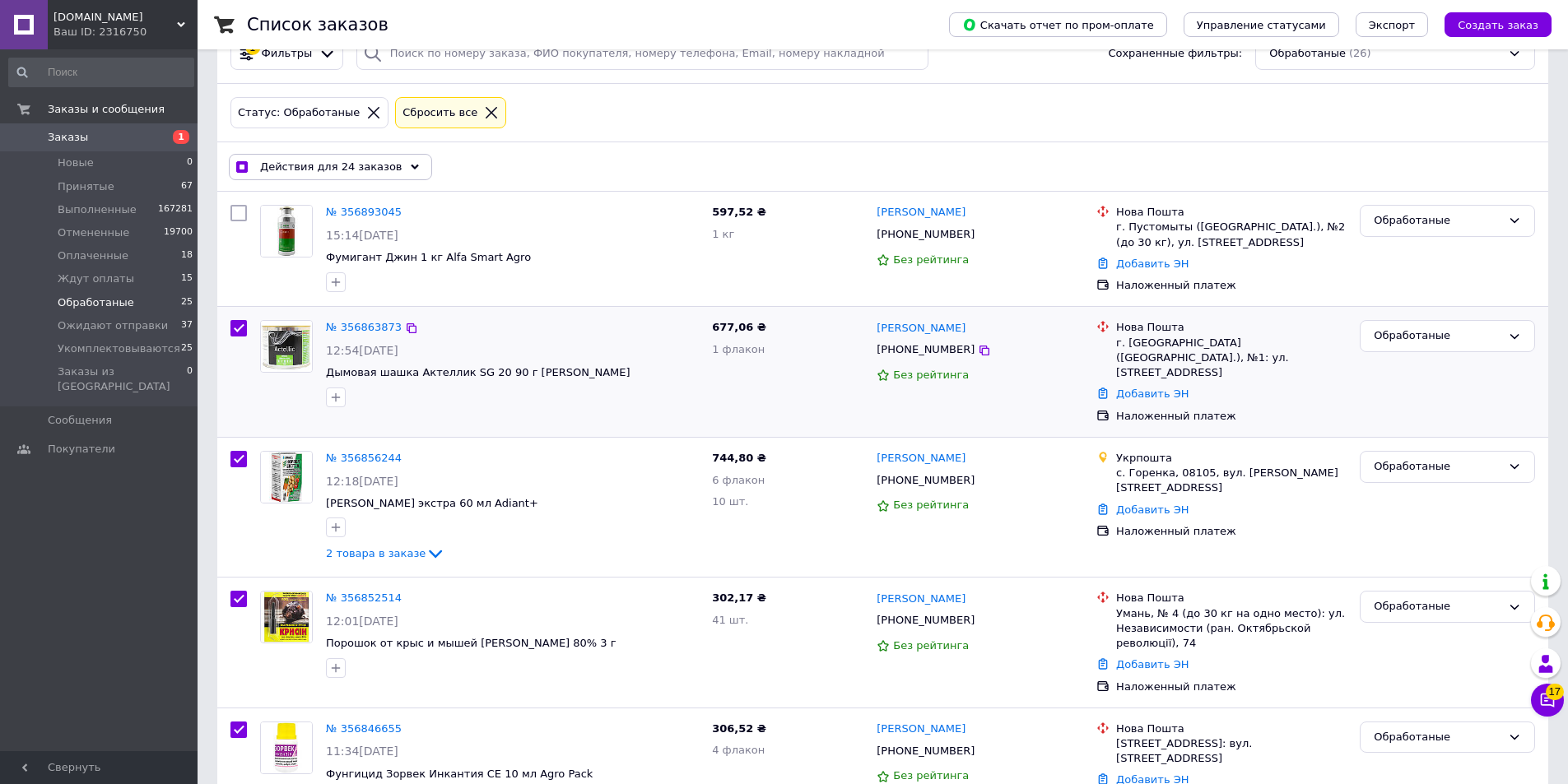
scroll to position [0, 0]
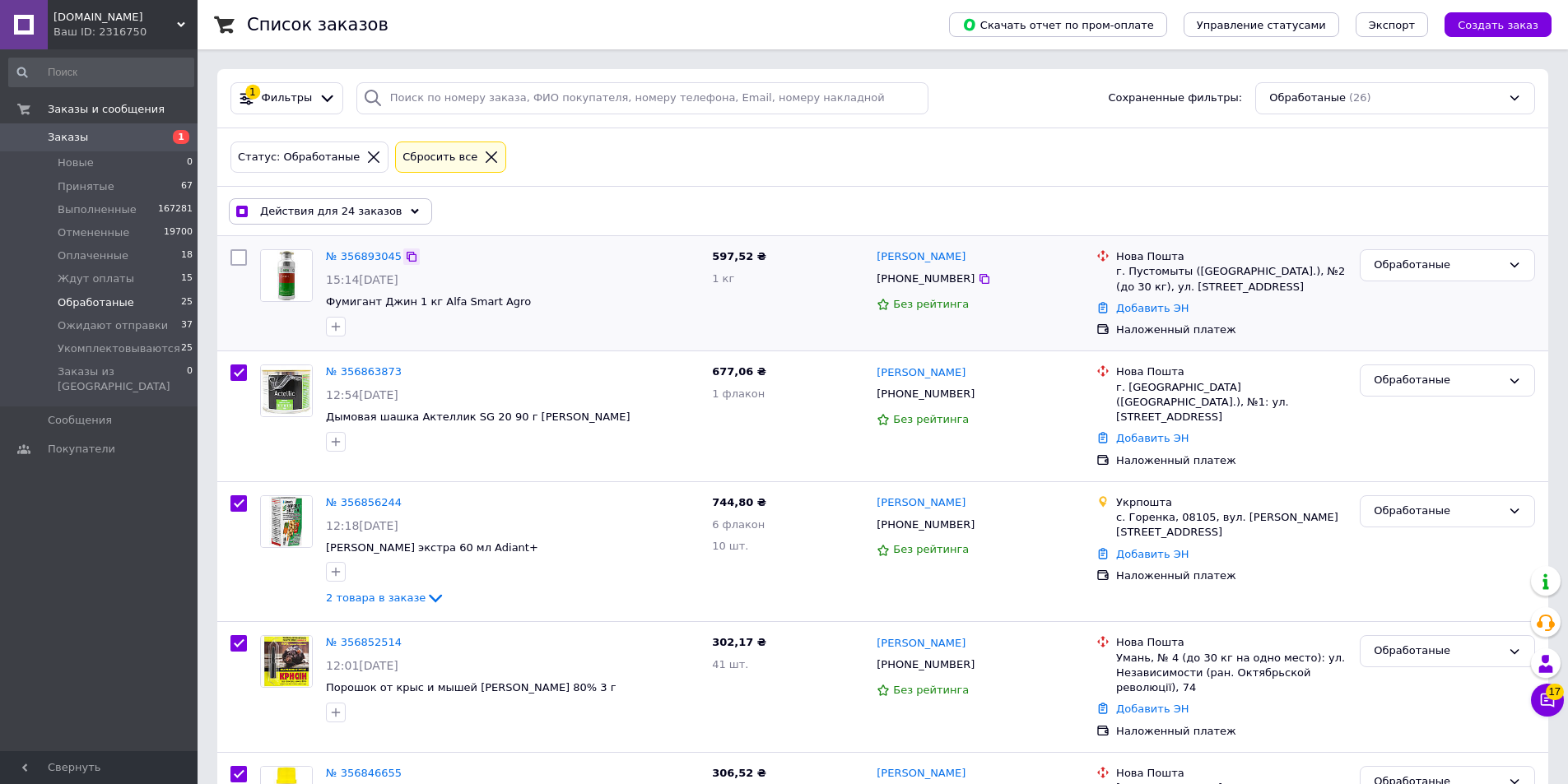
click at [407, 255] on icon at bounding box center [412, 257] width 10 height 10
checkbox input "true"
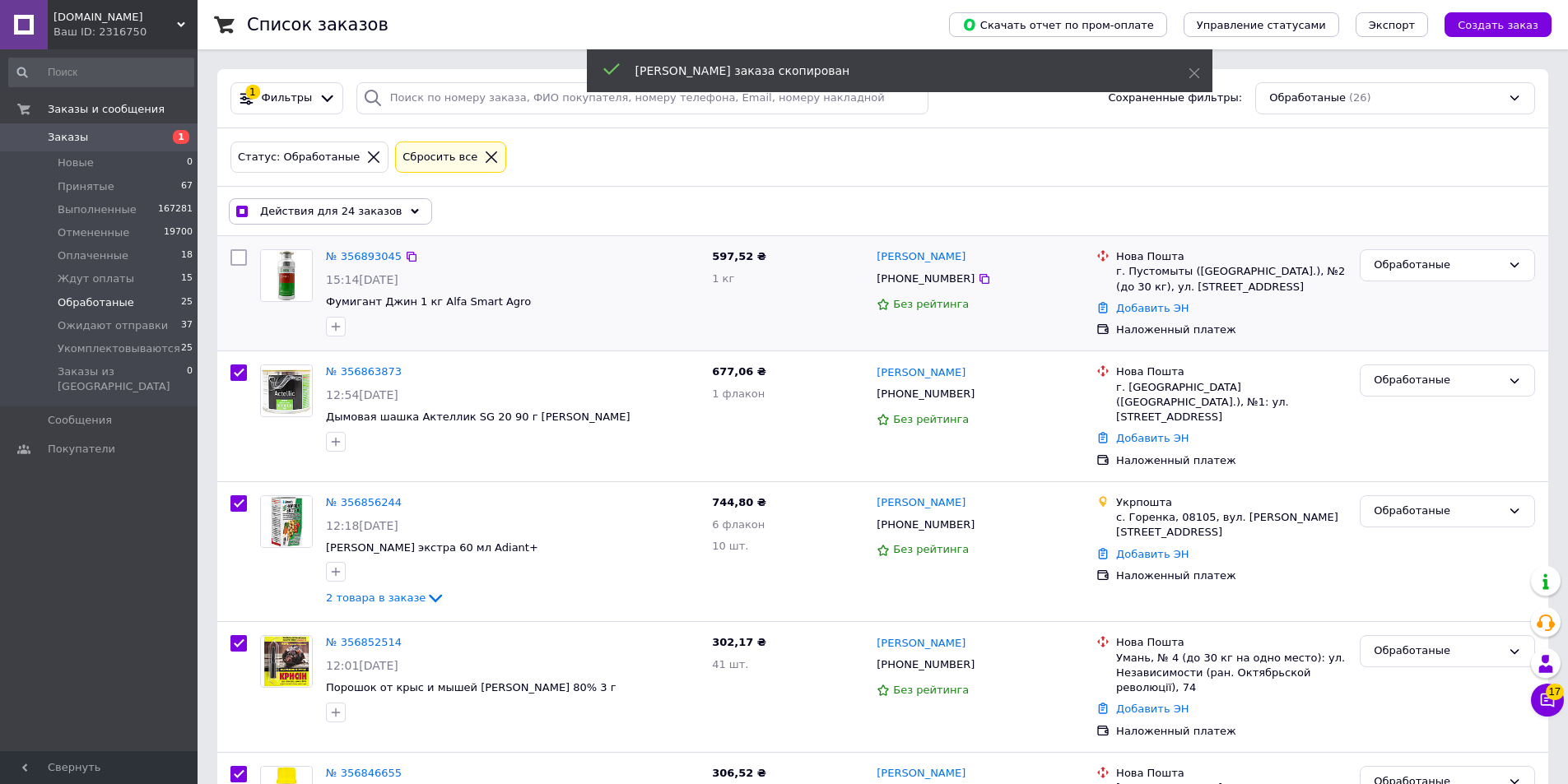
click at [238, 254] on input "checkbox" at bounding box center [239, 258] width 17 height 17
checkbox input "true"
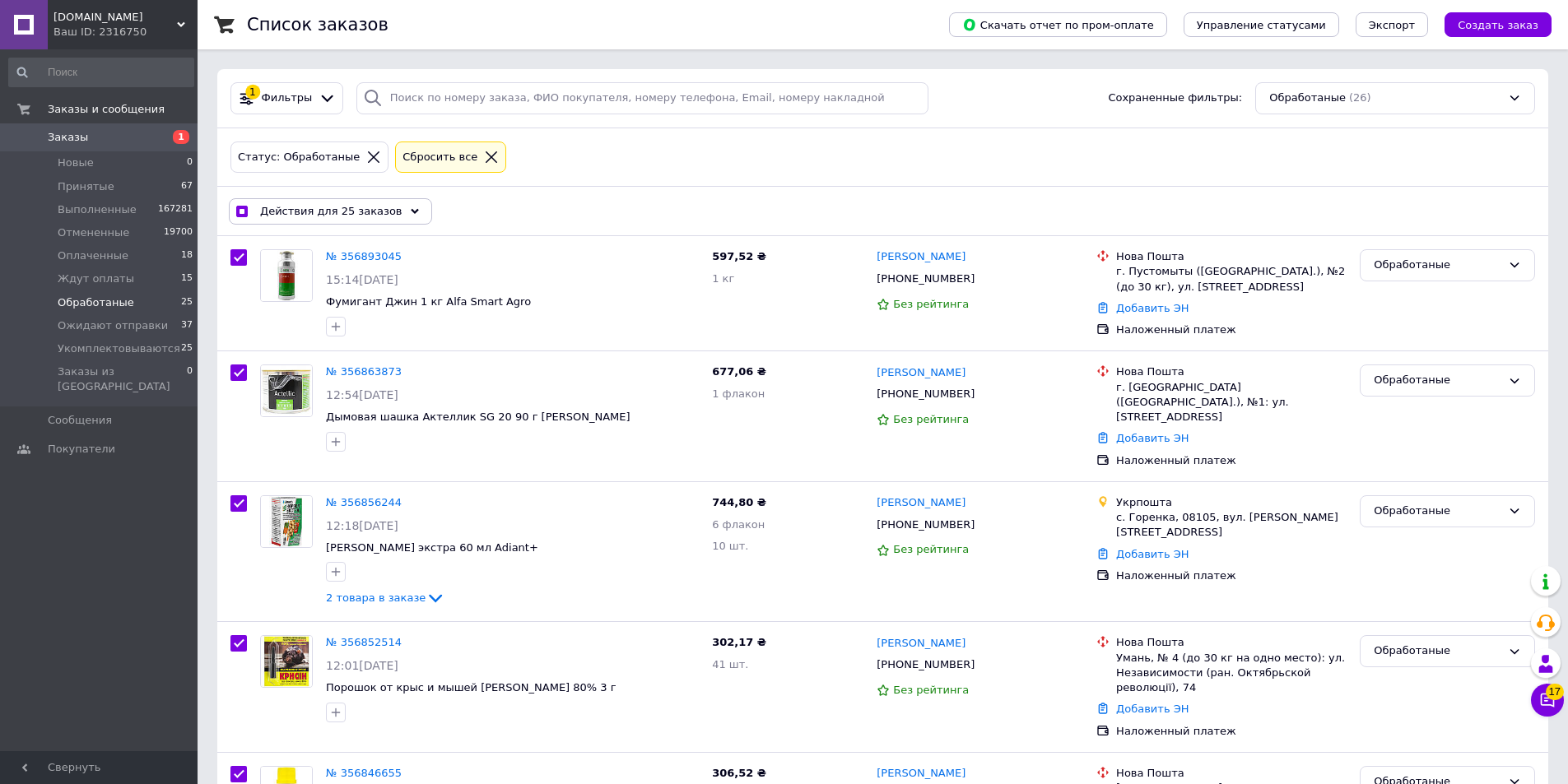
click at [376, 220] on div "Действия для 25 заказов" at bounding box center [330, 211] width 203 height 26
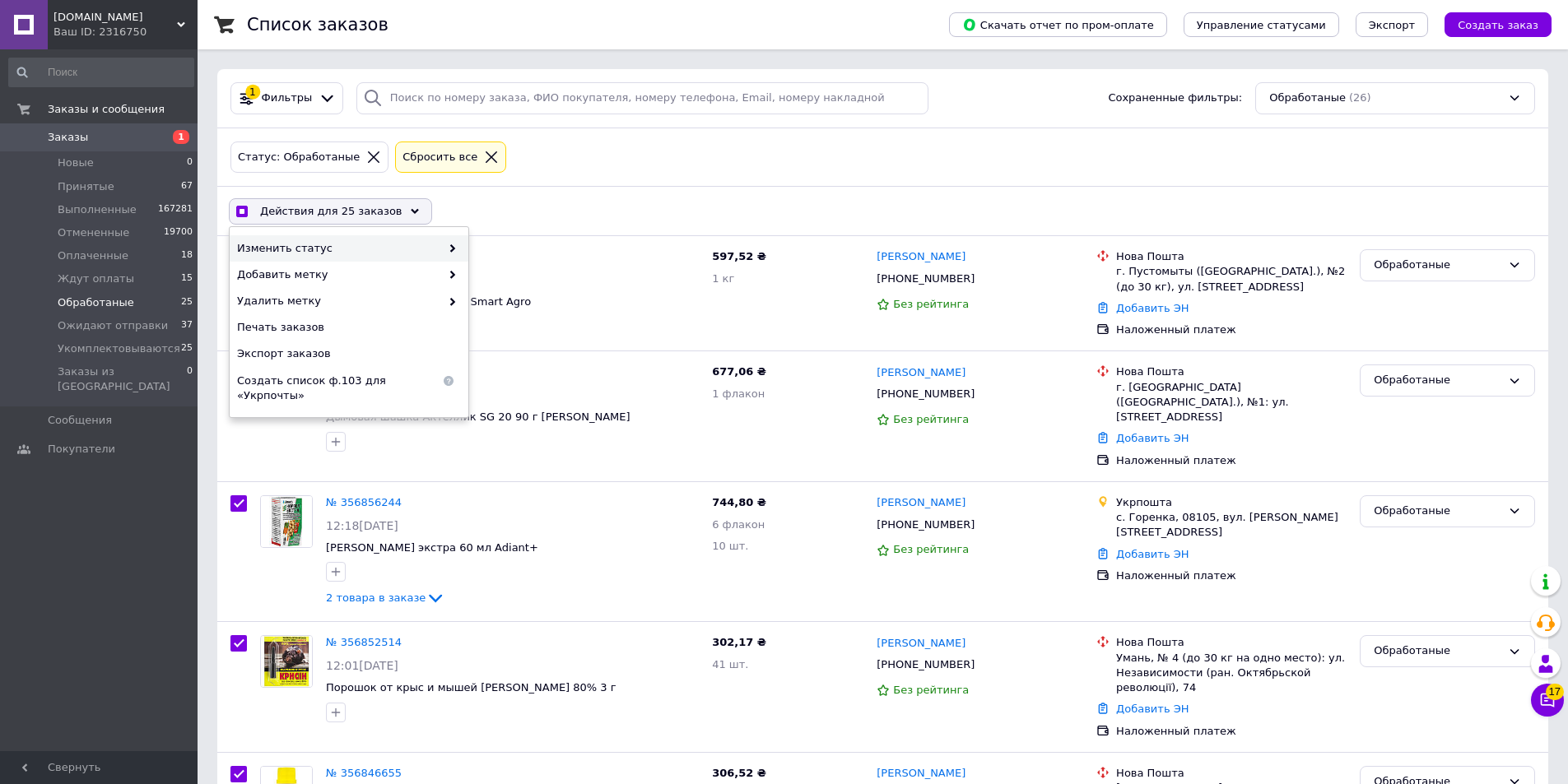
click at [339, 242] on span "Изменить статус" at bounding box center [338, 248] width 203 height 15
checkbox input "true"
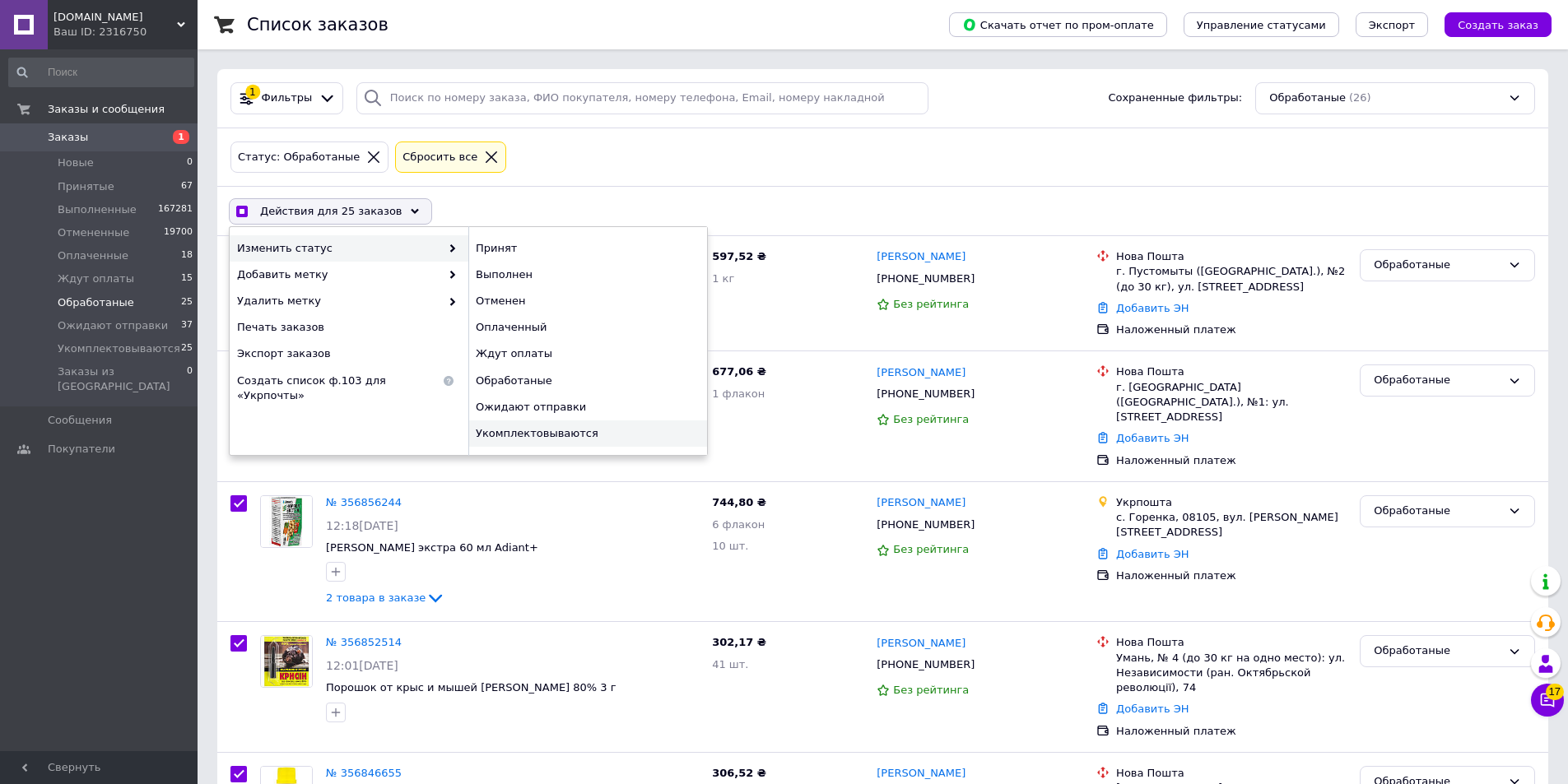
click at [535, 427] on div "Укомплектовываются" at bounding box center [587, 433] width 238 height 26
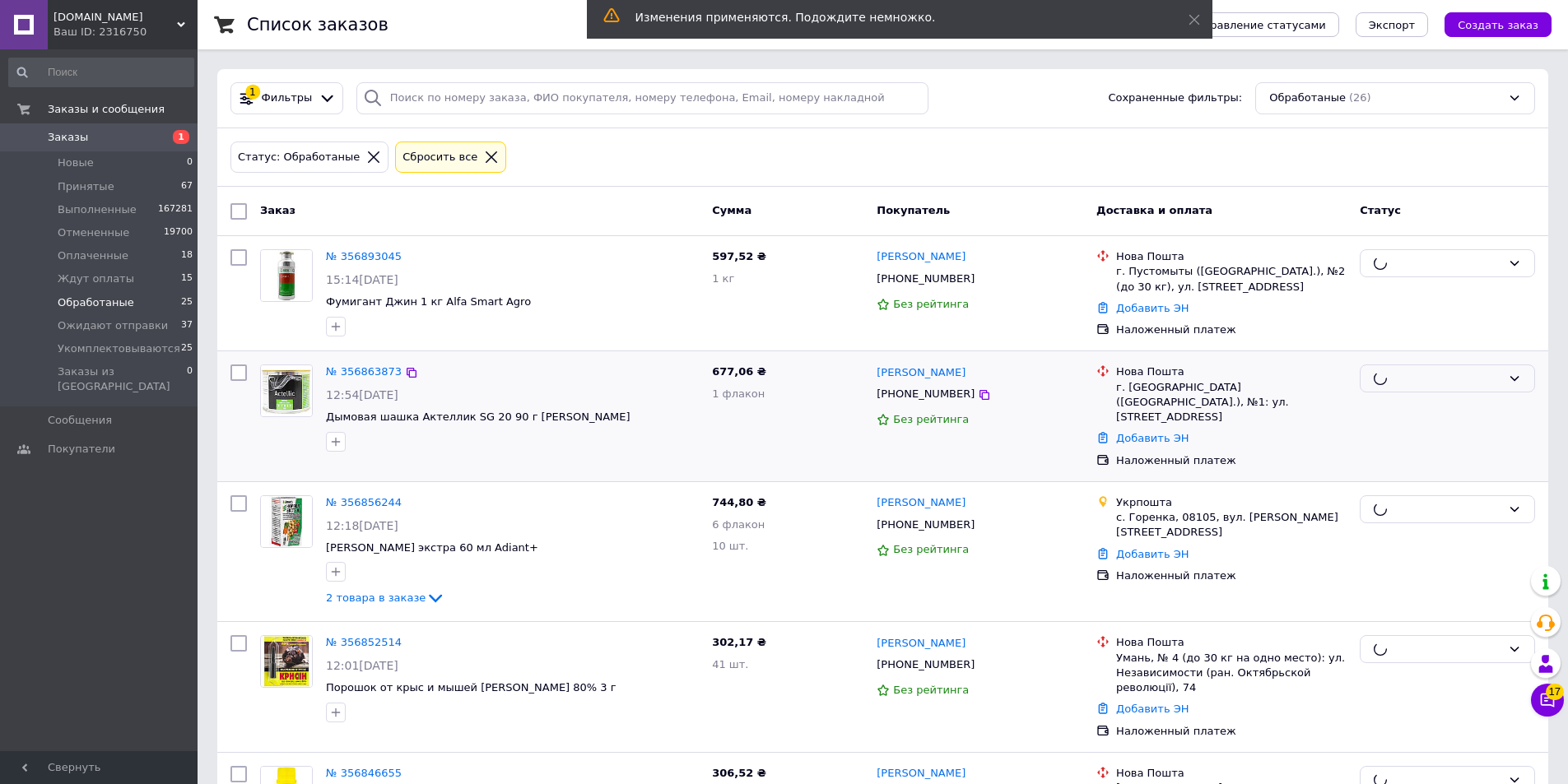
checkbox input "false"
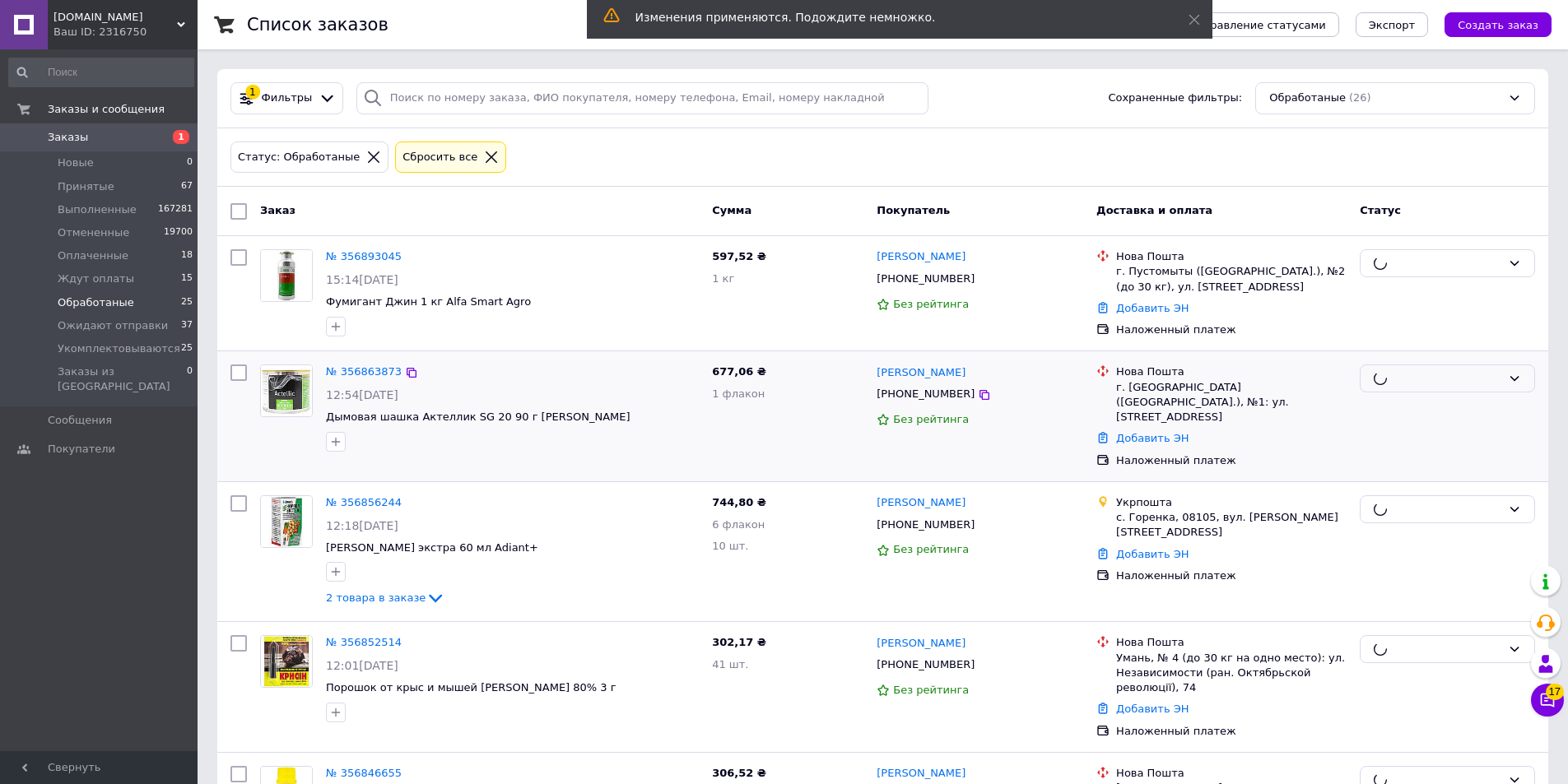
checkbox input "false"
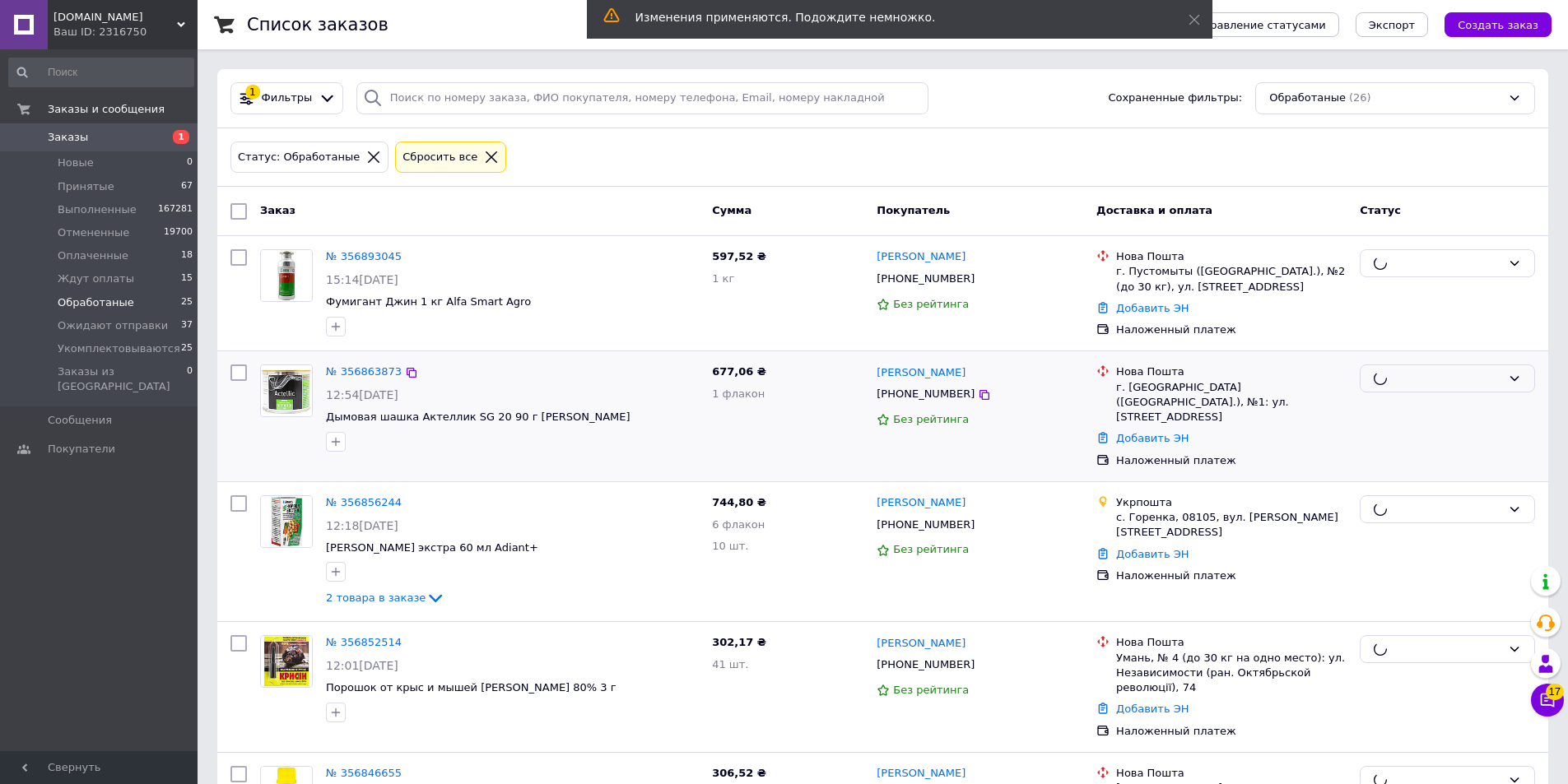
checkbox input "false"
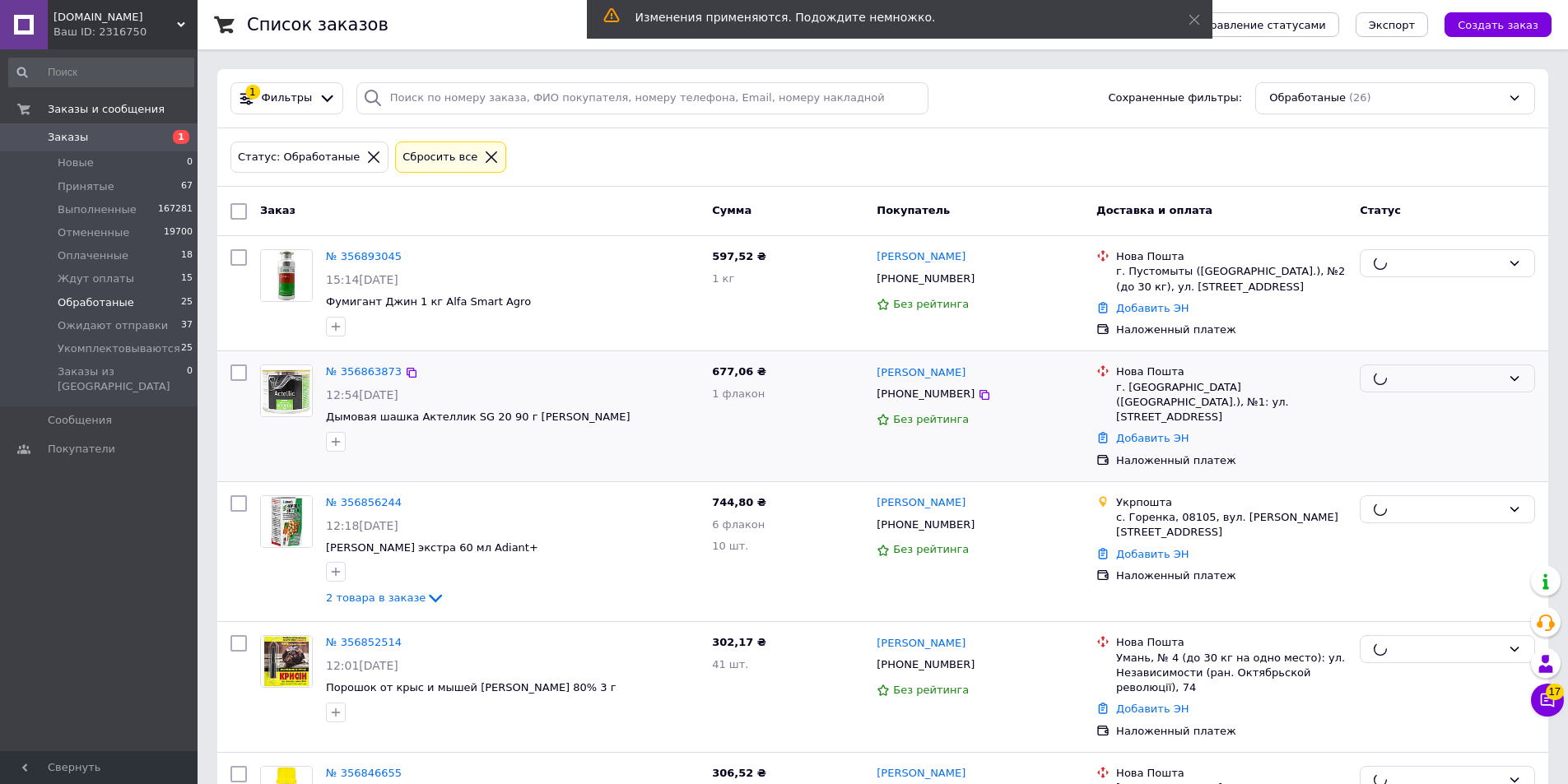
checkbox input "false"
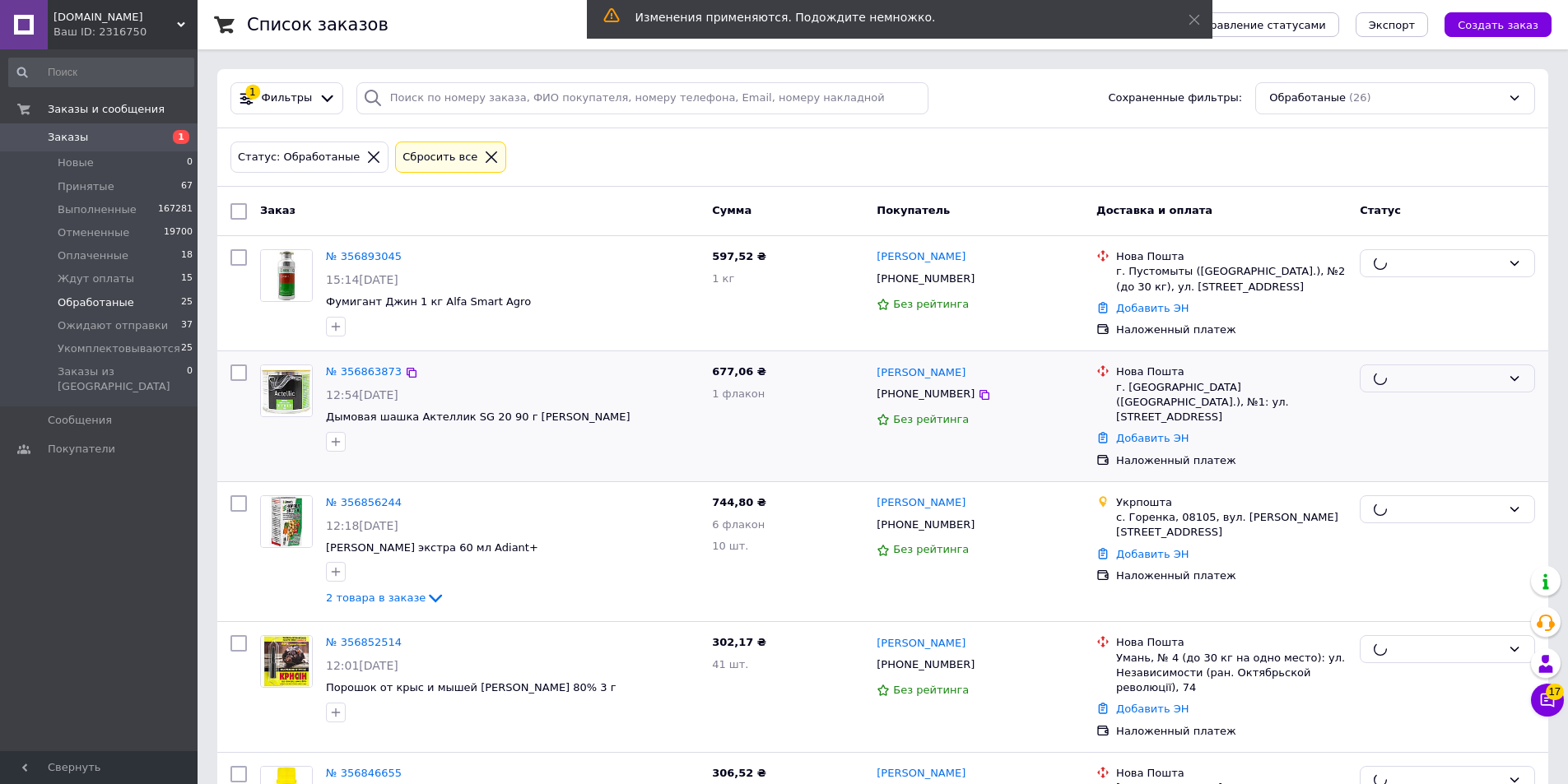
checkbox input "false"
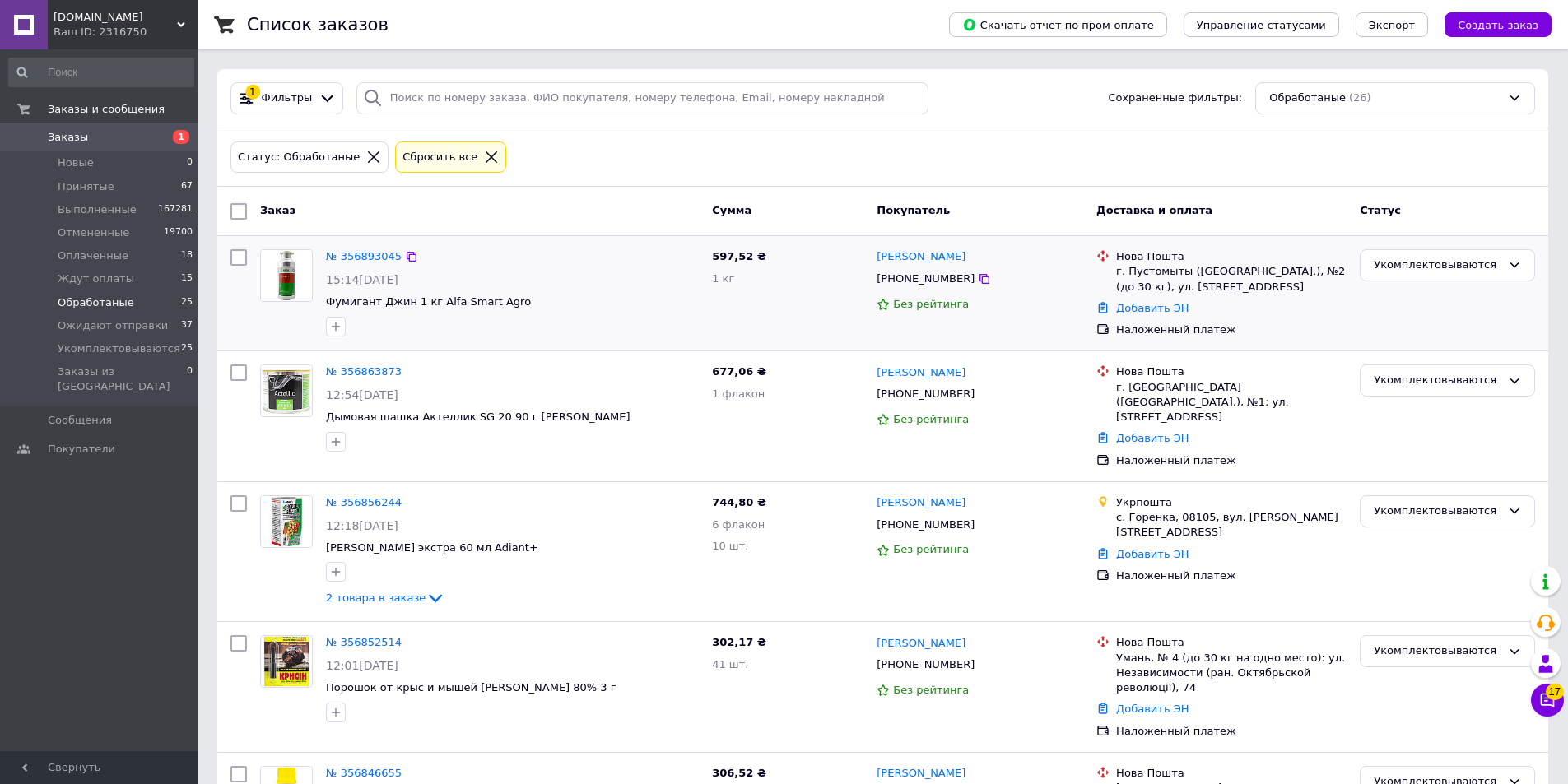
click at [617, 284] on div "15:14[DATE]" at bounding box center [512, 280] width 373 height 17
click at [639, 312] on div "№ 356893045 15:14, 12.08.2025 Фумигант Джин 1 кг Alfa Smart Agro" at bounding box center [512, 292] width 386 height 99
click at [646, 335] on div at bounding box center [512, 326] width 380 height 26
click at [673, 328] on div at bounding box center [512, 326] width 380 height 26
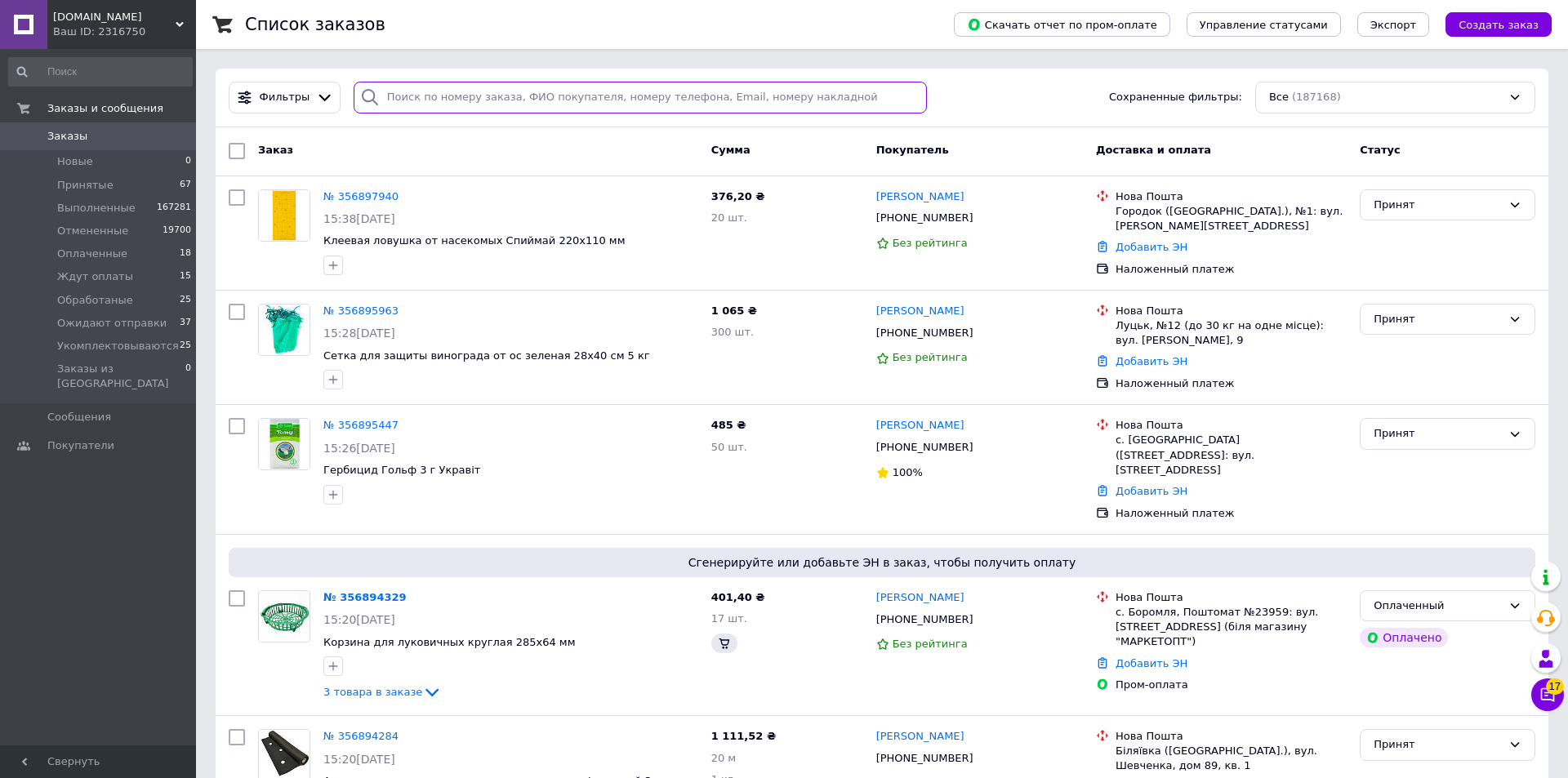
click at [485, 108] on input "search" at bounding box center [640, 98] width 573 height 32
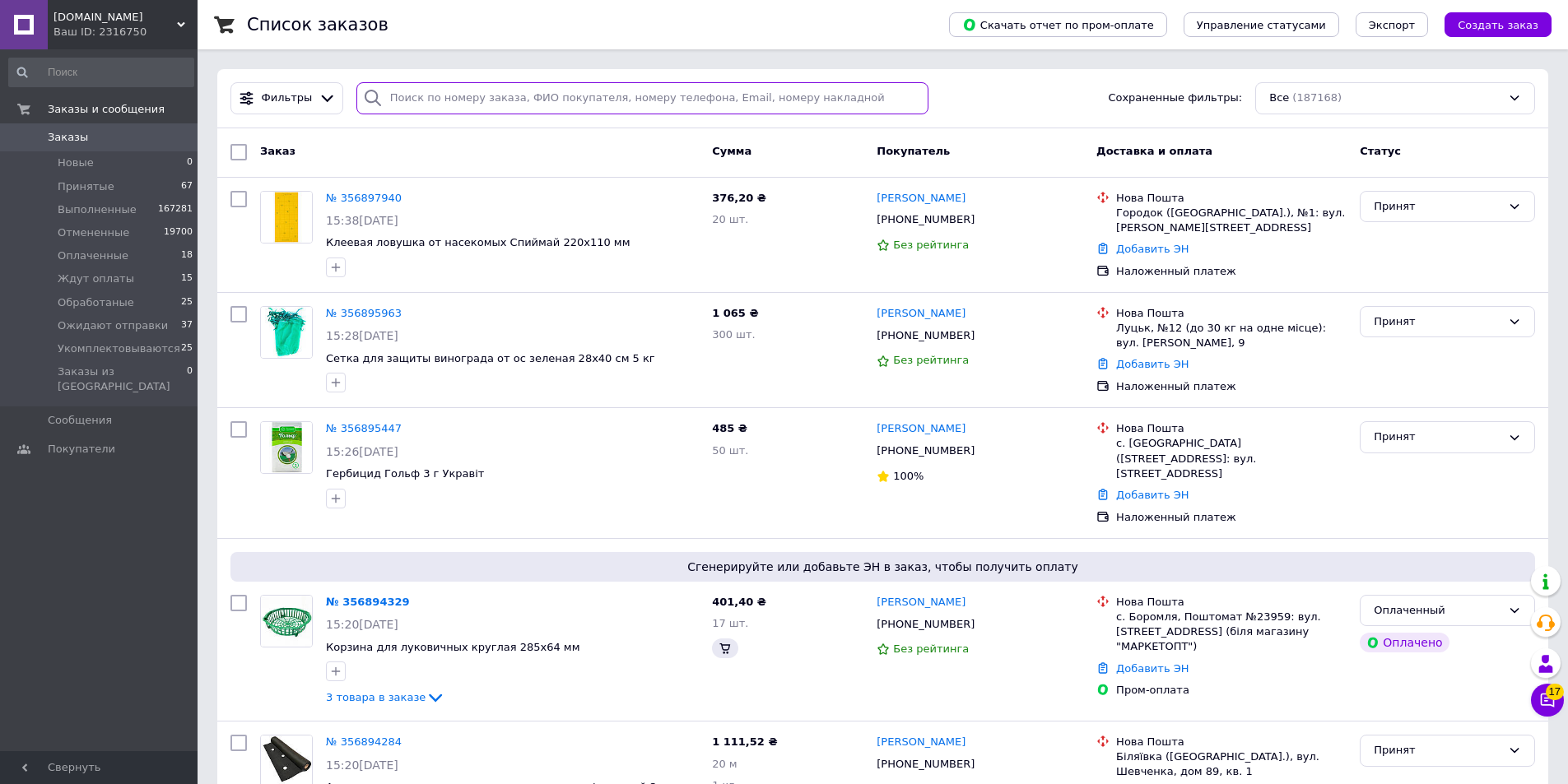
paste input "[PHONE_NUMBER]"
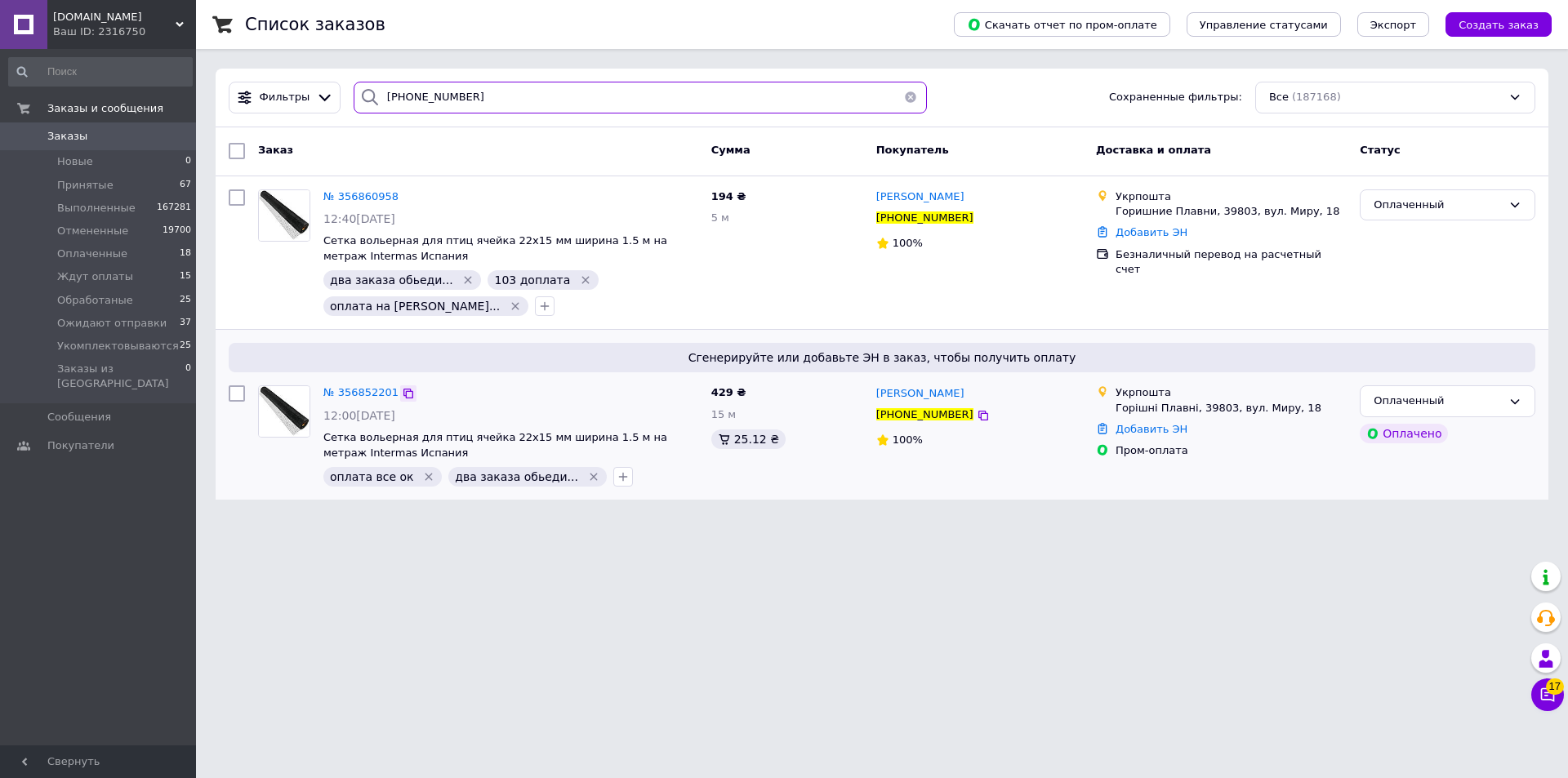
type input "[PHONE_NUMBER]"
click at [403, 391] on icon at bounding box center [408, 394] width 10 height 10
click at [402, 196] on icon at bounding box center [408, 197] width 13 height 13
click at [1479, 420] on div "Оплачено" at bounding box center [1447, 433] width 182 height 26
click at [1479, 398] on div "Оплаченный" at bounding box center [1437, 401] width 128 height 18
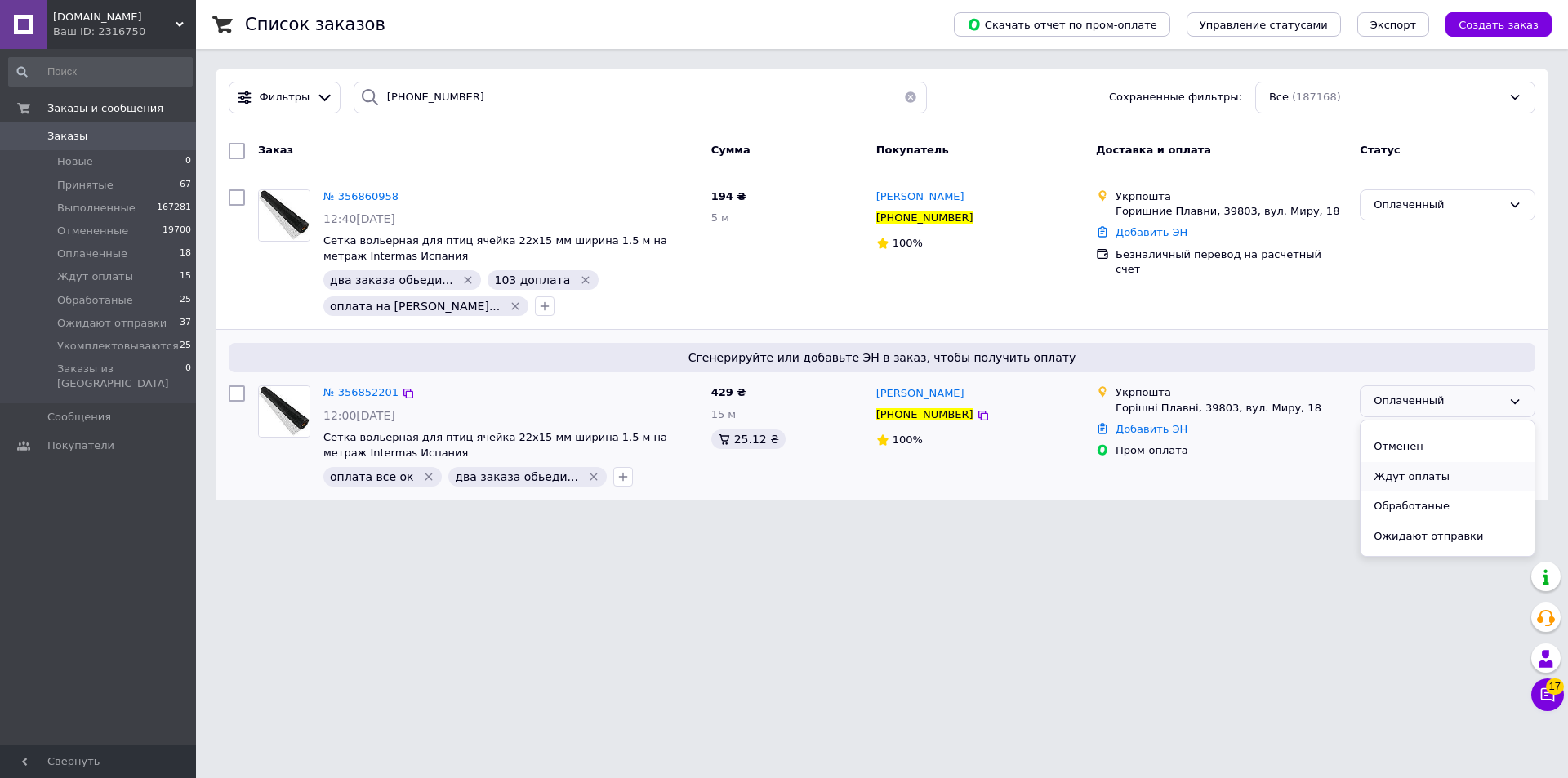
scroll to position [74, 0]
drag, startPoint x: 1428, startPoint y: 548, endPoint x: 1225, endPoint y: 588, distance: 206.9
click at [1428, 548] on li "Укомплектовываются" at bounding box center [1447, 542] width 174 height 30
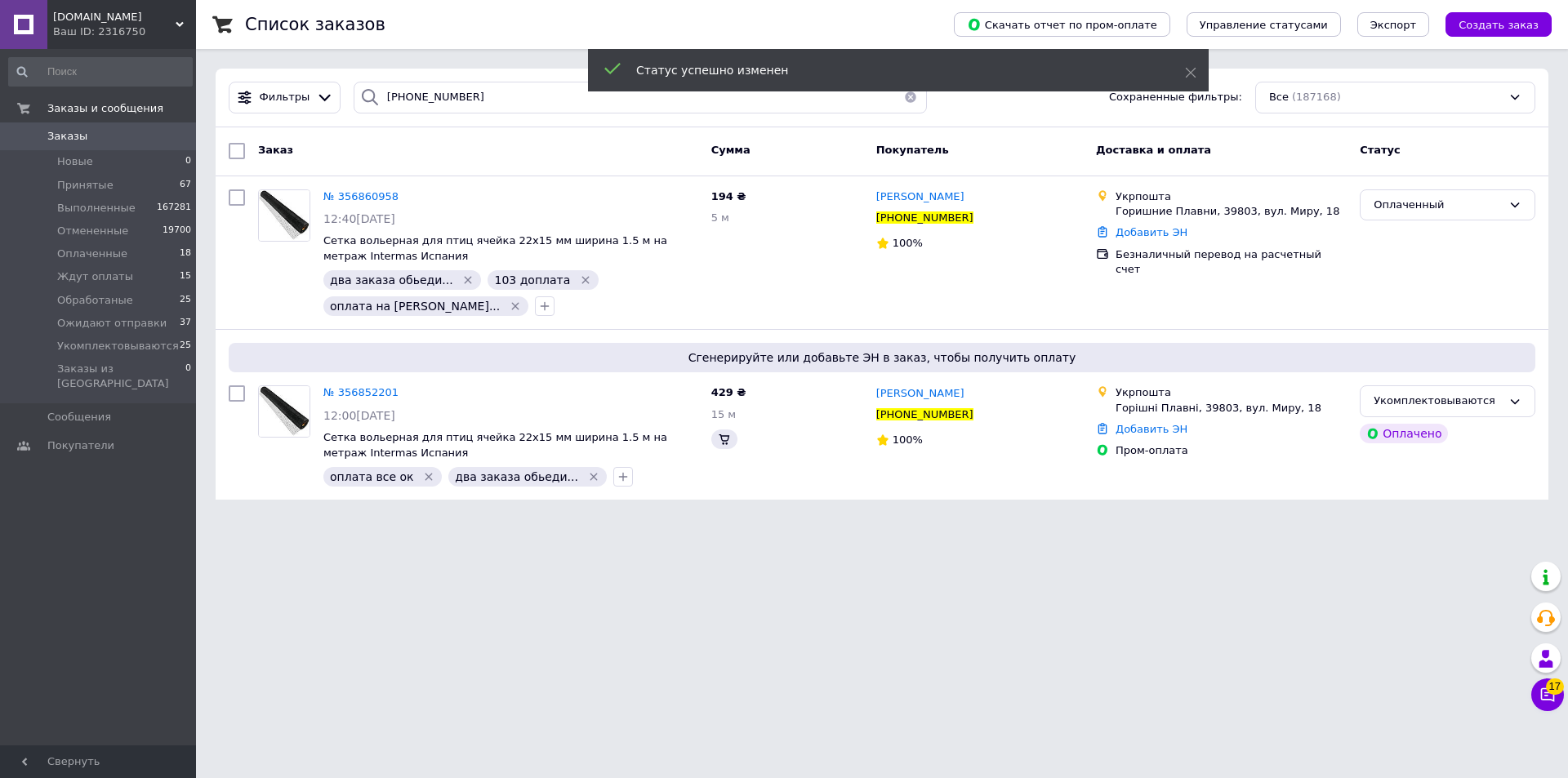
click at [1401, 202] on div "Оплаченный" at bounding box center [1437, 206] width 128 height 18
click at [1429, 269] on li "Выполнен" at bounding box center [1447, 269] width 174 height 30
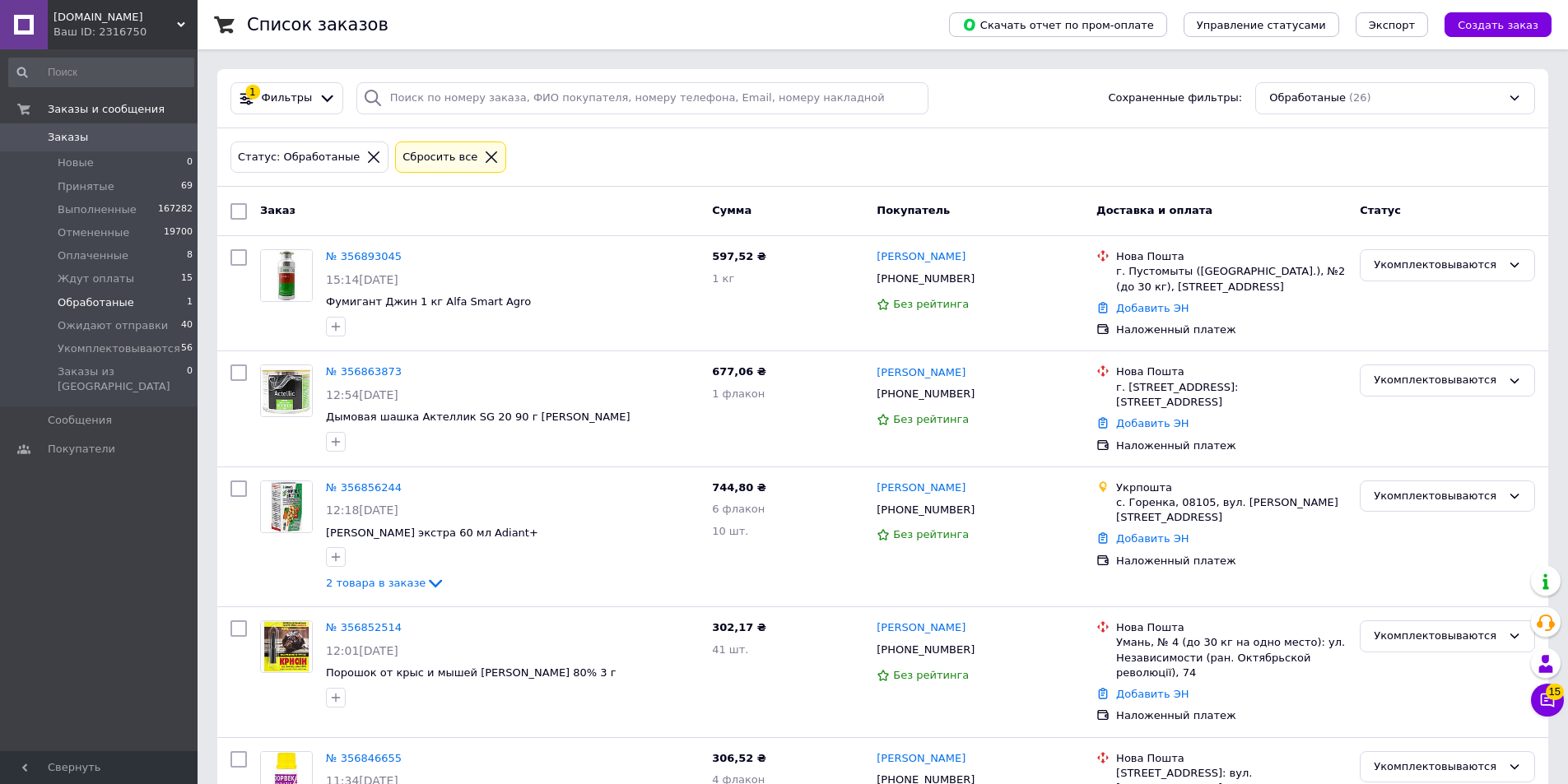
click at [481, 156] on div at bounding box center [491, 157] width 21 height 15
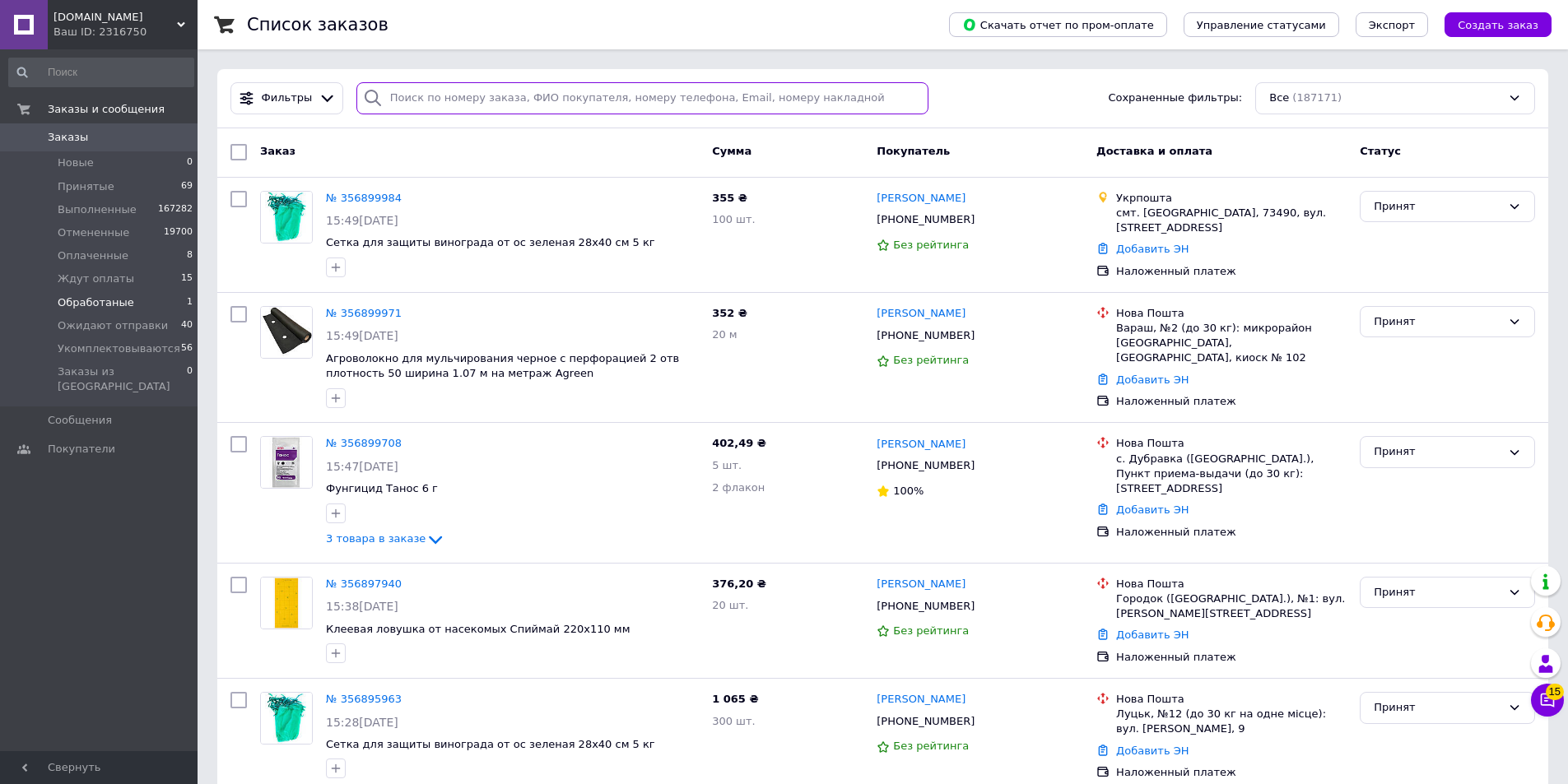
click at [491, 86] on input "search" at bounding box center [643, 99] width 573 height 32
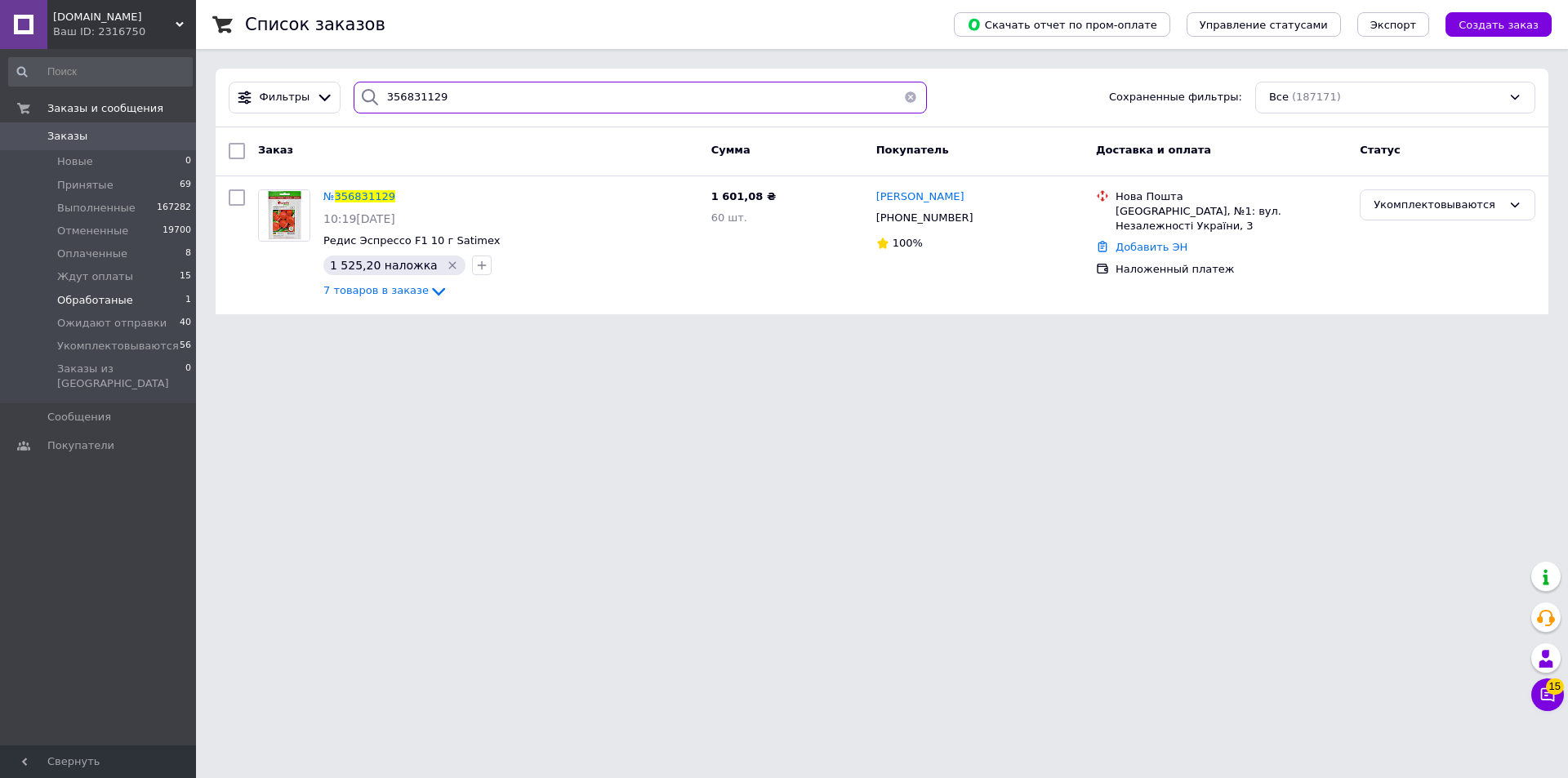
click at [480, 90] on input "356831129" at bounding box center [640, 98] width 573 height 32
type input "356831129"
click at [577, 210] on div "№ 356831129 10:19, 12.08.2025 Редис Эспрессо F1 10 г Satimex 1 525,20 наложка  …" at bounding box center [510, 246] width 388 height 125
click at [638, 266] on div "1 525,20 наложка" at bounding box center [510, 265] width 381 height 26
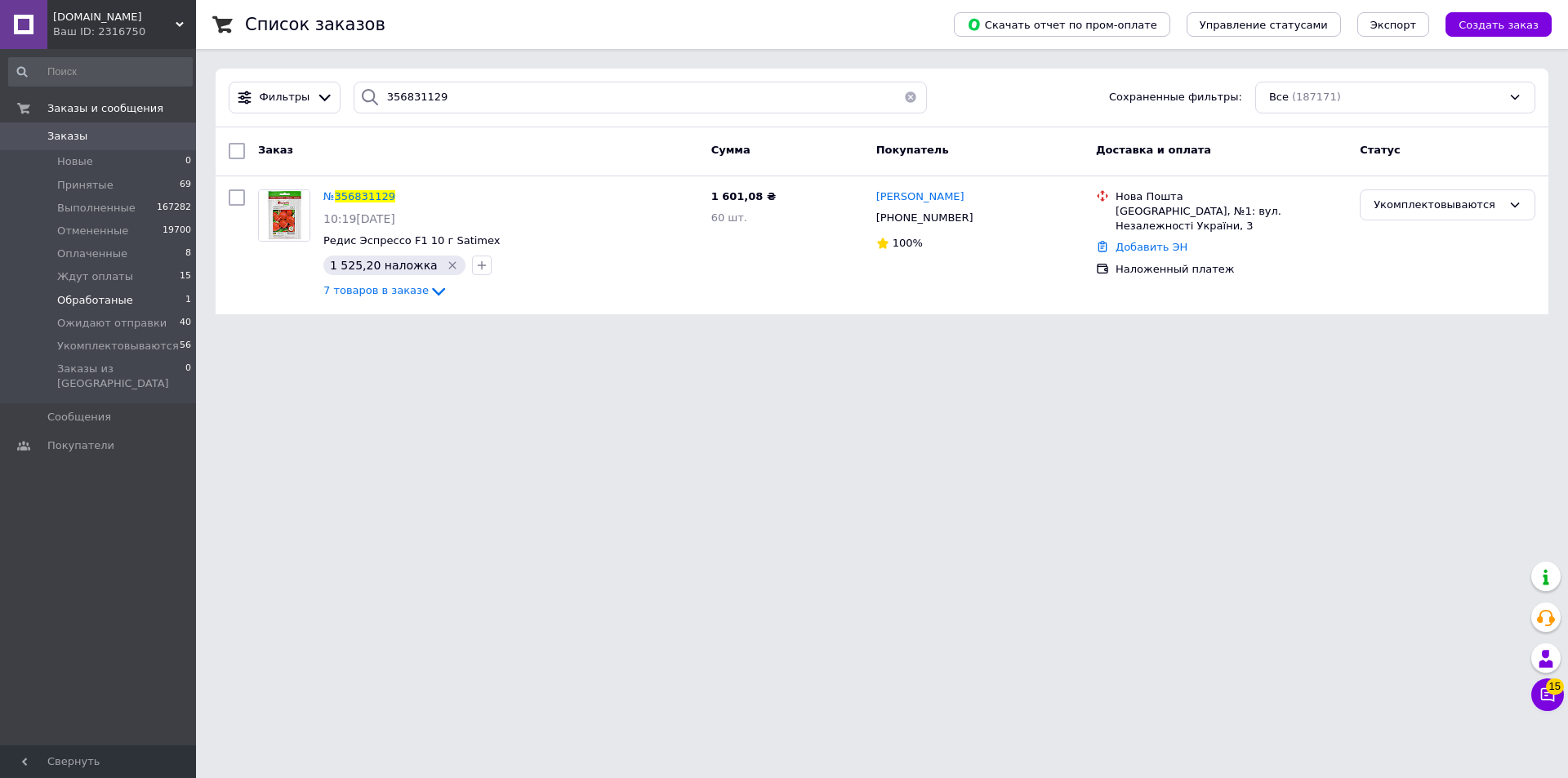
click at [571, 159] on div "Заказ" at bounding box center [478, 150] width 453 height 29
click at [589, 247] on span "Редис Эспрессо F1 10 г Satimex" at bounding box center [510, 242] width 375 height 16
click at [642, 278] on div "№ 356831129 10:19, 12.08.2025 Редис Эспрессо F1 10 г Satimex 1 525,20 наложка  …" at bounding box center [510, 246] width 388 height 125
click at [664, 334] on html "Agroretail.com.ua Ваш ID: 2316750 Сайт Agroretail.com.ua Кабинет покупателя Про…" at bounding box center [784, 167] width 1568 height 334
click at [679, 260] on div "1 525,20 наложка" at bounding box center [510, 265] width 381 height 26
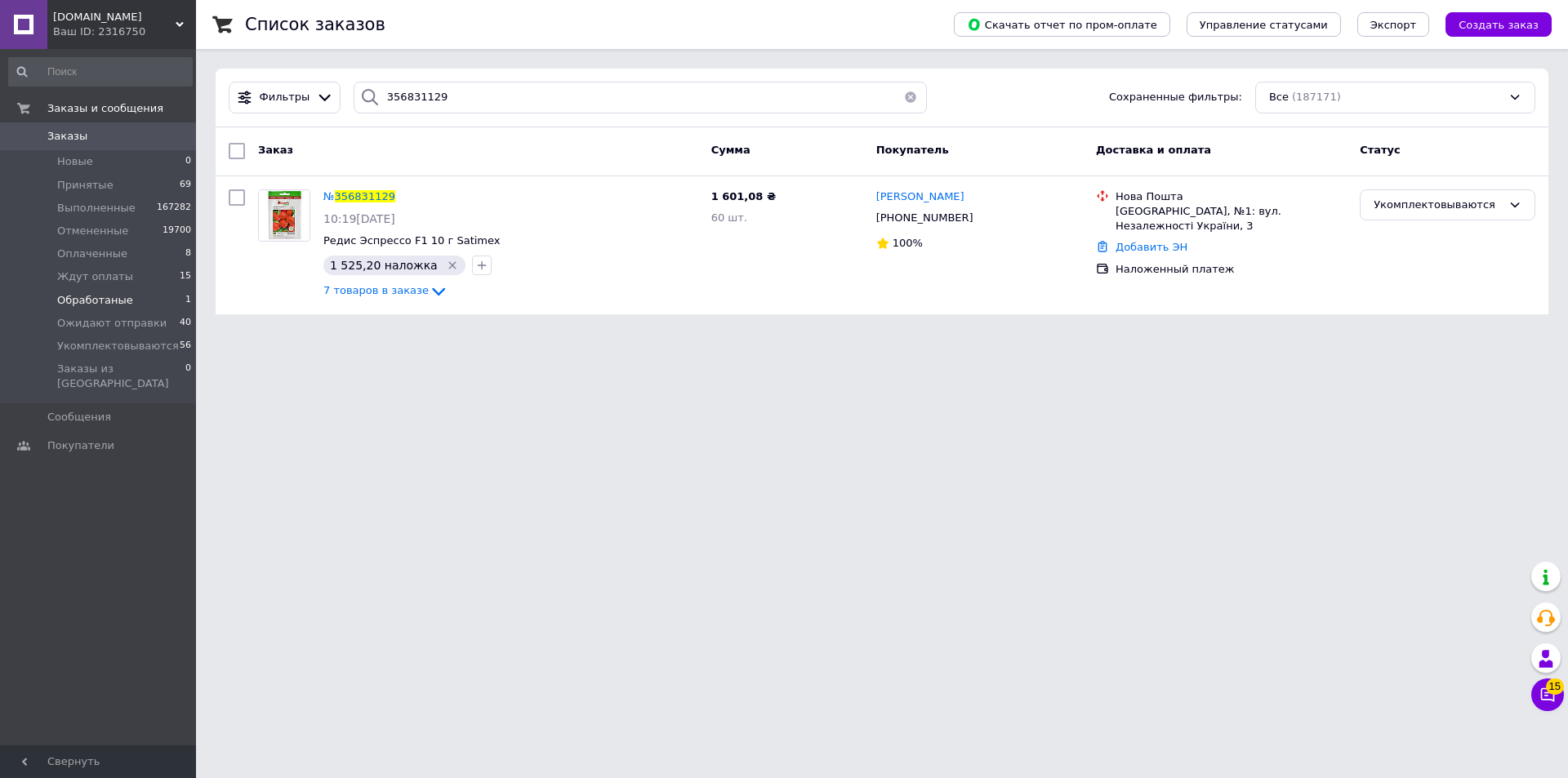
click at [941, 334] on html "Agroretail.com.ua Ваш ID: 2316750 Сайт Agroretail.com.ua Кабинет покупателя Про…" at bounding box center [784, 167] width 1568 height 334
drag, startPoint x: 951, startPoint y: 545, endPoint x: 637, endPoint y: 359, distance: 365.0
click at [899, 334] on html "Agroretail.com.ua Ваш ID: 2316750 Сайт Agroretail.com.ua Кабинет покупателя Про…" at bounding box center [784, 167] width 1568 height 334
click at [110, 146] on link "Заказы 0" at bounding box center [100, 136] width 200 height 28
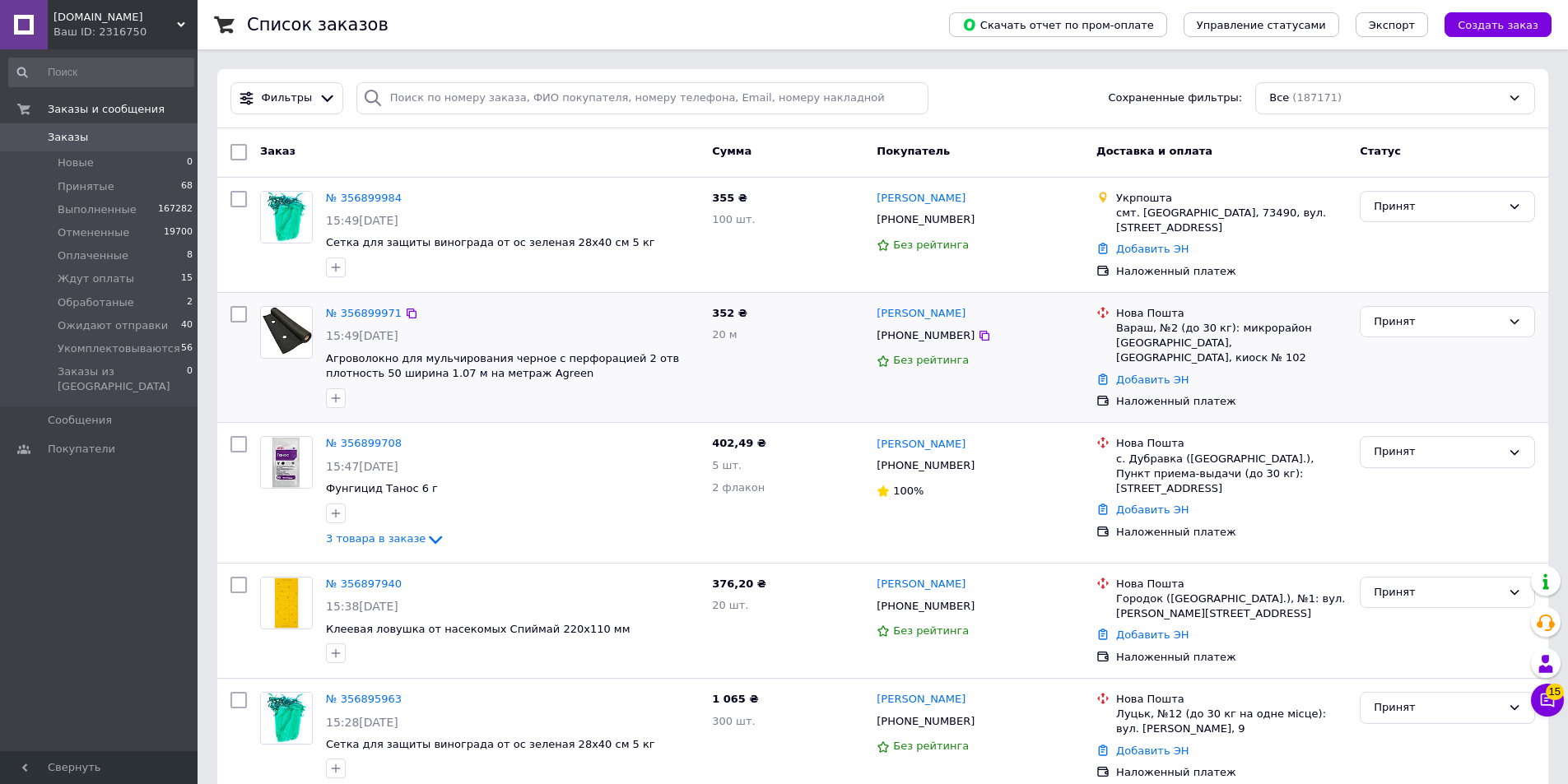
click at [597, 300] on div "№ 356899971 15:49, 12.08.2025 Агроволокно для мульчирования черное с перфорацие…" at bounding box center [512, 357] width 386 height 115
click at [553, 308] on div "№ 356899971" at bounding box center [512, 314] width 376 height 19
click at [747, 255] on div "355 ₴ 100 шт." at bounding box center [787, 235] width 164 height 101
